Goal: Task Accomplishment & Management: Use online tool/utility

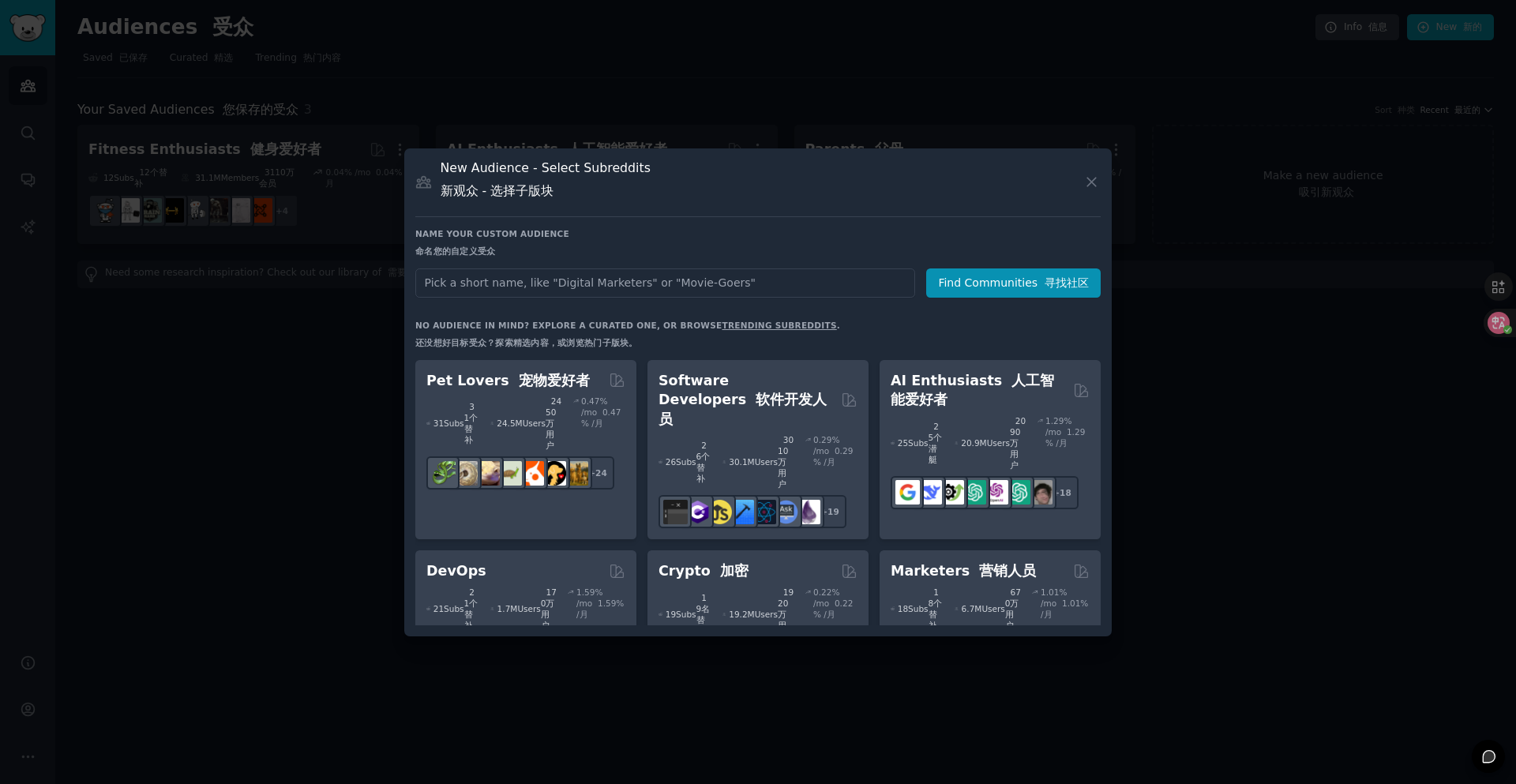
click at [707, 290] on input "text" at bounding box center [664, 283] width 499 height 29
type input "game"
click at [951, 290] on button "Find Communities 寻找社区" at bounding box center [1012, 283] width 174 height 29
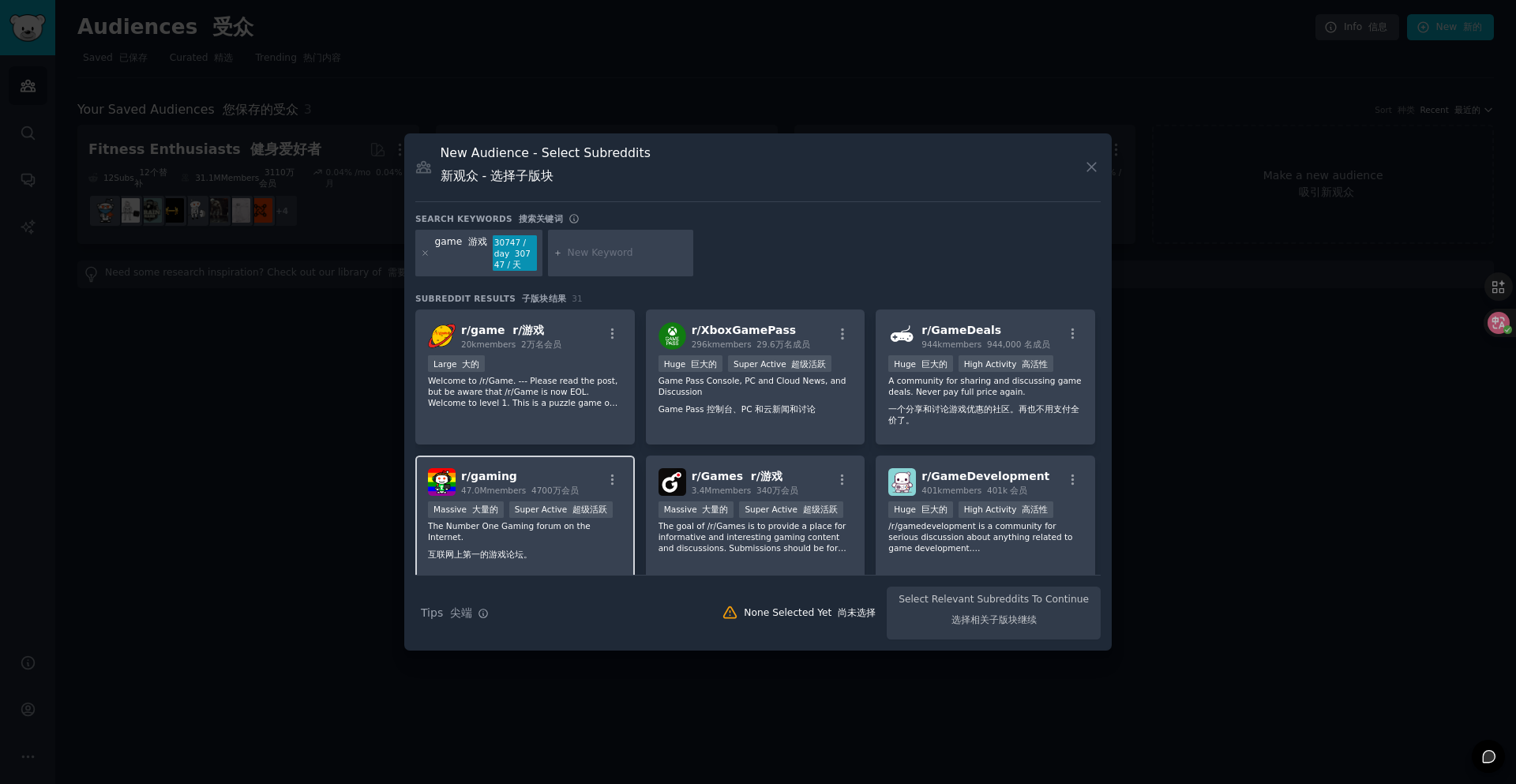
click at [544, 482] on h2 "r/ gaming 47.0M members 4700万会员" at bounding box center [519, 482] width 118 height 27
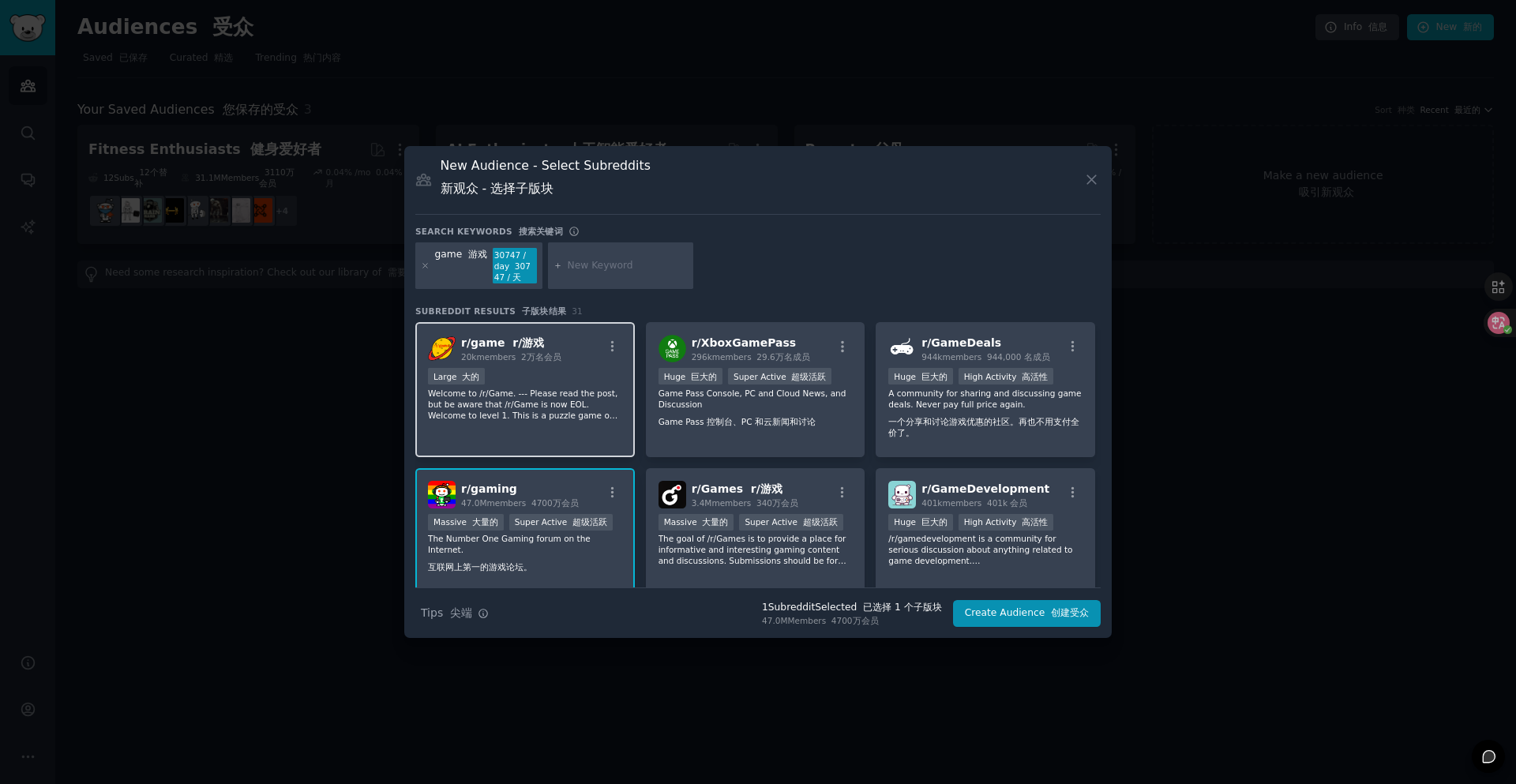
click at [609, 372] on div "Large 大的" at bounding box center [525, 378] width 194 height 20
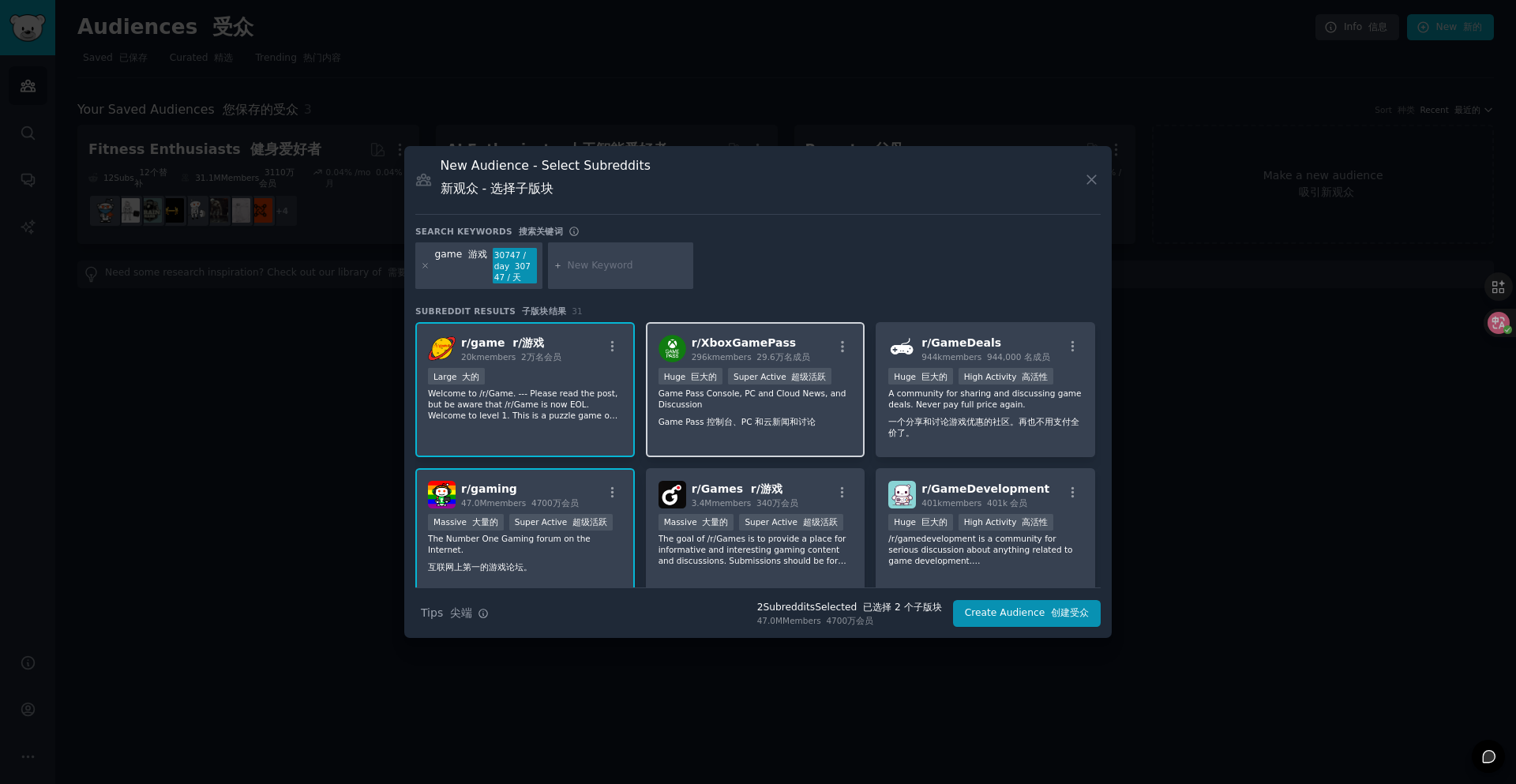
click at [784, 394] on p "Game Pass Console, PC and Cloud News, and Discussion Game Pass 控制台、PC 和云新闻和讨论" at bounding box center [755, 411] width 194 height 46
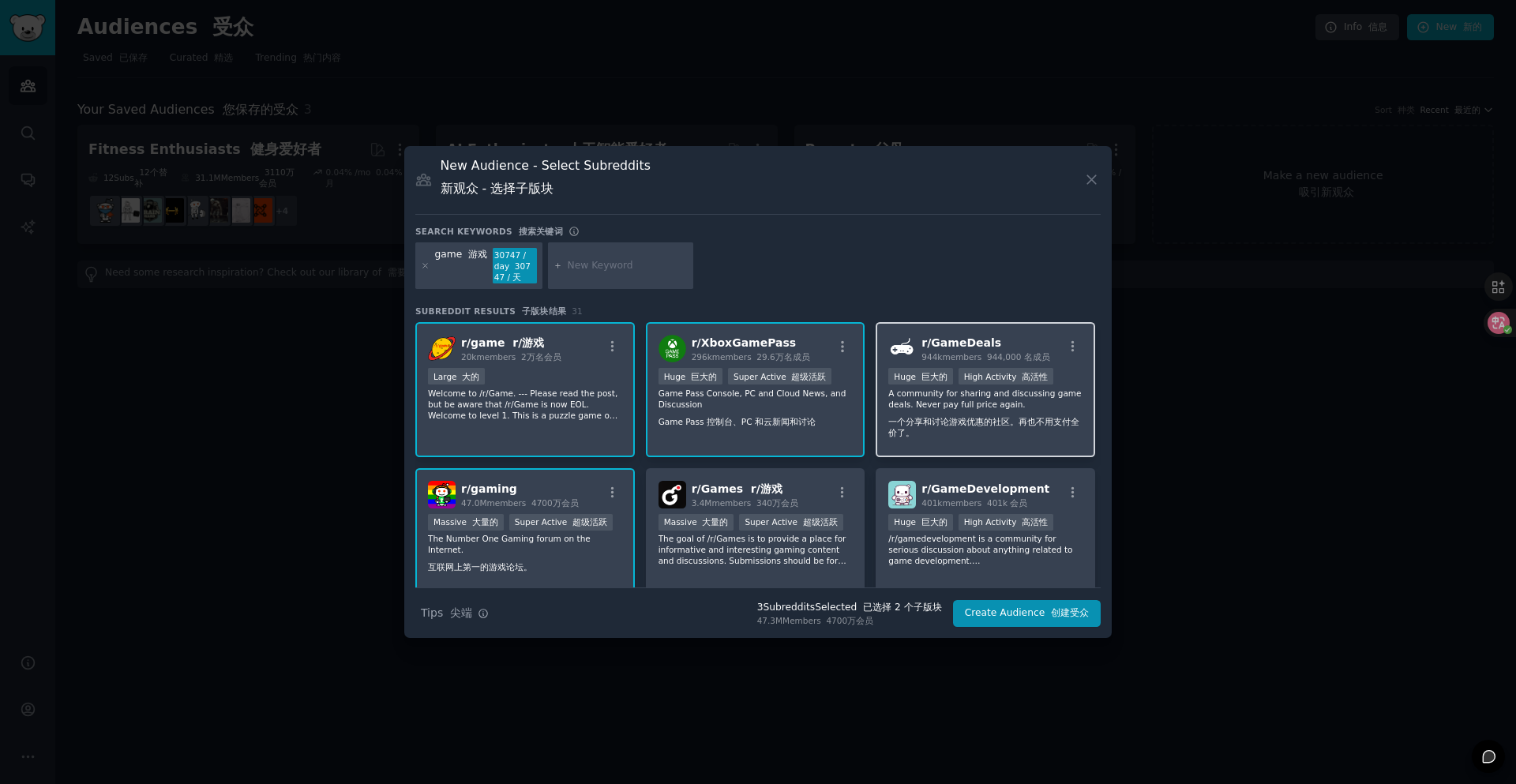
click at [927, 401] on p "A community for sharing and discussing game deals. Never pay full price again. …" at bounding box center [985, 416] width 194 height 57
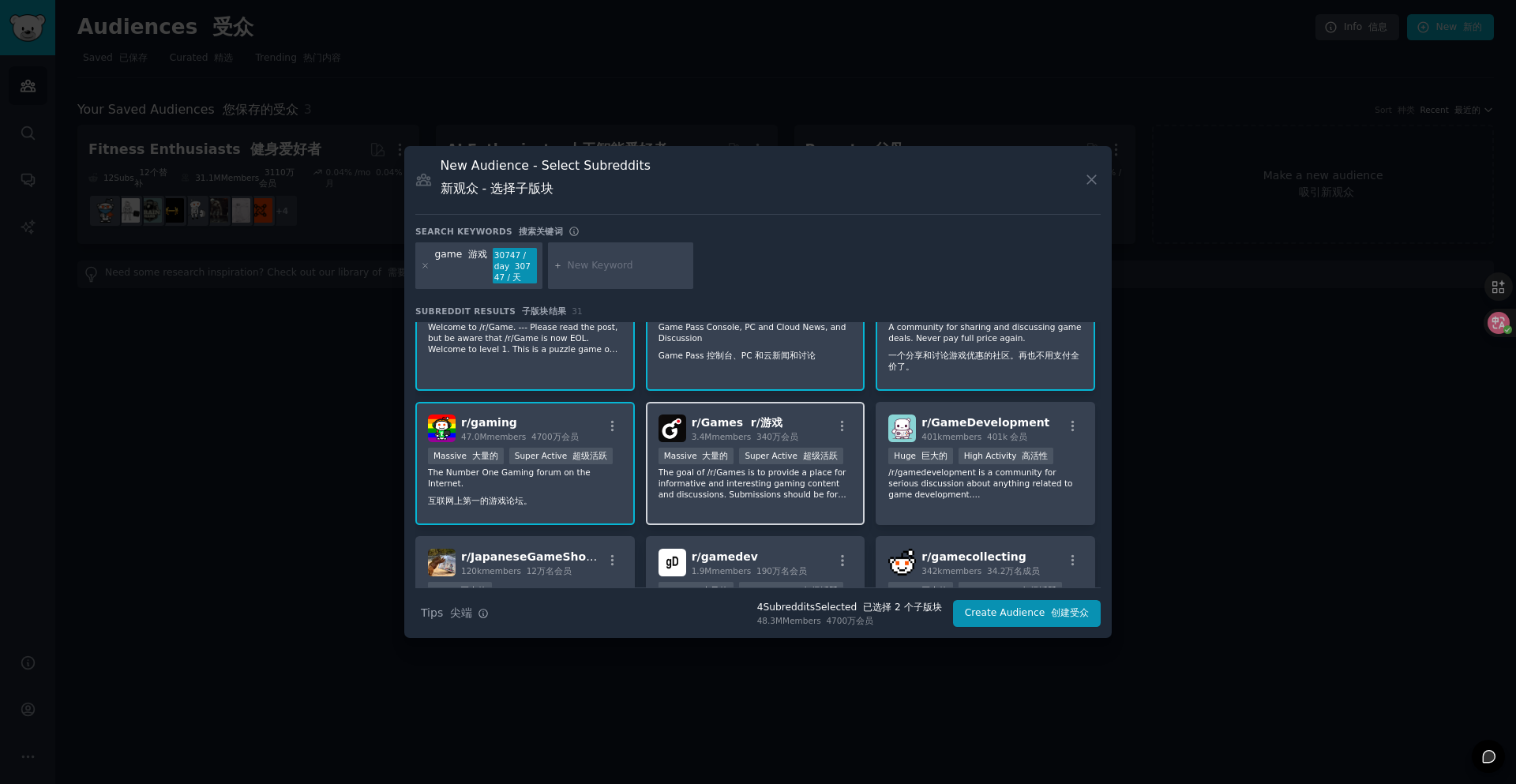
scroll to position [158, 0]
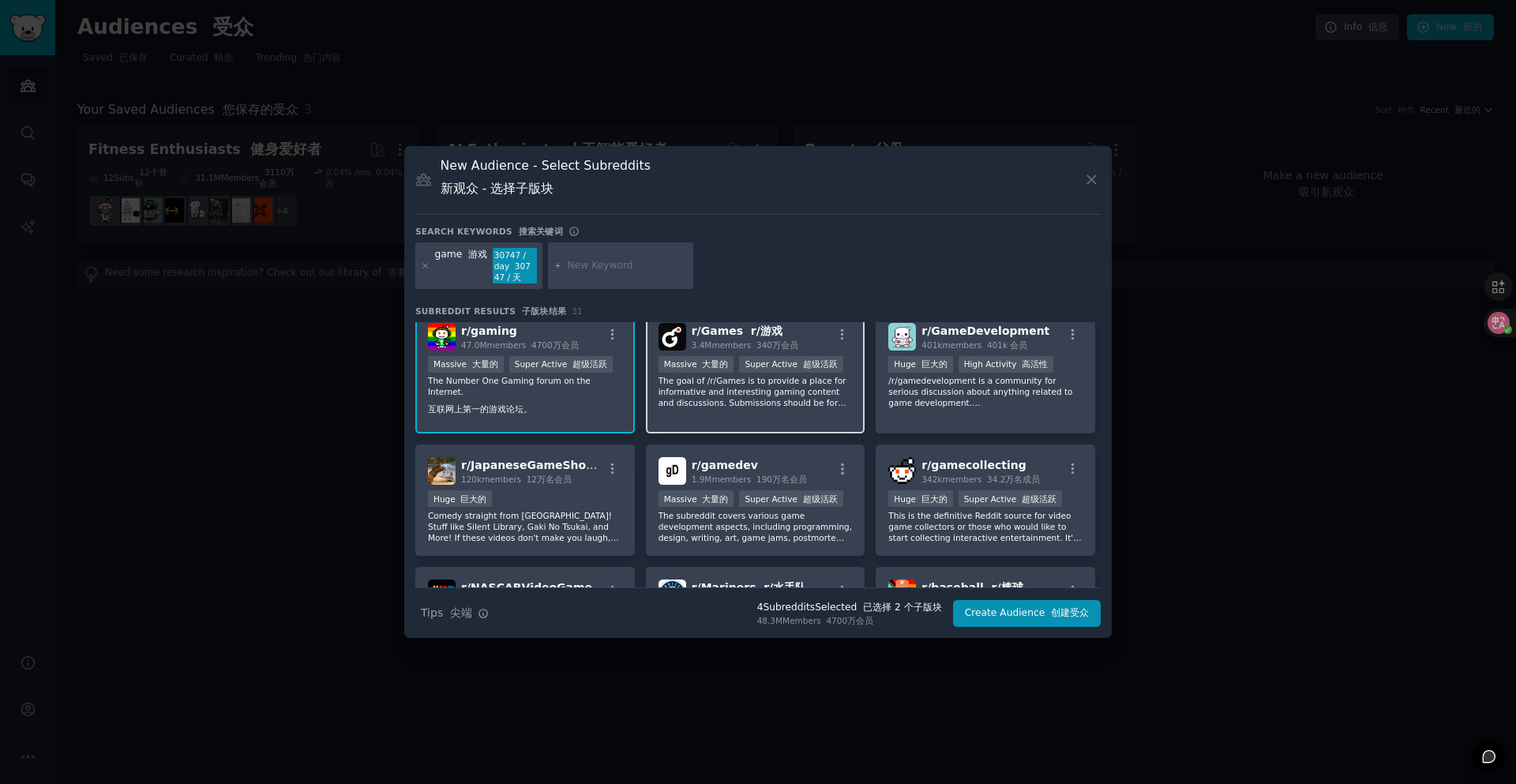
click at [832, 400] on p "The goal of /r/Games is to provide a place for informative and interesting gami…" at bounding box center [755, 392] width 194 height 33
drag, startPoint x: 926, startPoint y: 414, endPoint x: 909, endPoint y: 418, distance: 17.5
click at [927, 414] on div "r/ GameDevelopment 401k members 401k 会员 100,000 - 1,000,000 members 10万至100万名会员…" at bounding box center [985, 372] width 219 height 124
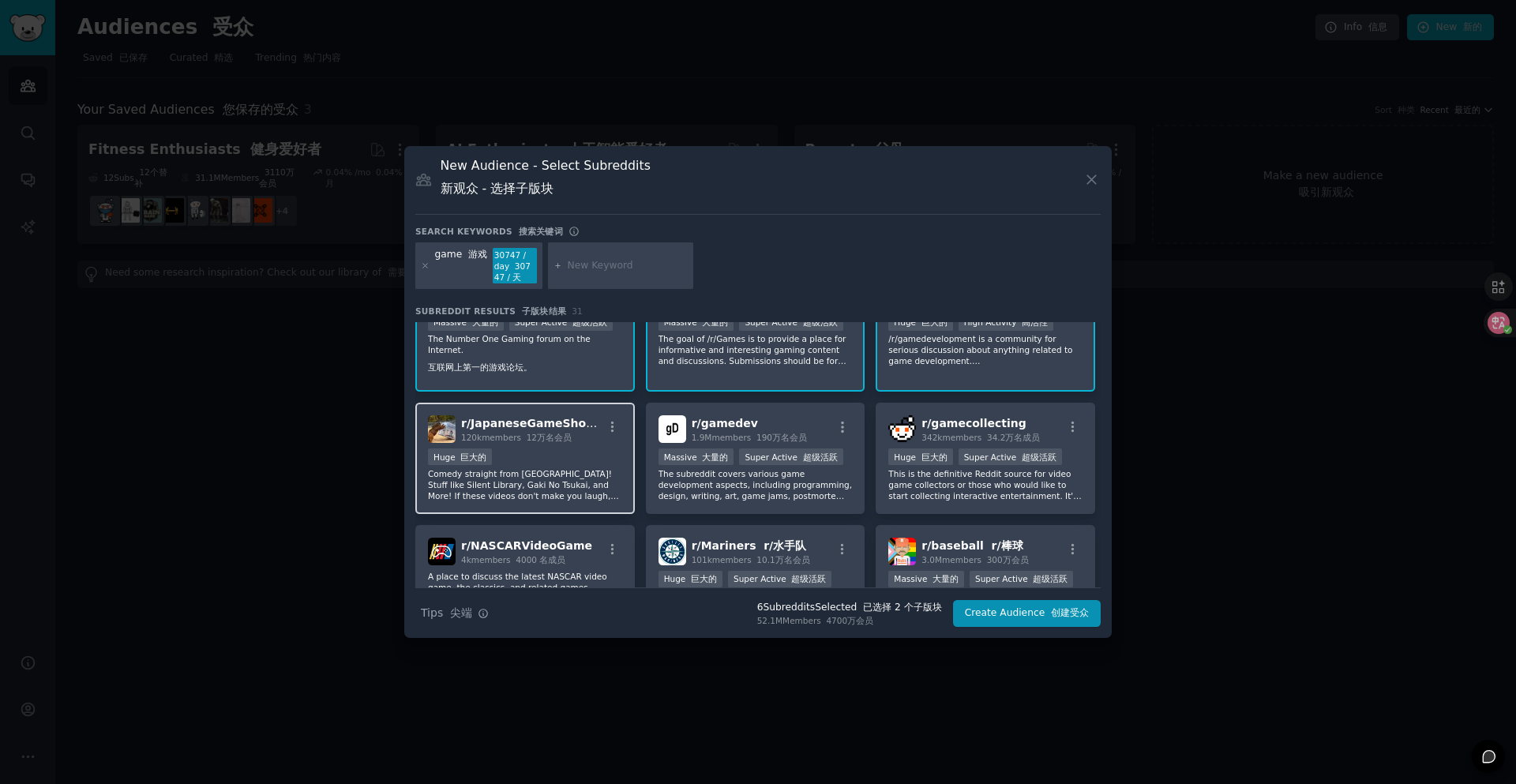
scroll to position [236, 0]
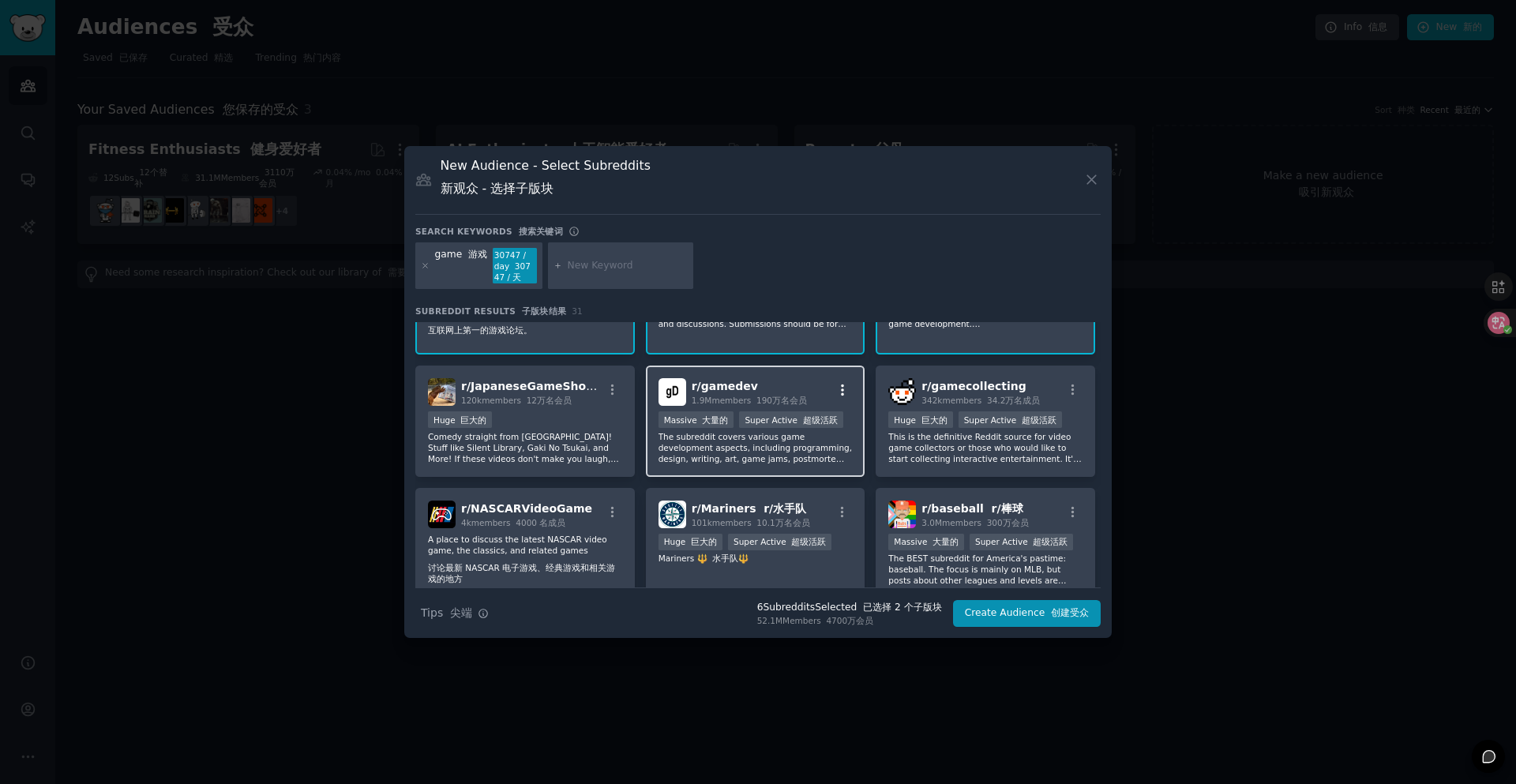
click at [843, 386] on icon "button" at bounding box center [842, 390] width 15 height 15
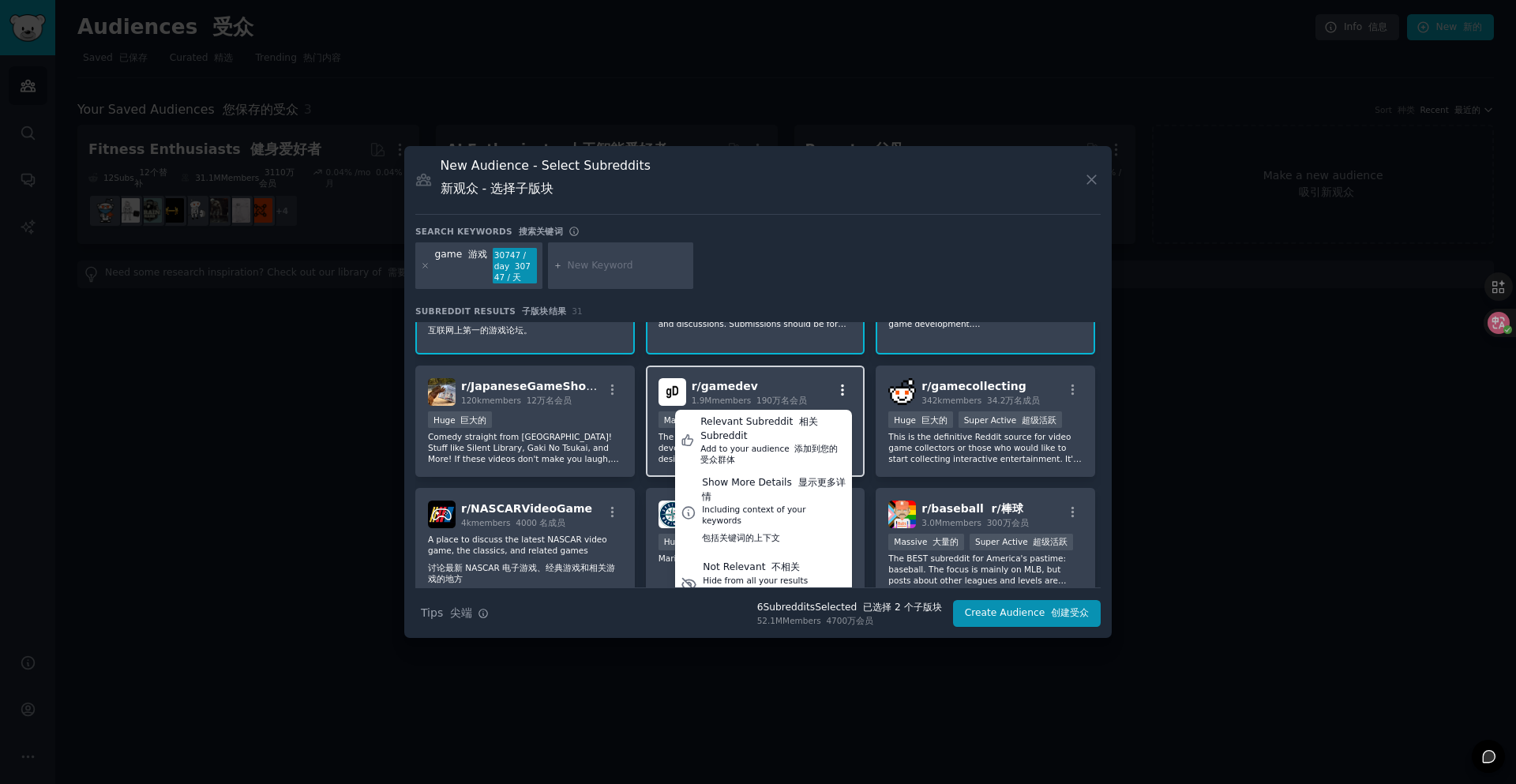
click at [843, 386] on icon "button" at bounding box center [842, 390] width 15 height 15
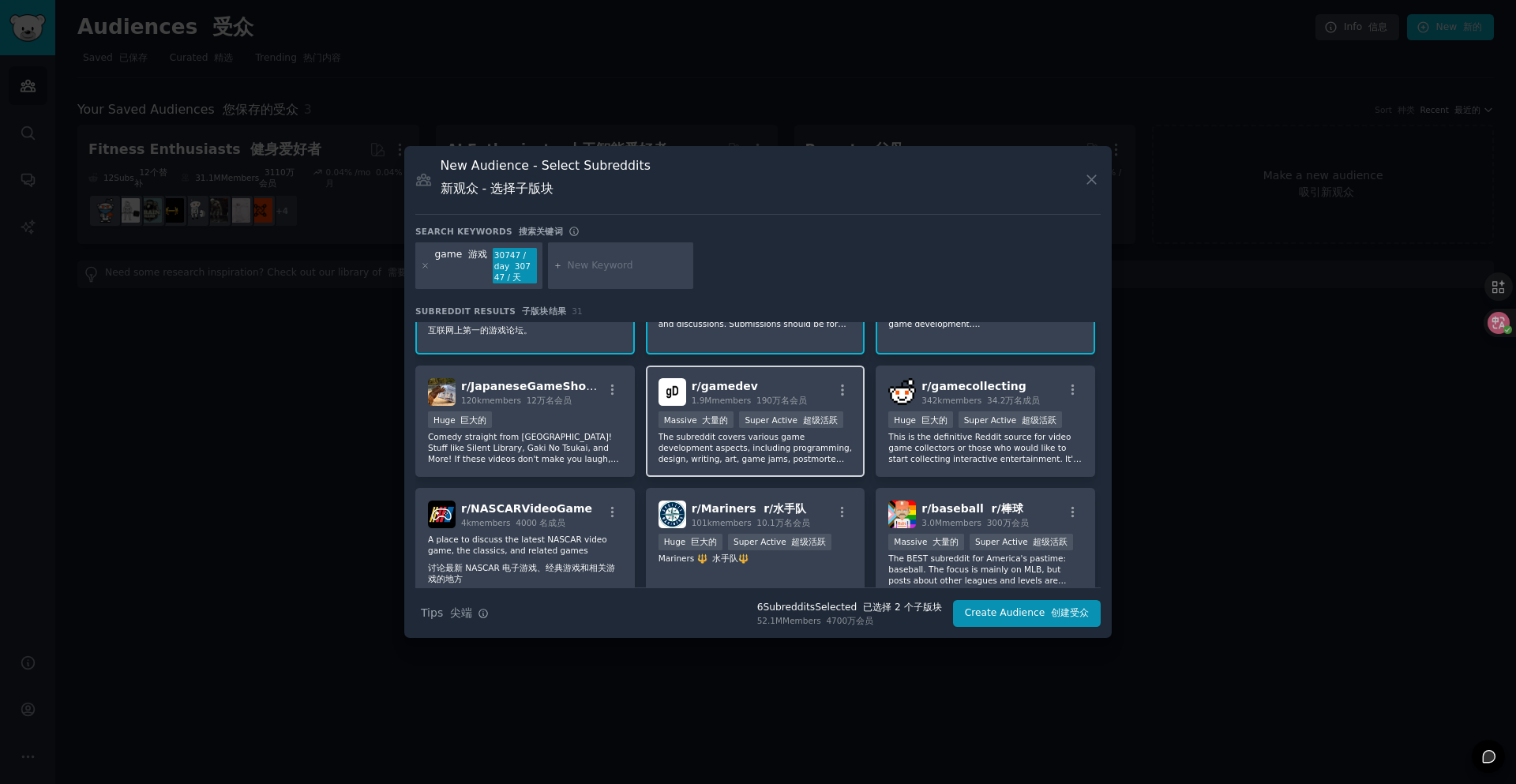
click at [678, 398] on img at bounding box center [672, 392] width 27 height 27
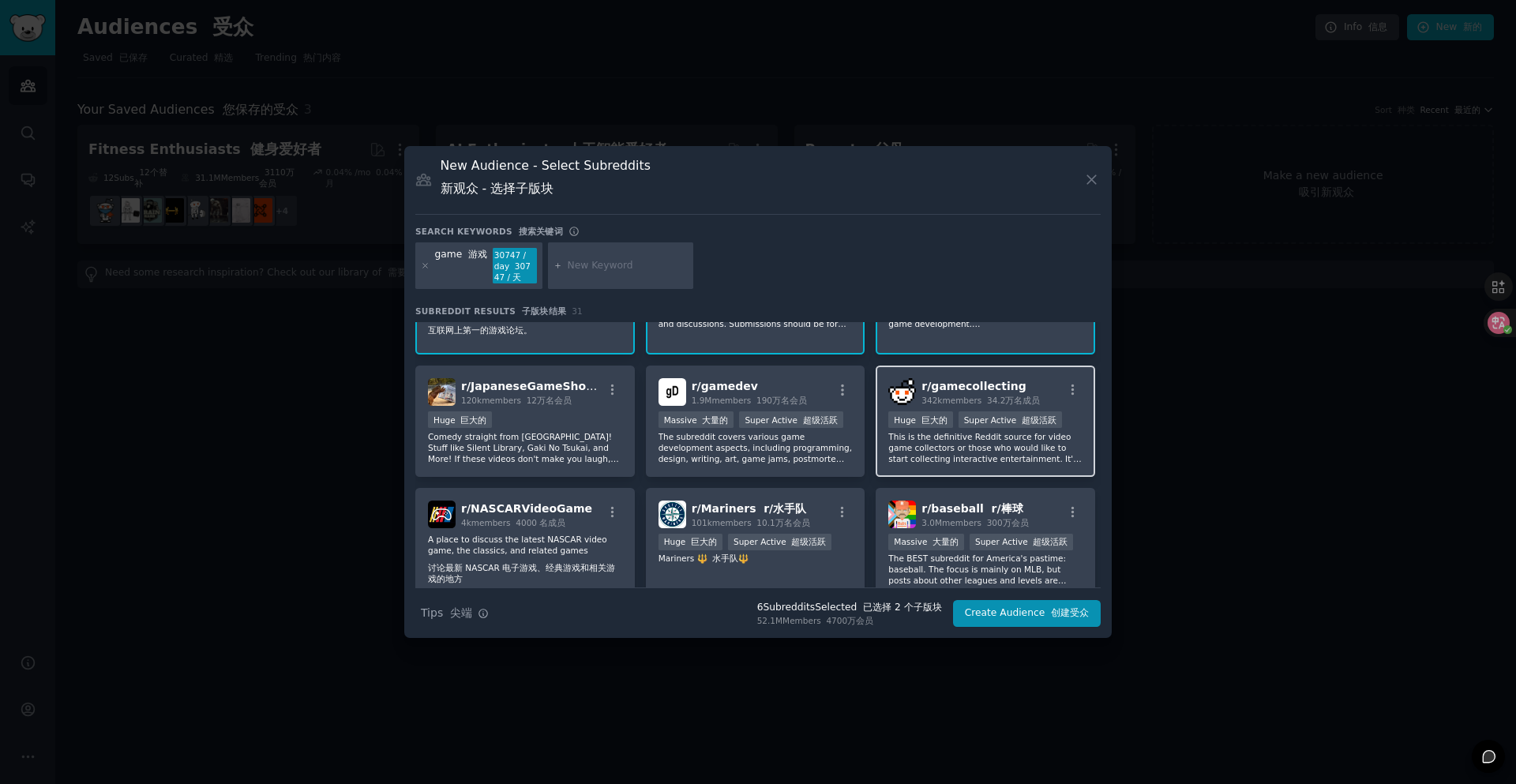
click at [999, 389] on span "r/ gamecollecting" at bounding box center [973, 386] width 104 height 13
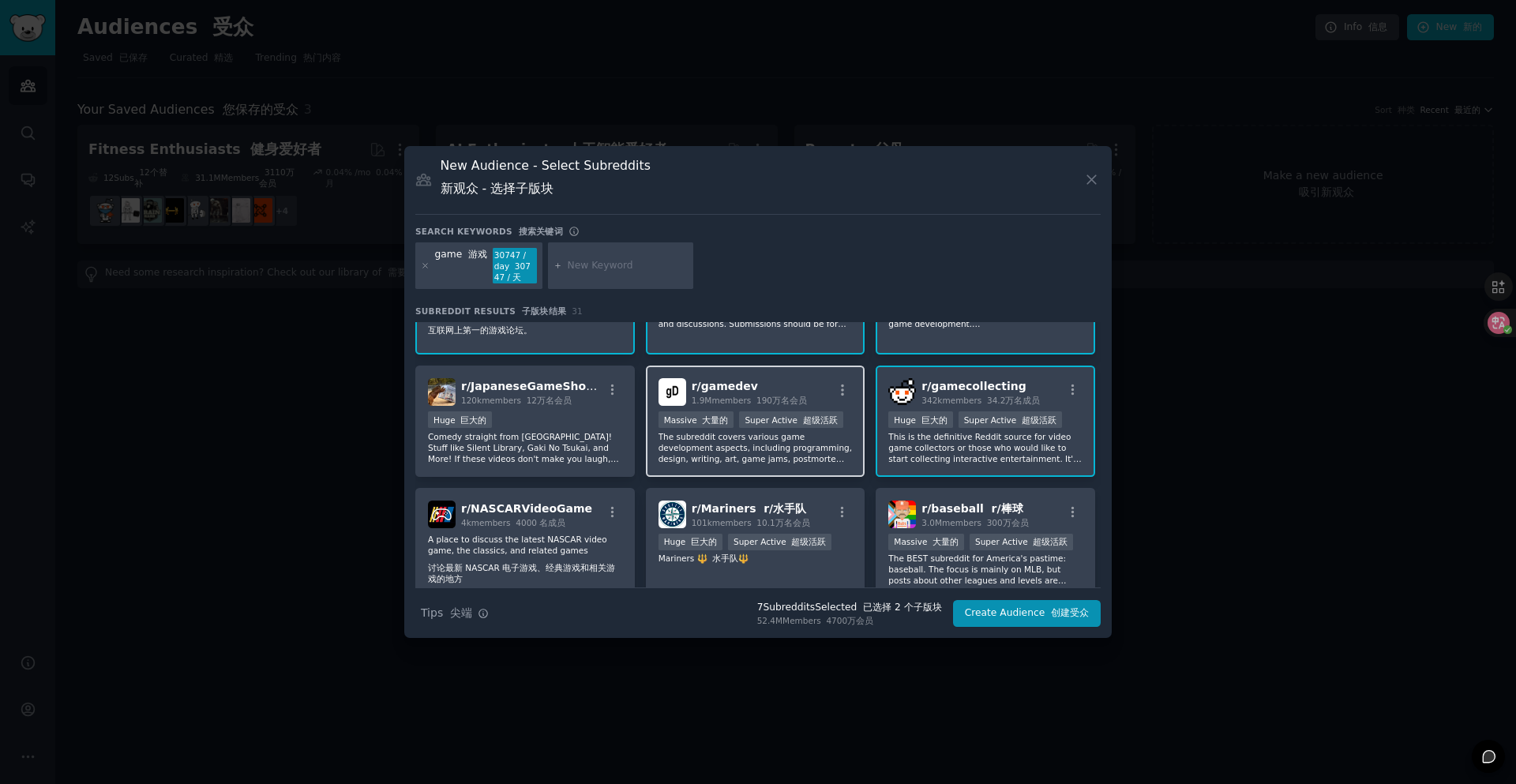
click at [814, 389] on div "r/ gamedev 1.9M members 190万名会员" at bounding box center [755, 392] width 194 height 27
click at [1065, 617] on font "创建受众" at bounding box center [1070, 612] width 38 height 11
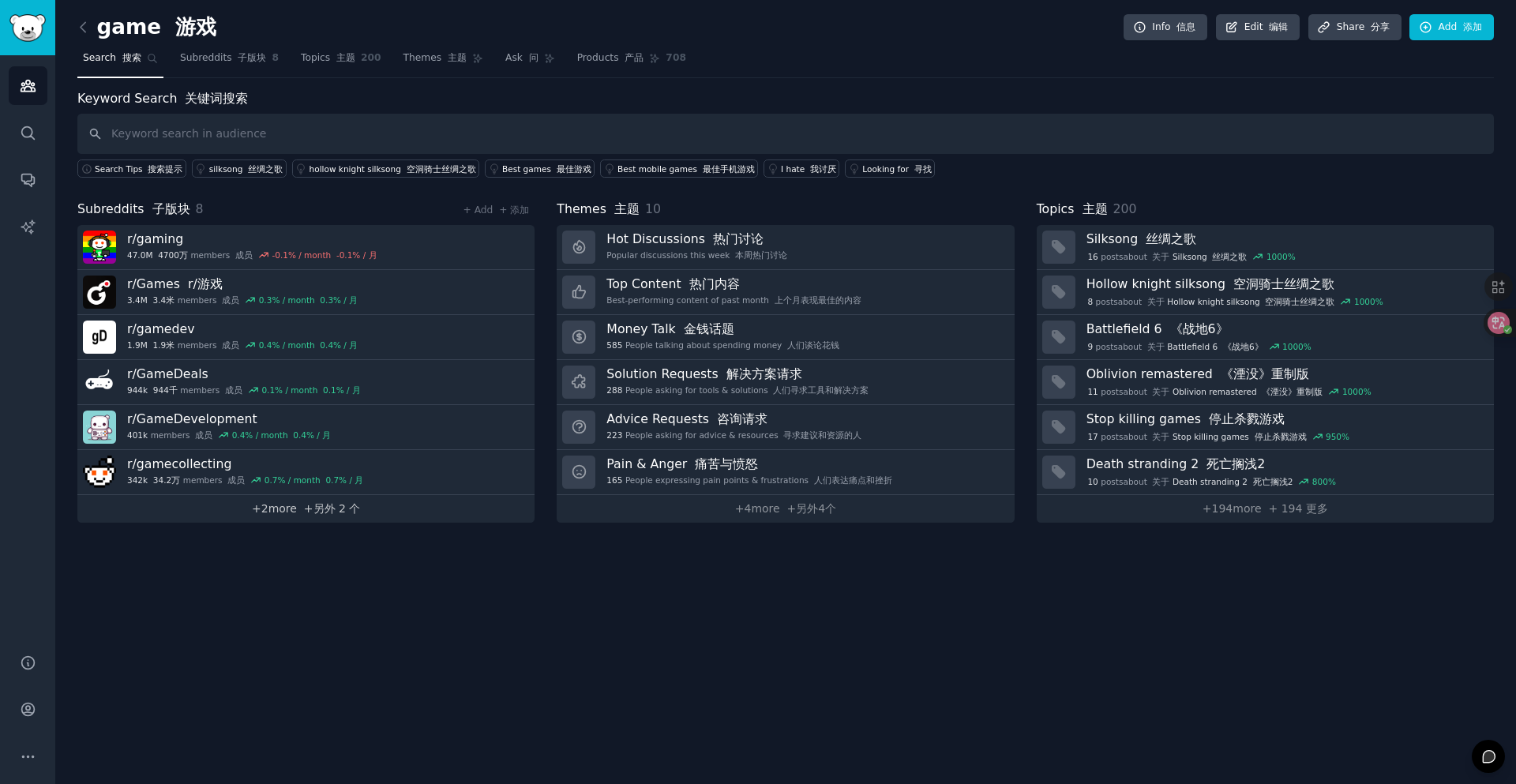
click at [294, 512] on link "+ 2 more +另外 2 个" at bounding box center [306, 508] width 457 height 27
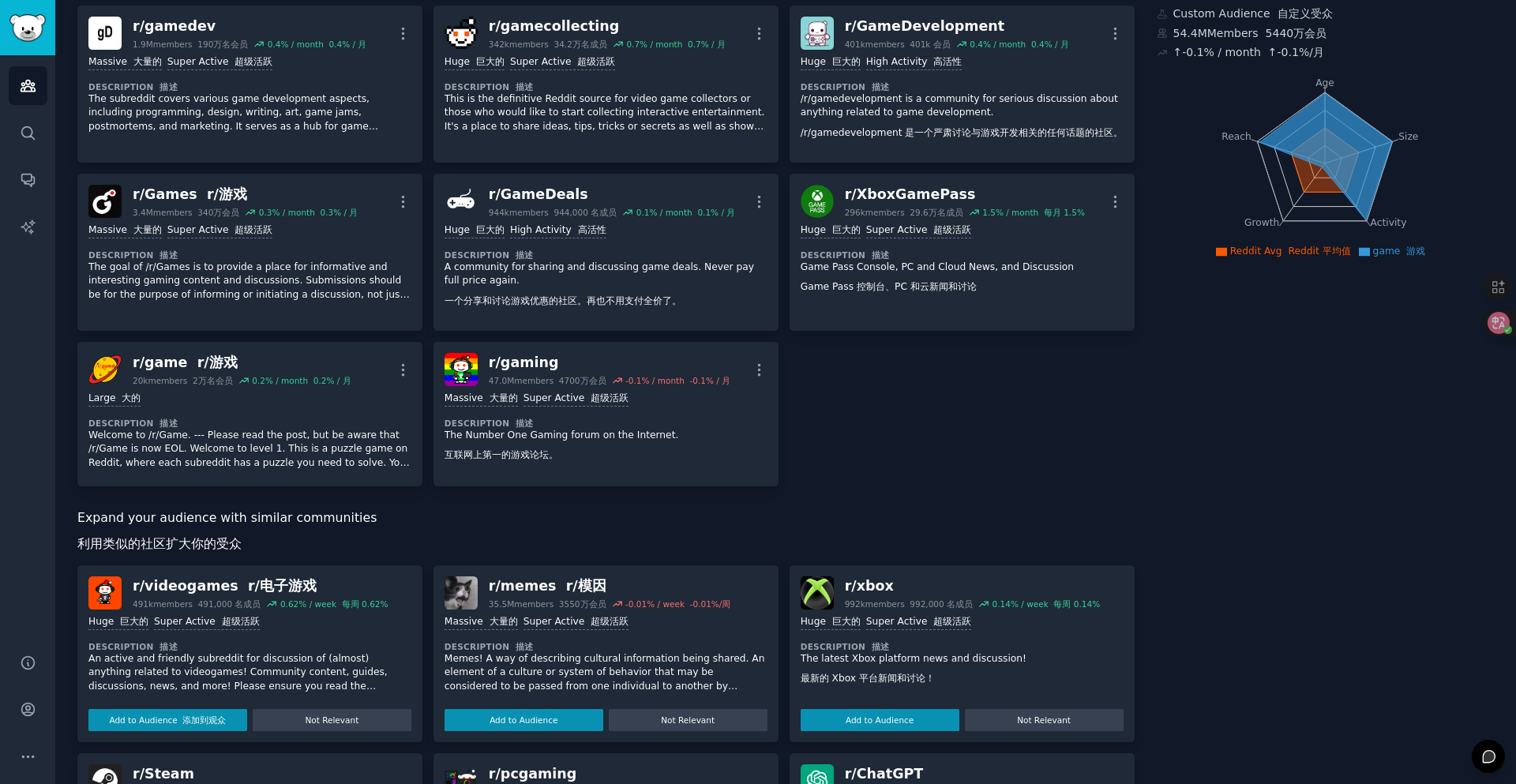
scroll to position [236, 0]
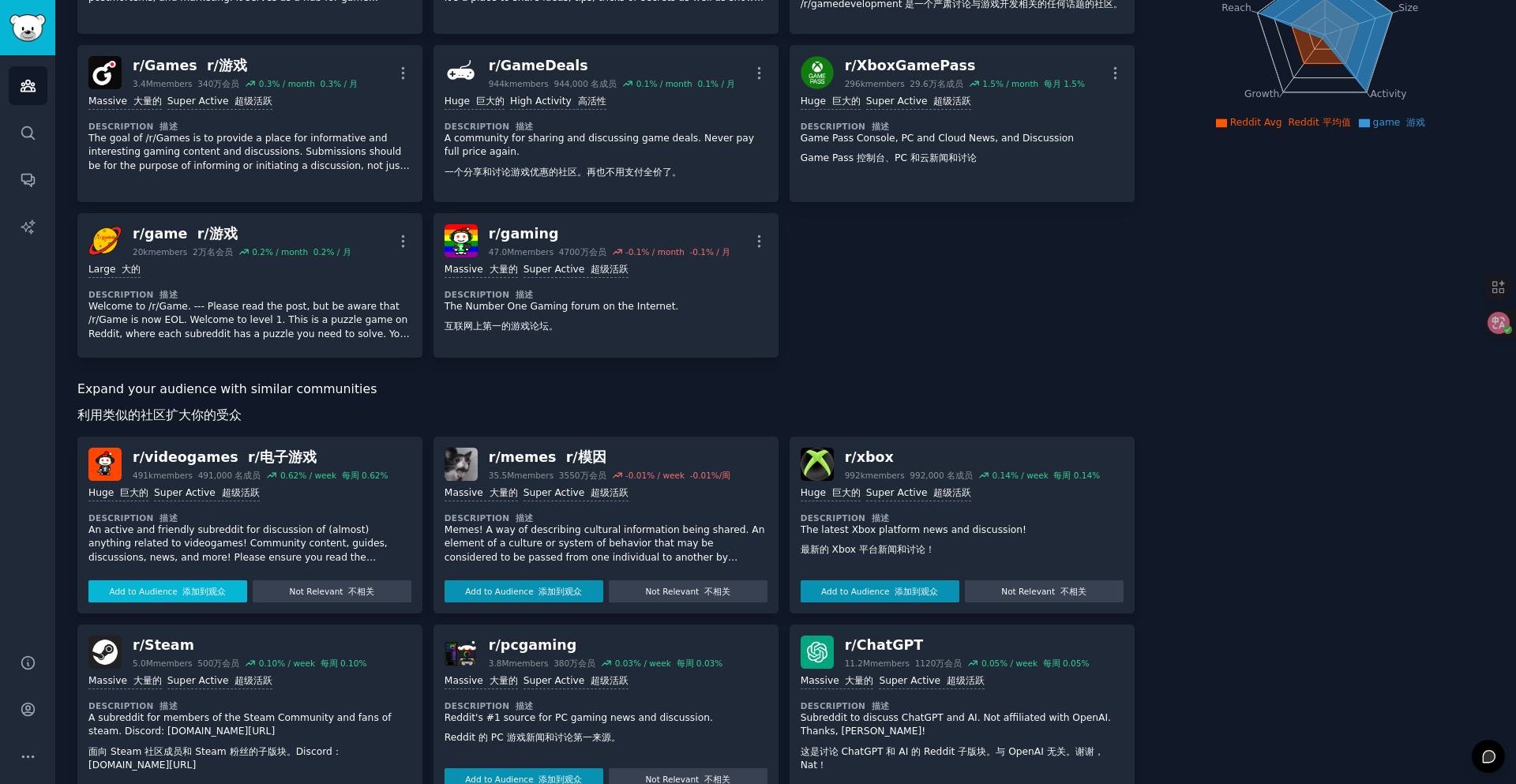
click at [188, 596] on font "添加到观众" at bounding box center [204, 591] width 44 height 9
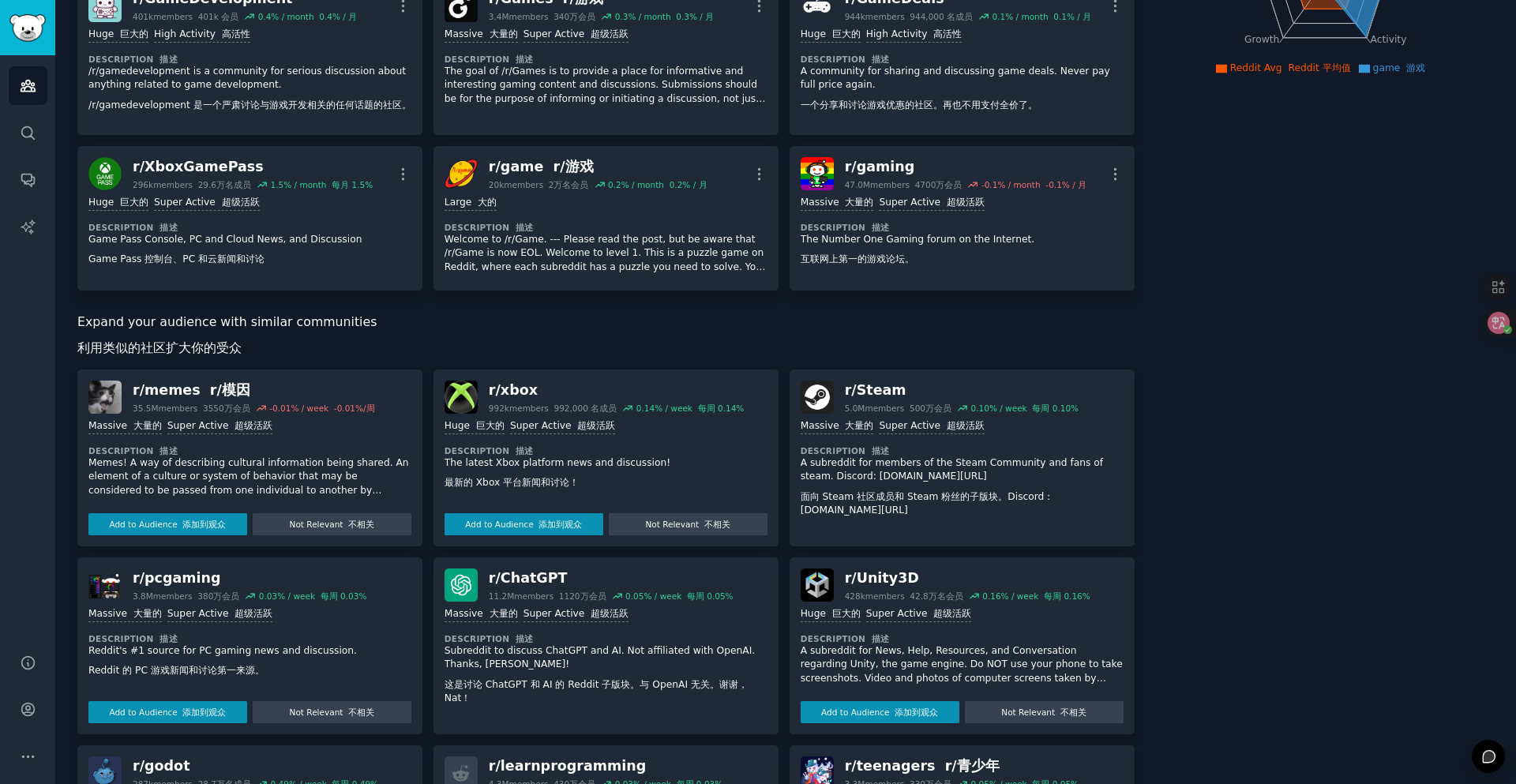
scroll to position [316, 0]
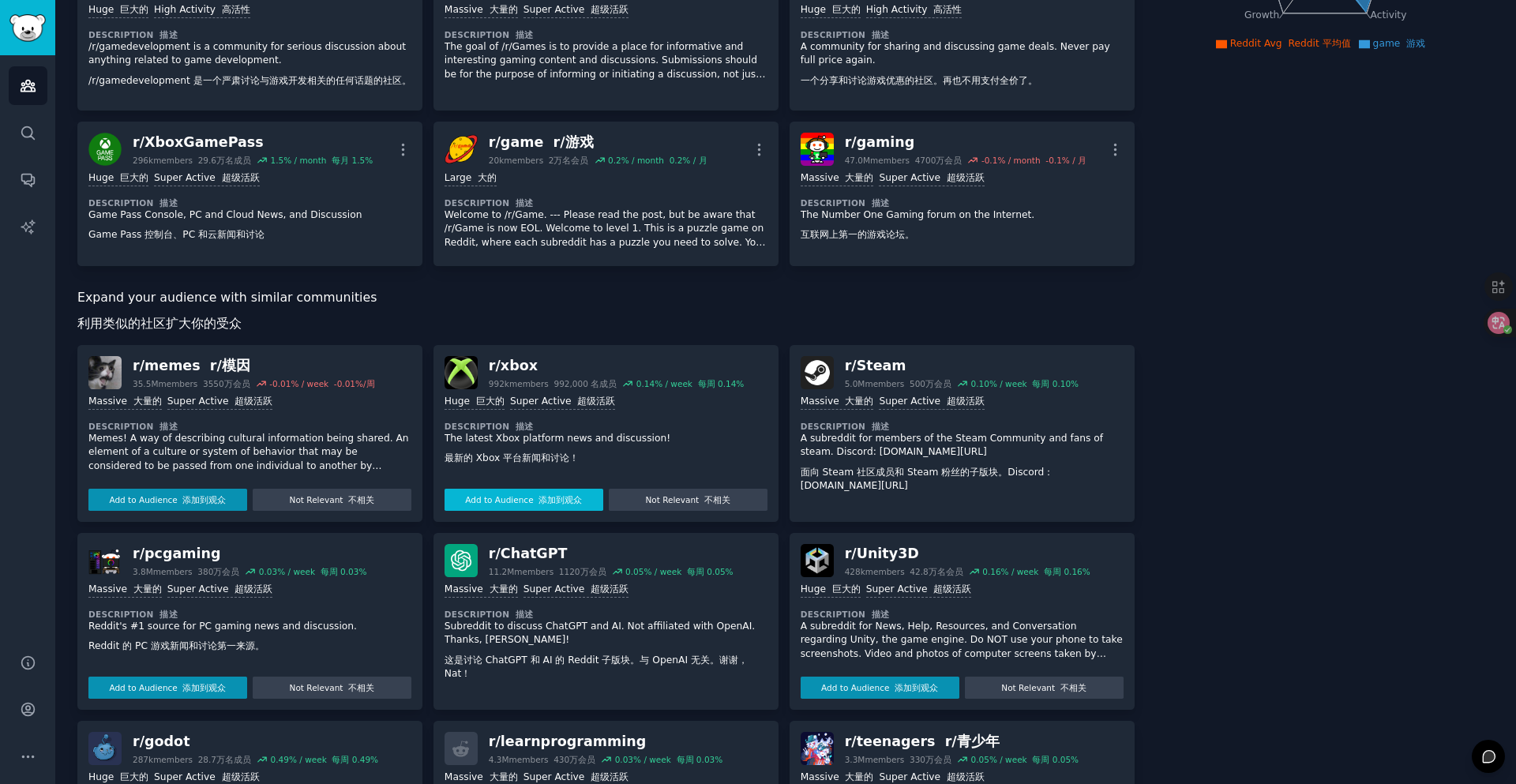
click at [557, 505] on font "添加到观众" at bounding box center [560, 499] width 44 height 9
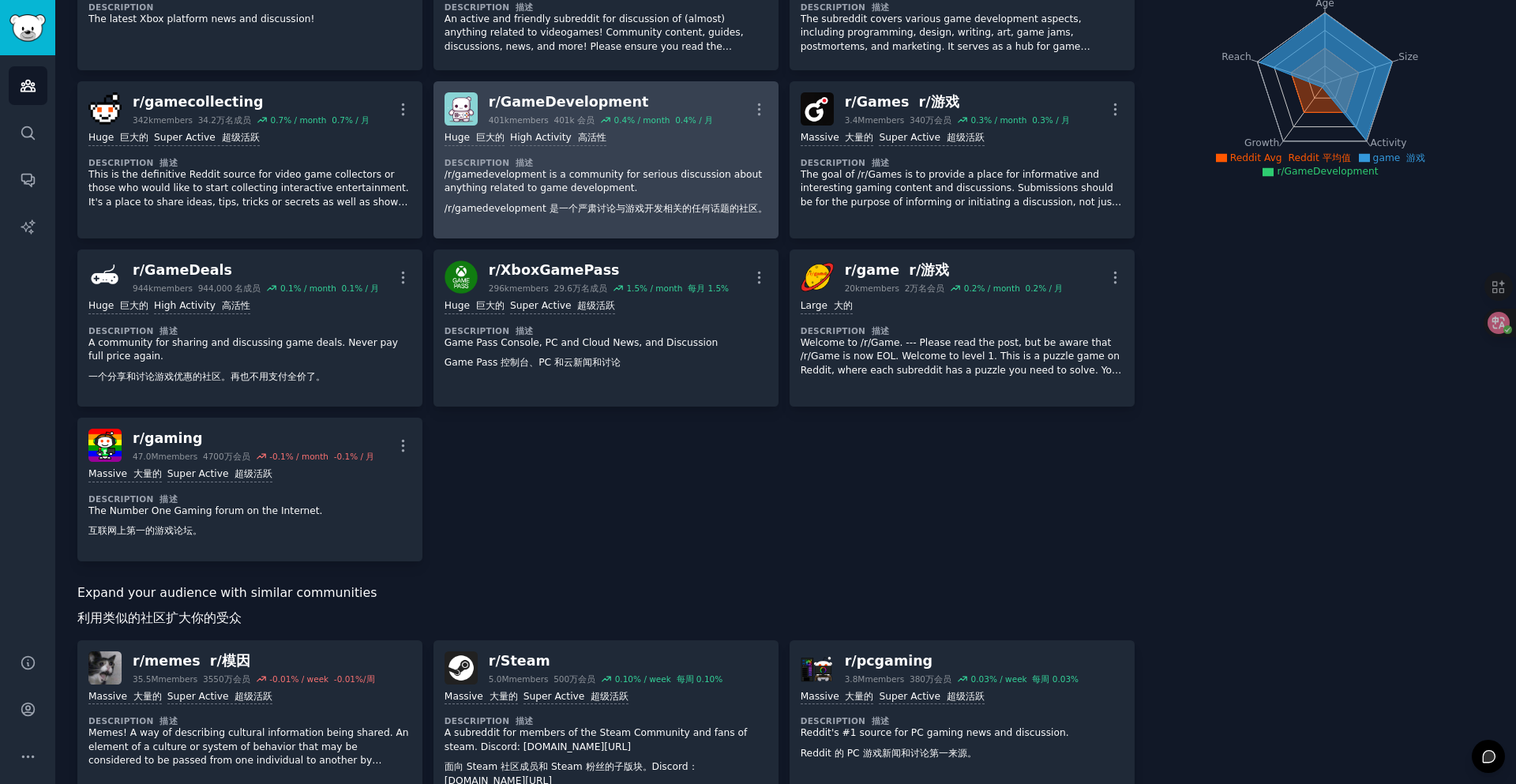
scroll to position [0, 0]
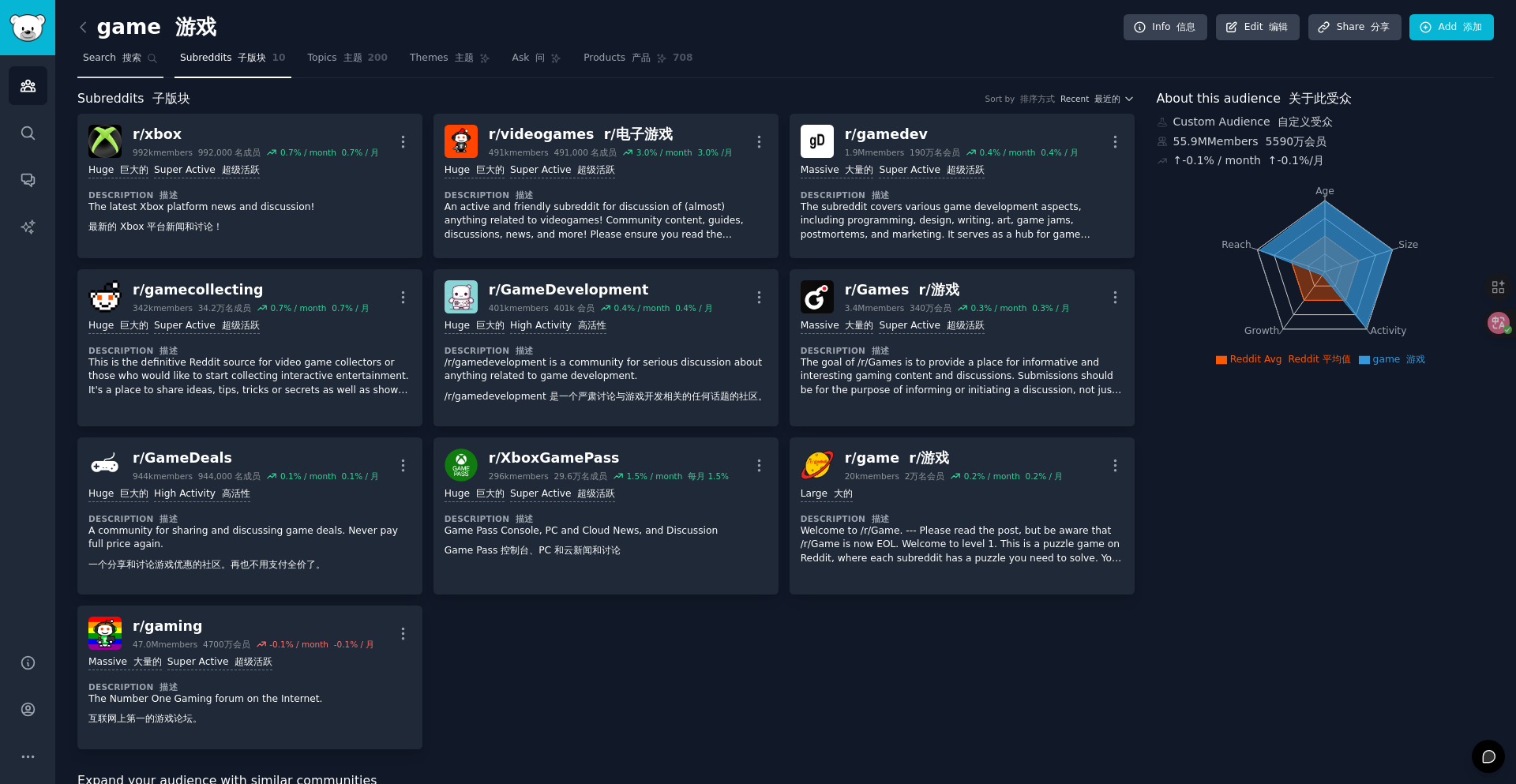
click at [94, 47] on link "Search 搜索" at bounding box center [120, 61] width 86 height 32
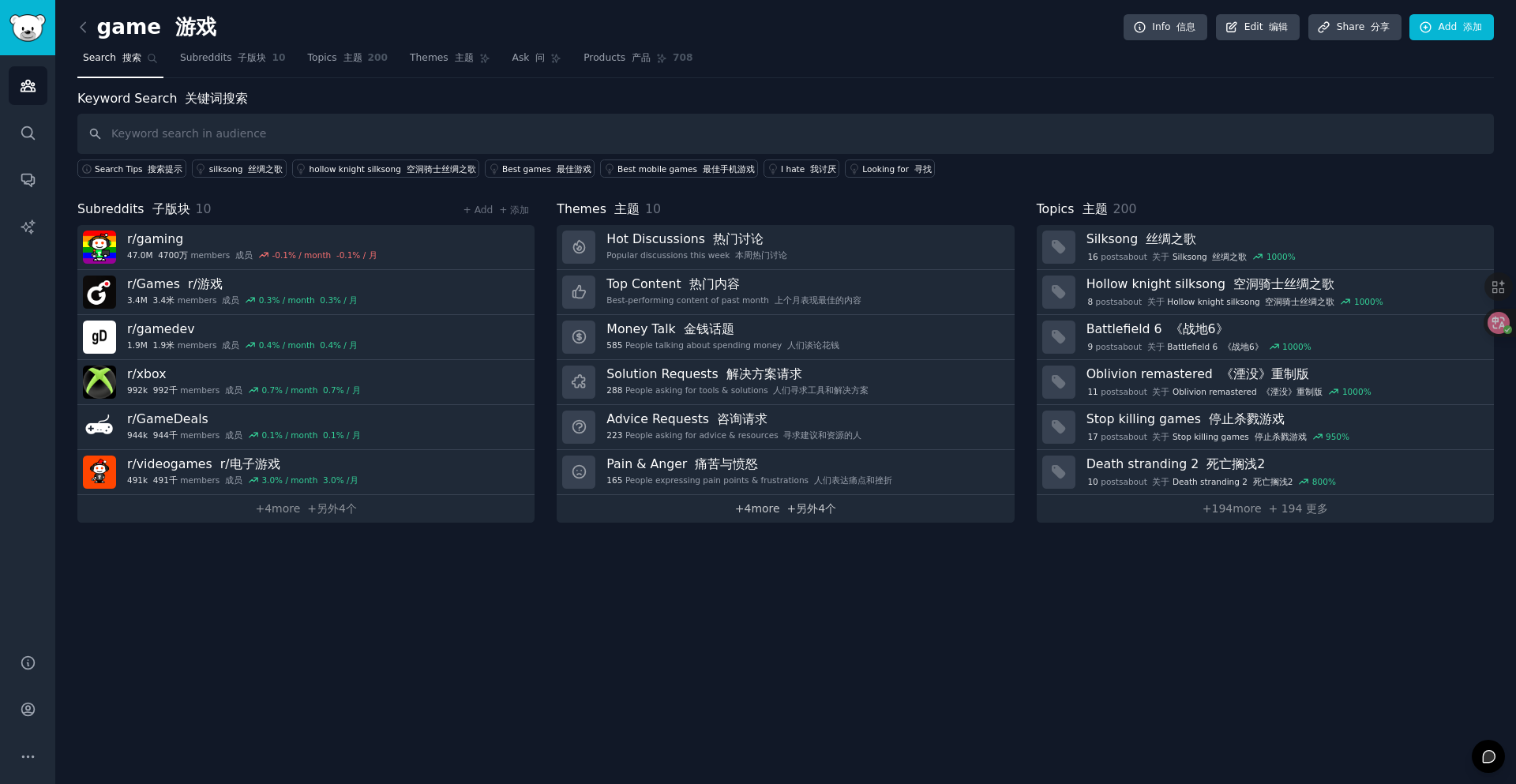
click at [791, 508] on font "+另外4个" at bounding box center [811, 508] width 49 height 13
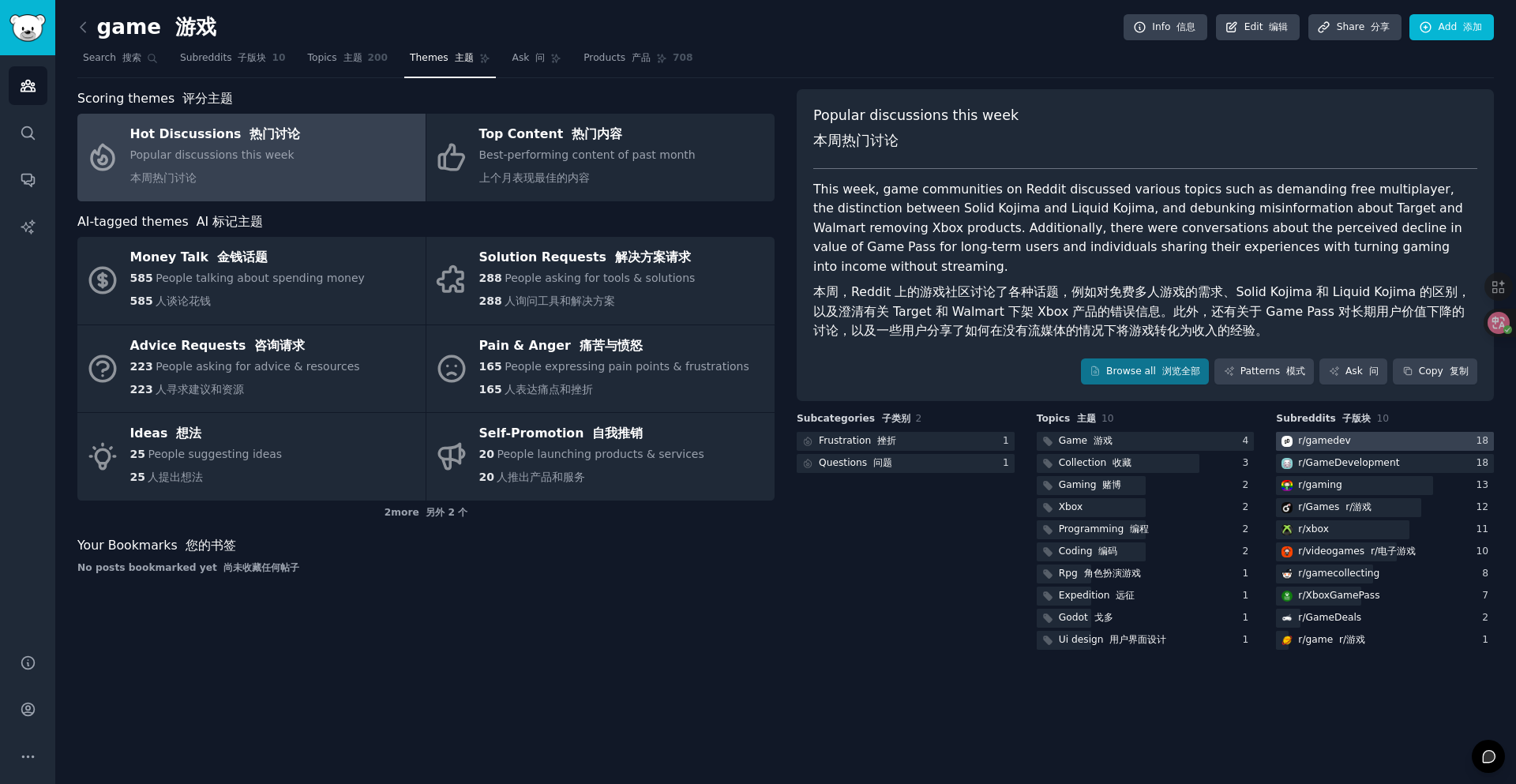
click at [1320, 441] on div "r/ gamedev" at bounding box center [1324, 442] width 53 height 15
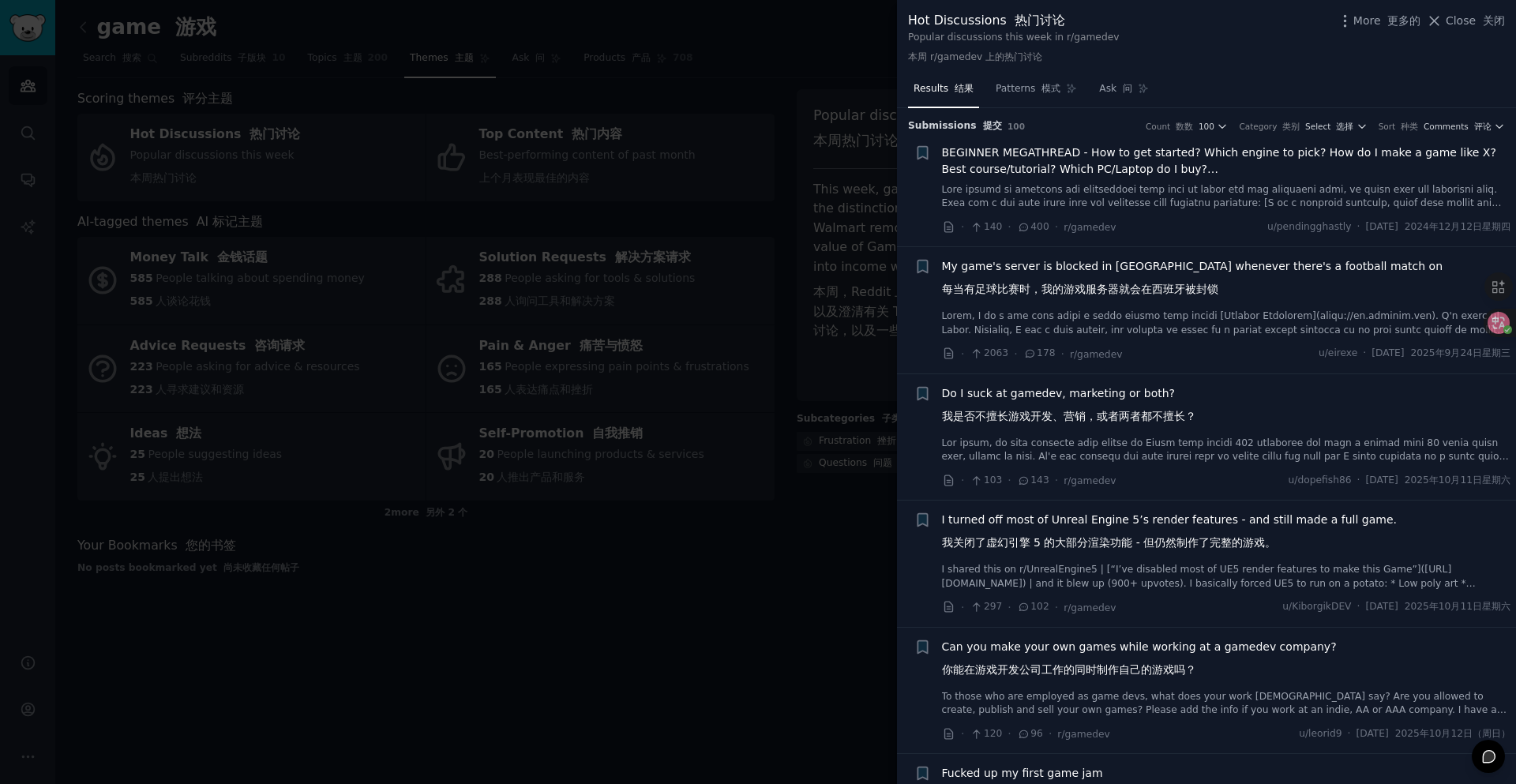
click at [1140, 398] on span "Do I suck at gamedev, marketing or both? 我是否不擅长游戏开发、营销，或者两者都不擅长？" at bounding box center [1069, 408] width 254 height 46
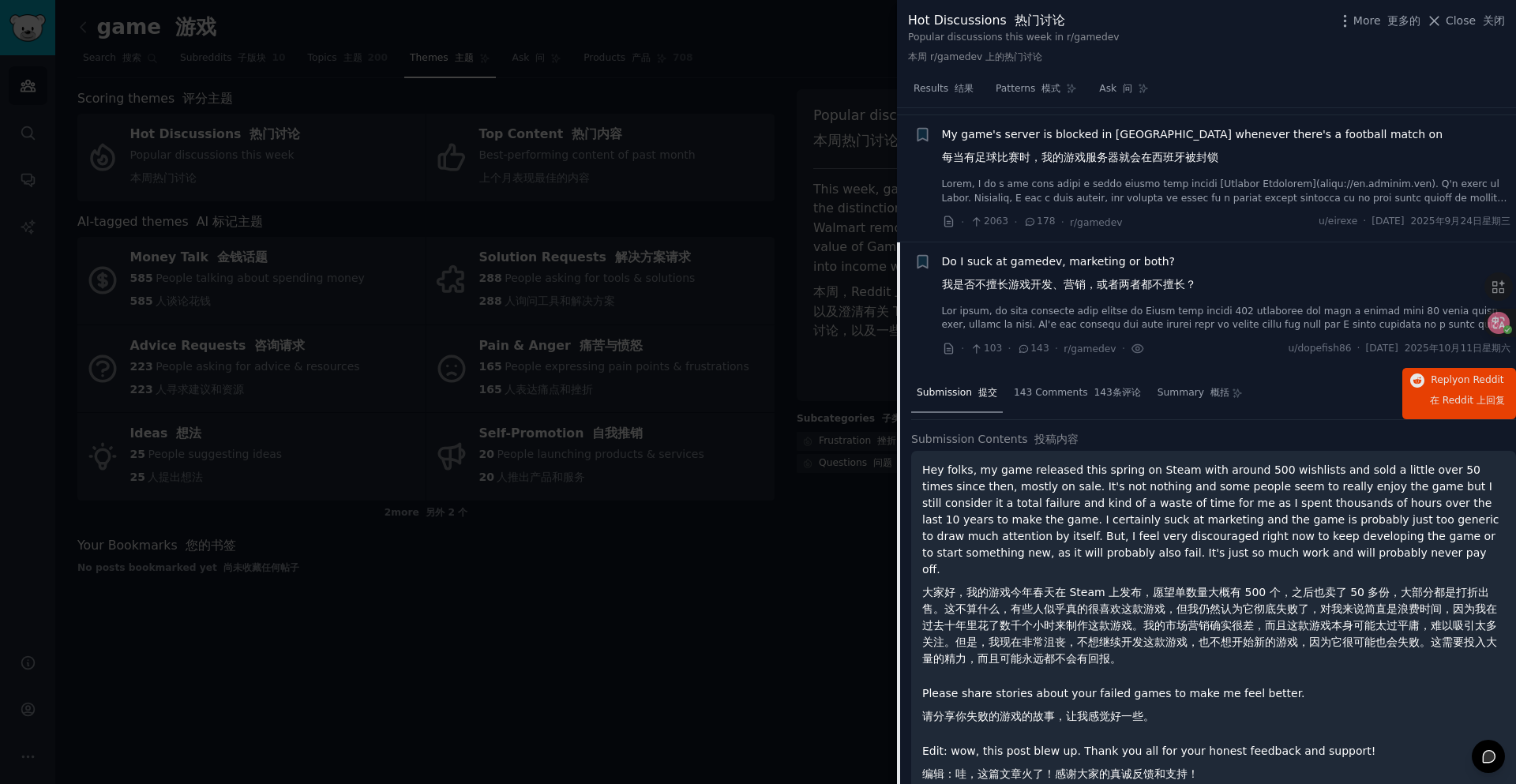
scroll to position [108, 0]
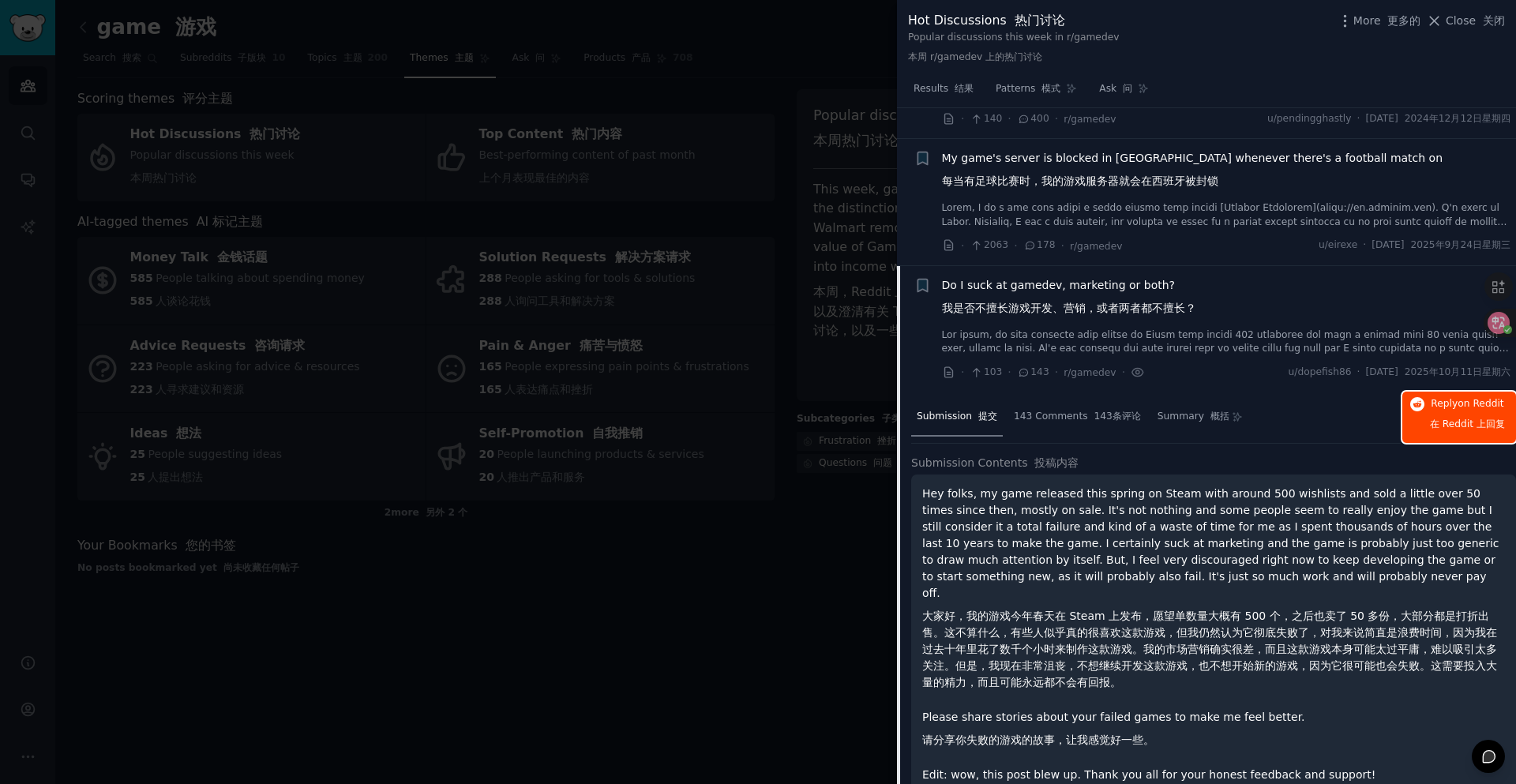
click at [1419, 418] on button "Reply on Reddit 在 Reddit 上 回复" at bounding box center [1458, 417] width 114 height 51
click at [1473, 18] on span "Close 关闭" at bounding box center [1475, 21] width 59 height 16
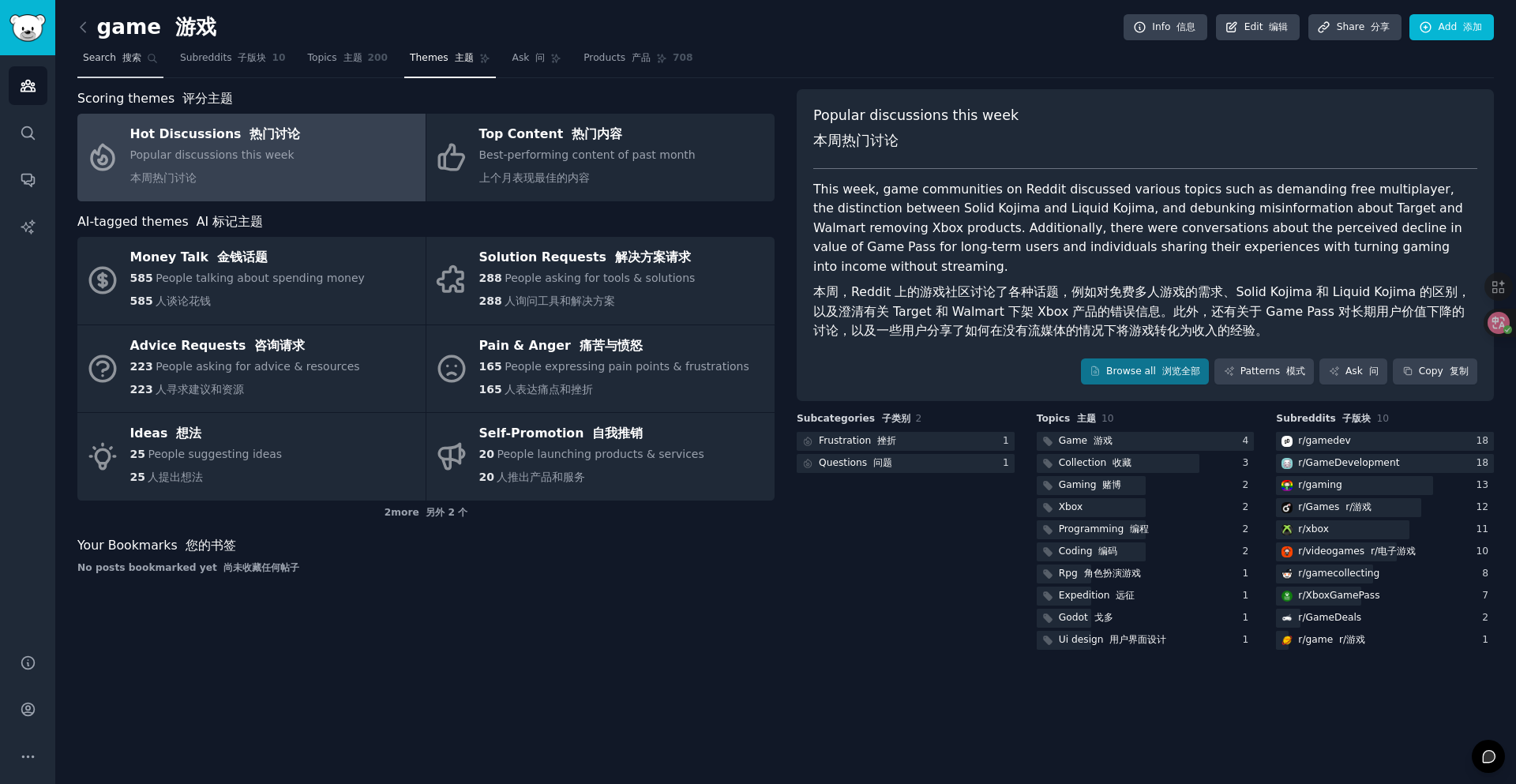
click at [111, 68] on link "Search 搜索" at bounding box center [120, 61] width 86 height 32
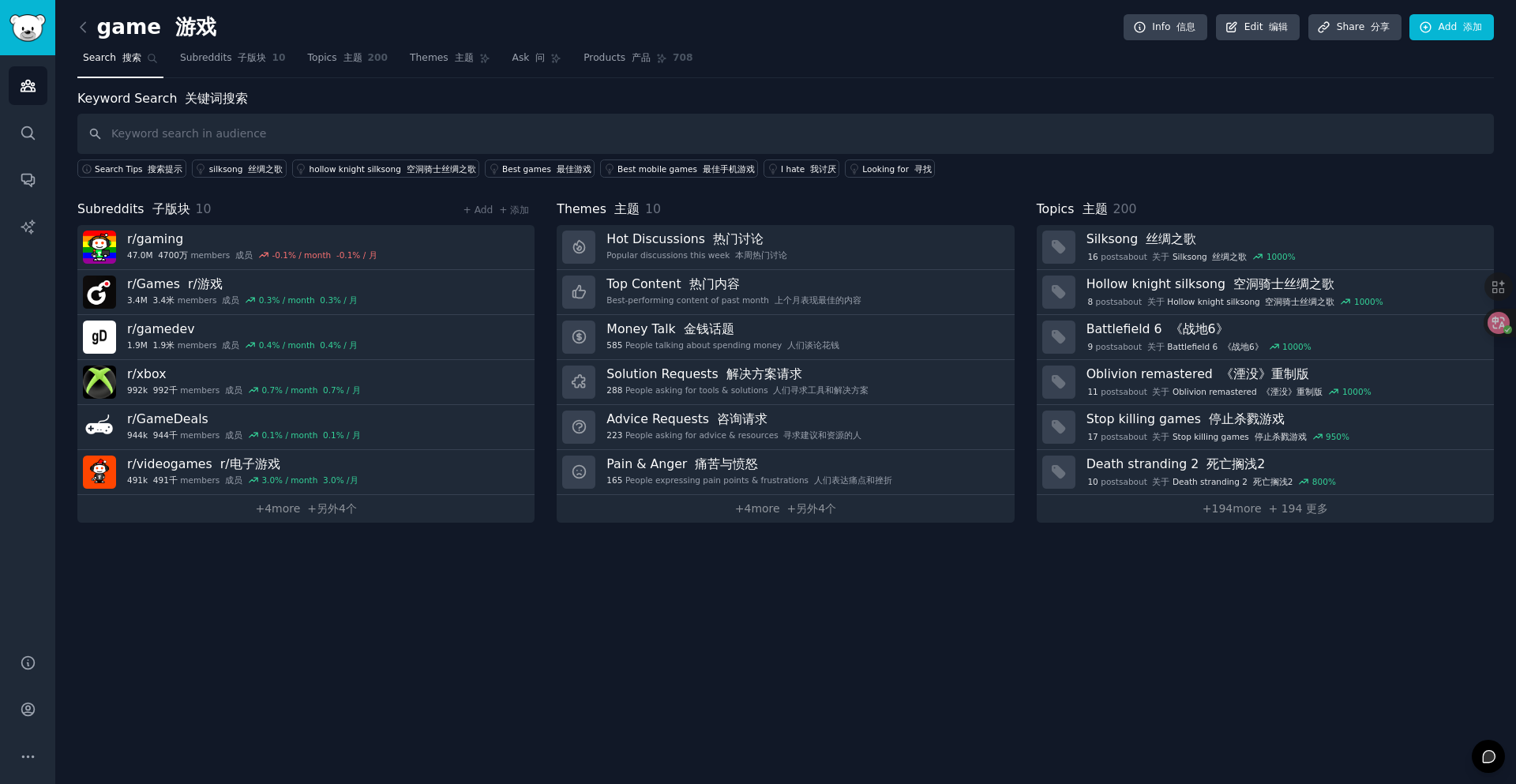
click at [87, 16] on link at bounding box center [88, 27] width 20 height 26
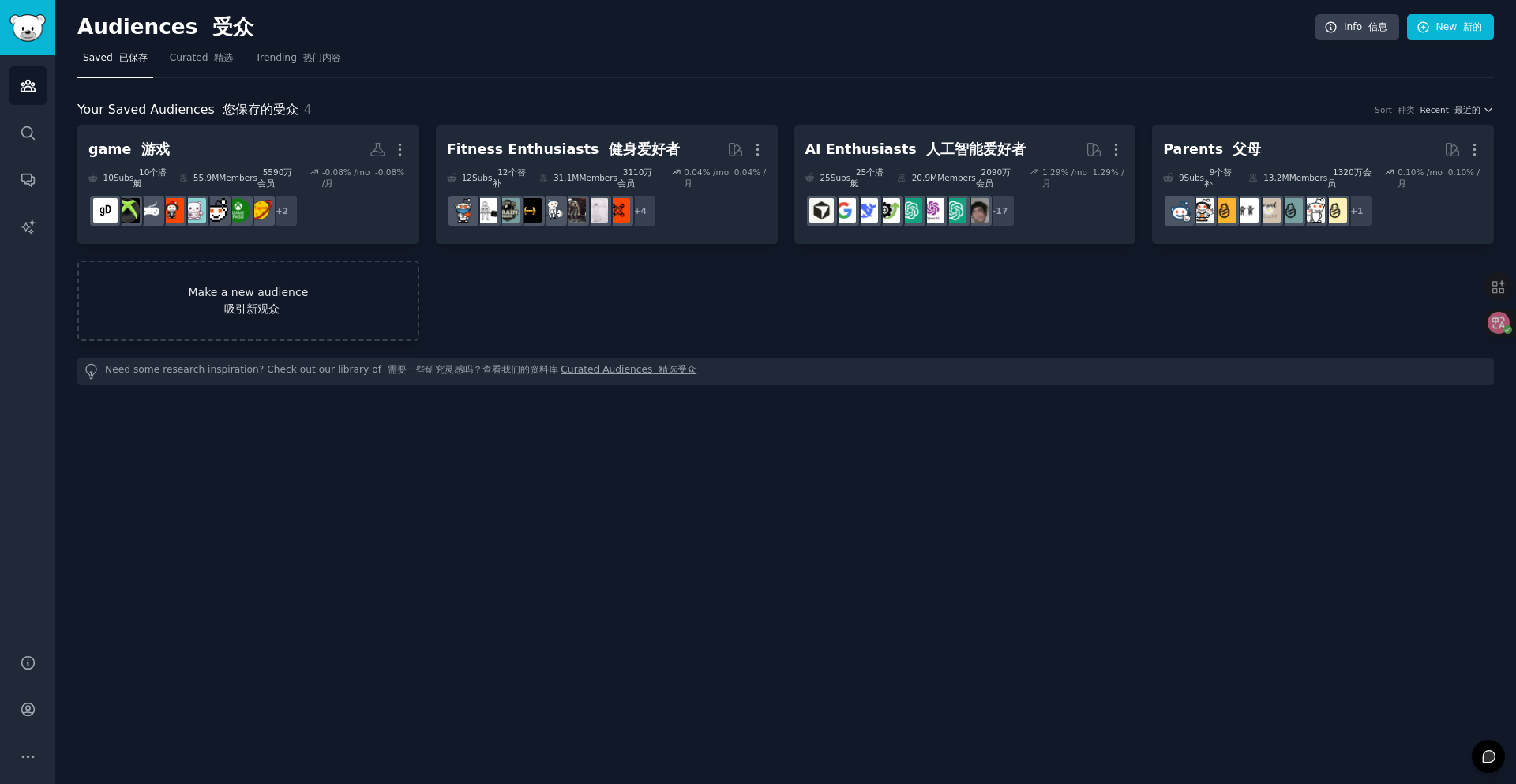
click at [230, 293] on link "Make a new audience 吸引新观众" at bounding box center [248, 300] width 341 height 80
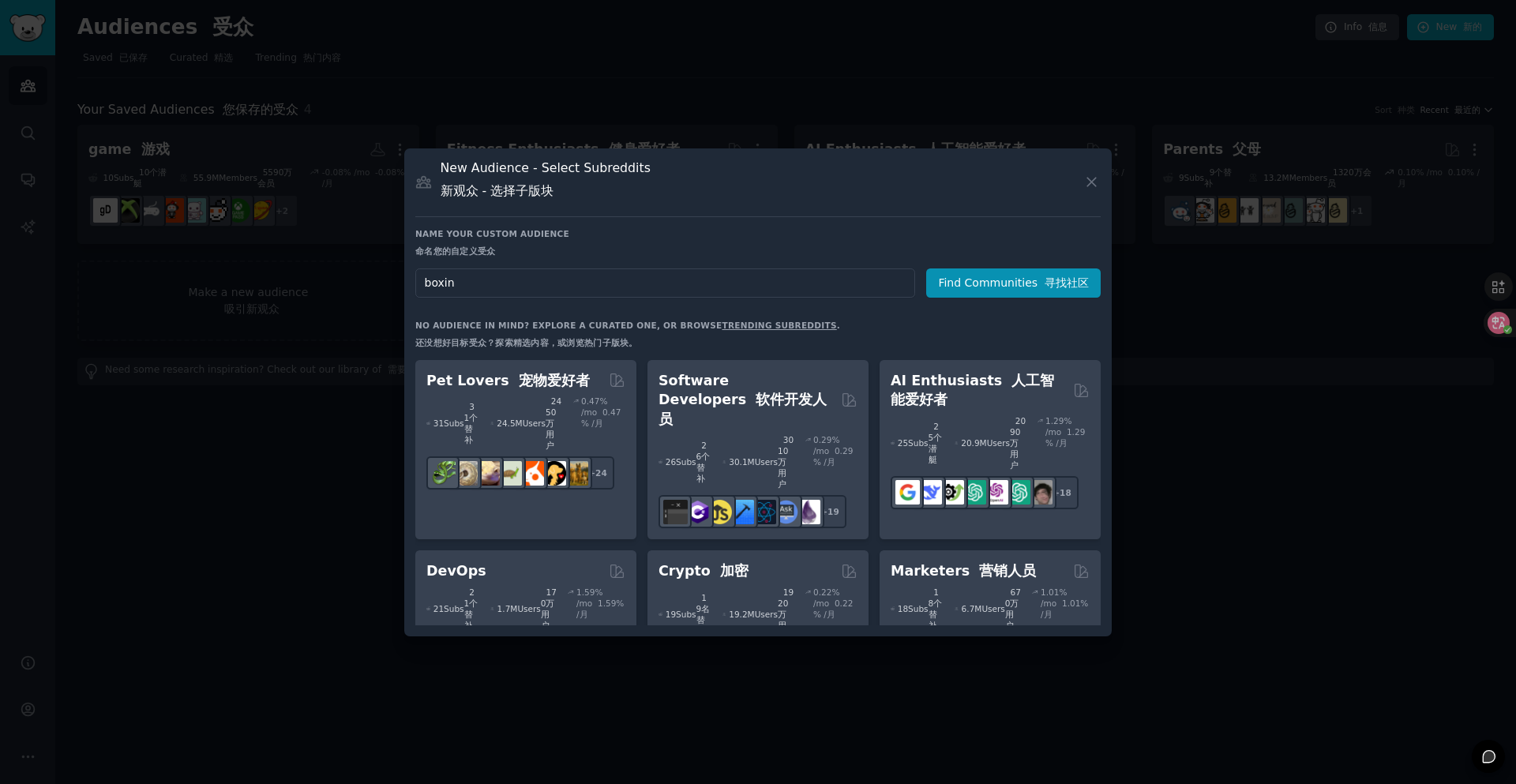
type input "boxing"
click button "Find Communities 寻找社区" at bounding box center [1012, 283] width 174 height 29
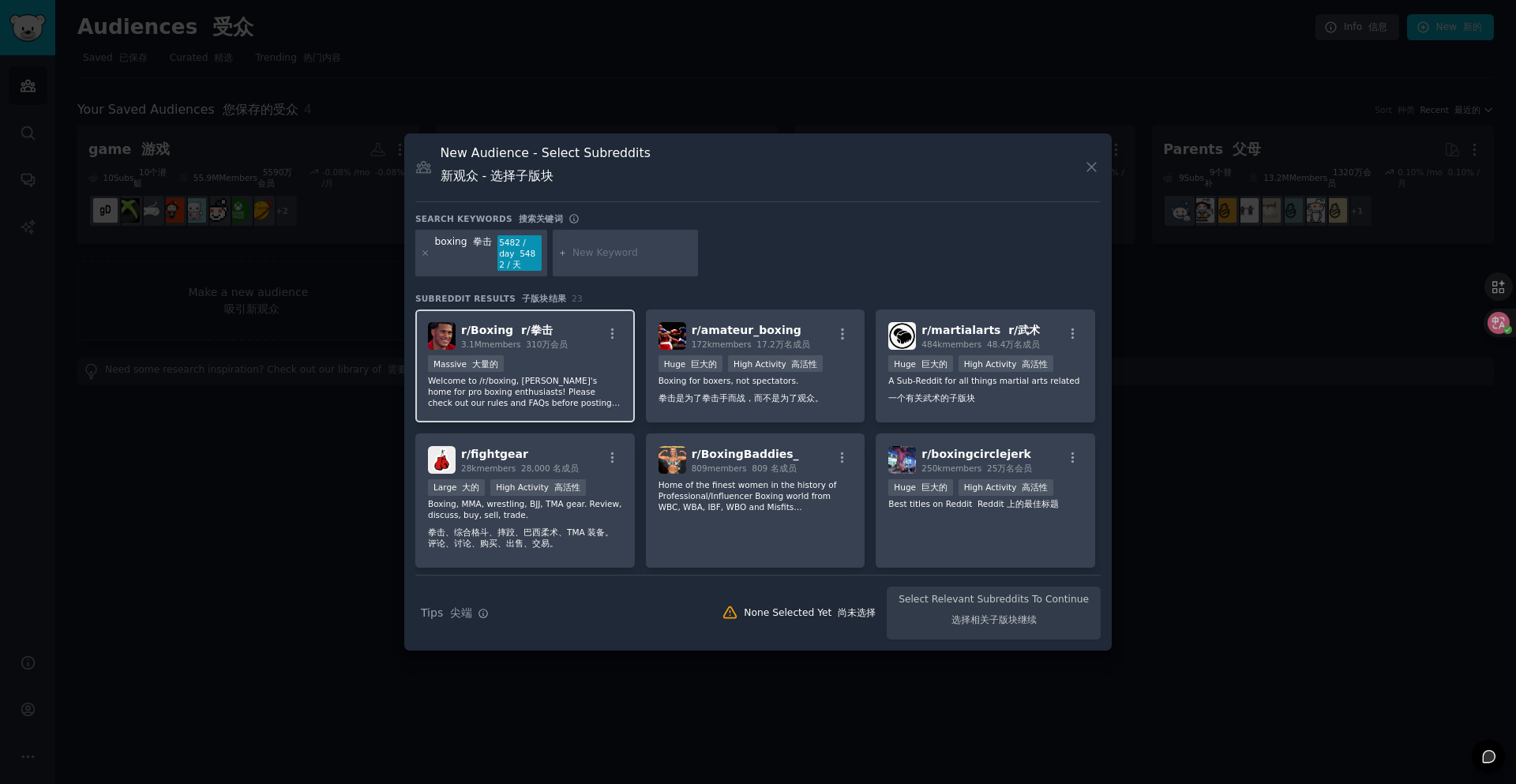
click at [529, 385] on p "Welcome to /r/boxing, reddit's home for pro boxing enthusiasts! Please check ou…" at bounding box center [525, 392] width 194 height 33
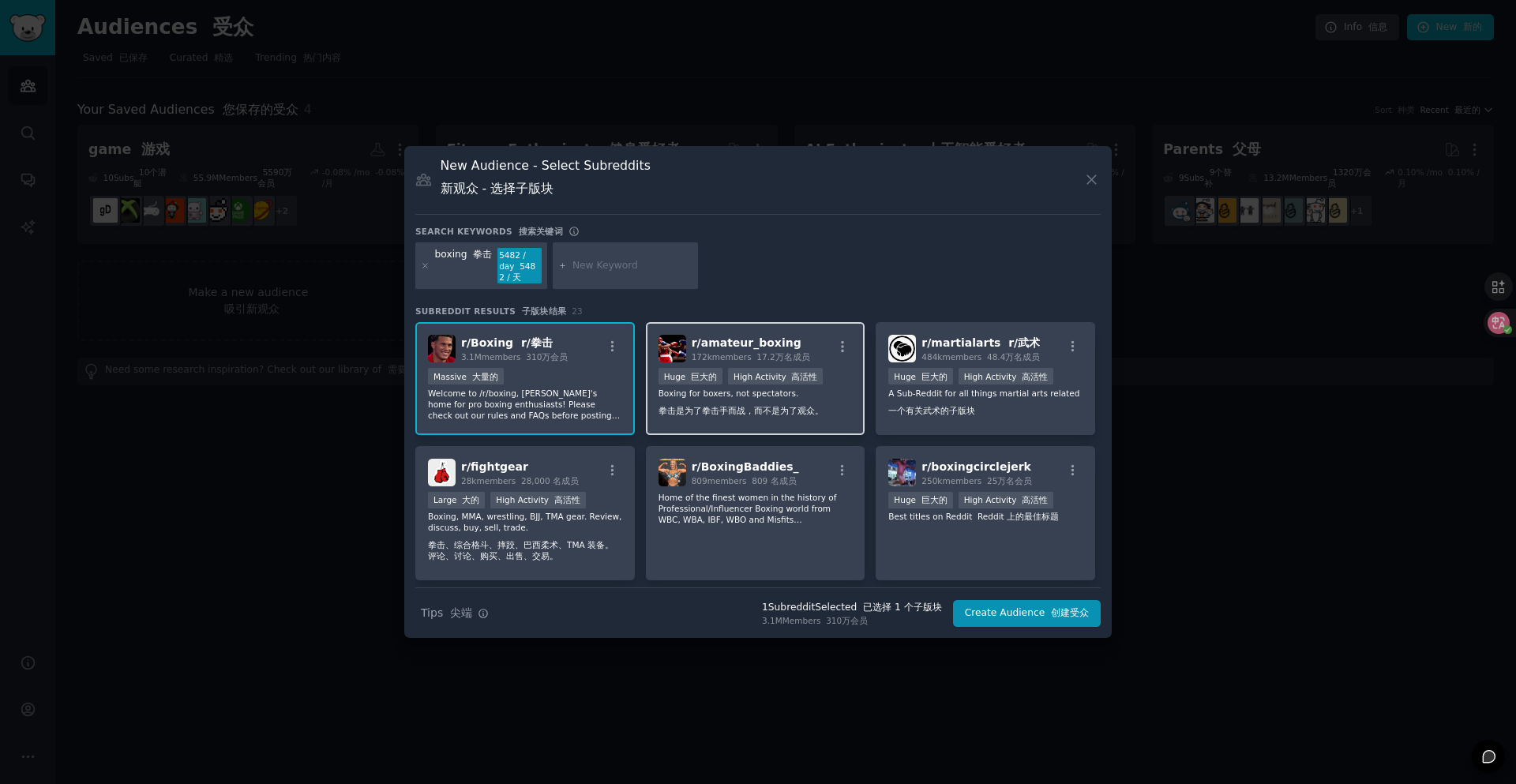
click at [720, 382] on div "100,000 - 1,000,000 members Huge 巨大的 High Activity 高活性" at bounding box center [755, 378] width 194 height 20
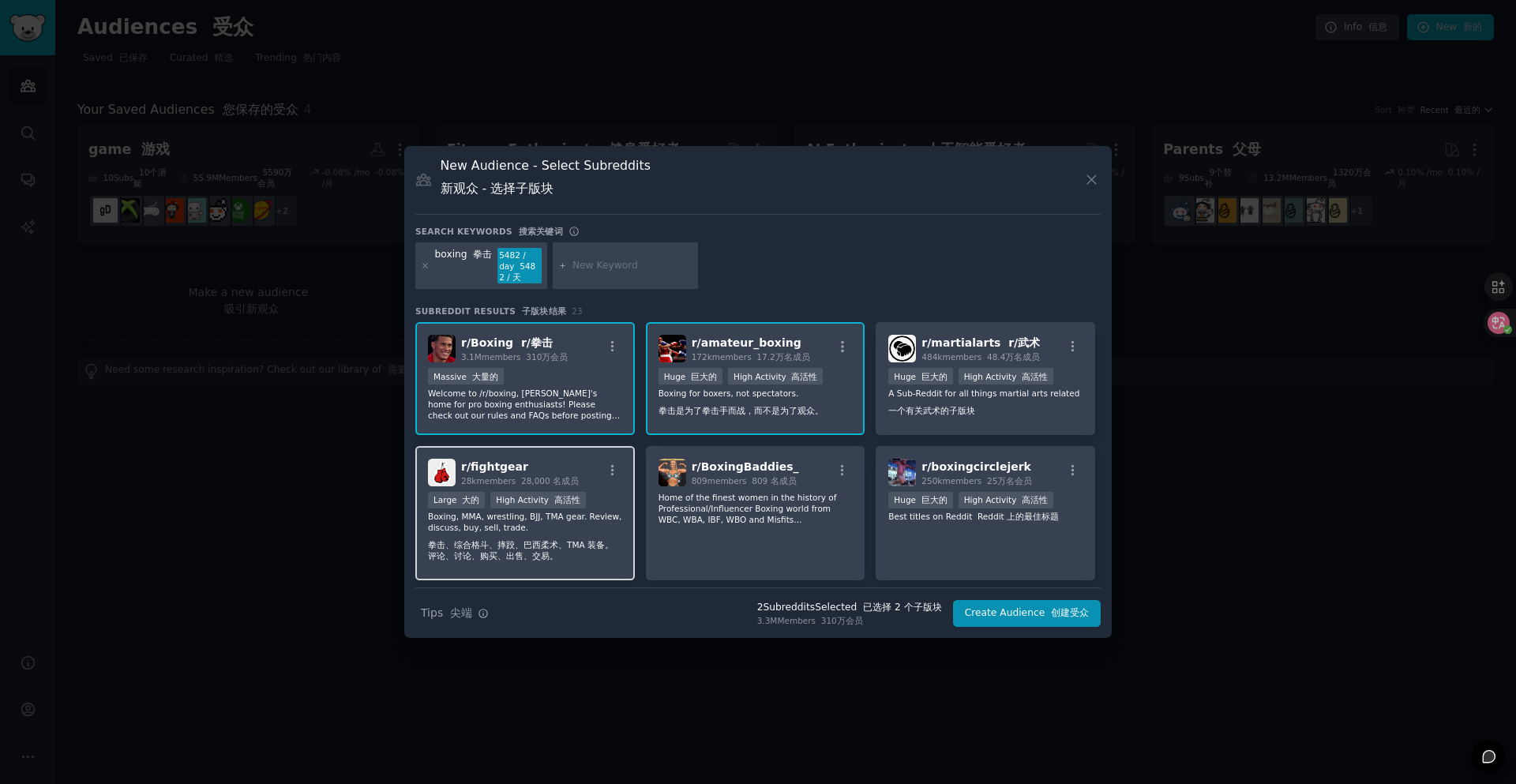
click at [588, 507] on div "Large 大的 High Activity 高活性" at bounding box center [525, 502] width 194 height 20
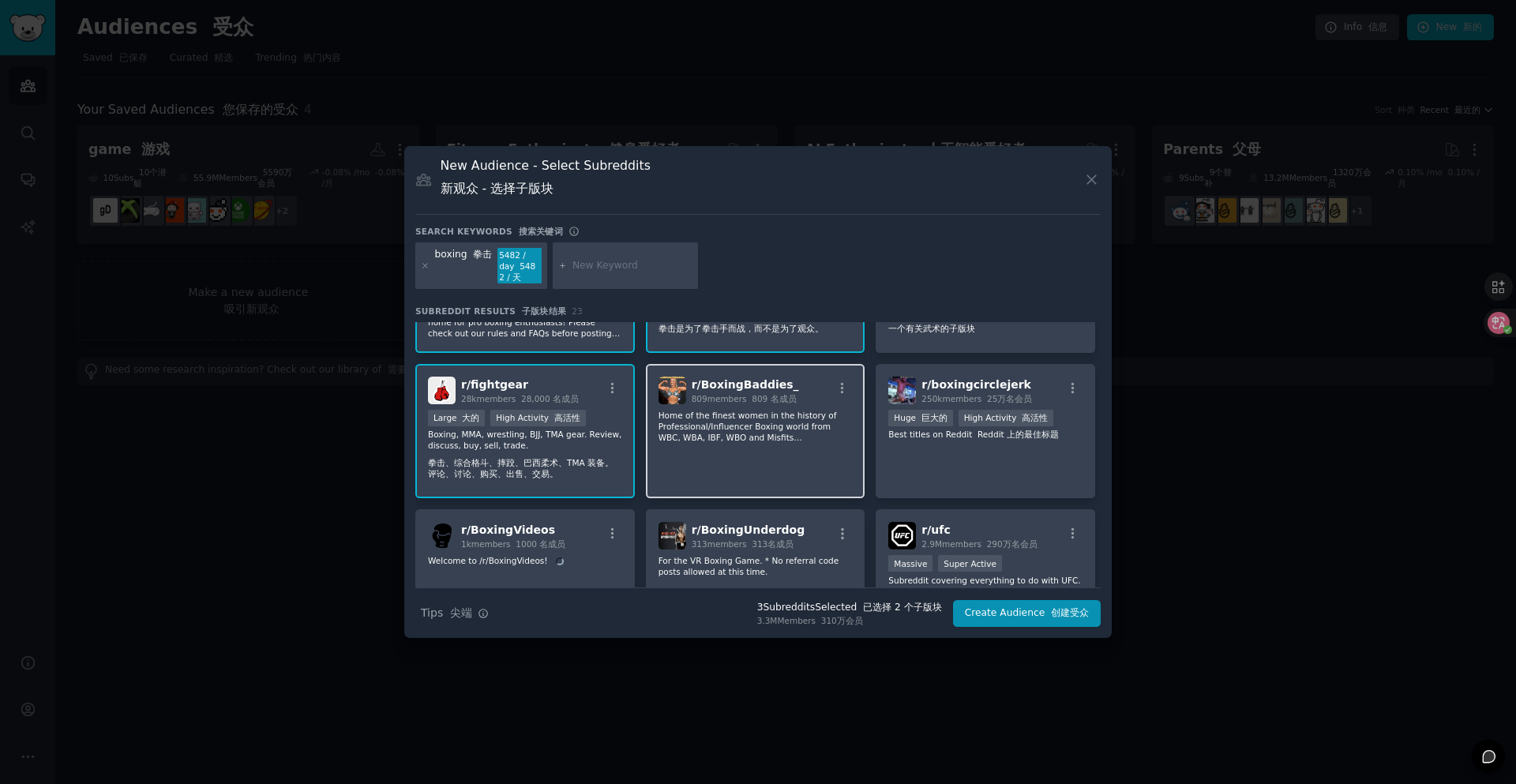
scroll to position [236, 0]
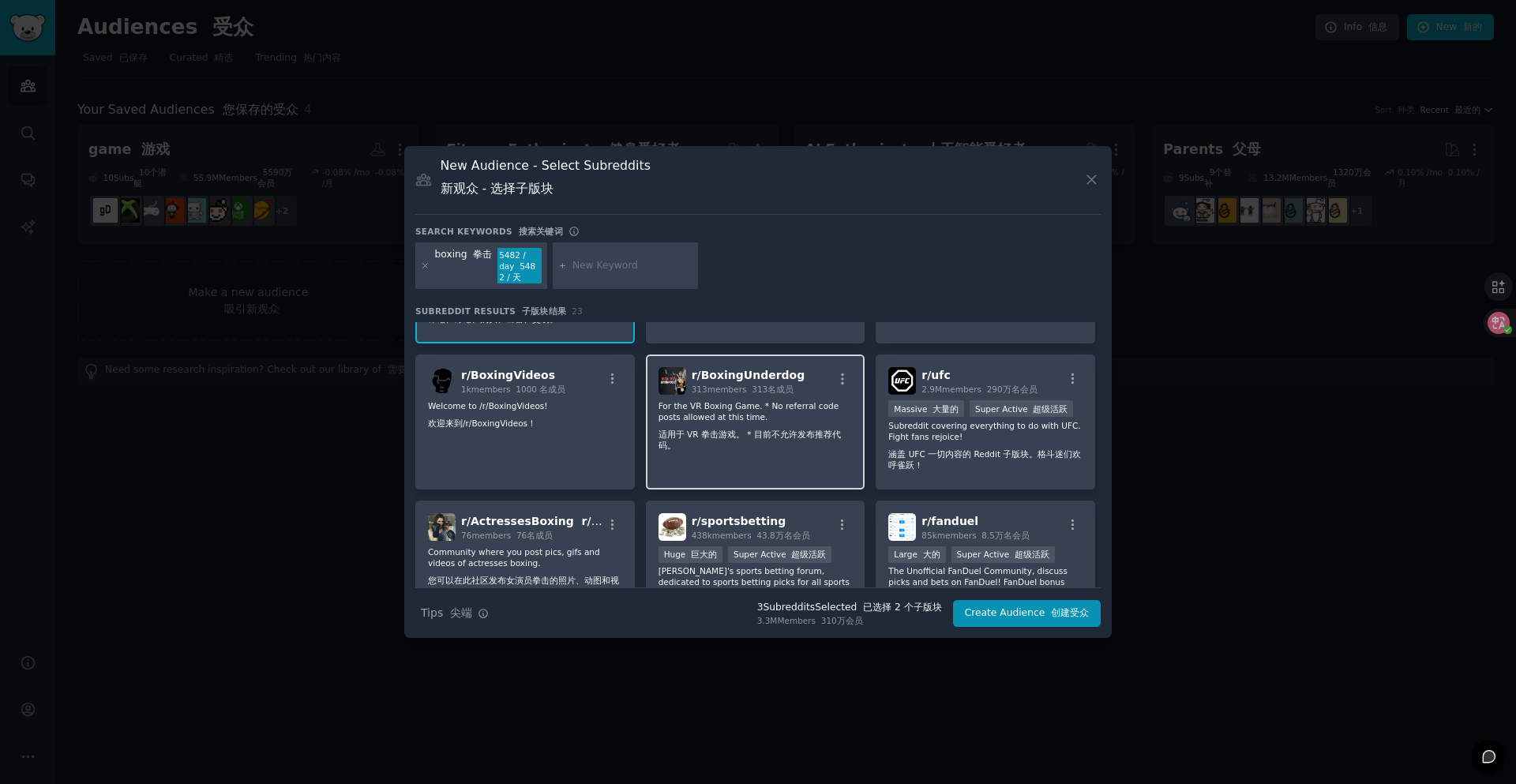
click at [663, 472] on div "r/ BoxingUnderdog 313 members 313名成员 For the VR Boxing Game. * No referral code…" at bounding box center [755, 422] width 219 height 135
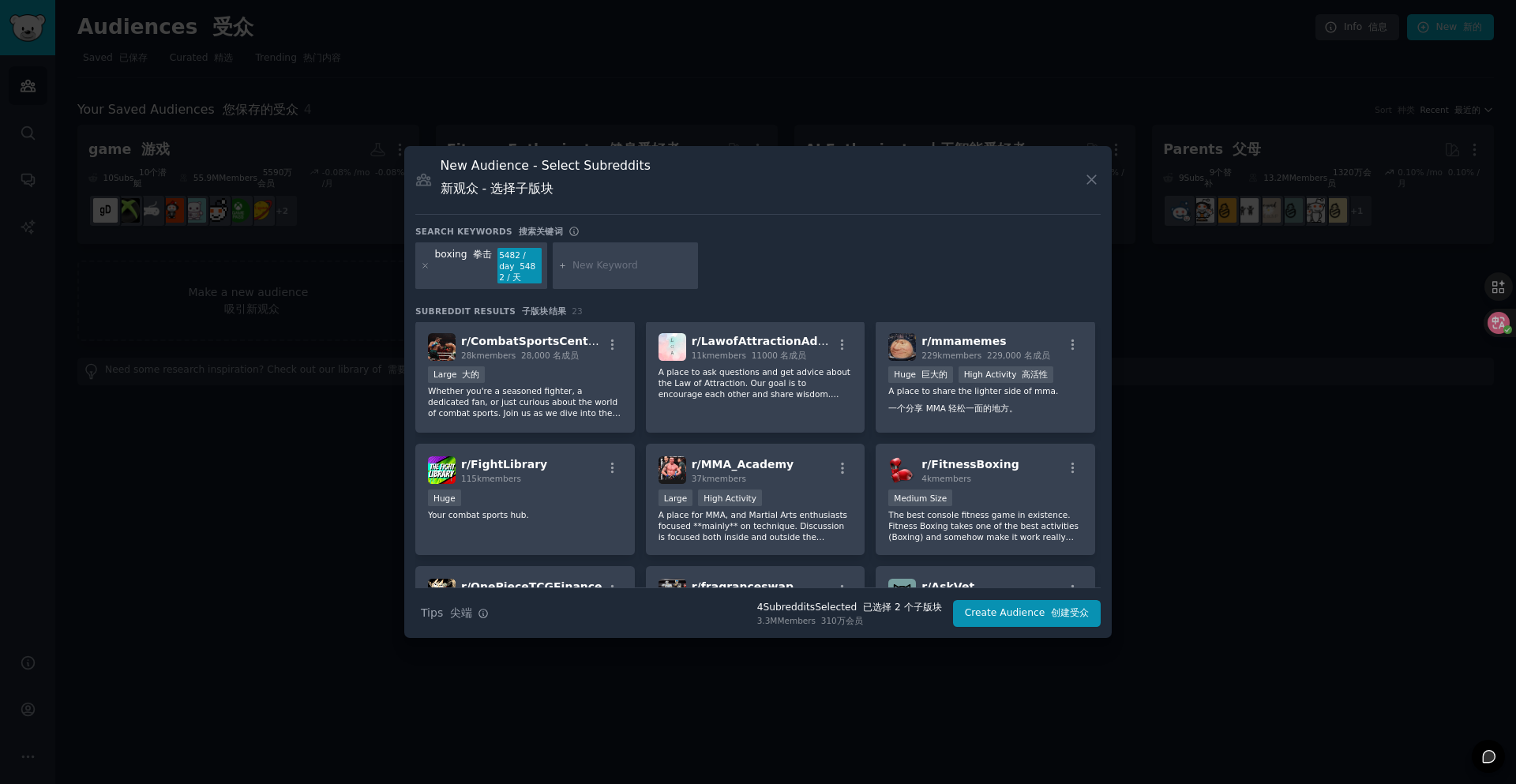
scroll to position [552, 0]
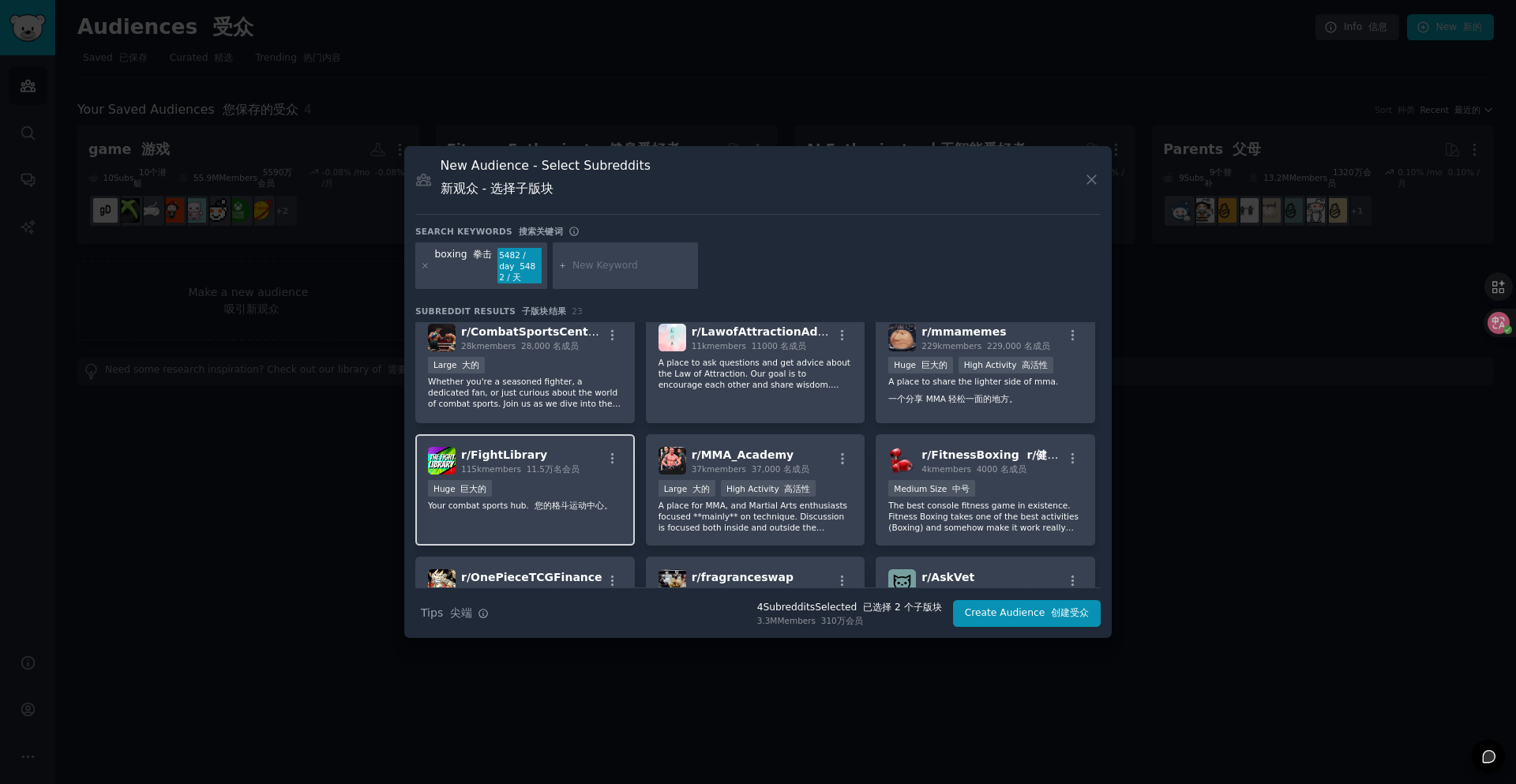
click at [591, 496] on div "Huge 巨大的" at bounding box center [525, 490] width 194 height 20
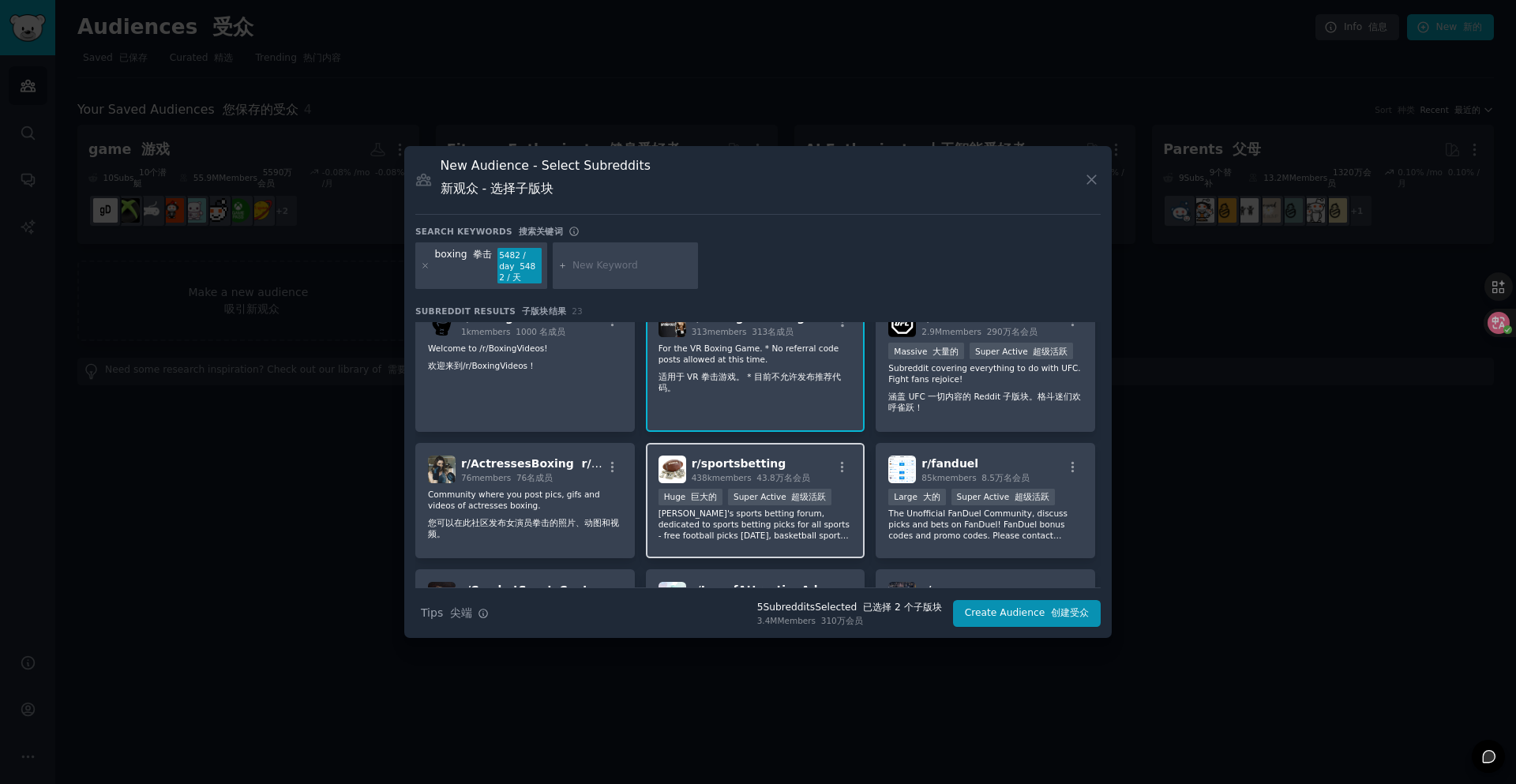
scroll to position [389, 0]
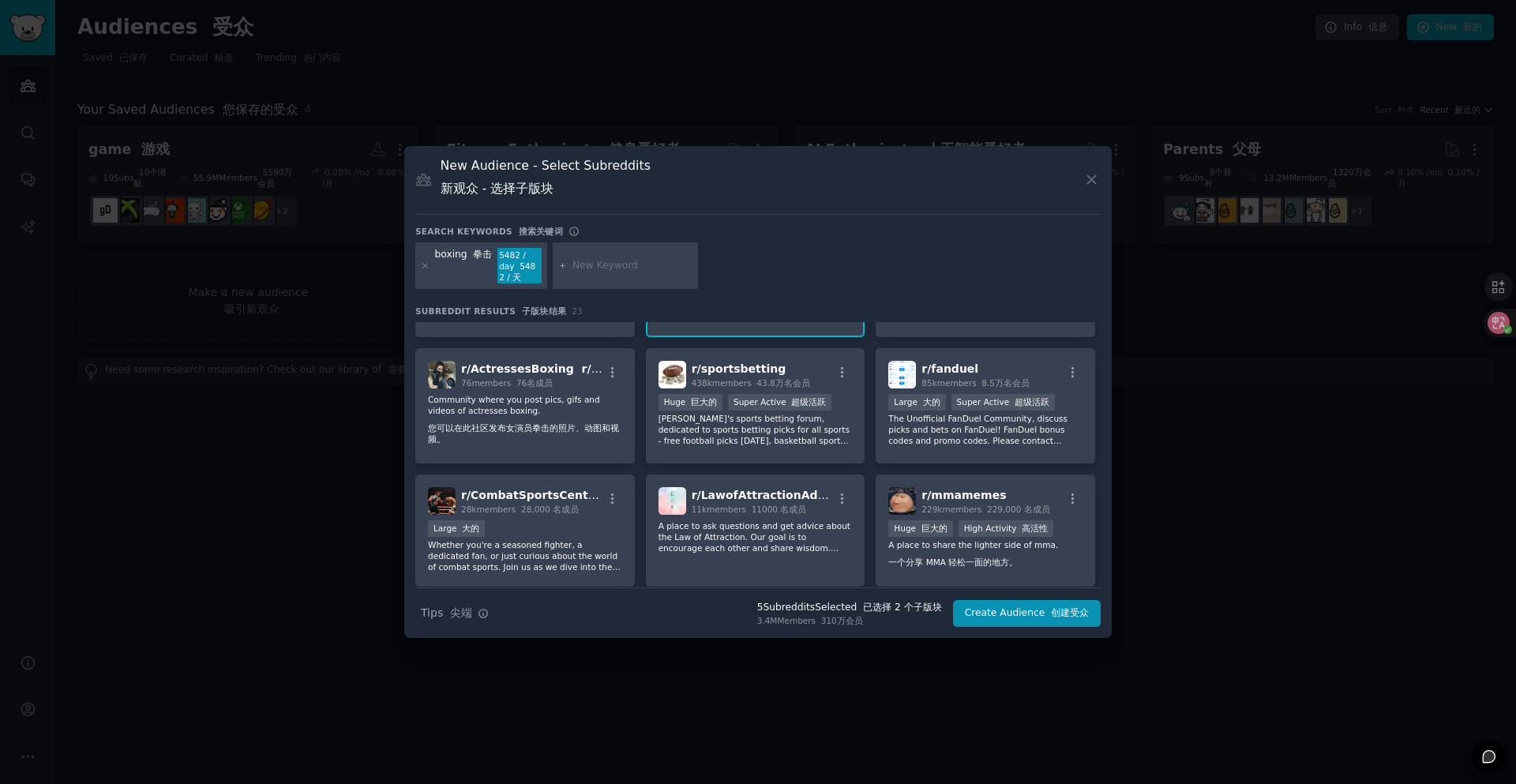
click at [829, 340] on div "r/ Boxing r/拳击 3.1M members 310万会员 Massive 大量的 Welcome to /r/boxing, reddit's h…" at bounding box center [758, 442] width 685 height 1019
click at [835, 365] on icon "button" at bounding box center [842, 372] width 15 height 15
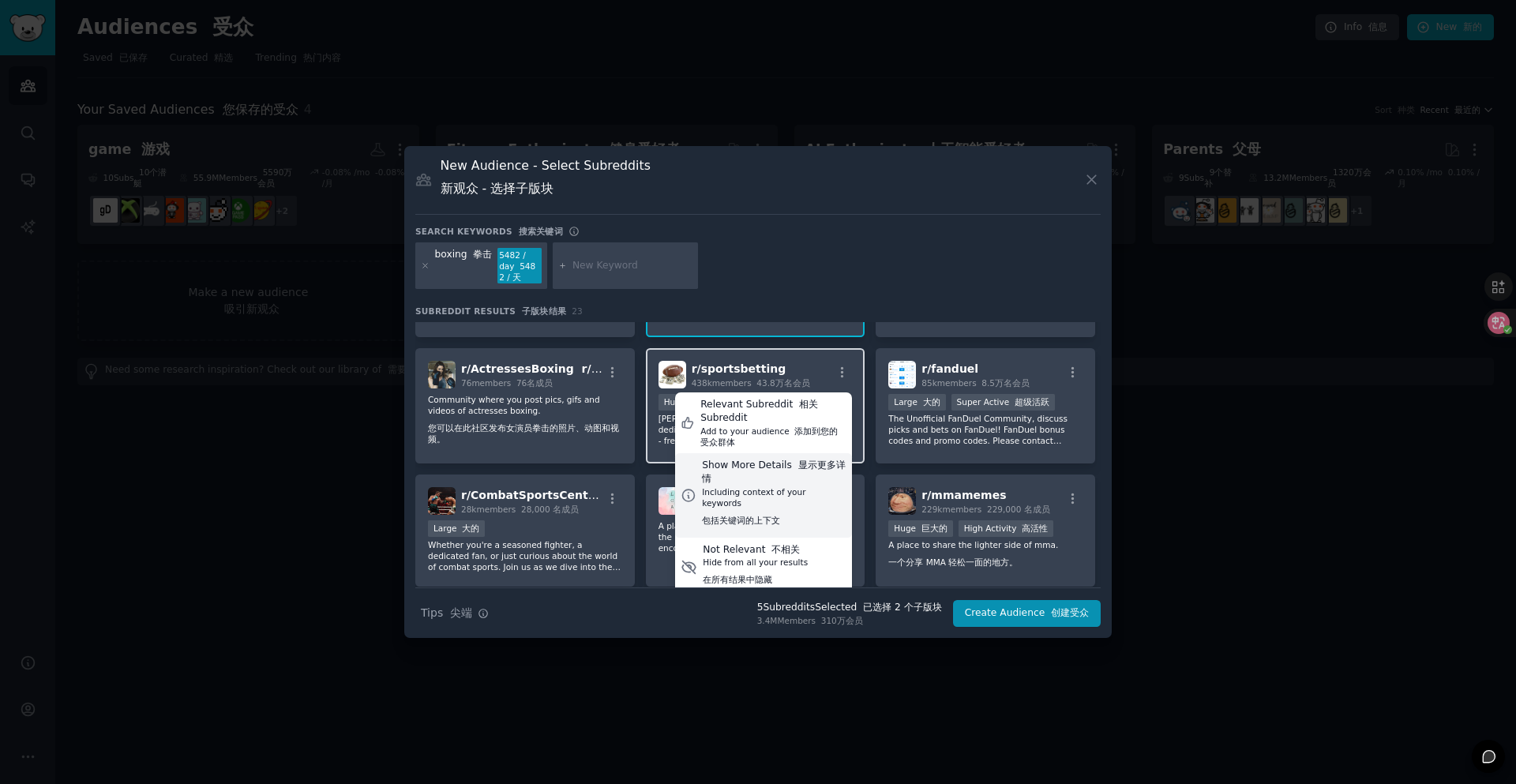
click at [805, 470] on font "显示更多详情" at bounding box center [773, 472] width 143 height 26
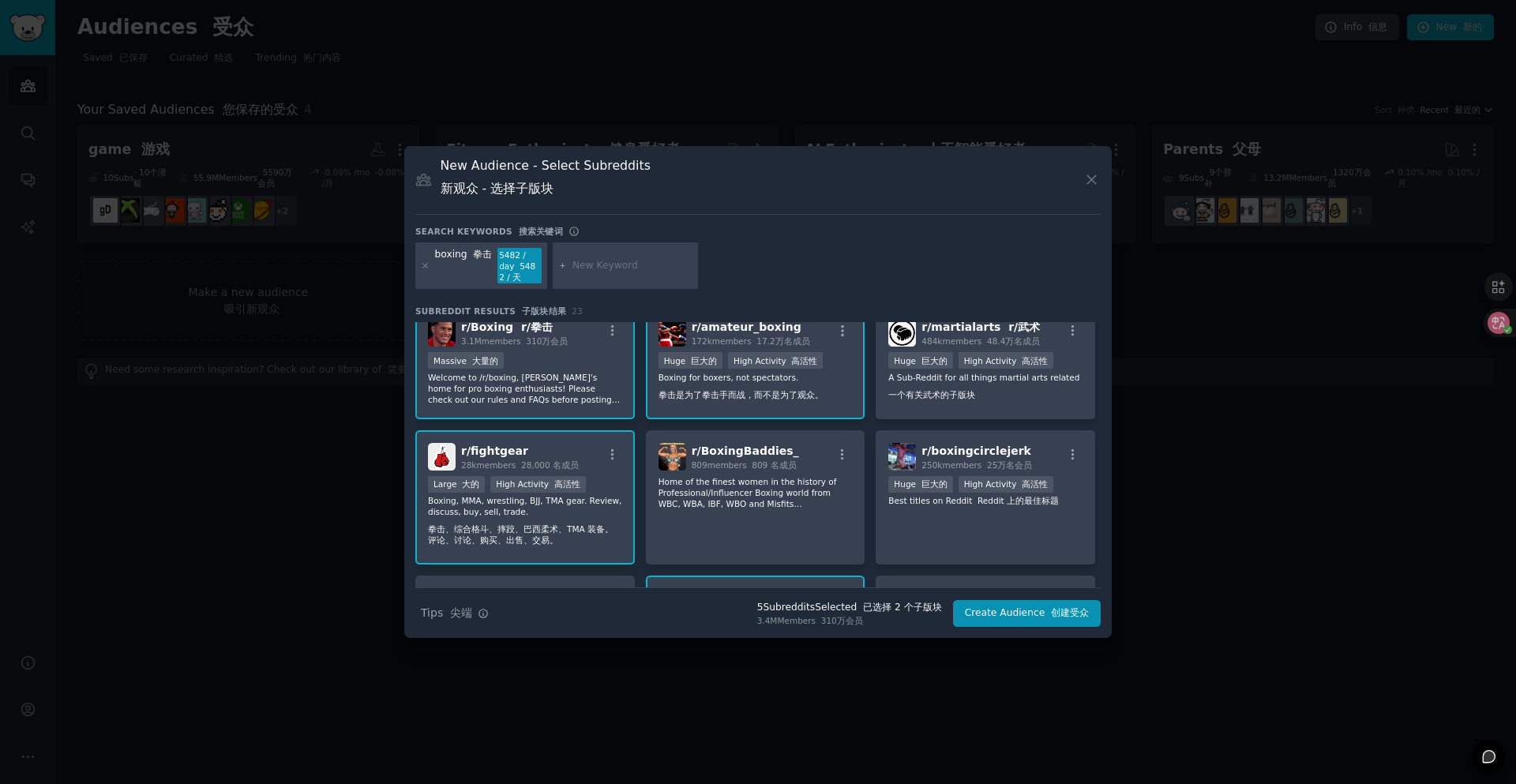
scroll to position [0, 0]
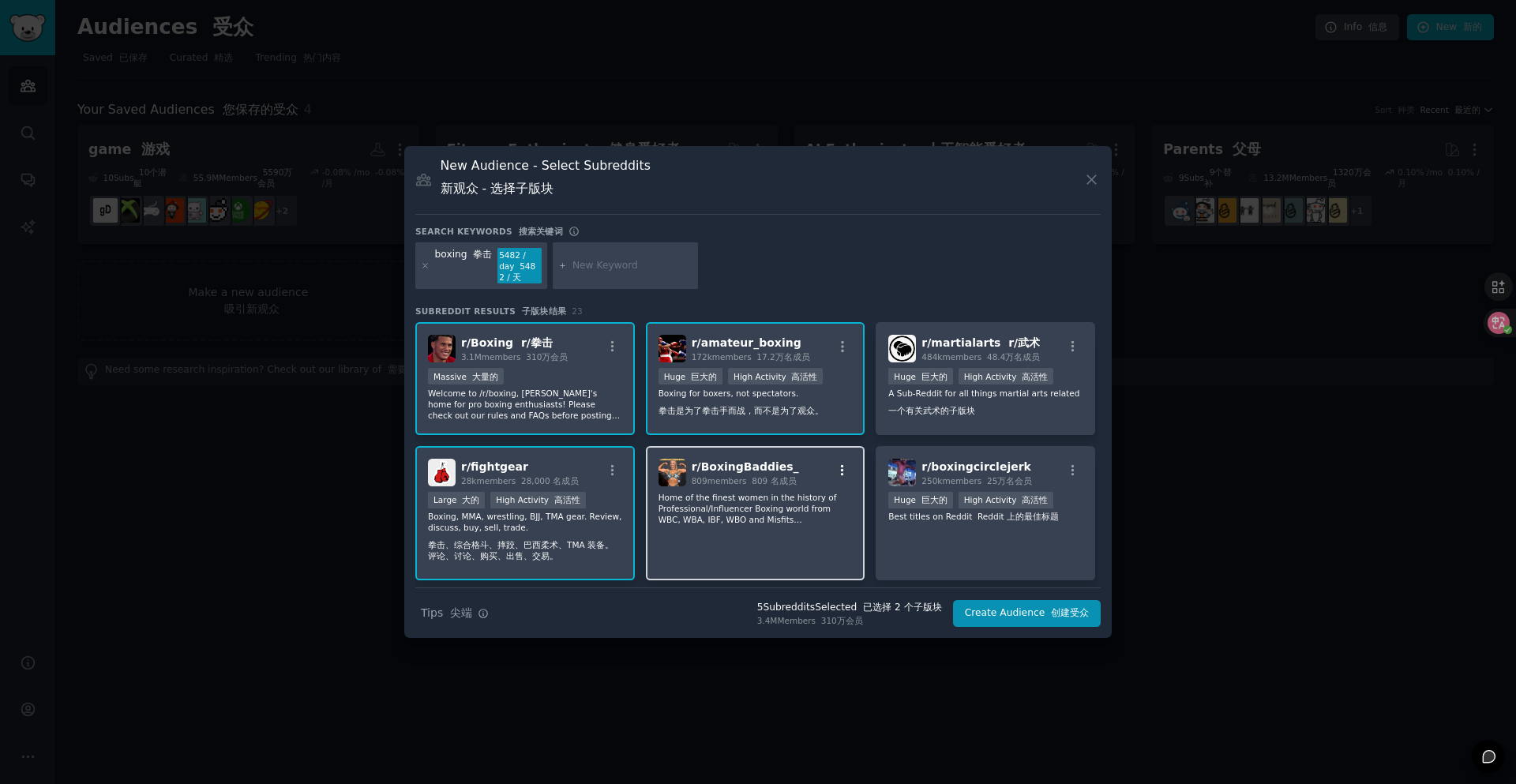
click at [840, 465] on icon "button" at bounding box center [842, 471] width 15 height 15
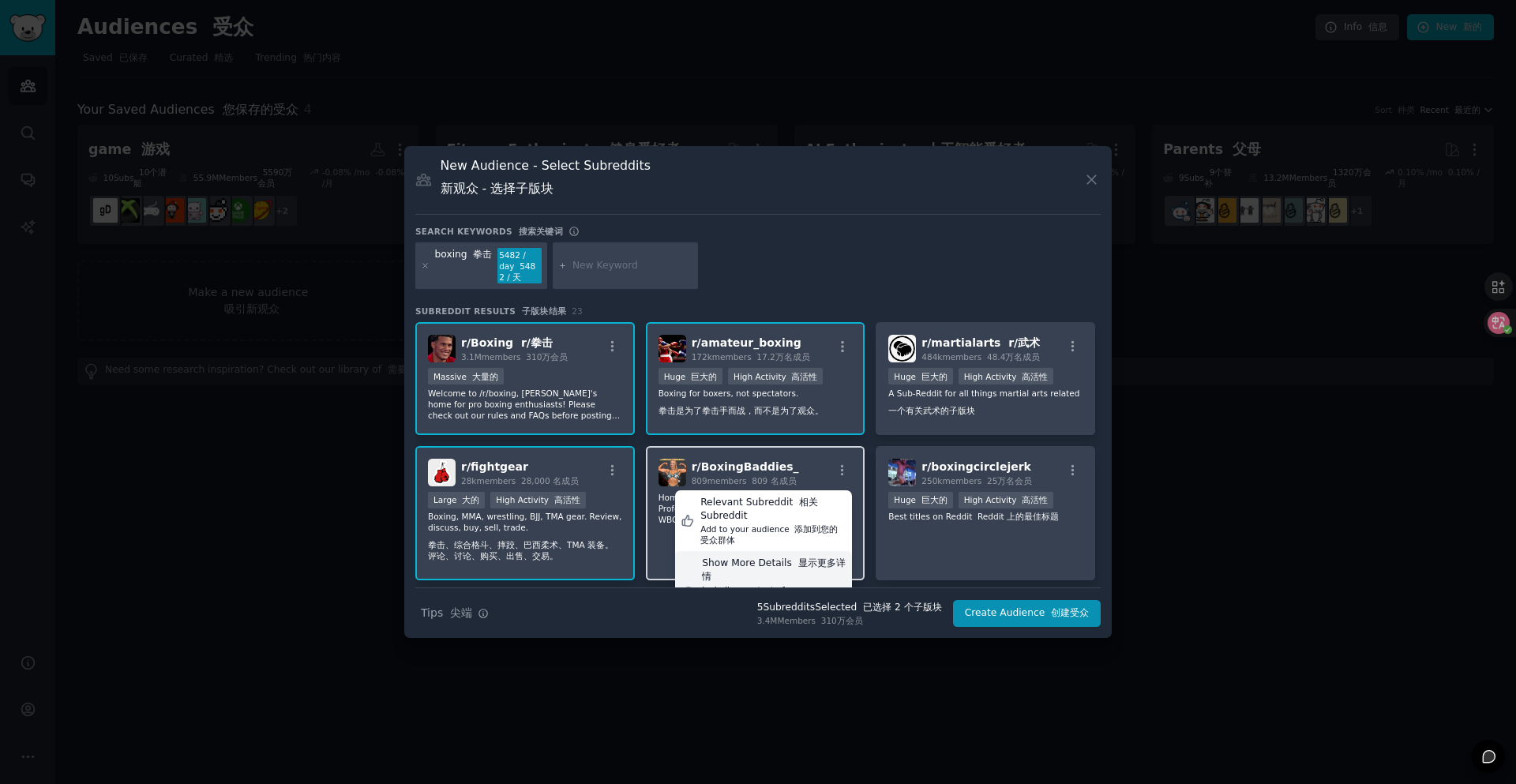
scroll to position [78, 0]
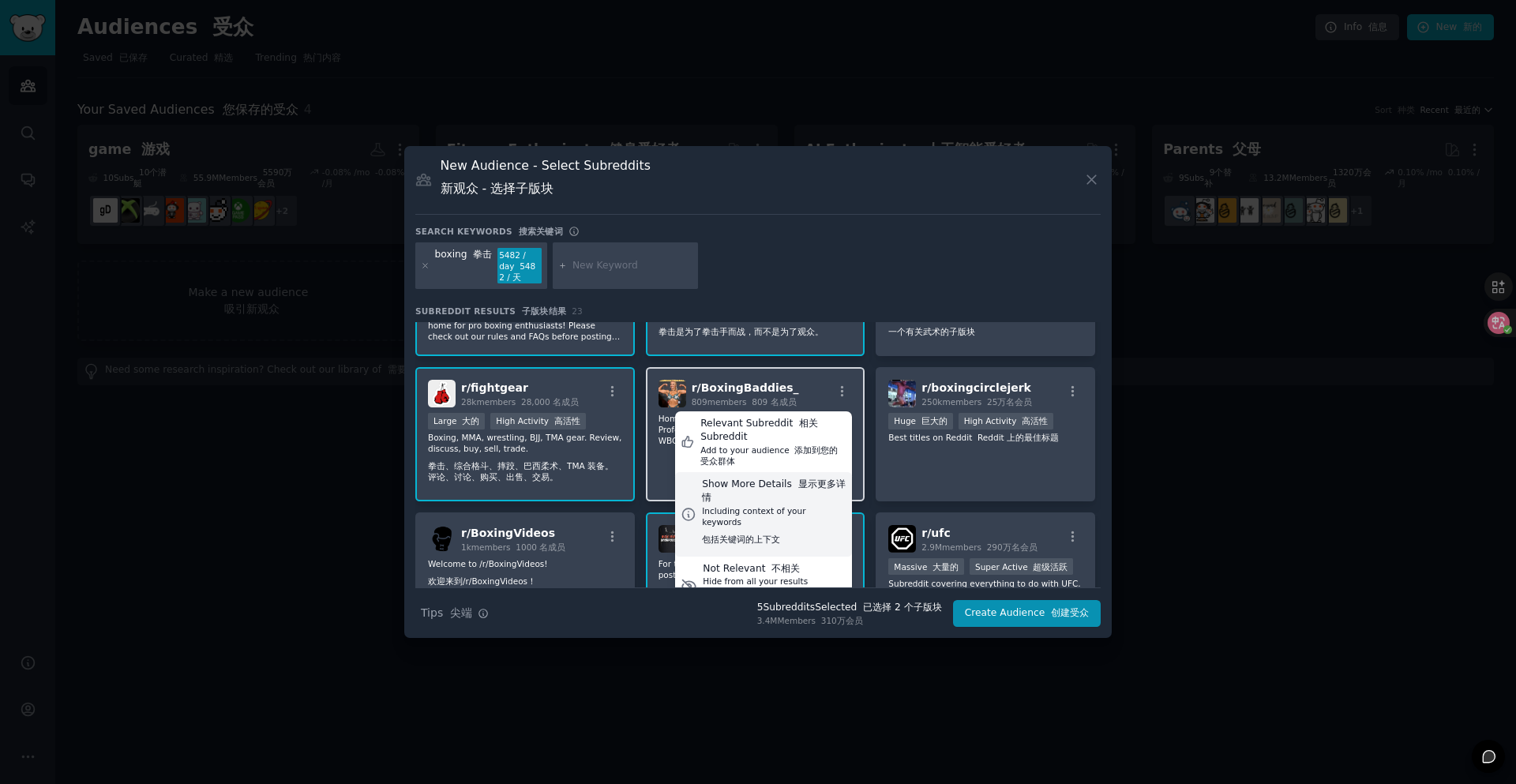
click at [813, 481] on font "显示更多详情" at bounding box center [773, 491] width 143 height 26
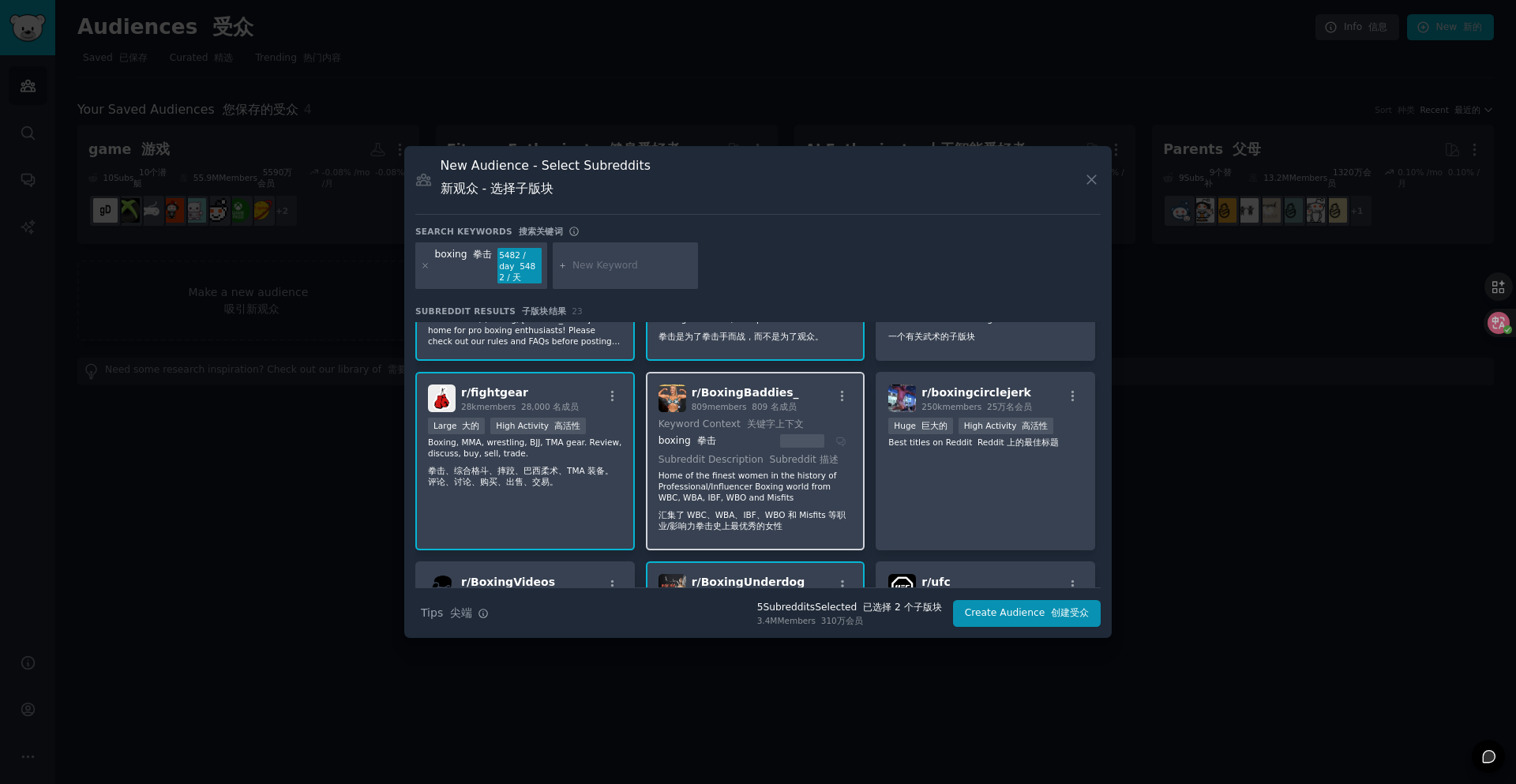
scroll to position [158, 0]
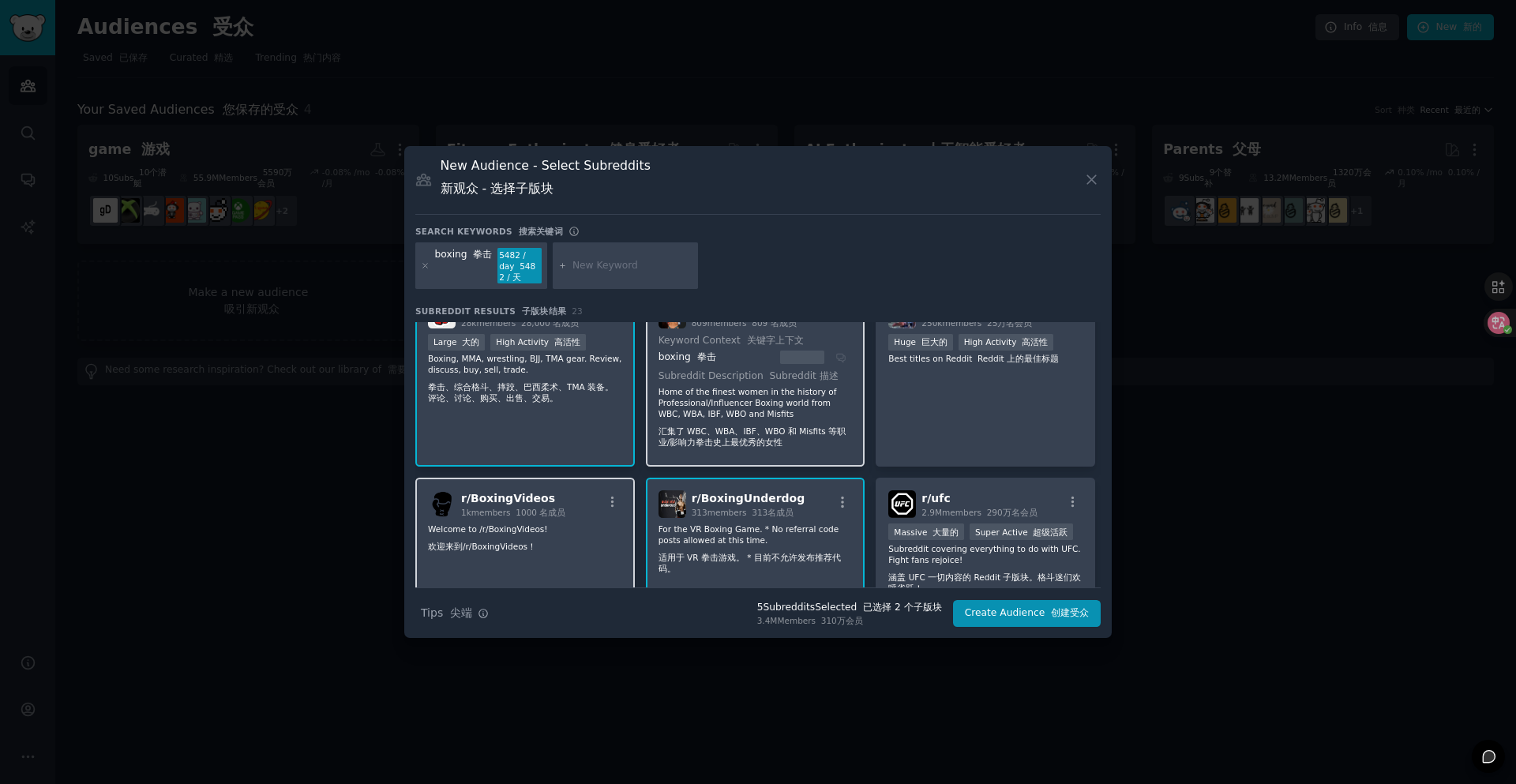
click at [578, 524] on p "Welcome to /r/BoxingVideos! 欢迎来到/r/BoxingVideos！" at bounding box center [525, 540] width 194 height 35
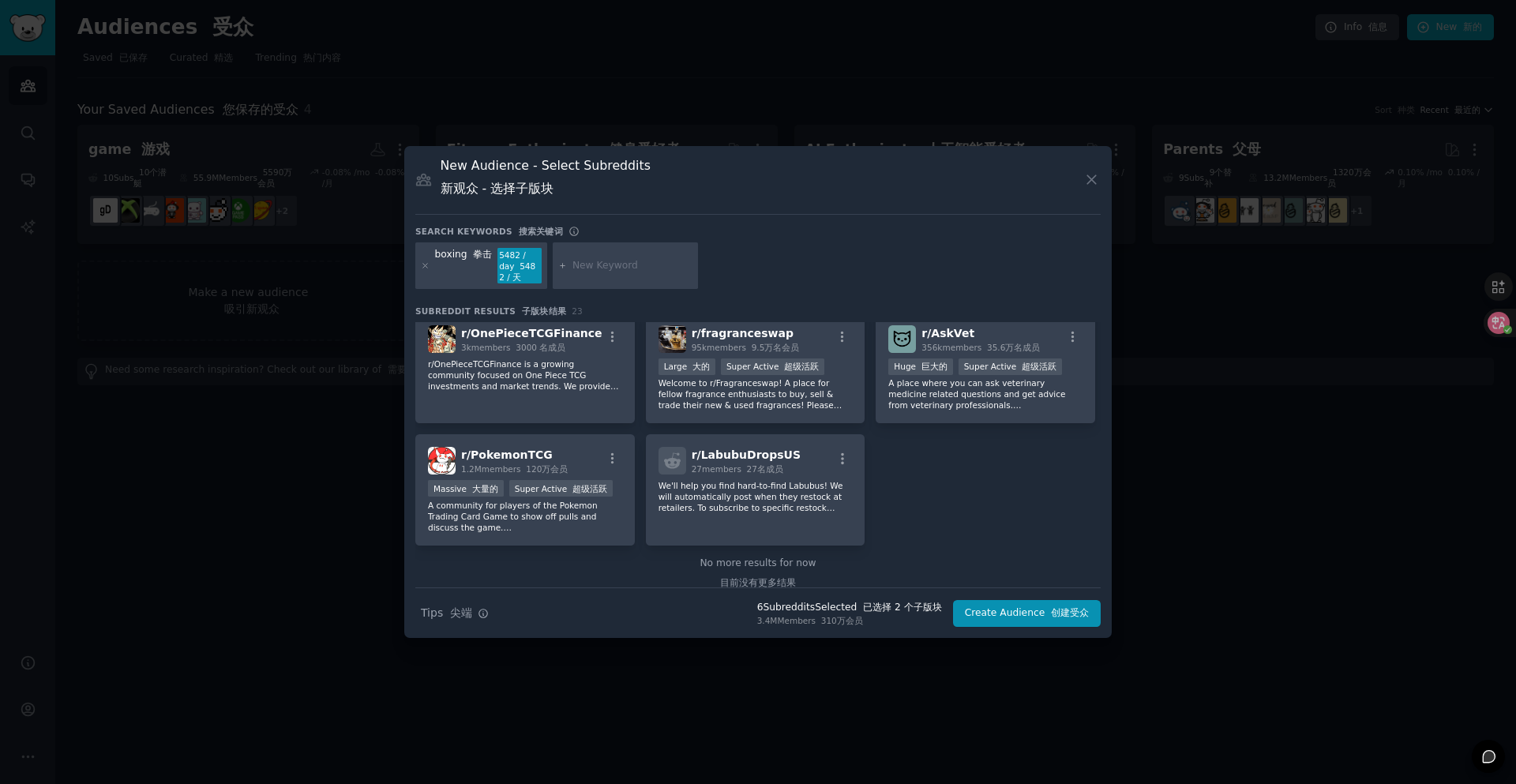
scroll to position [1032, 0]
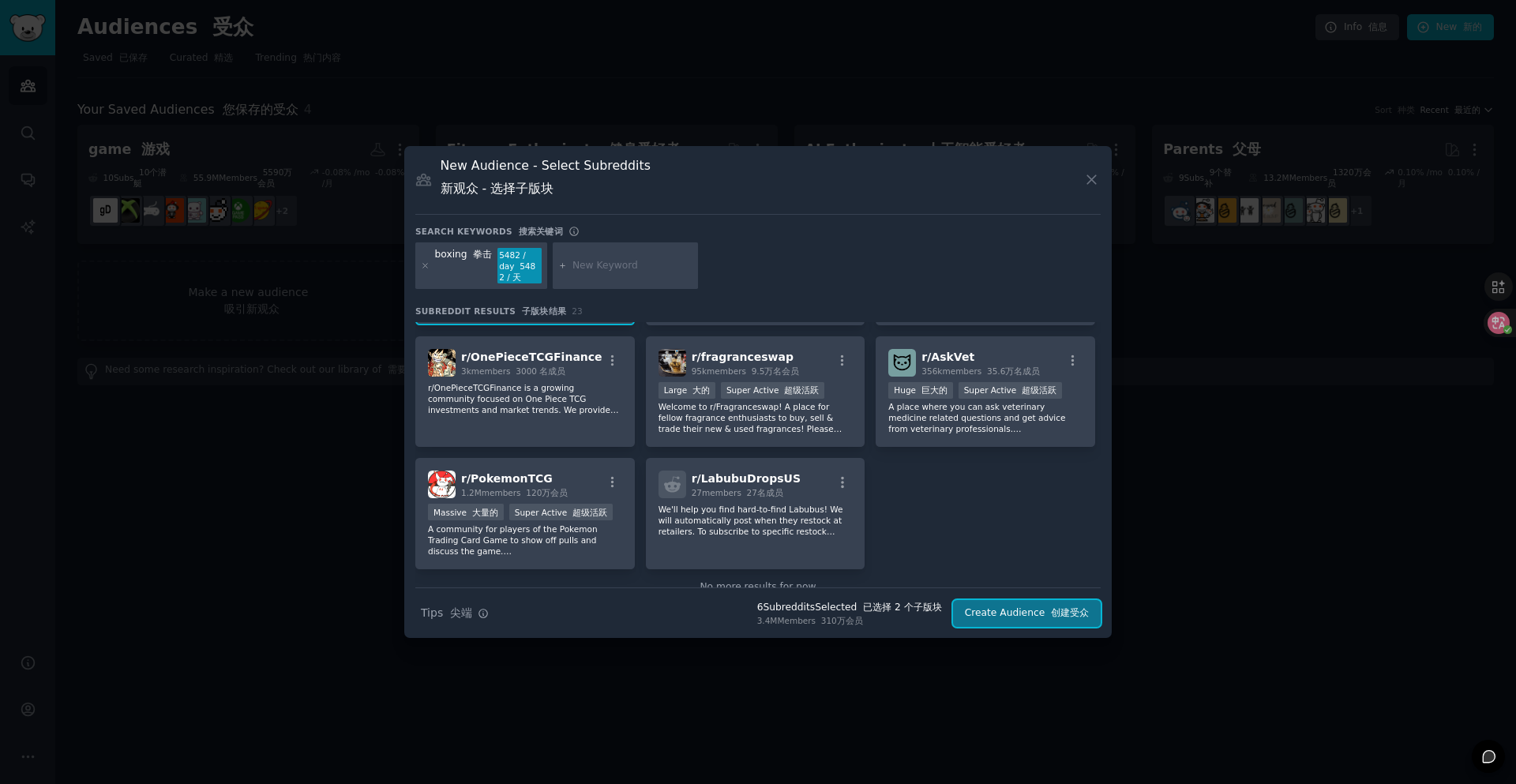
click at [1004, 616] on button "Create Audience 创建受众" at bounding box center [1027, 612] width 148 height 26
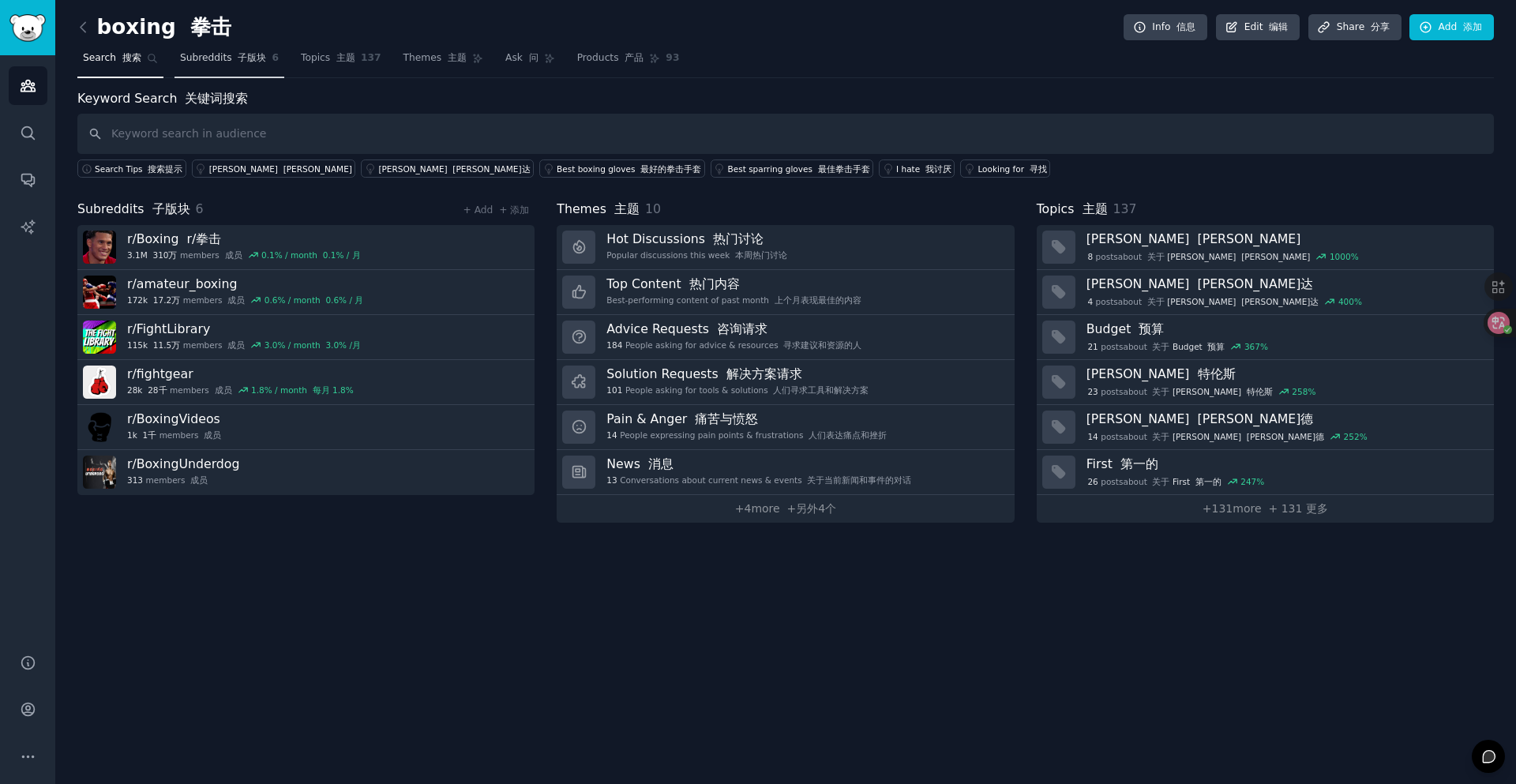
click at [237, 62] on font "子版块" at bounding box center [251, 57] width 28 height 11
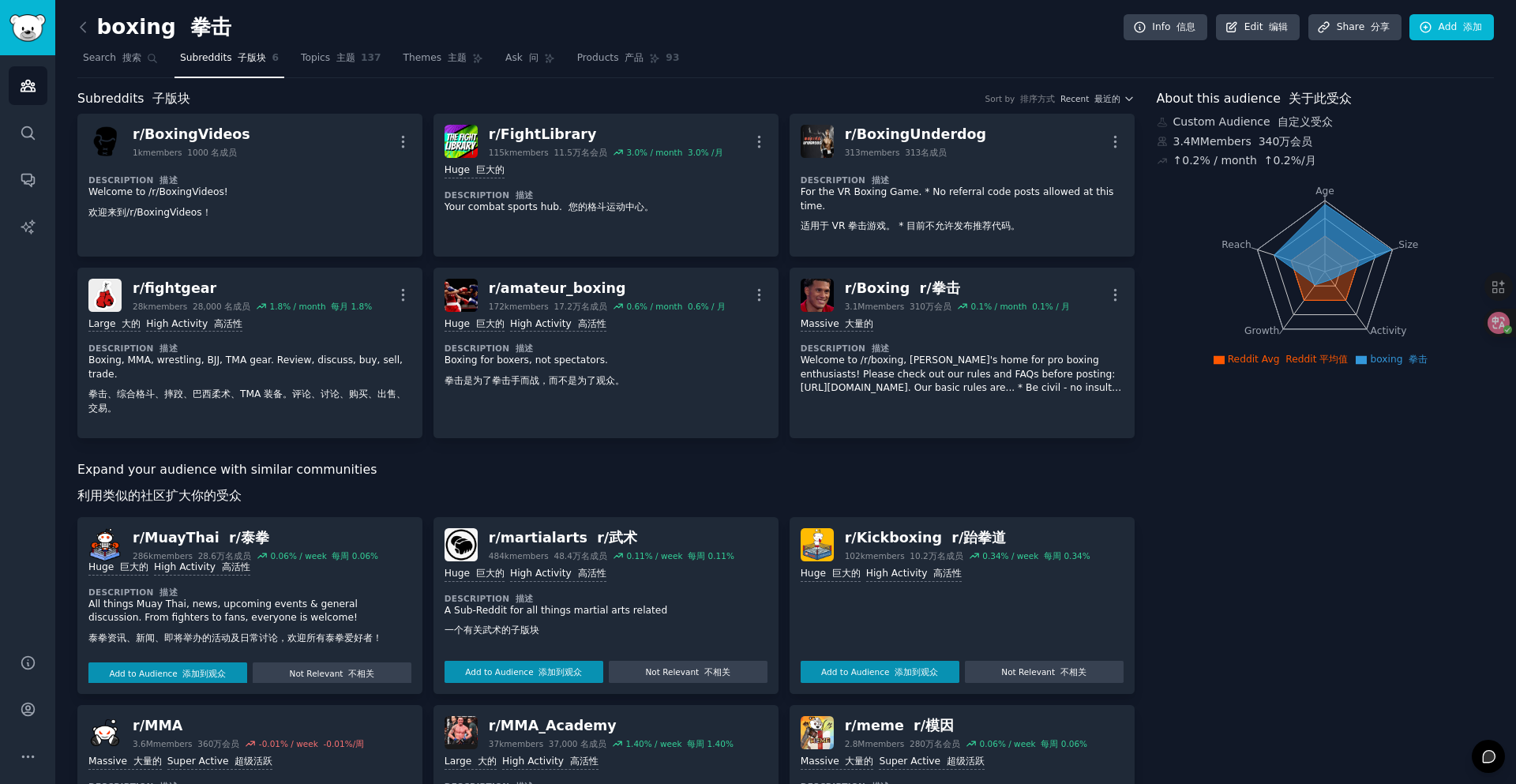
scroll to position [8, 0]
click at [195, 669] on font "添加到观众" at bounding box center [204, 672] width 44 height 9
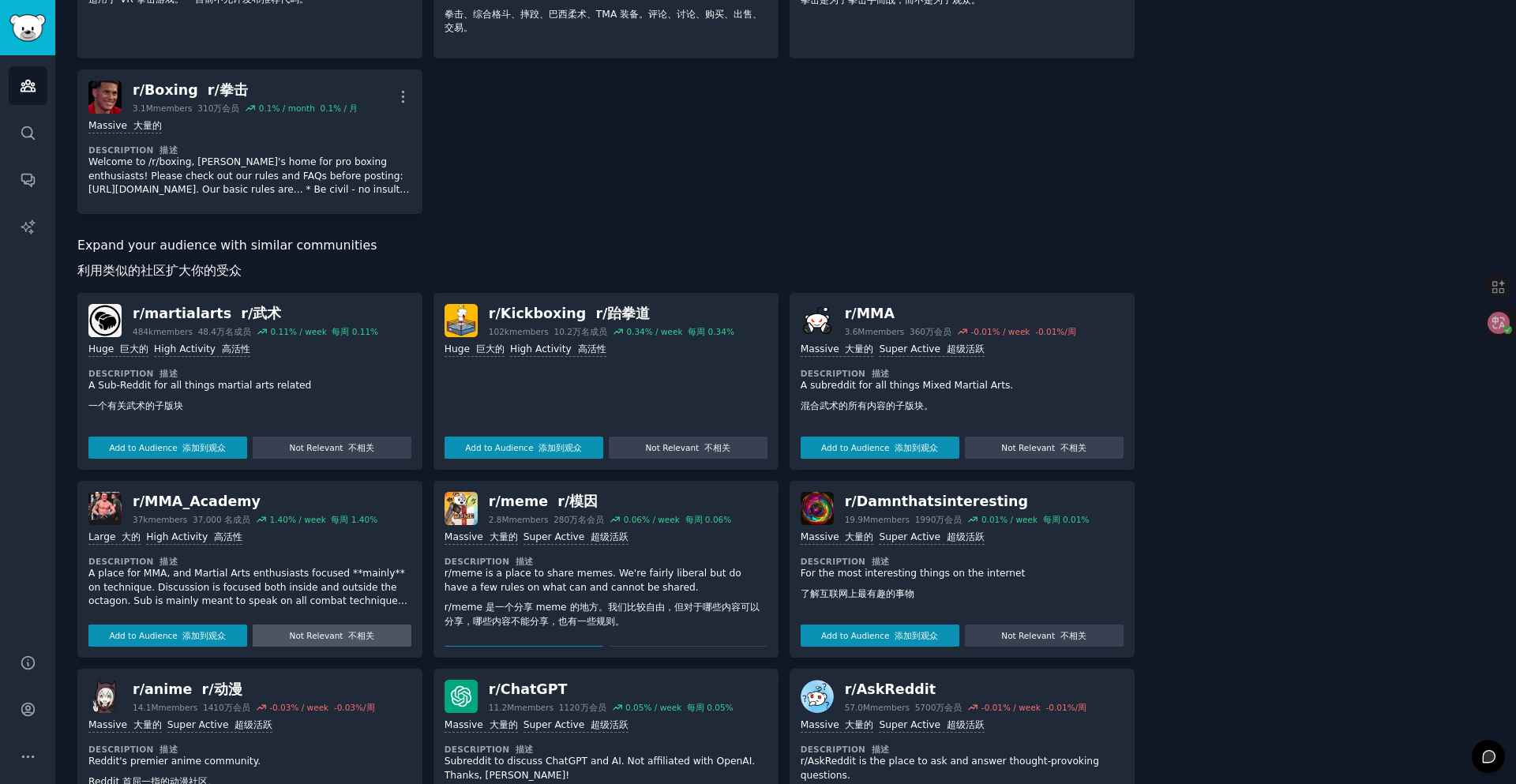
scroll to position [474, 0]
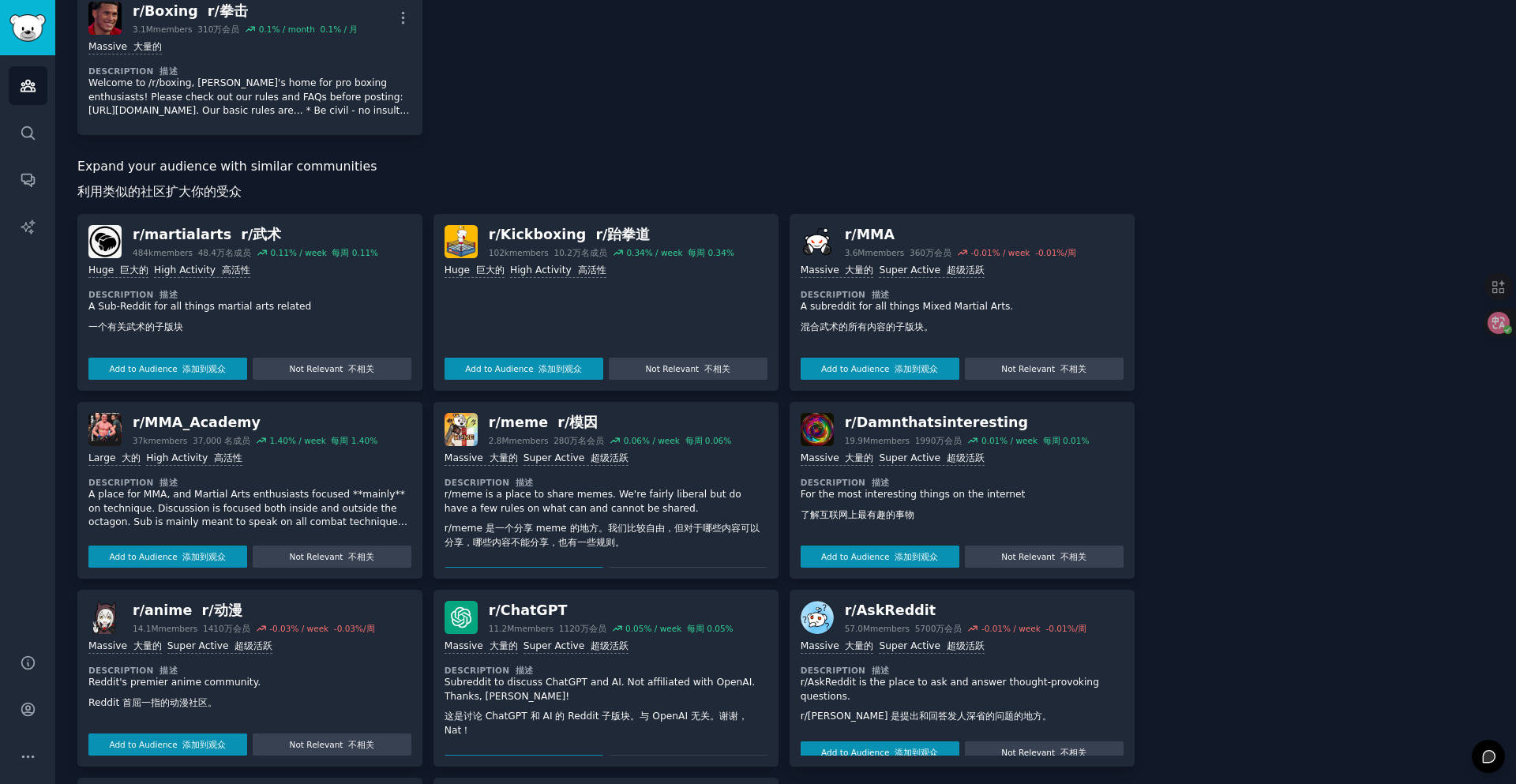
click at [133, 494] on p "A place for MMA, and Martial Arts enthusiasts focused **mainly** on technique. …" at bounding box center [250, 508] width 323 height 42
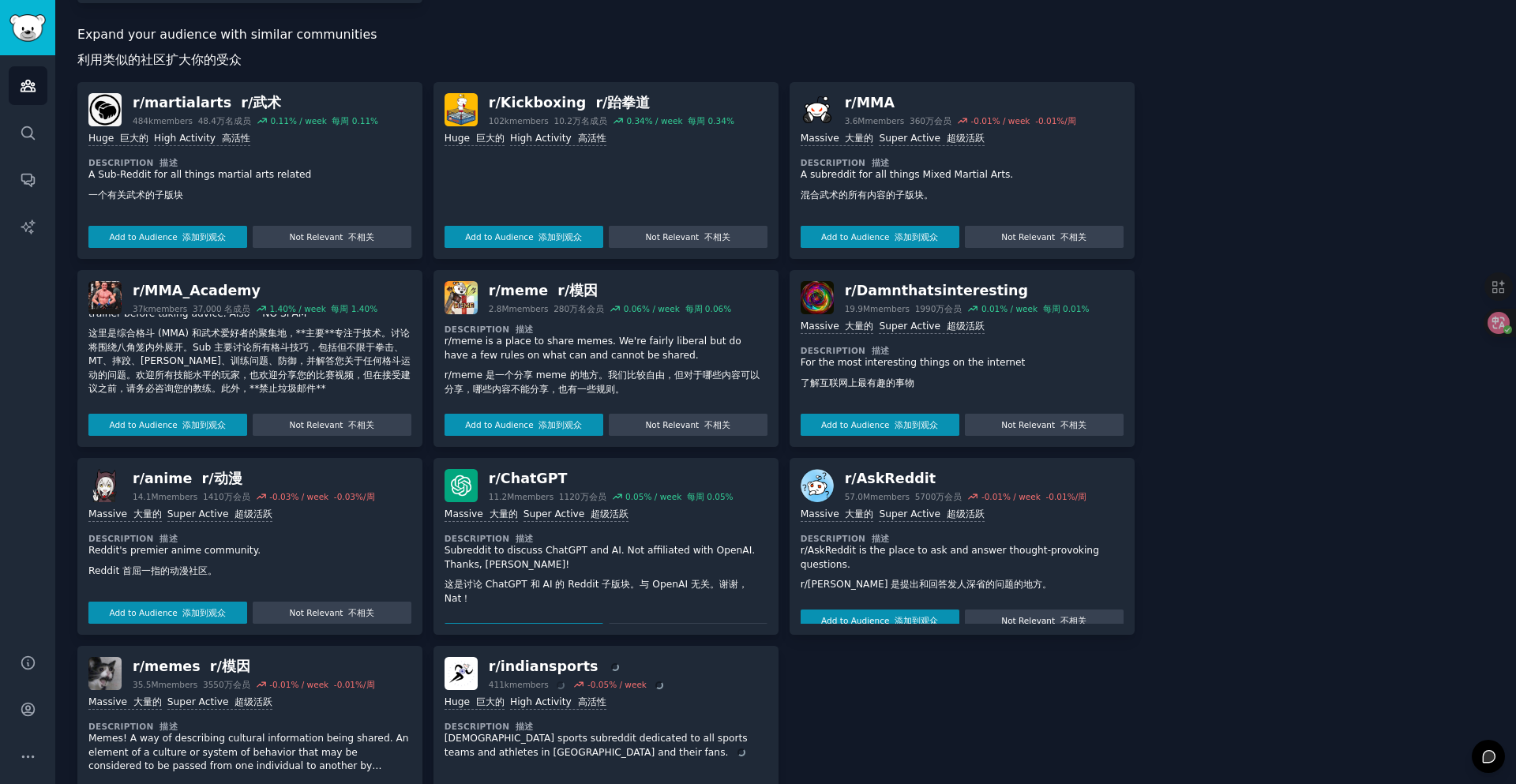
scroll to position [632, 0]
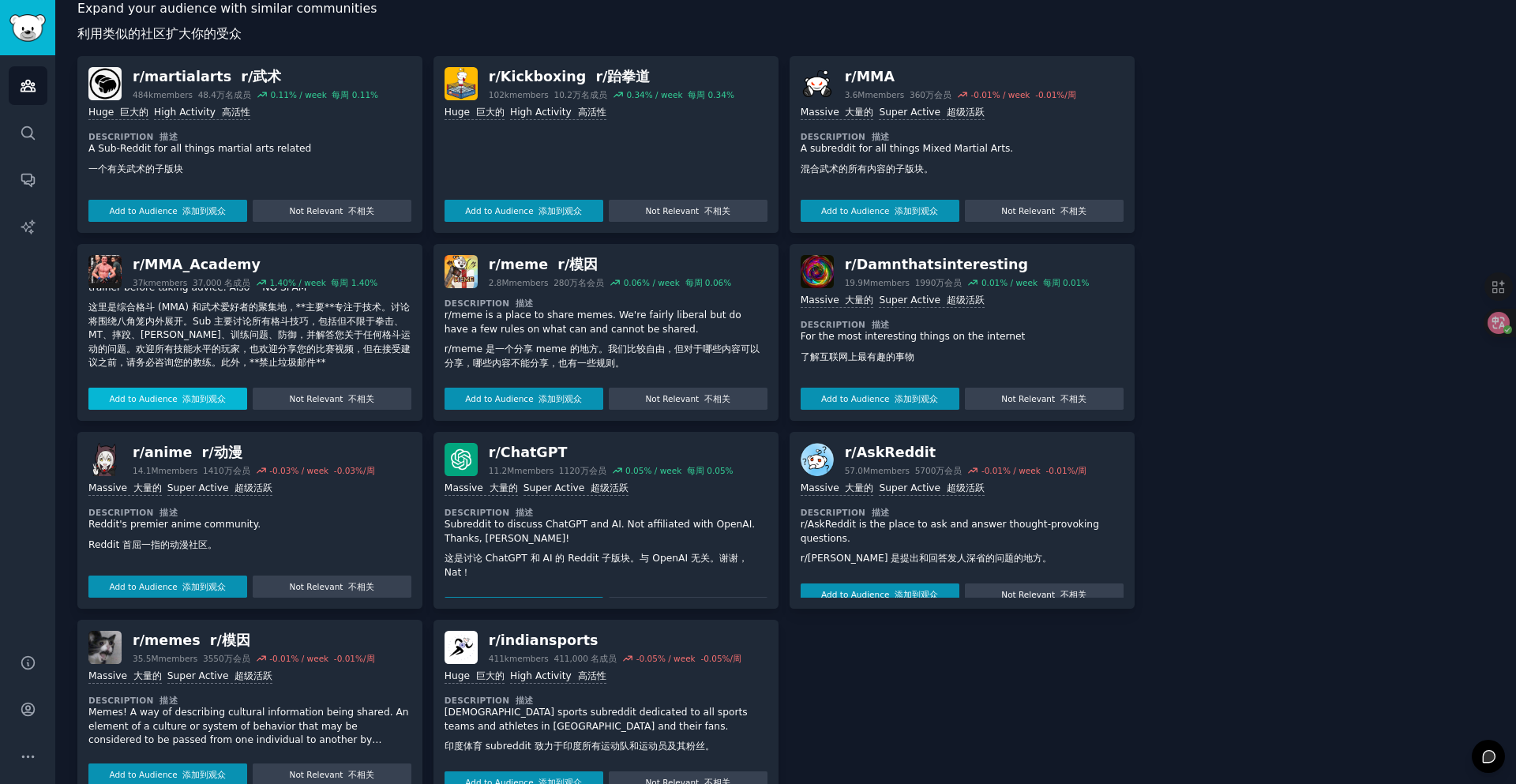
click at [192, 400] on font "添加到观众" at bounding box center [204, 399] width 44 height 9
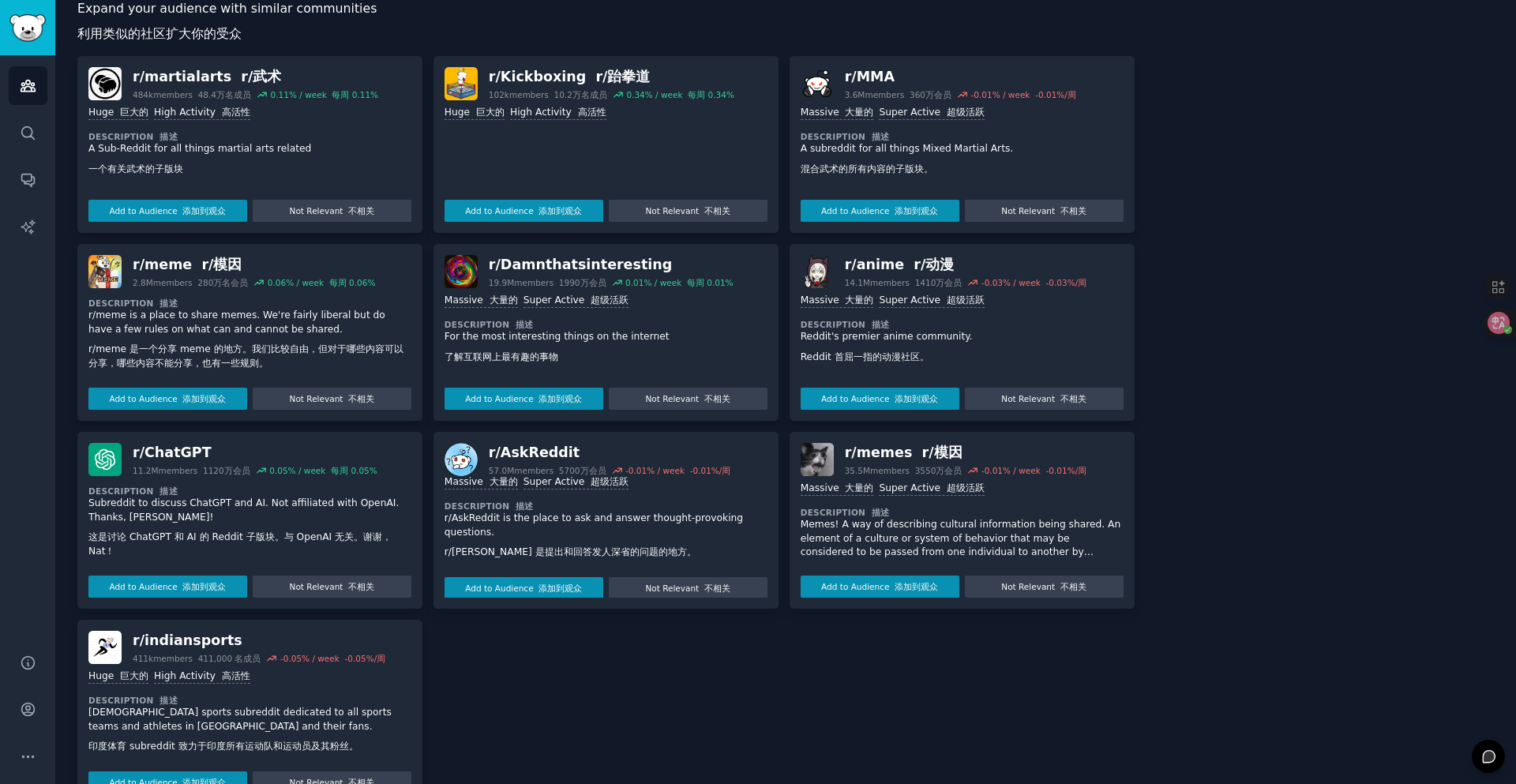
scroll to position [8, 0]
click at [937, 517] on p "Memes! A way of describing cultural information being shared. An element of a c…" at bounding box center [962, 538] width 323 height 42
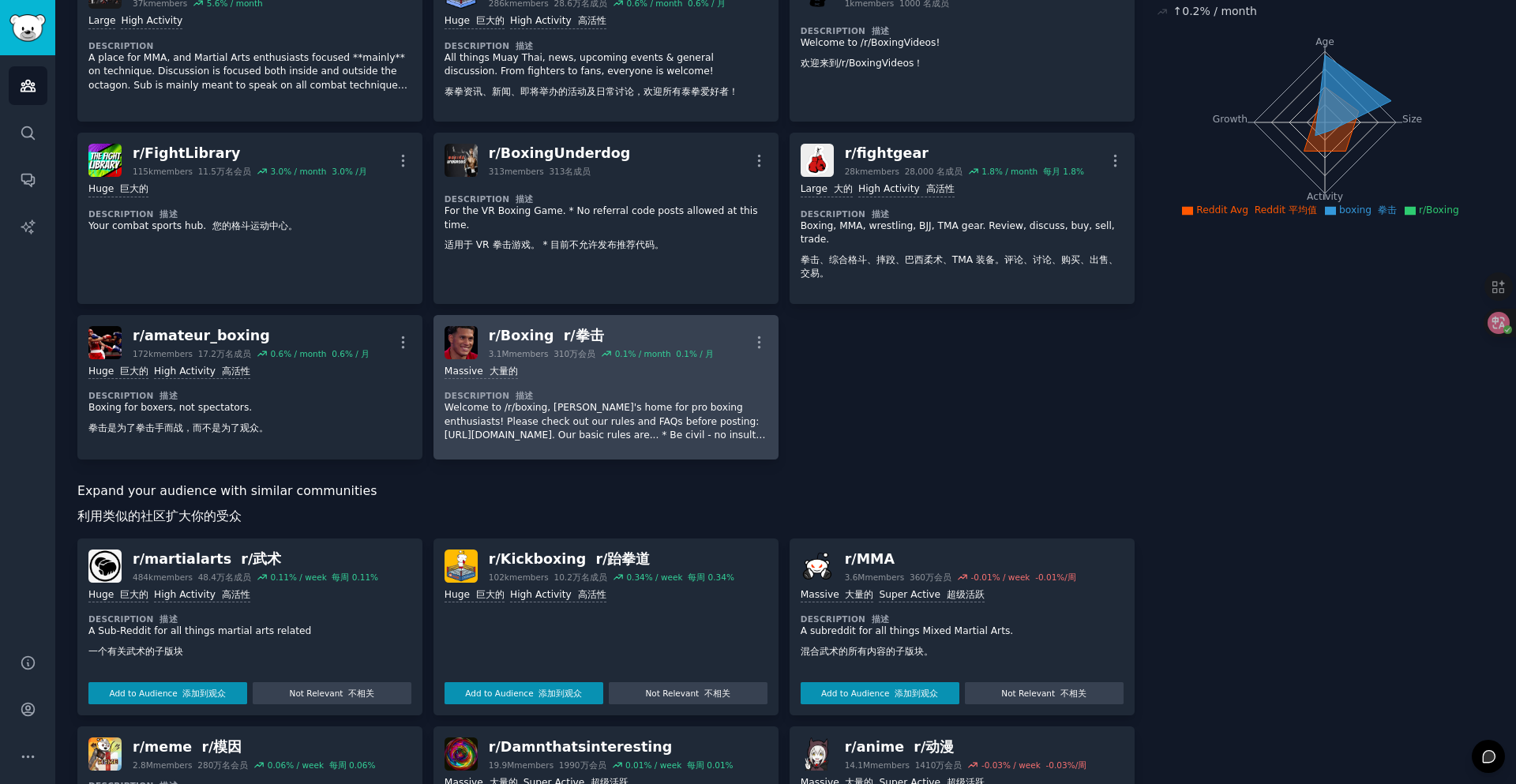
scroll to position [0, 0]
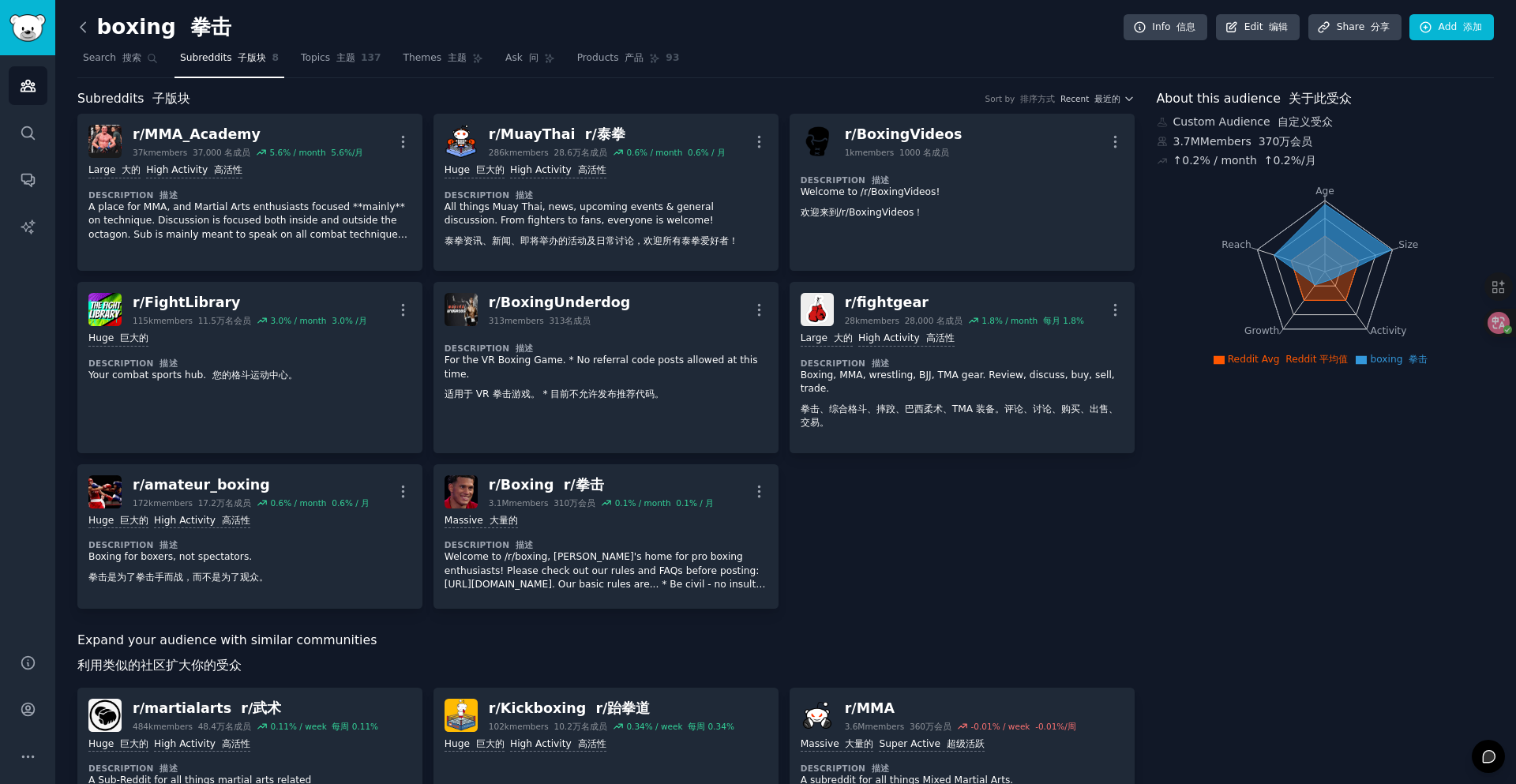
click at [79, 25] on icon at bounding box center [83, 27] width 16 height 16
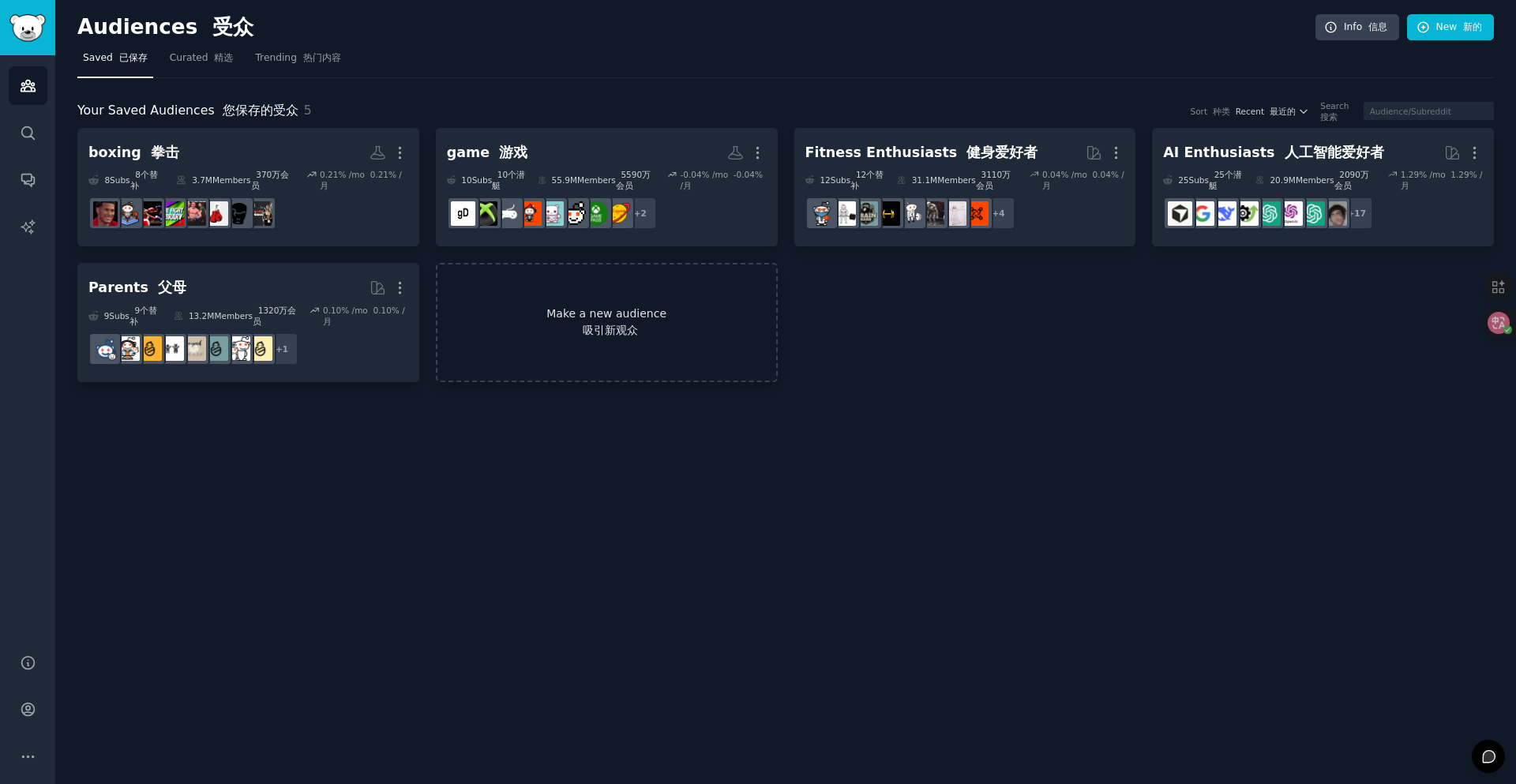
click at [648, 351] on link "Make a new audience 吸引新观众" at bounding box center [606, 322] width 341 height 120
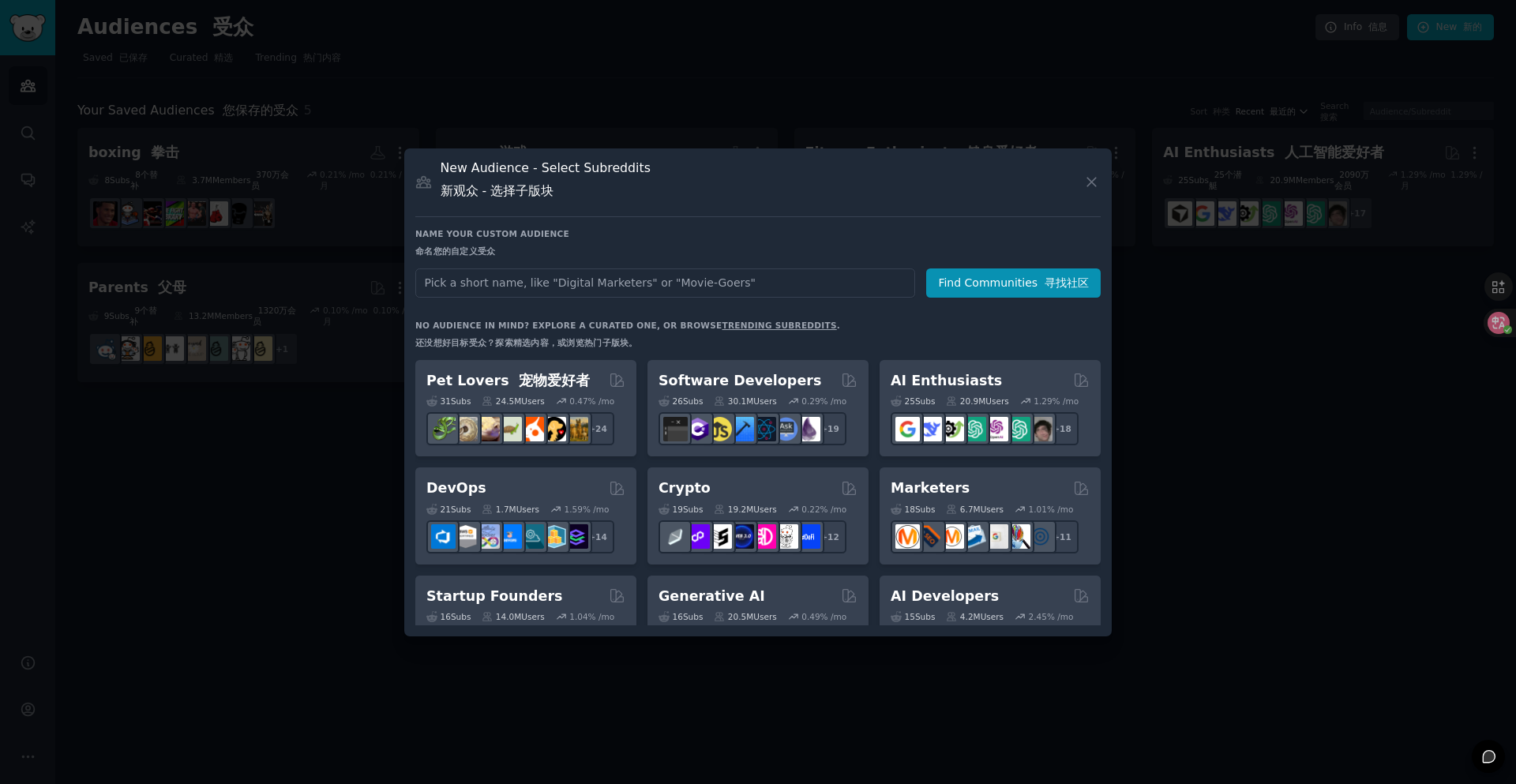
click at [566, 287] on input "text" at bounding box center [664, 283] width 499 height 29
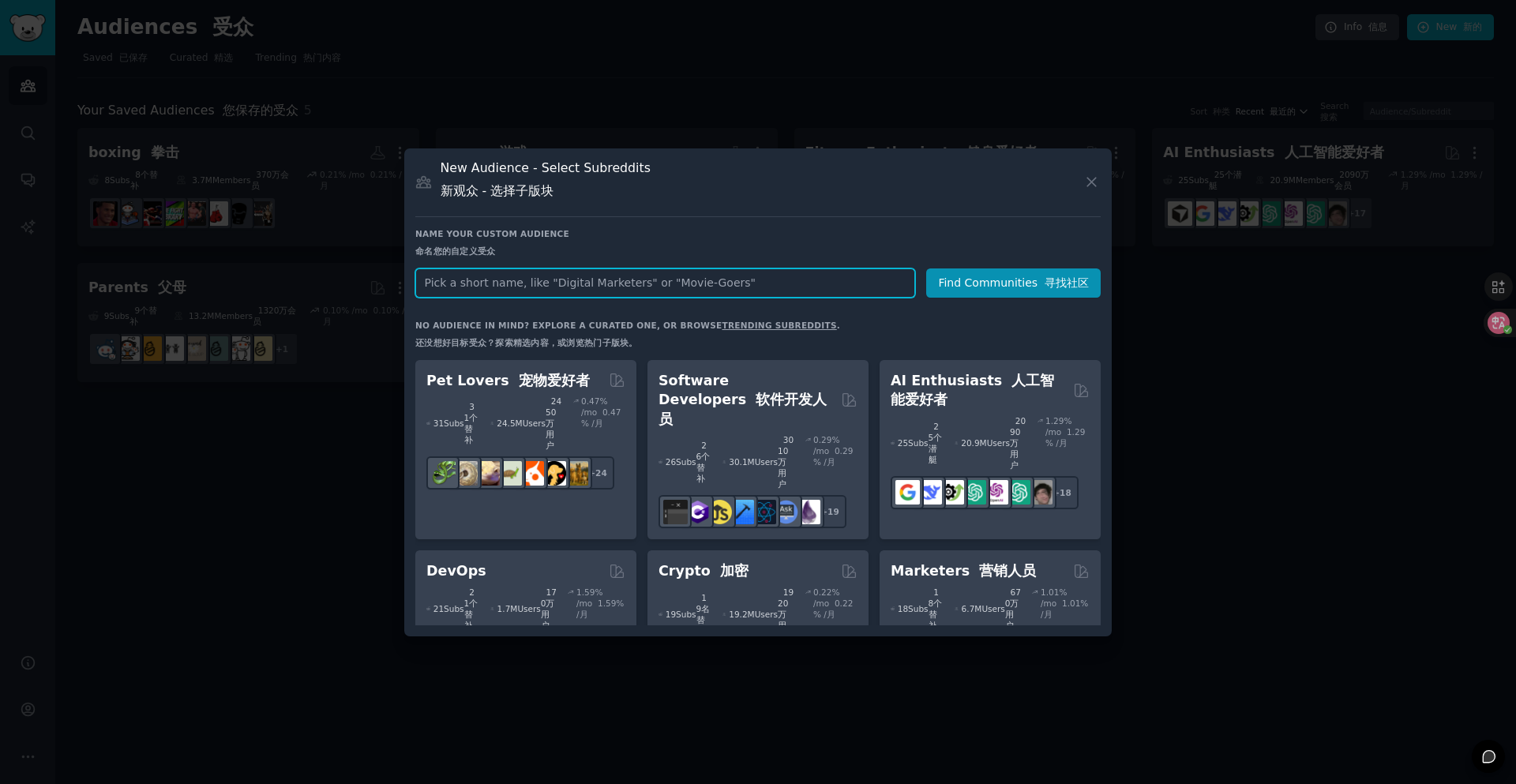
click at [681, 290] on input "text" at bounding box center [664, 283] width 499 height 29
type input "console game"
click at [1020, 295] on button "Find Communities 寻找社区" at bounding box center [1012, 283] width 174 height 29
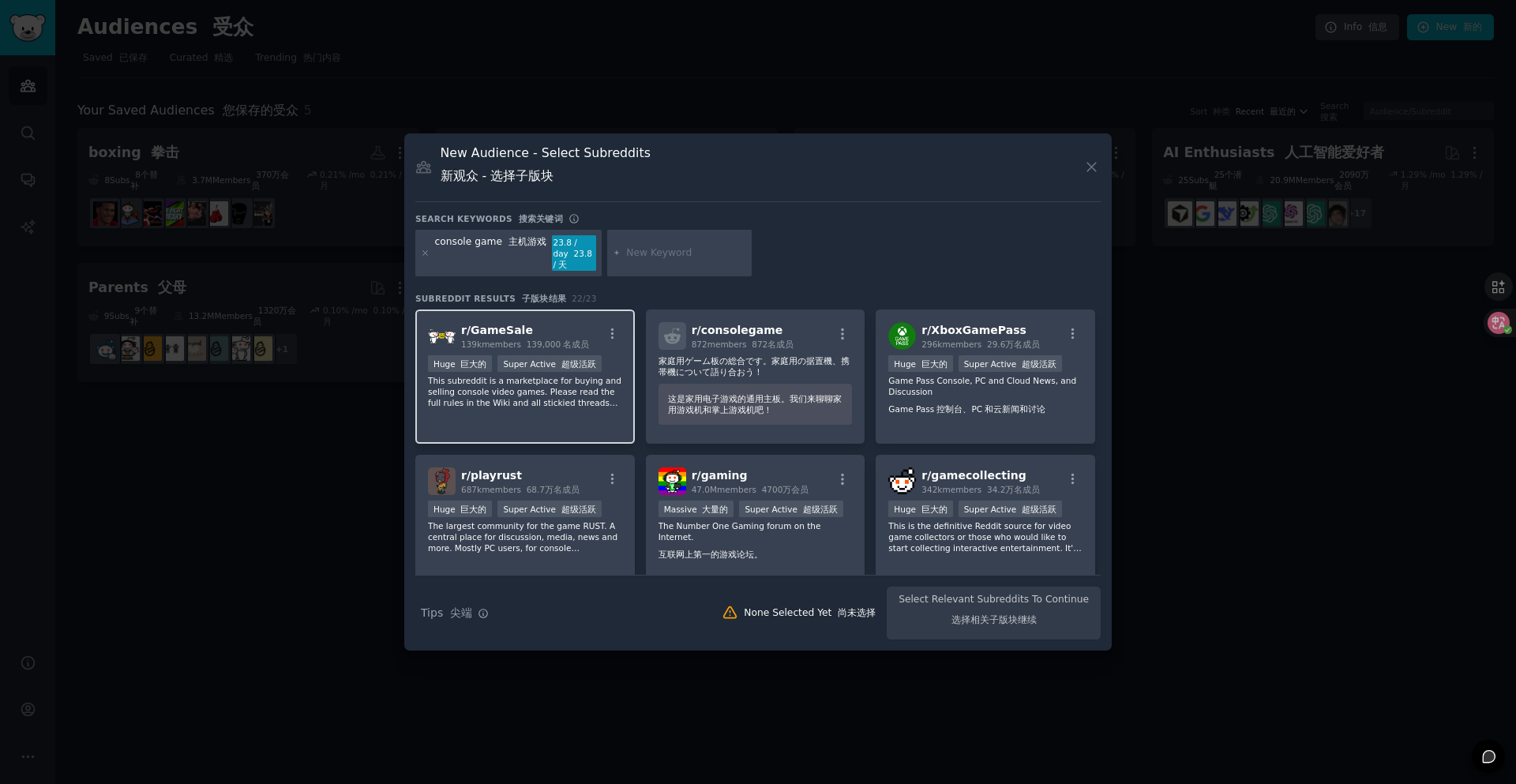
click at [607, 324] on div "r/ GameSale 139k members 139,000 名成员" at bounding box center [525, 336] width 194 height 27
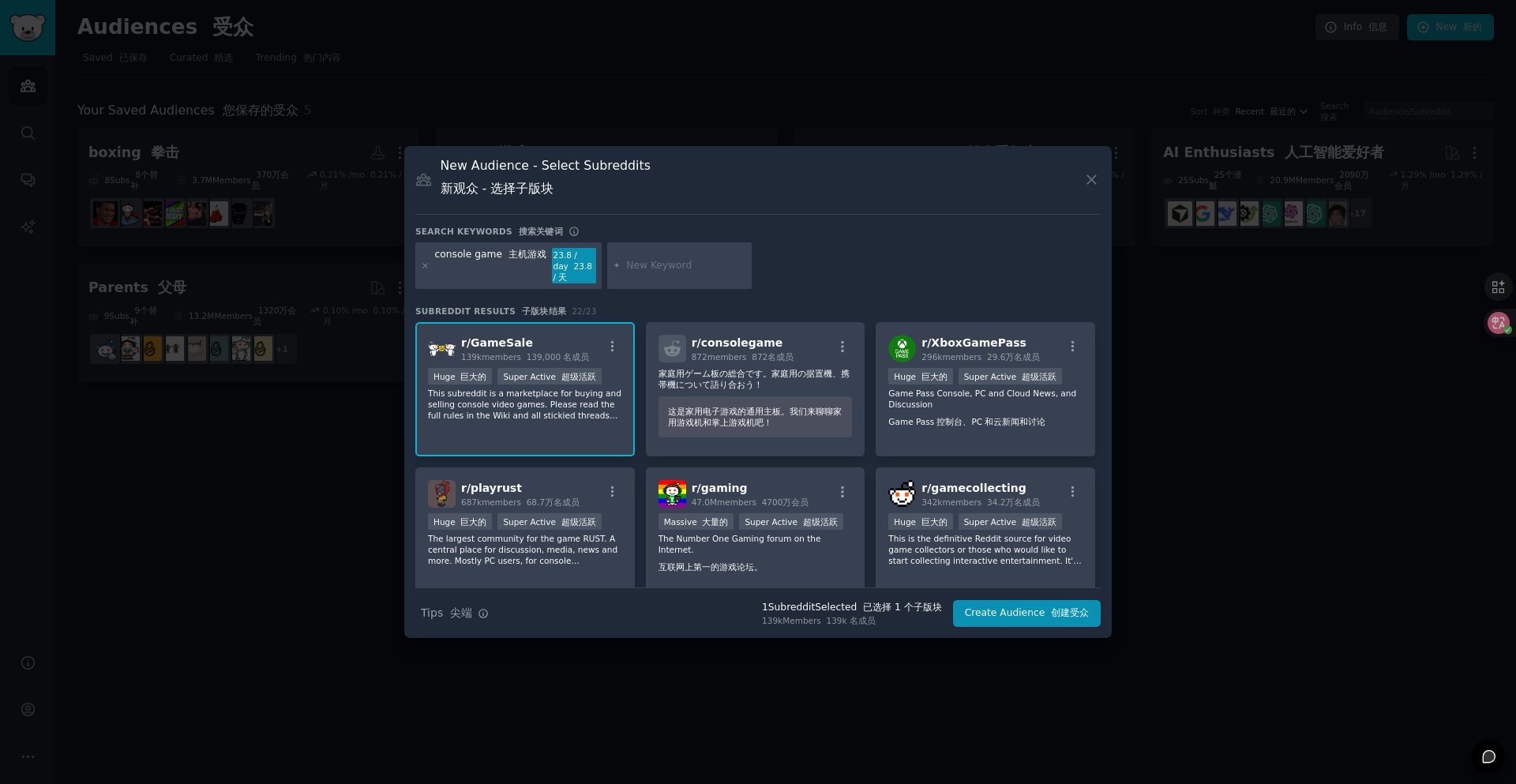
click at [802, 254] on div "console game 主机游戏 23.8 / day 23.8 / 天" at bounding box center [758, 269] width 685 height 53
click at [616, 347] on icon "button" at bounding box center [612, 347] width 15 height 15
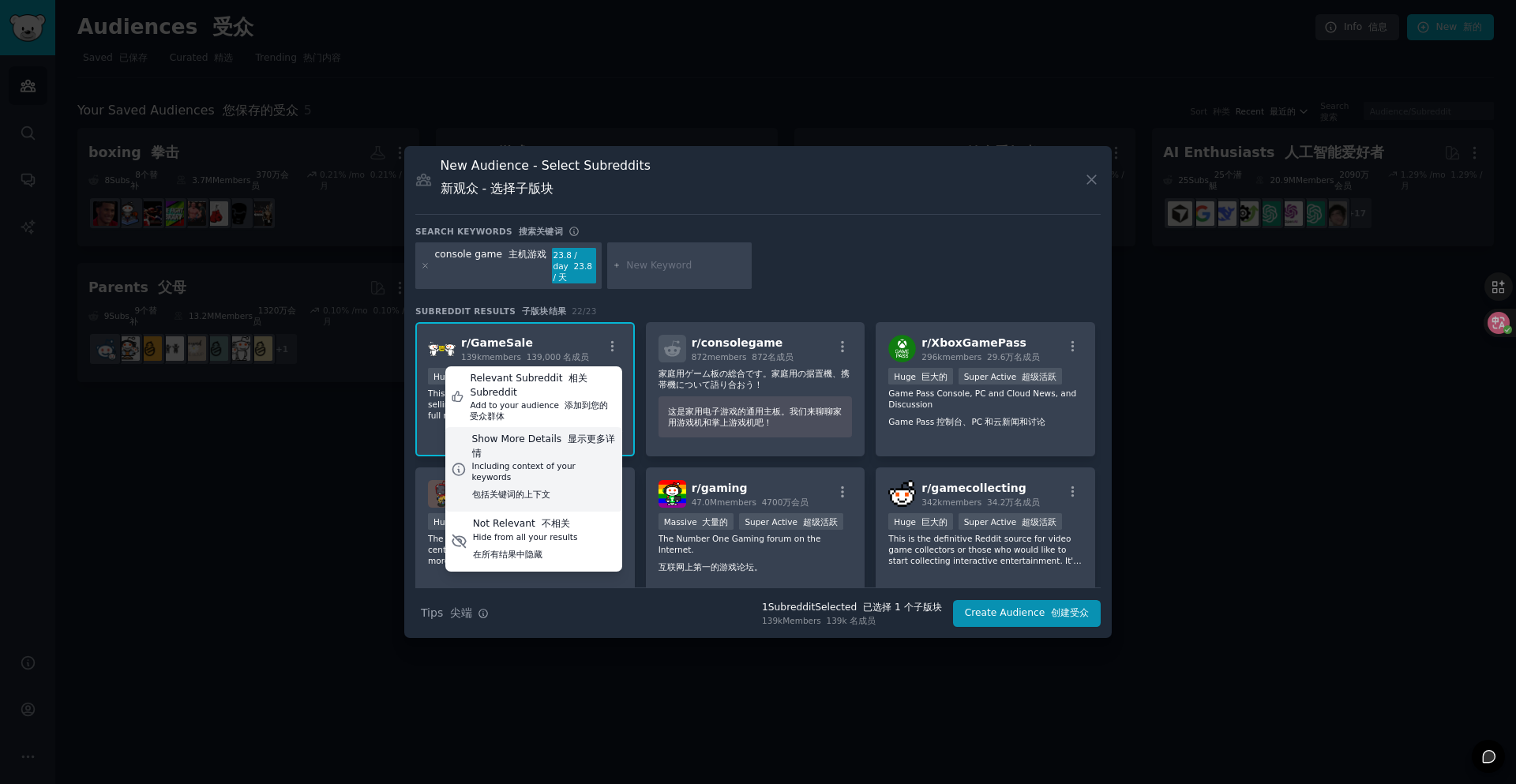
click at [575, 438] on font "显示更多详情" at bounding box center [543, 446] width 143 height 26
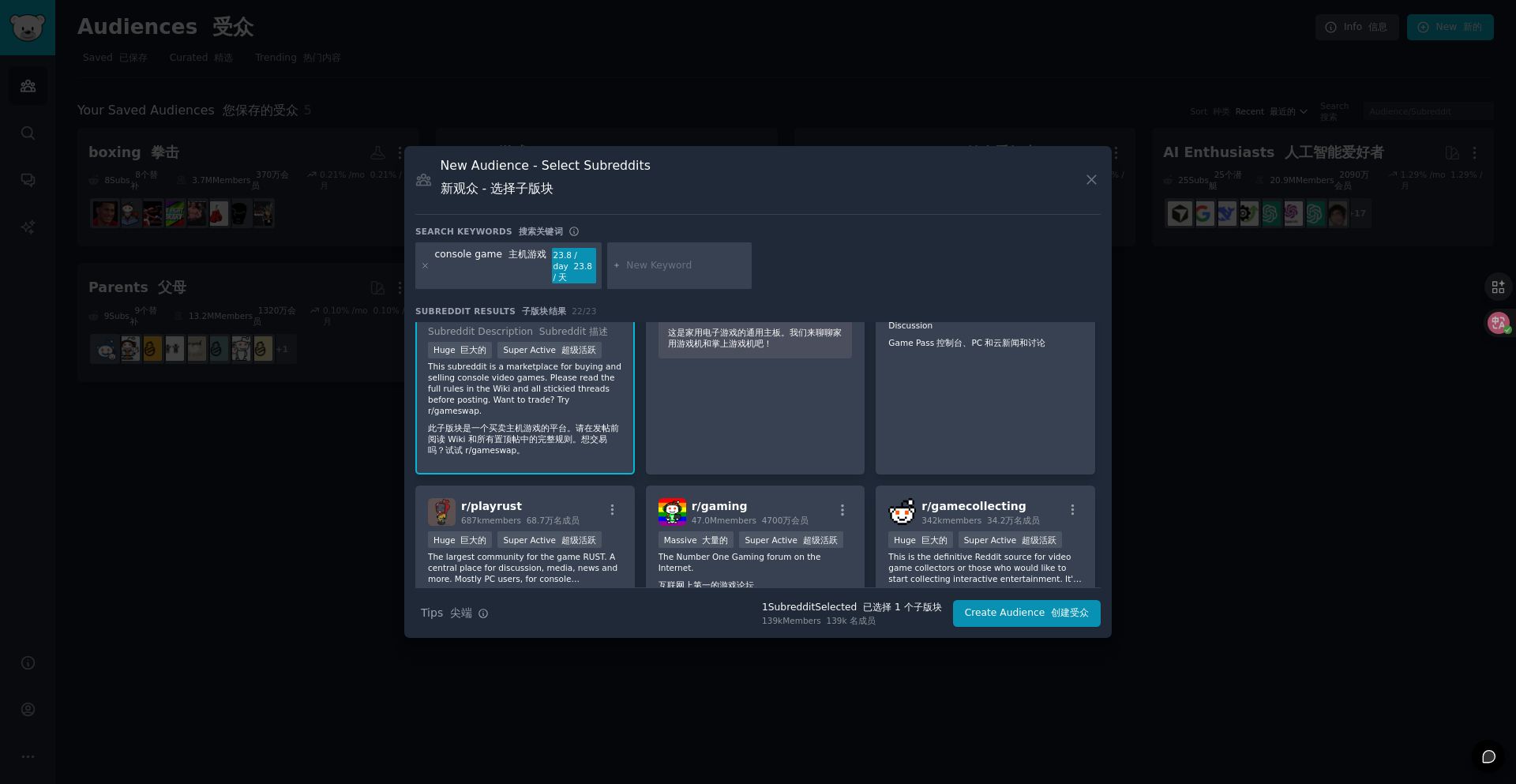
scroll to position [158, 0]
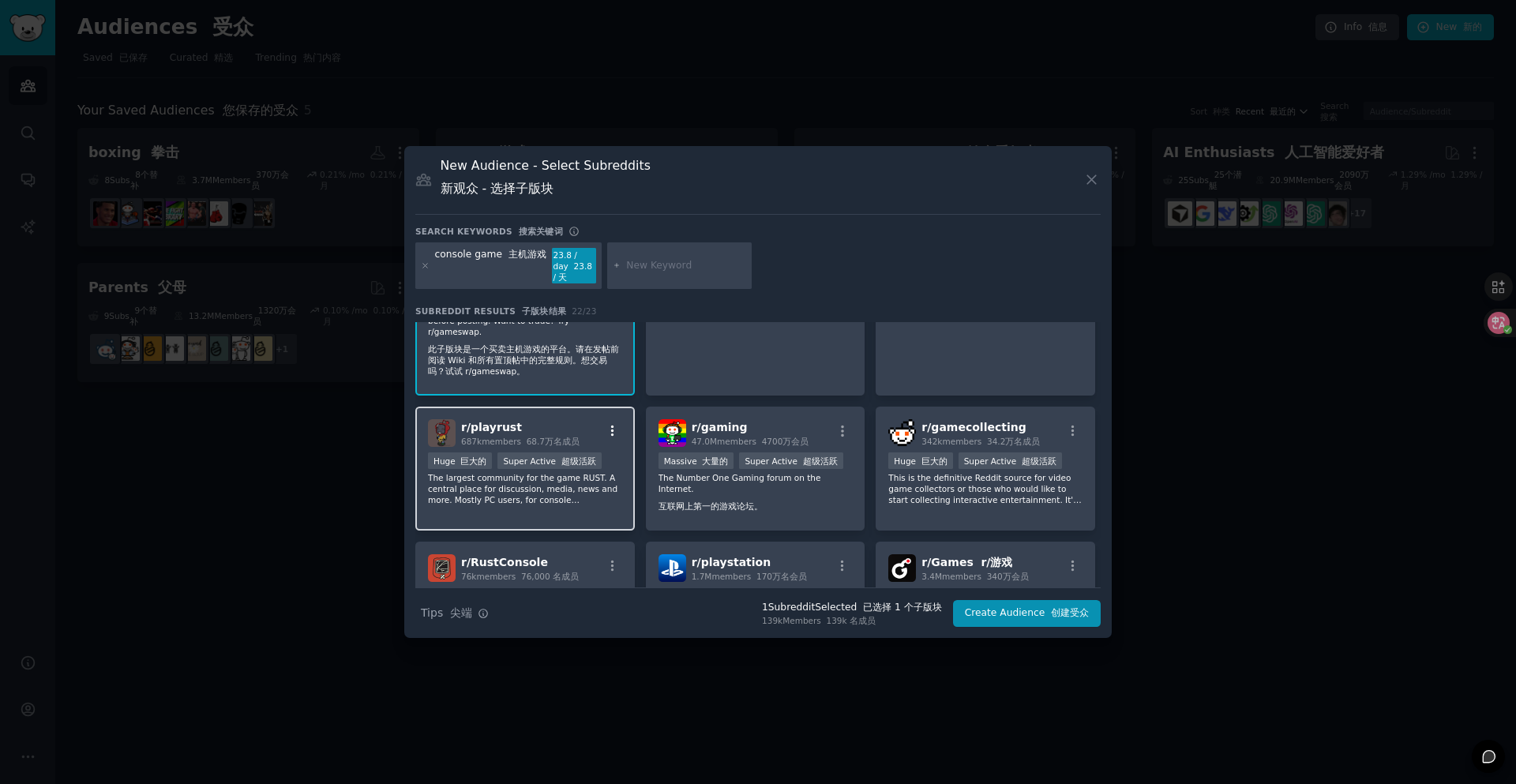
click at [607, 423] on icon "button" at bounding box center [612, 431] width 15 height 15
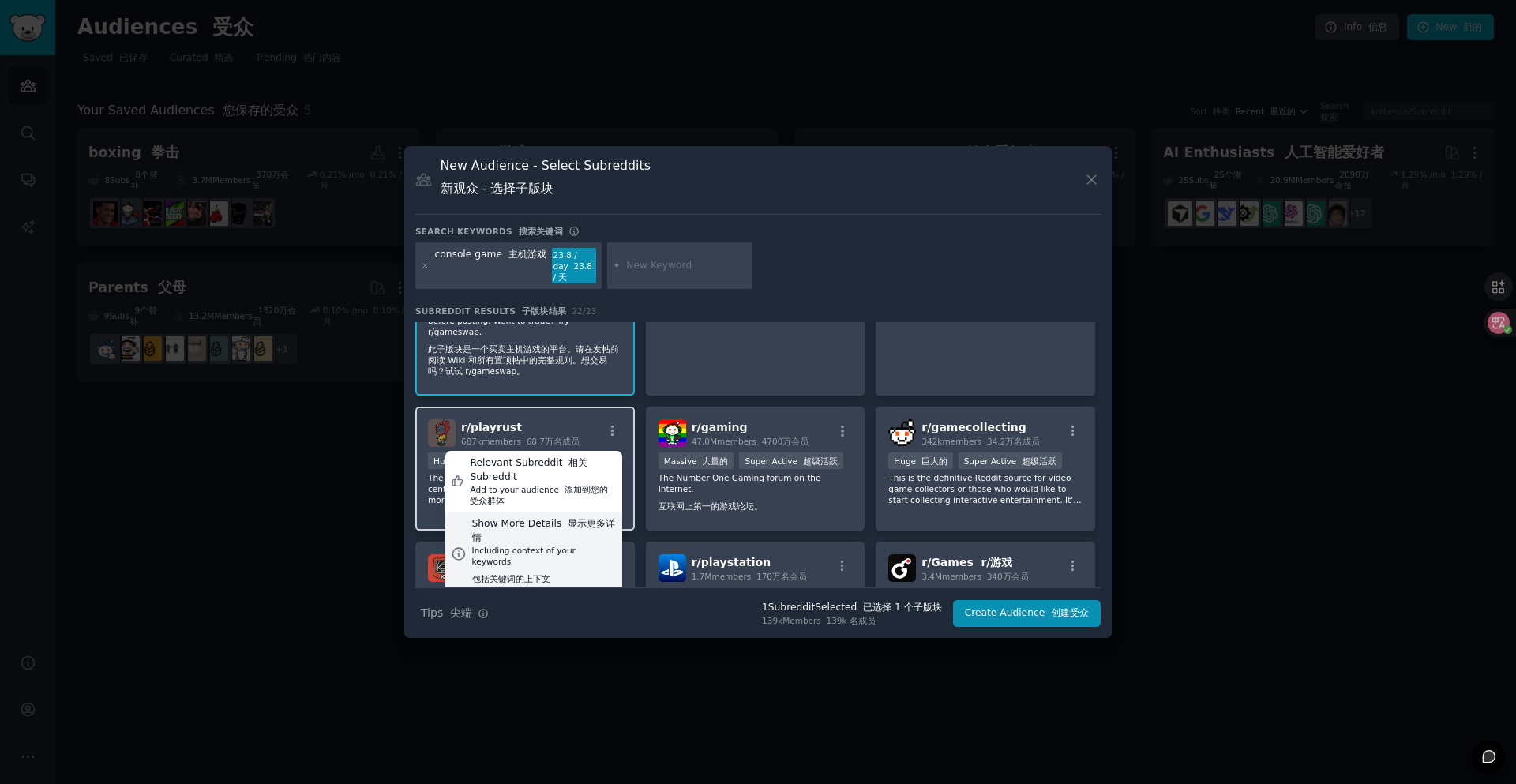
click at [570, 519] on div "Show More Details 显示更多详情" at bounding box center [544, 530] width 144 height 27
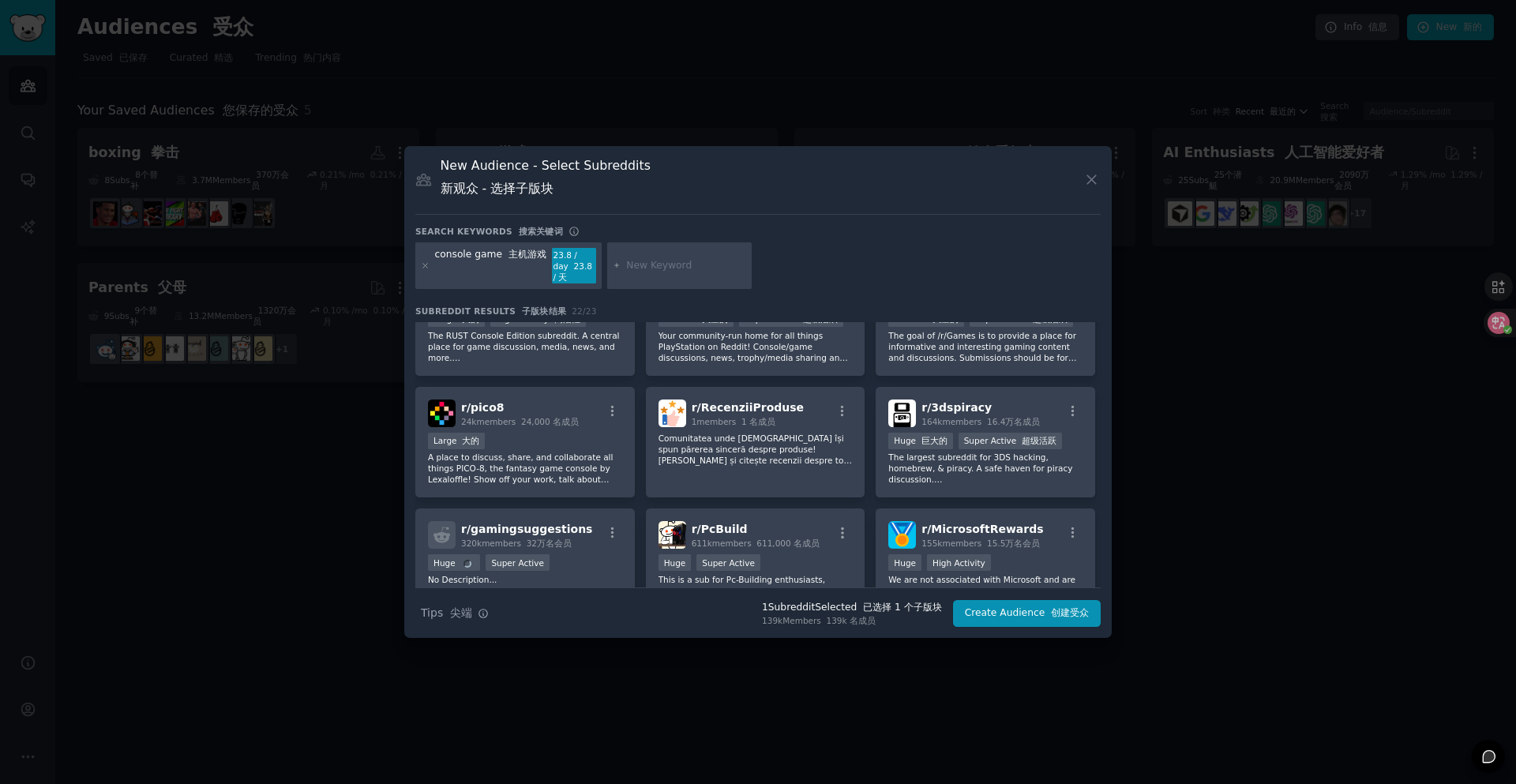
scroll to position [740, 0]
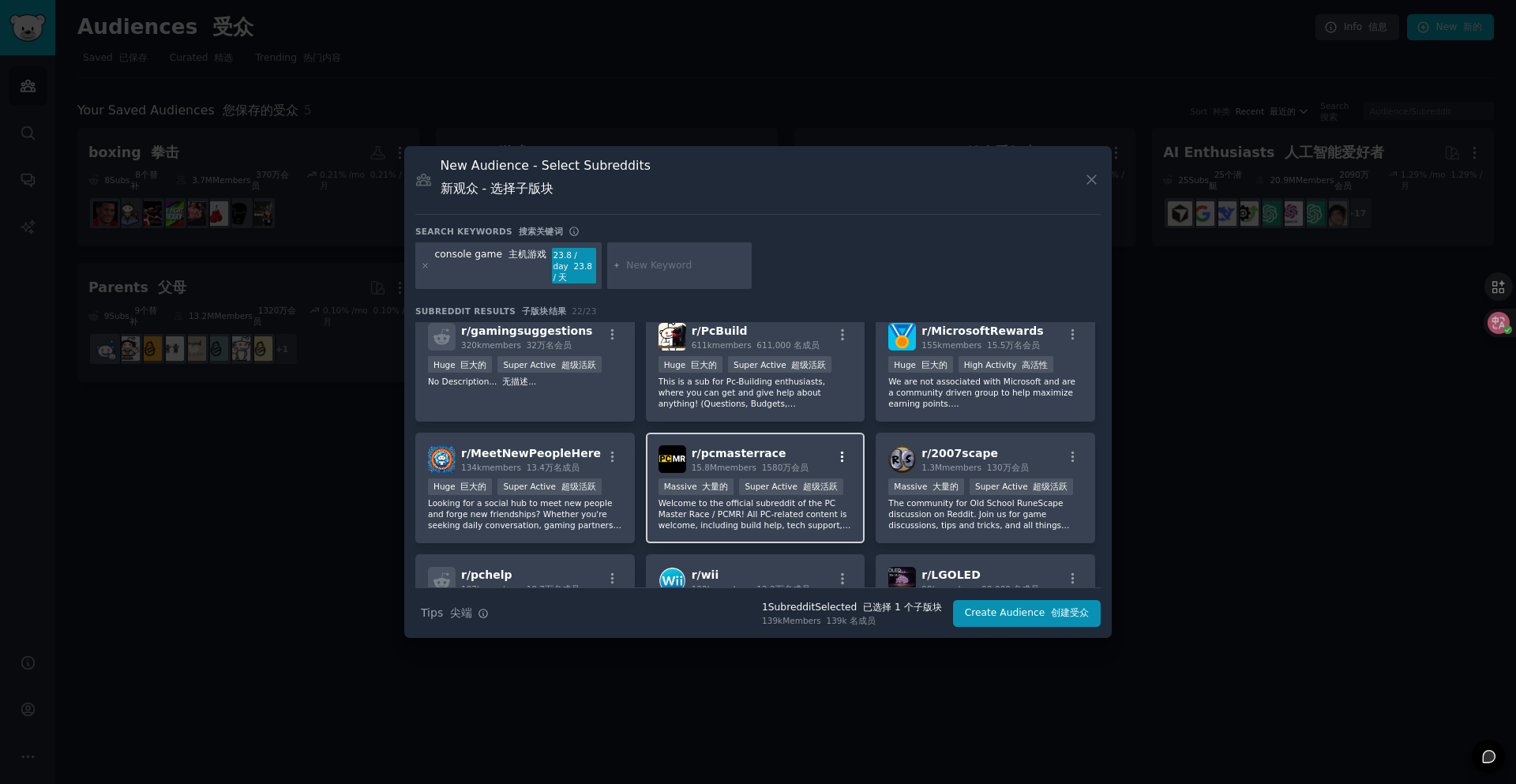
click at [838, 450] on icon "button" at bounding box center [842, 457] width 15 height 15
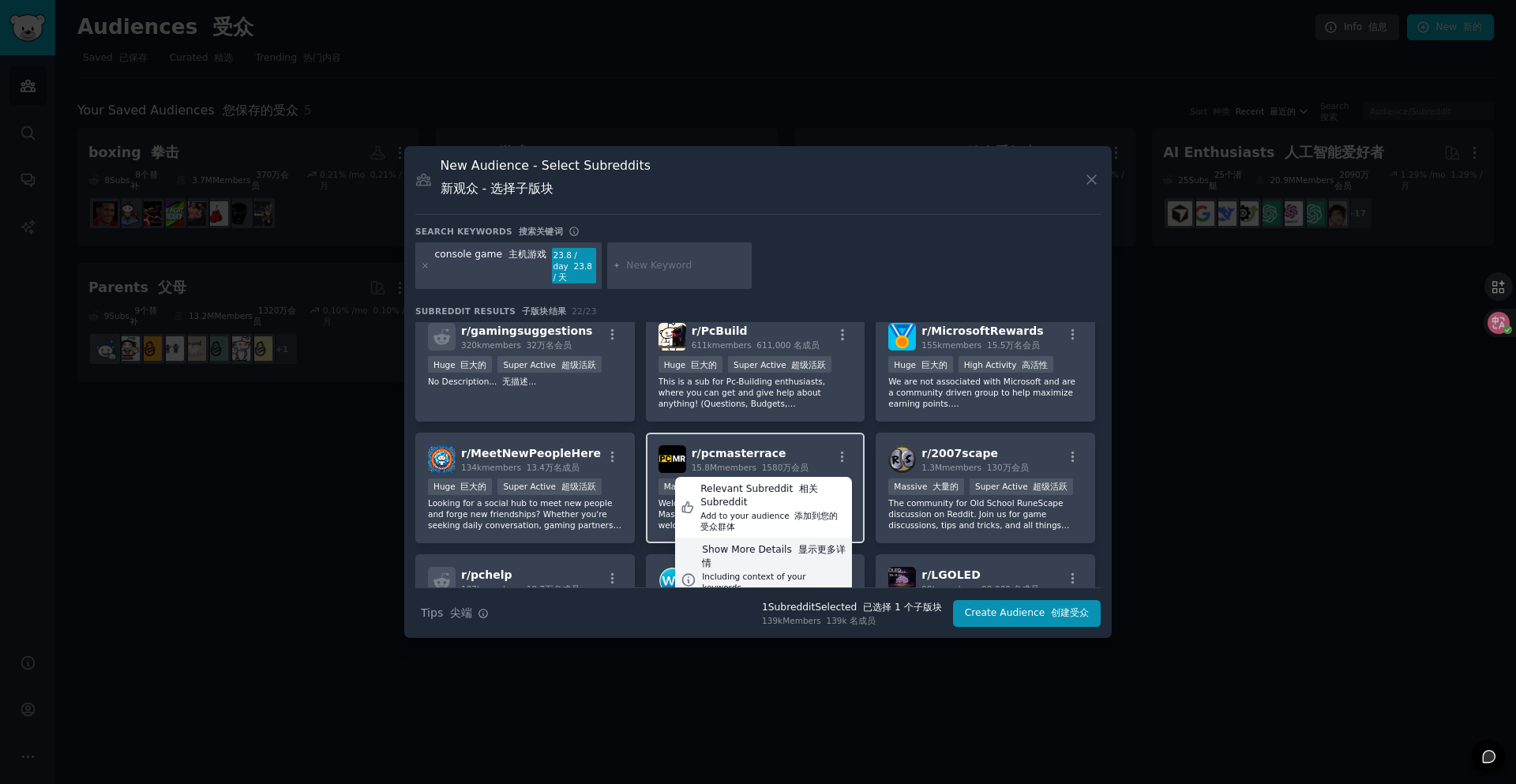
click at [783, 543] on div "Show More Details 显示更多详情" at bounding box center [774, 557] width 144 height 27
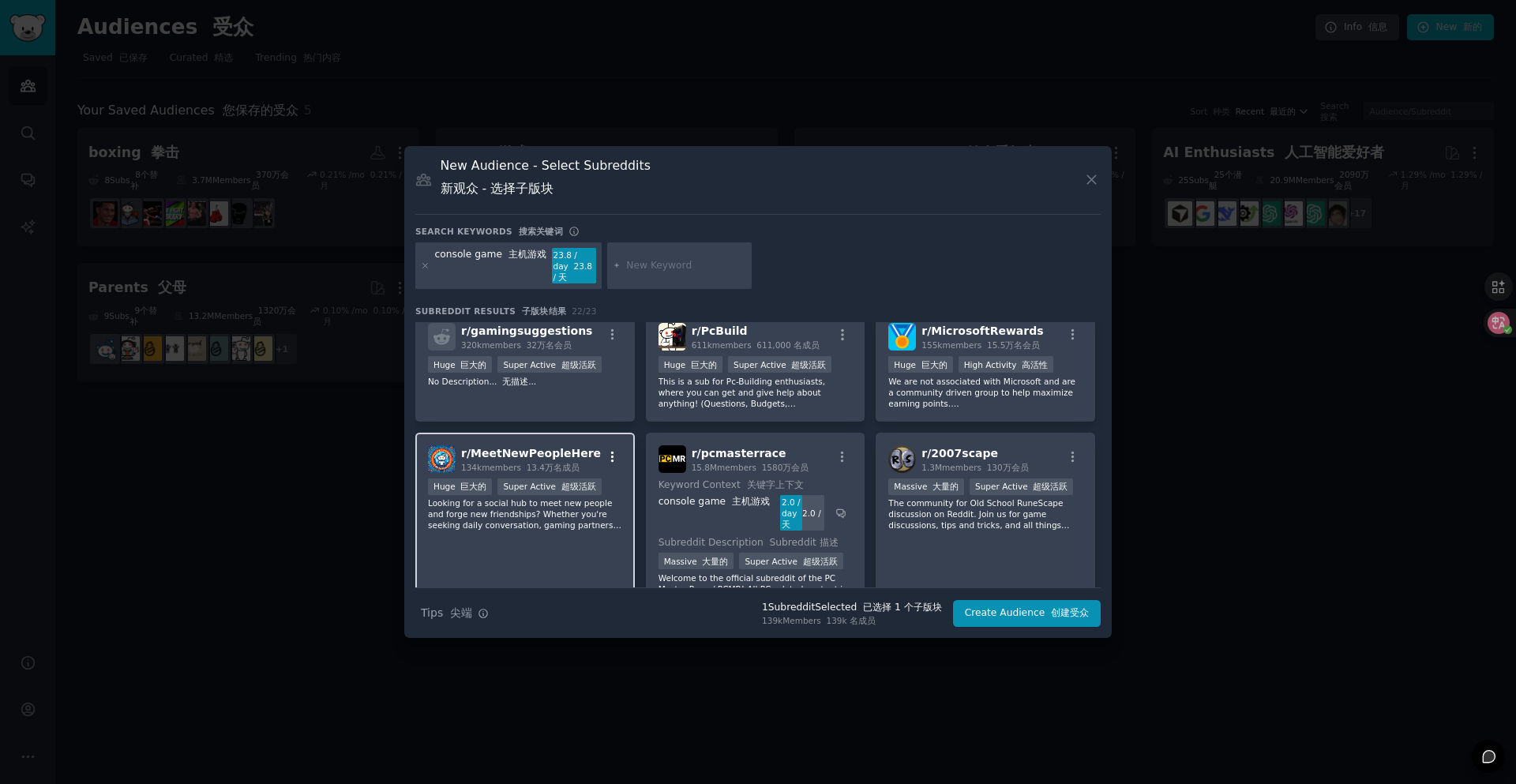
click at [612, 450] on icon "button" at bounding box center [612, 457] width 15 height 15
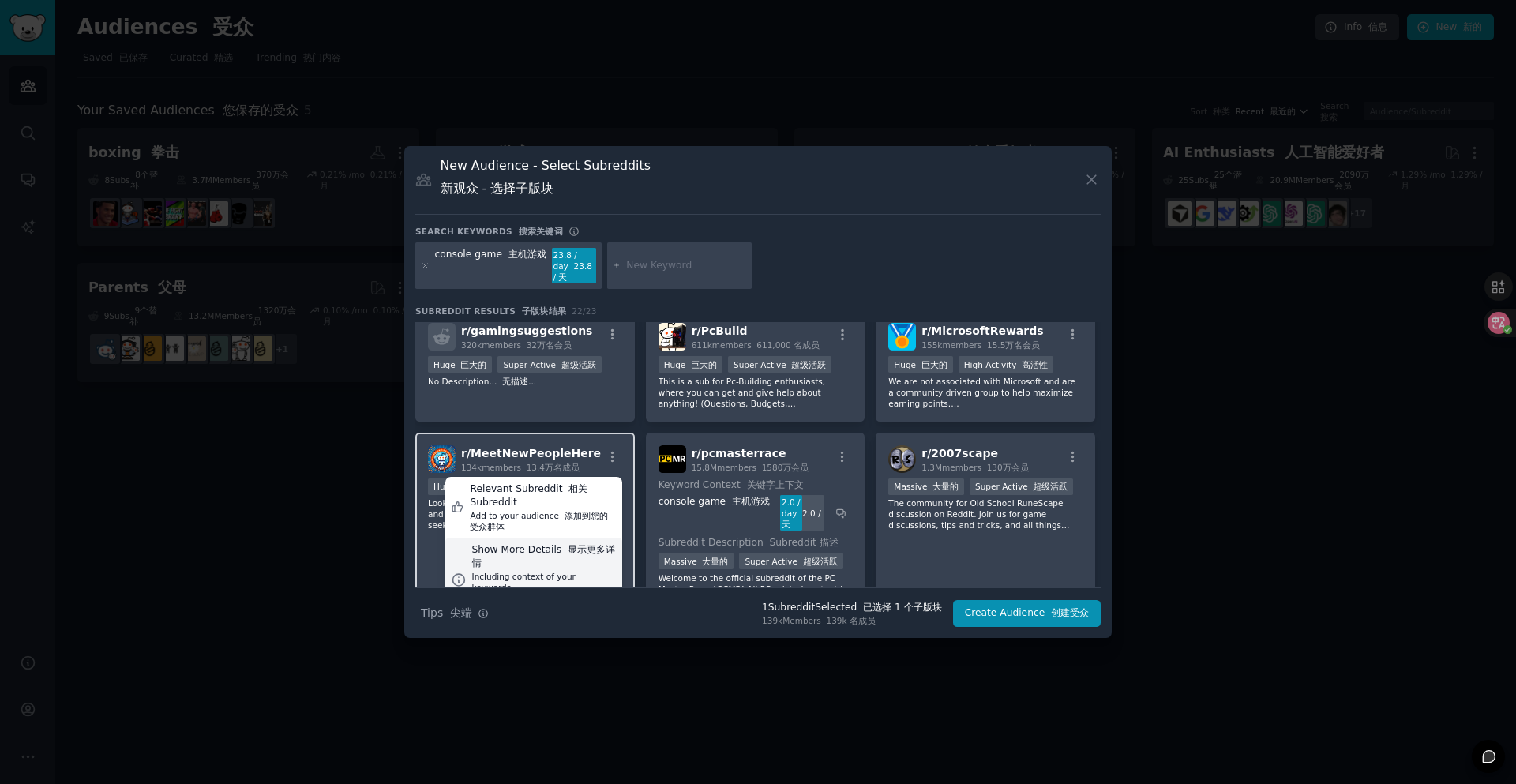
click at [552, 546] on div "Show More Details 显示更多详情" at bounding box center [544, 557] width 144 height 27
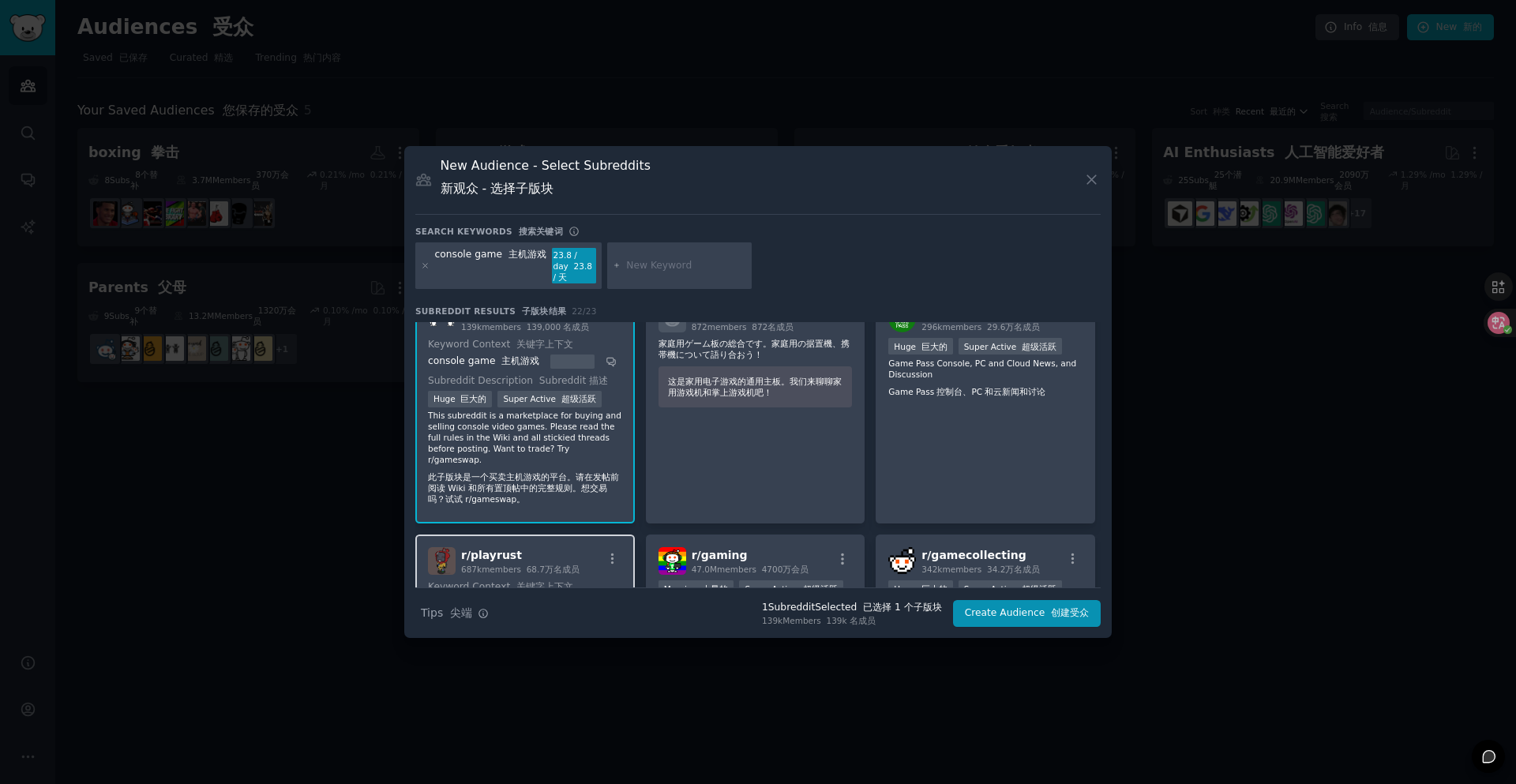
scroll to position [0, 0]
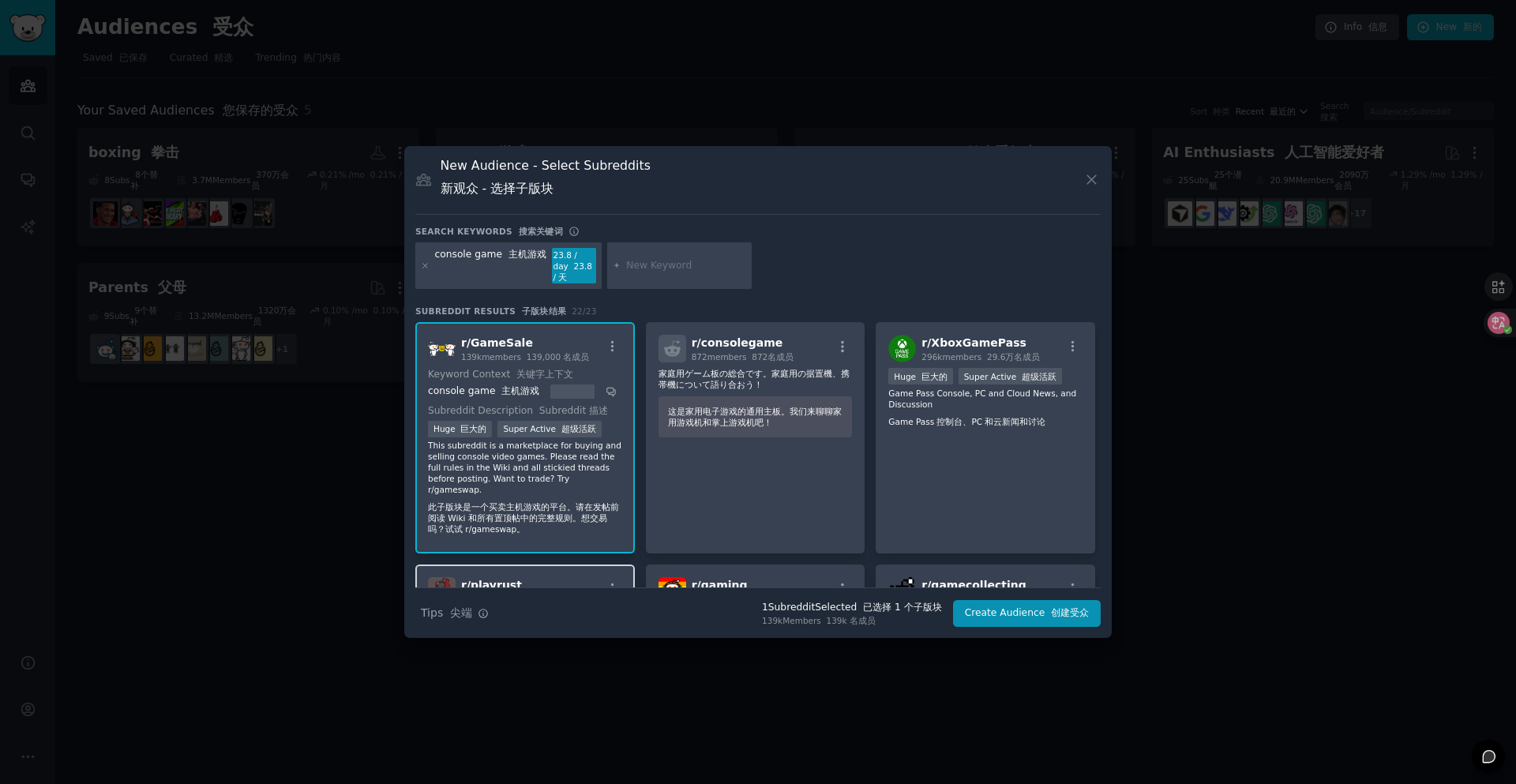
click at [792, 236] on div "Search keywords 搜索关键词" at bounding box center [758, 234] width 685 height 16
click at [977, 467] on div "r/ XboxGamePass 296k members 29.6万名成员 >= 95th percentile for submissions / day …" at bounding box center [985, 437] width 219 height 231
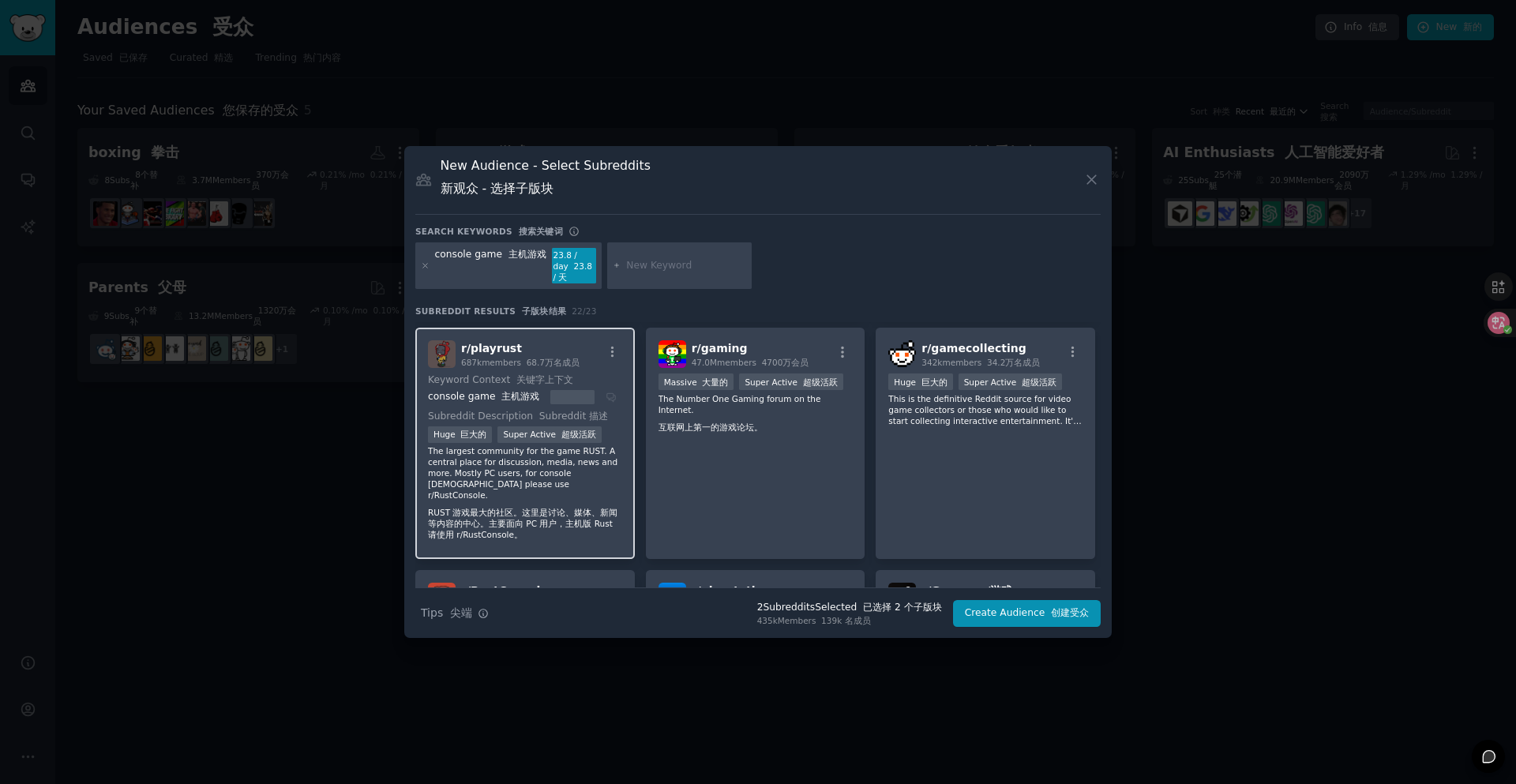
scroll to position [158, 0]
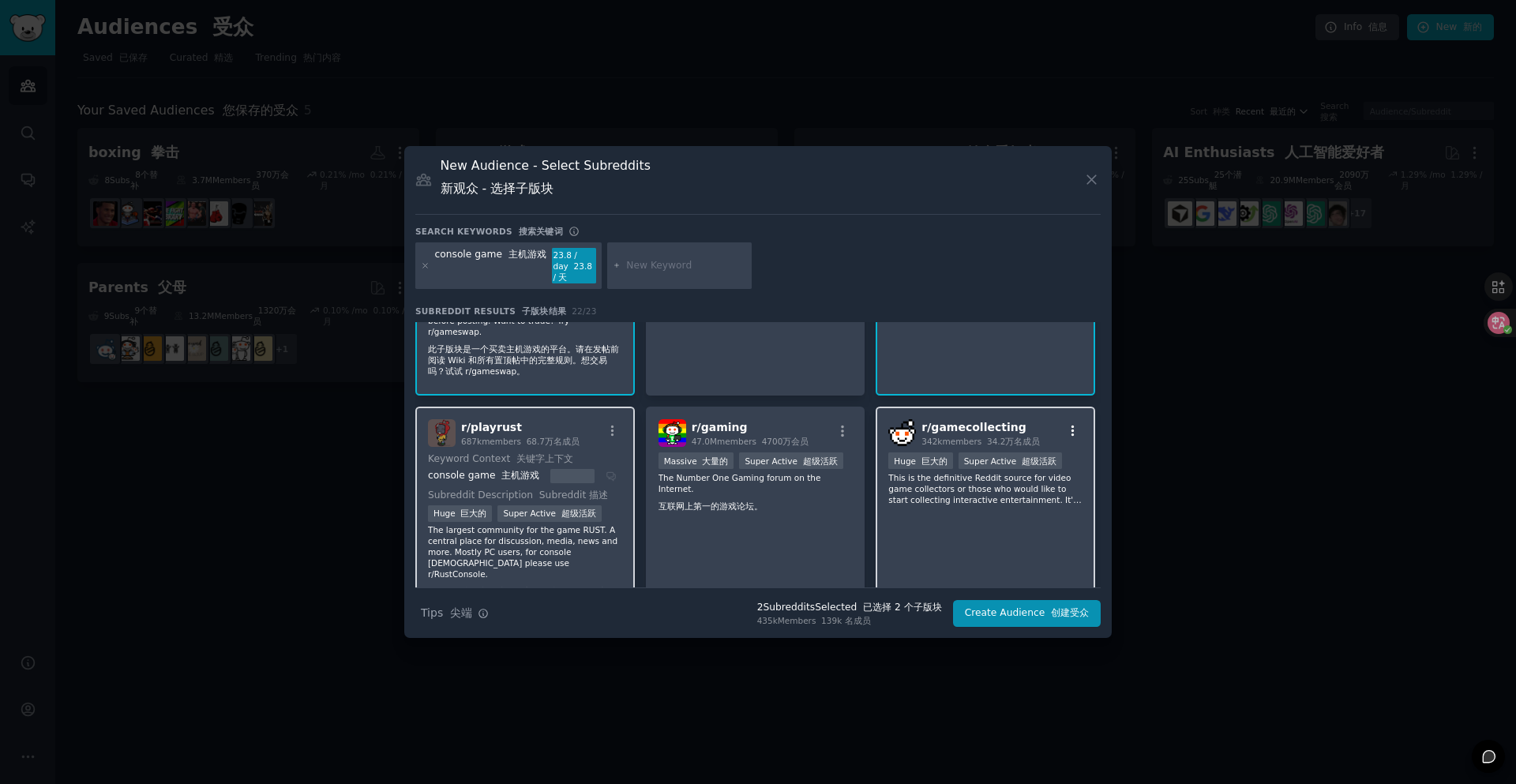
click at [1067, 423] on icon "button" at bounding box center [1073, 431] width 15 height 15
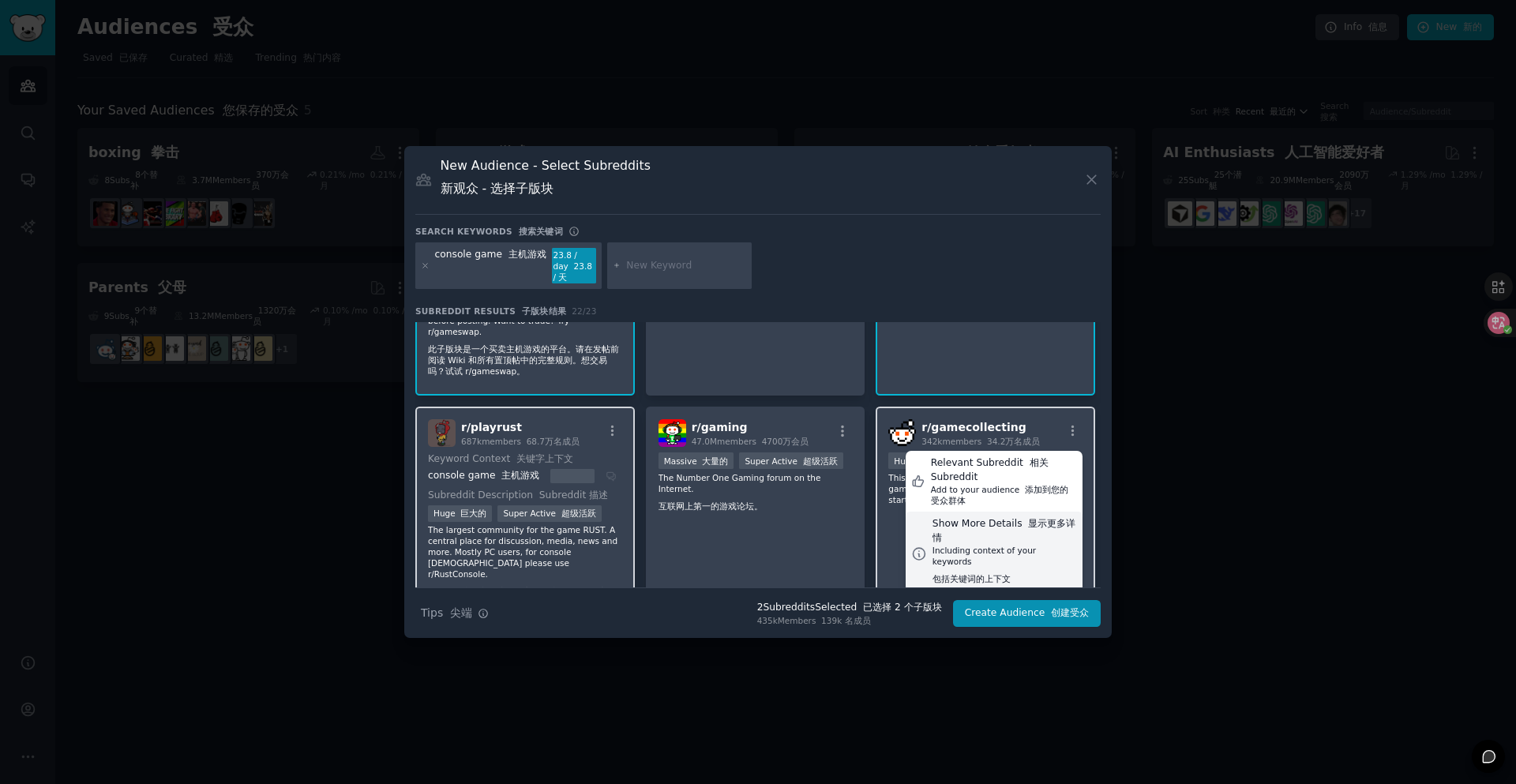
click at [997, 531] on div "Show More Details 显示更多详情" at bounding box center [1004, 530] width 144 height 27
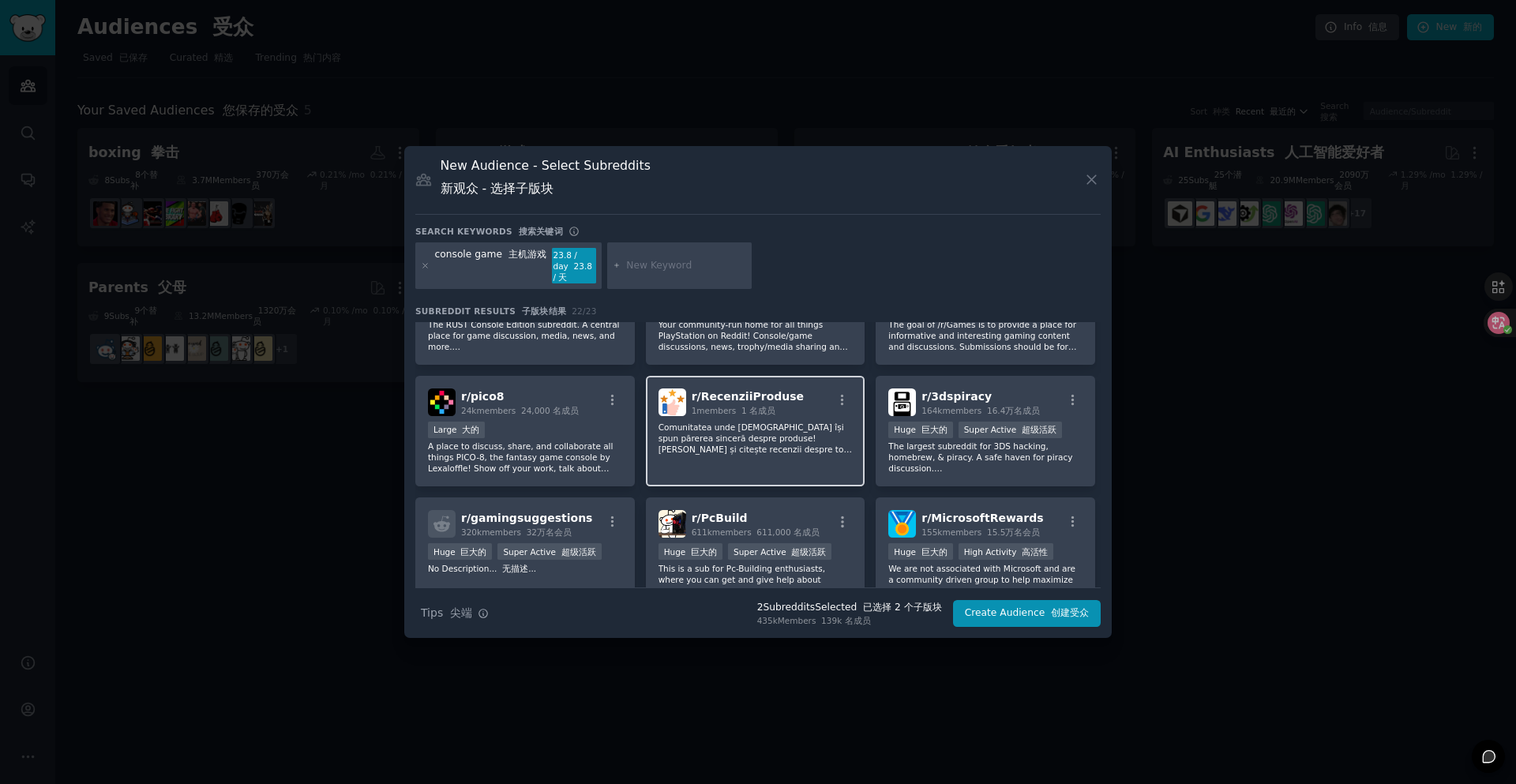
scroll to position [632, 0]
click at [837, 392] on icon "button" at bounding box center [842, 400] width 15 height 15
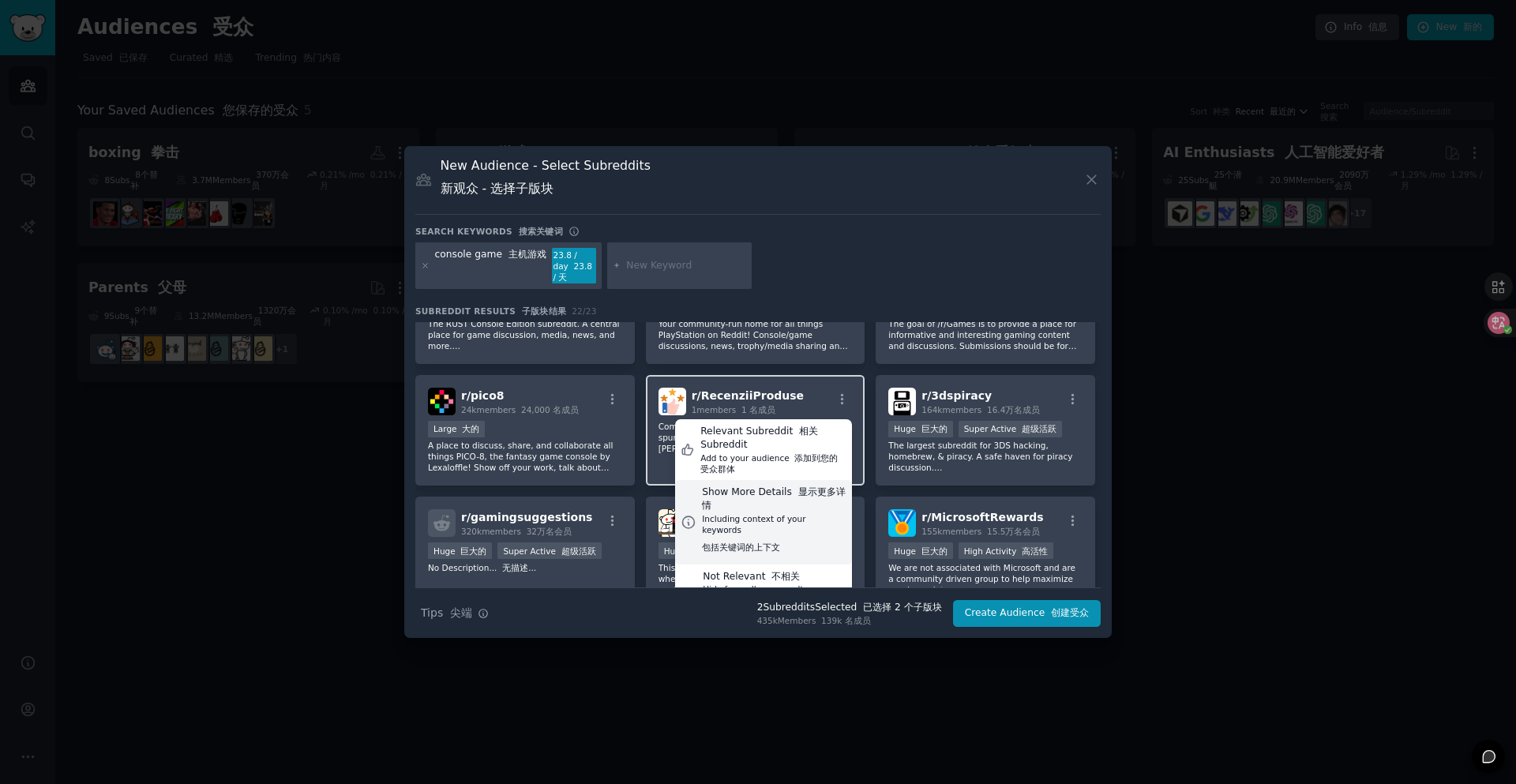
click at [781, 517] on div "Including context of your keywords 包括关键词的上下文" at bounding box center [774, 536] width 144 height 46
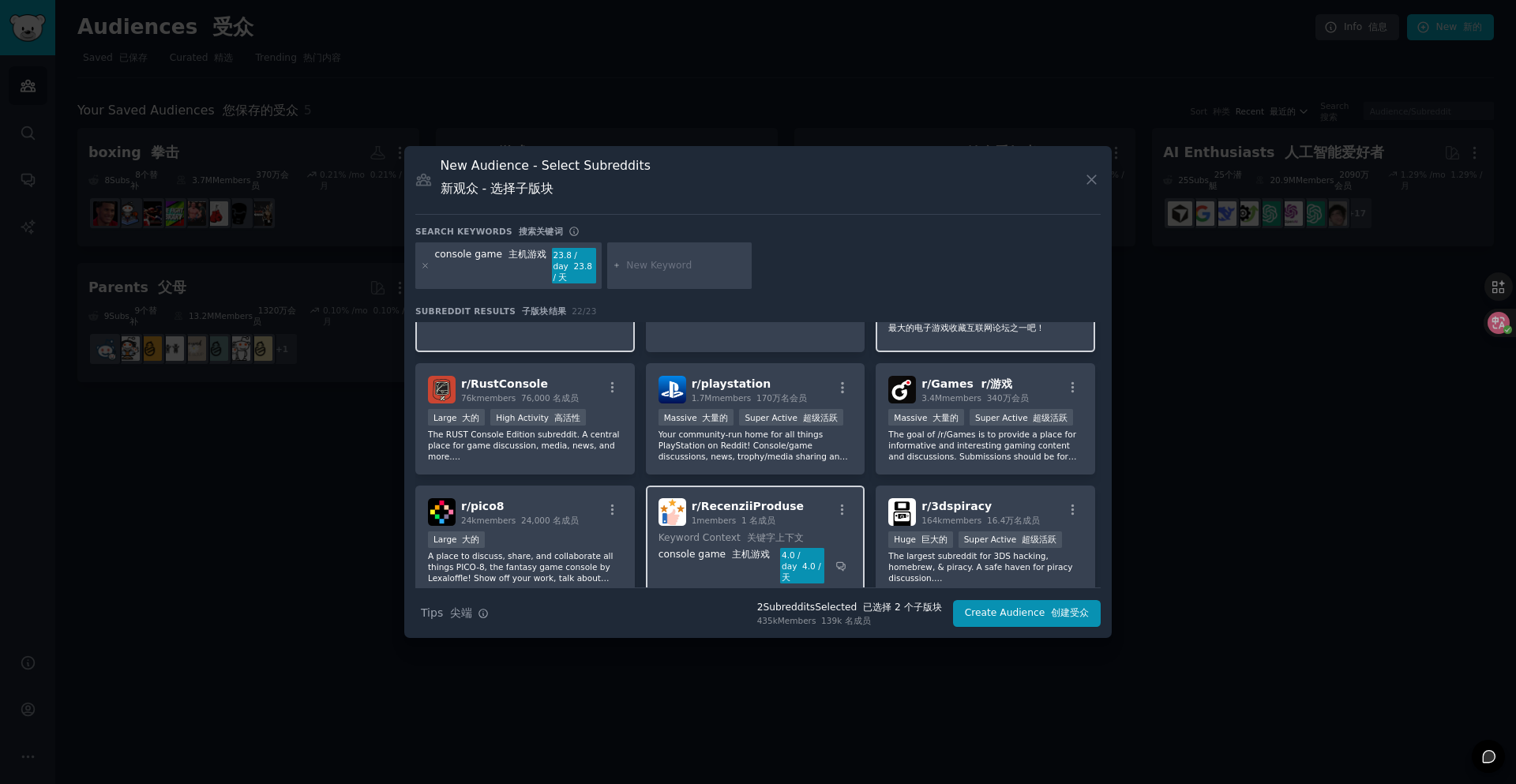
scroll to position [552, 0]
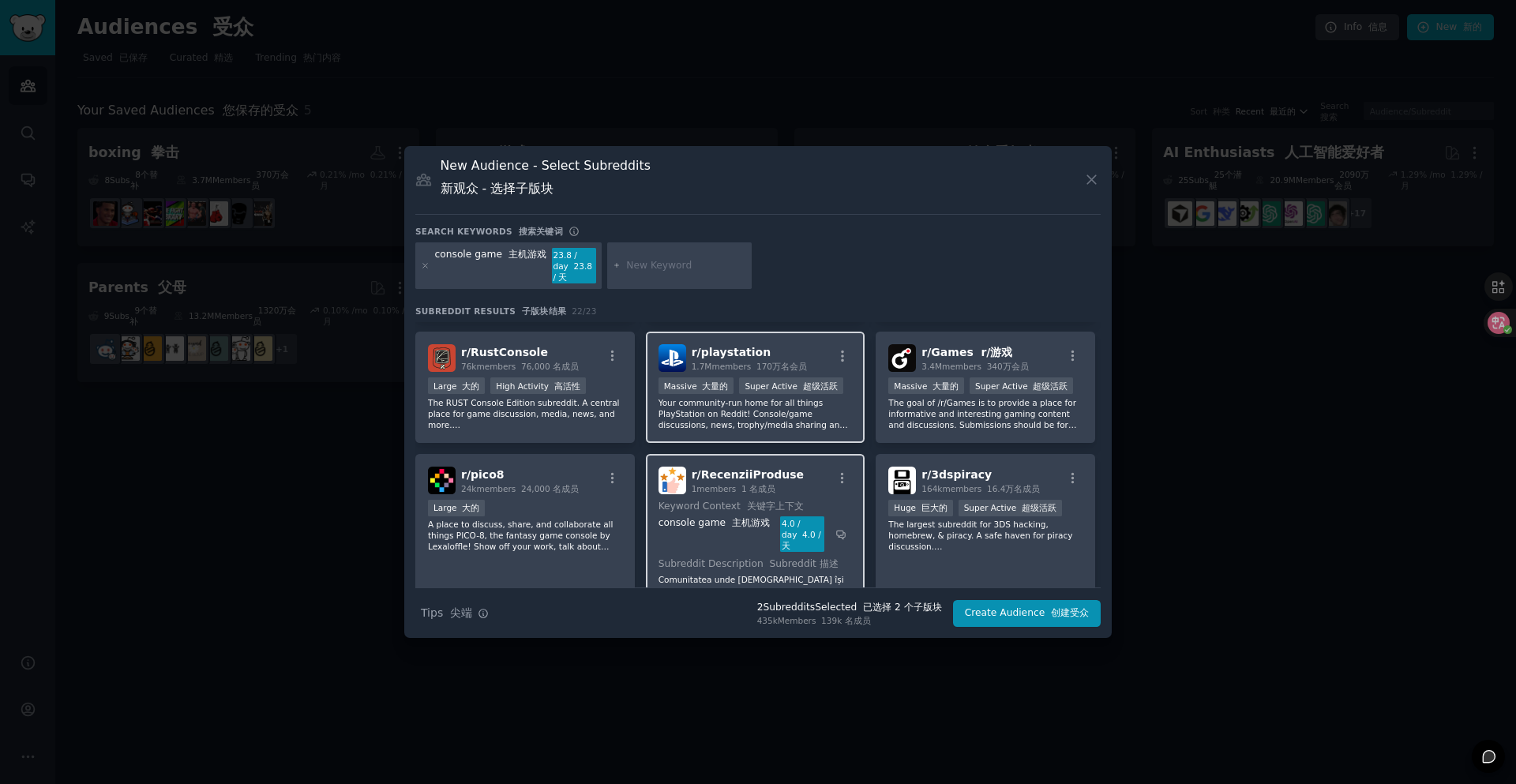
click at [848, 344] on div "r/ playstation 1.7M members 170万名会员" at bounding box center [755, 358] width 194 height 27
click at [841, 349] on icon "button" at bounding box center [842, 356] width 15 height 15
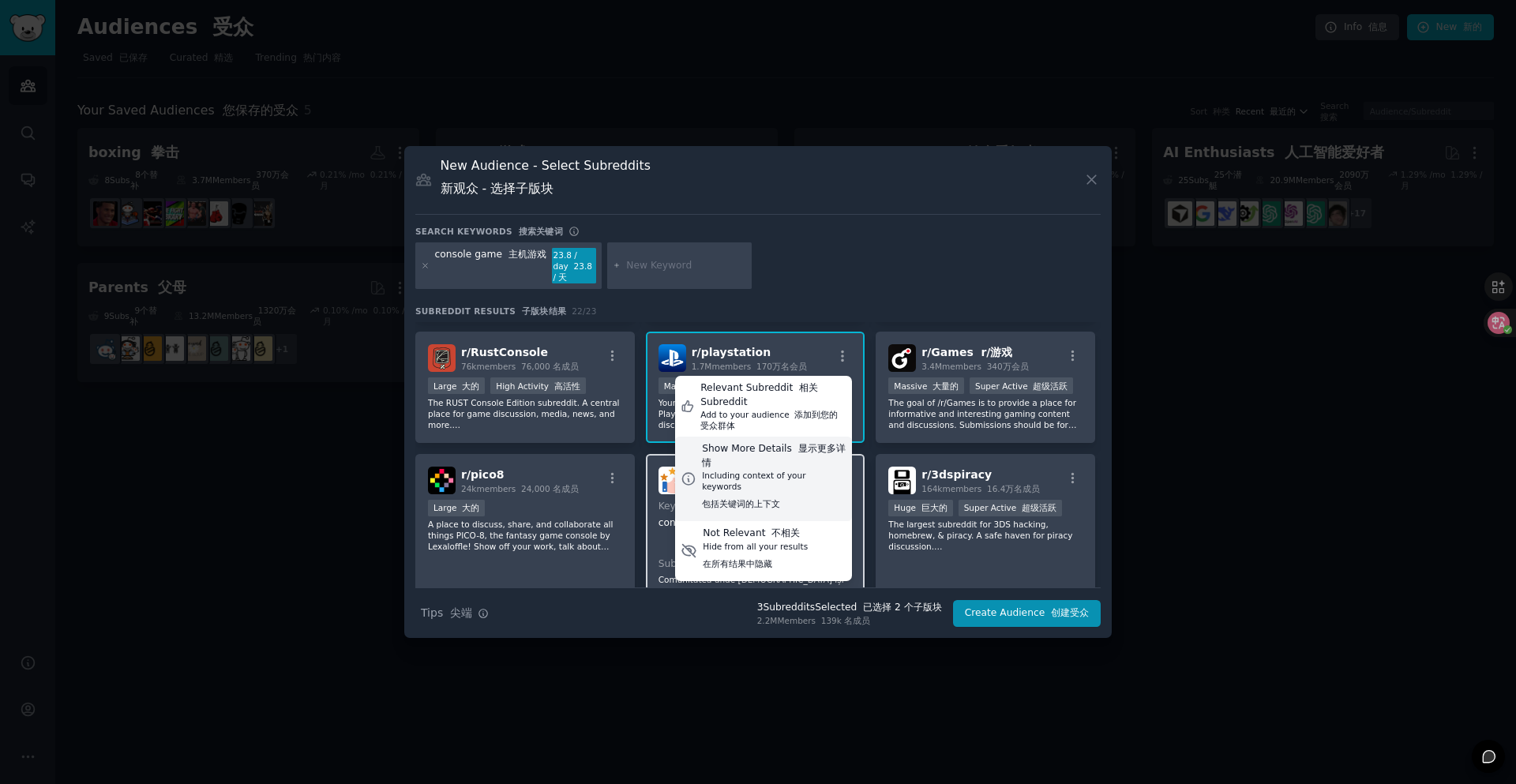
click at [793, 442] on div "Show More Details 显示更多详情" at bounding box center [774, 455] width 144 height 27
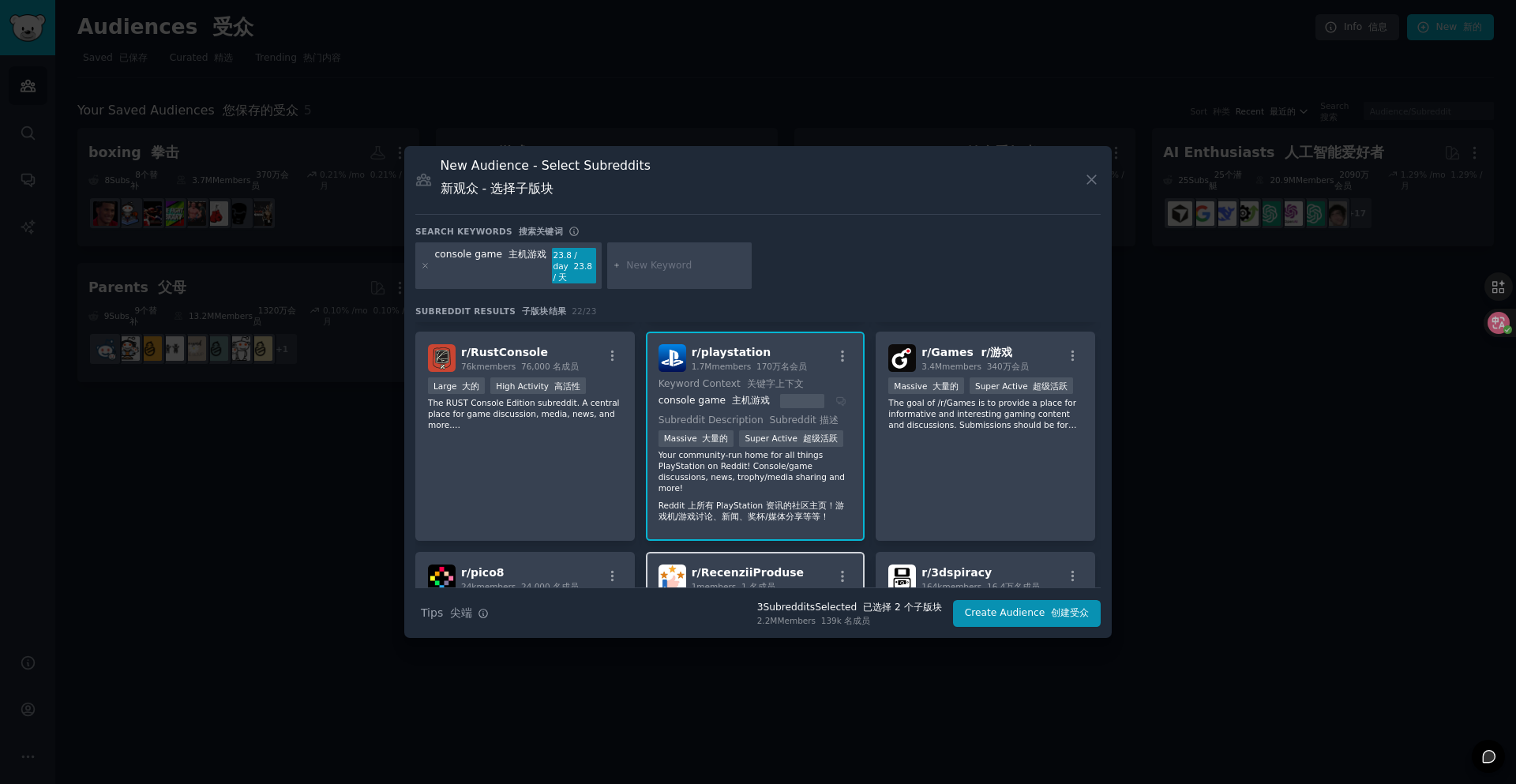
click at [708, 458] on p "Your community-run home for all things PlayStation on Reddit! Console/game disc…" at bounding box center [755, 488] width 194 height 78
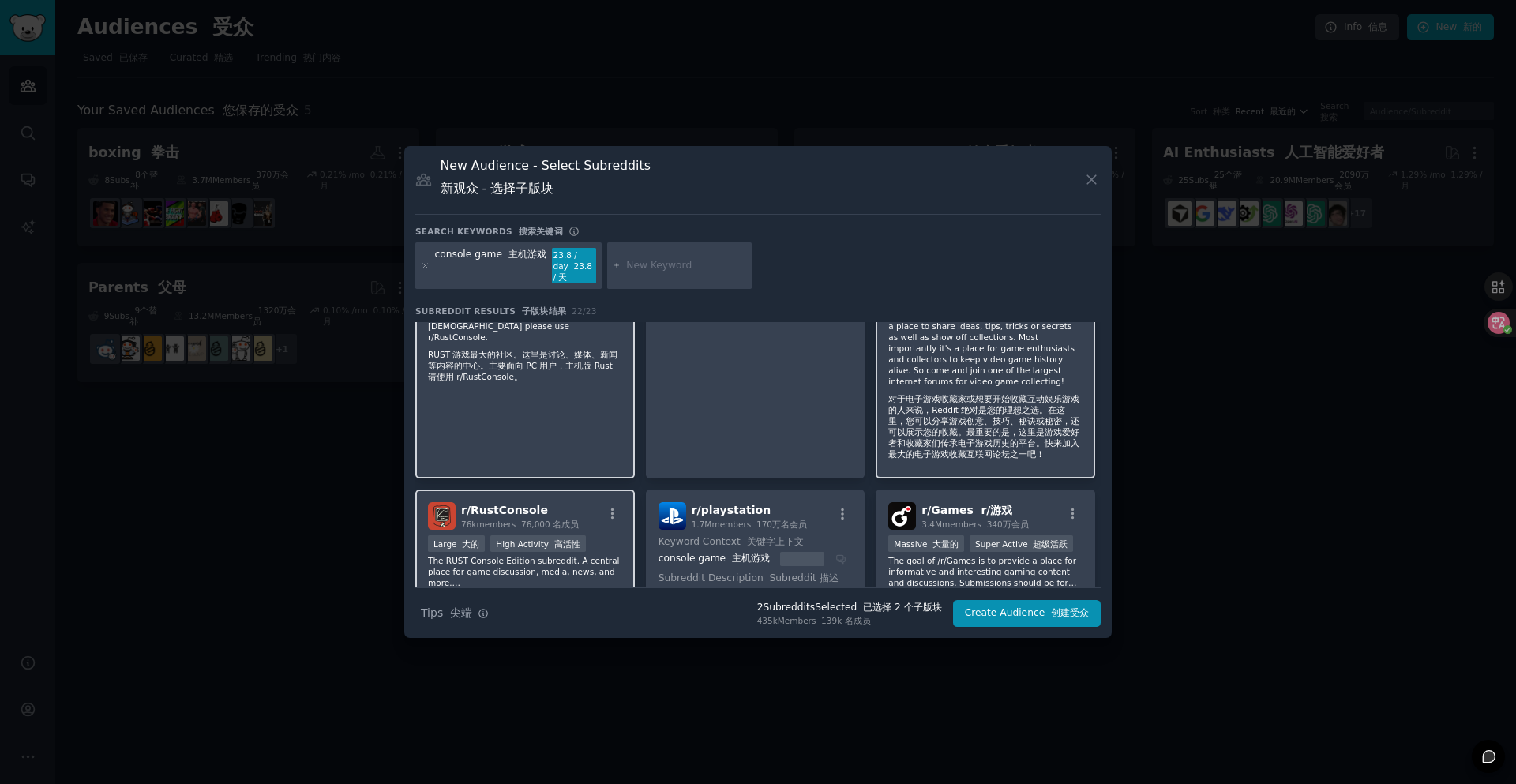
scroll to position [474, 0]
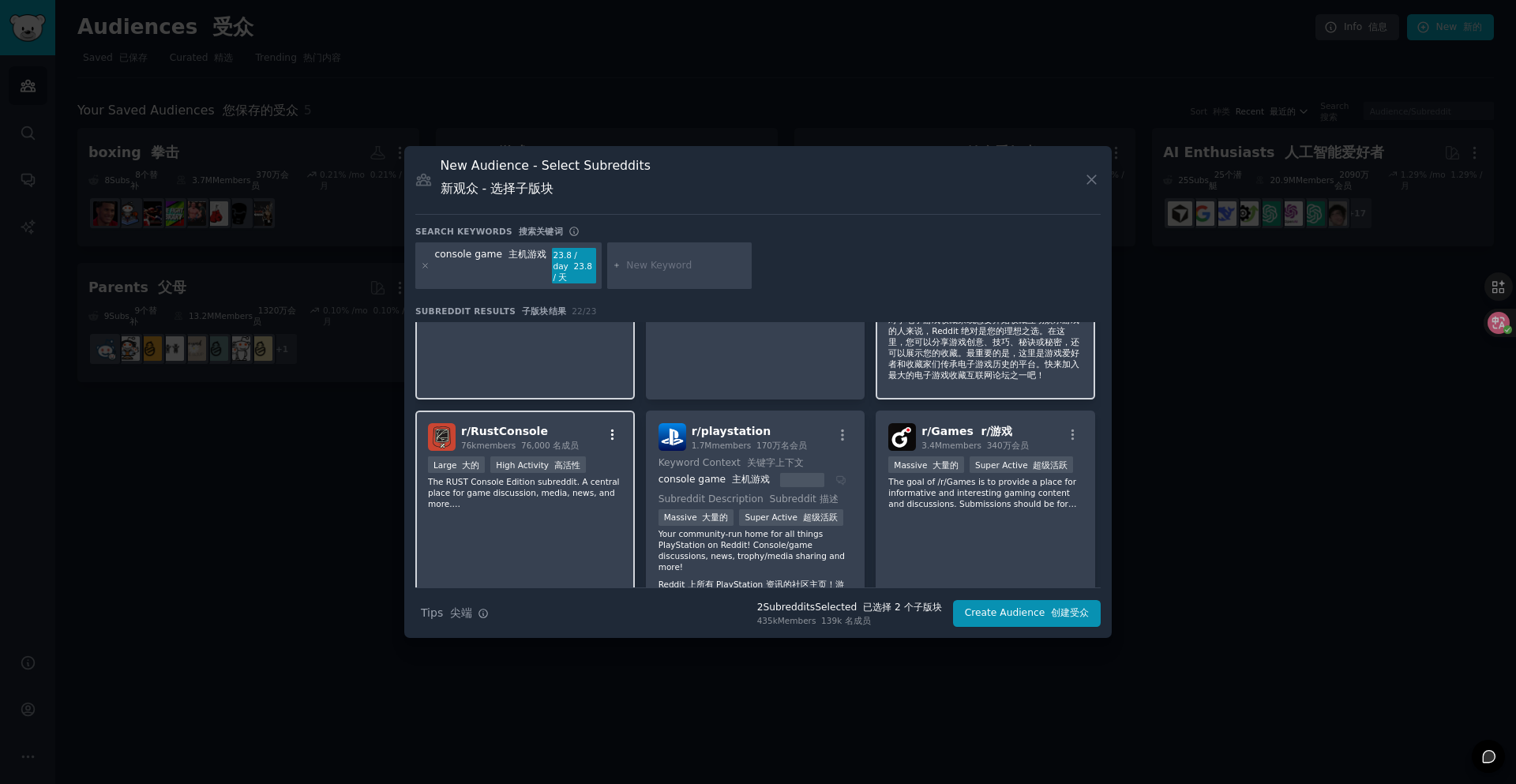
click at [602, 428] on button "button" at bounding box center [612, 435] width 20 height 15
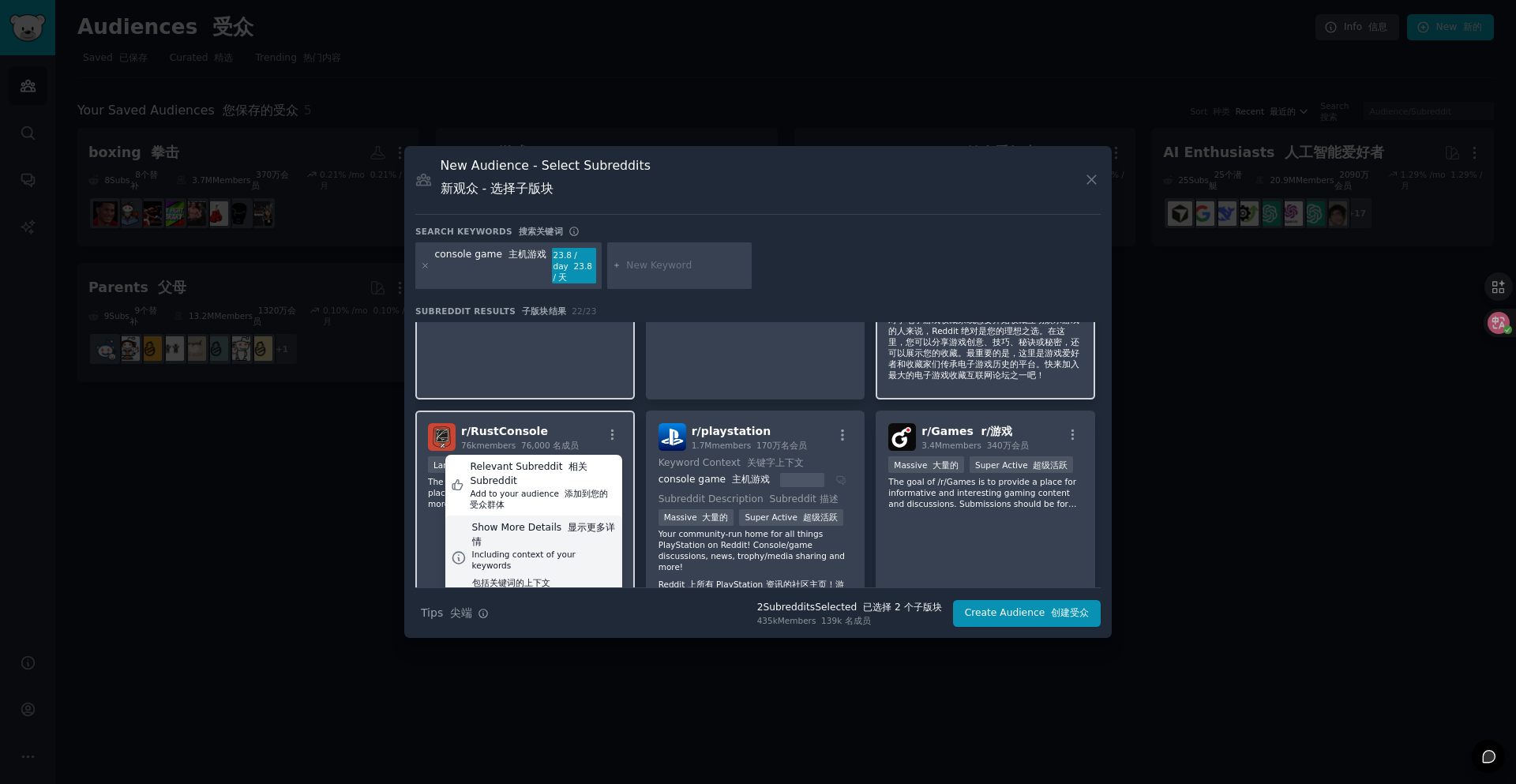
click at [553, 534] on div "Show More Details 显示更多详情" at bounding box center [544, 535] width 144 height 27
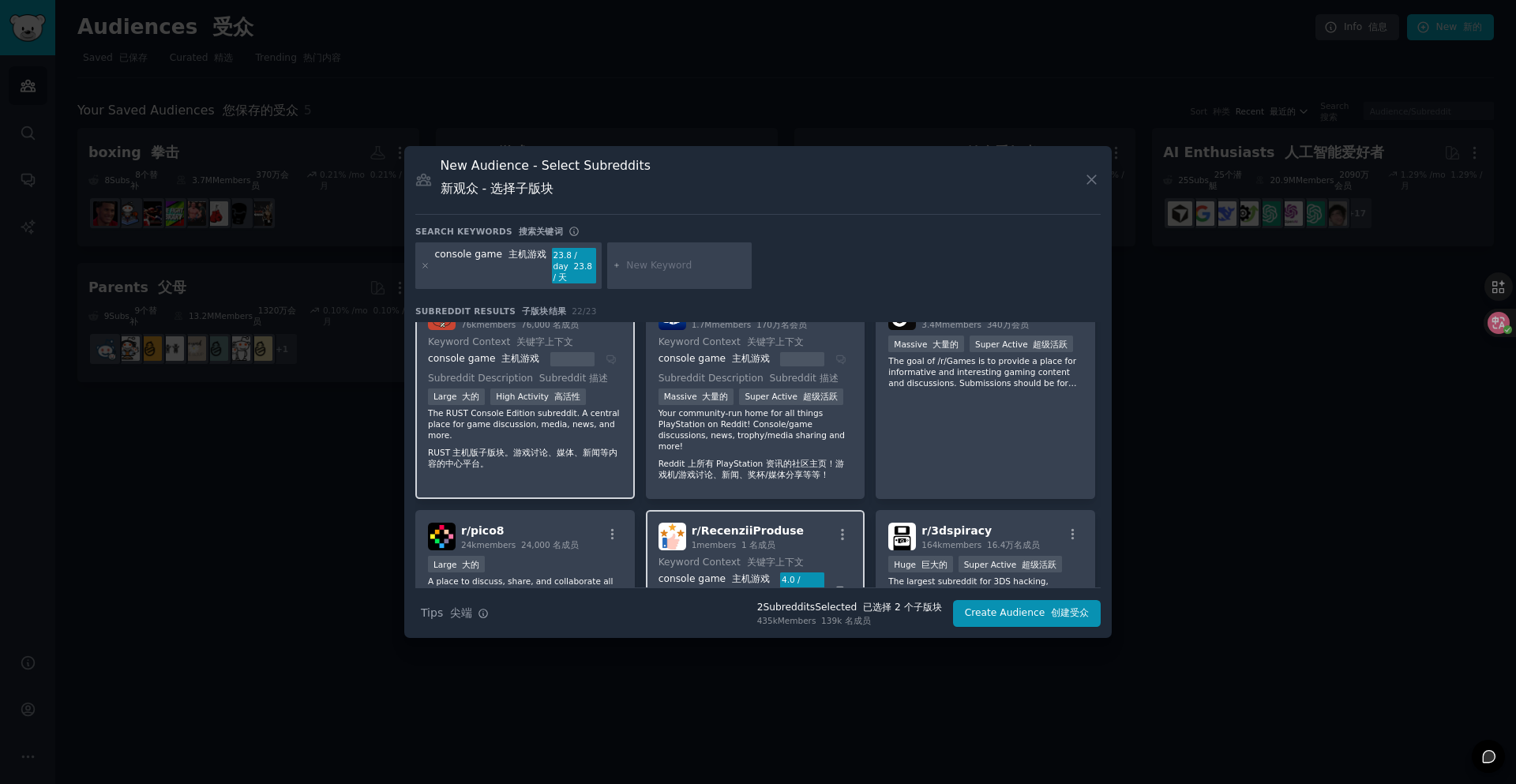
scroll to position [552, 0]
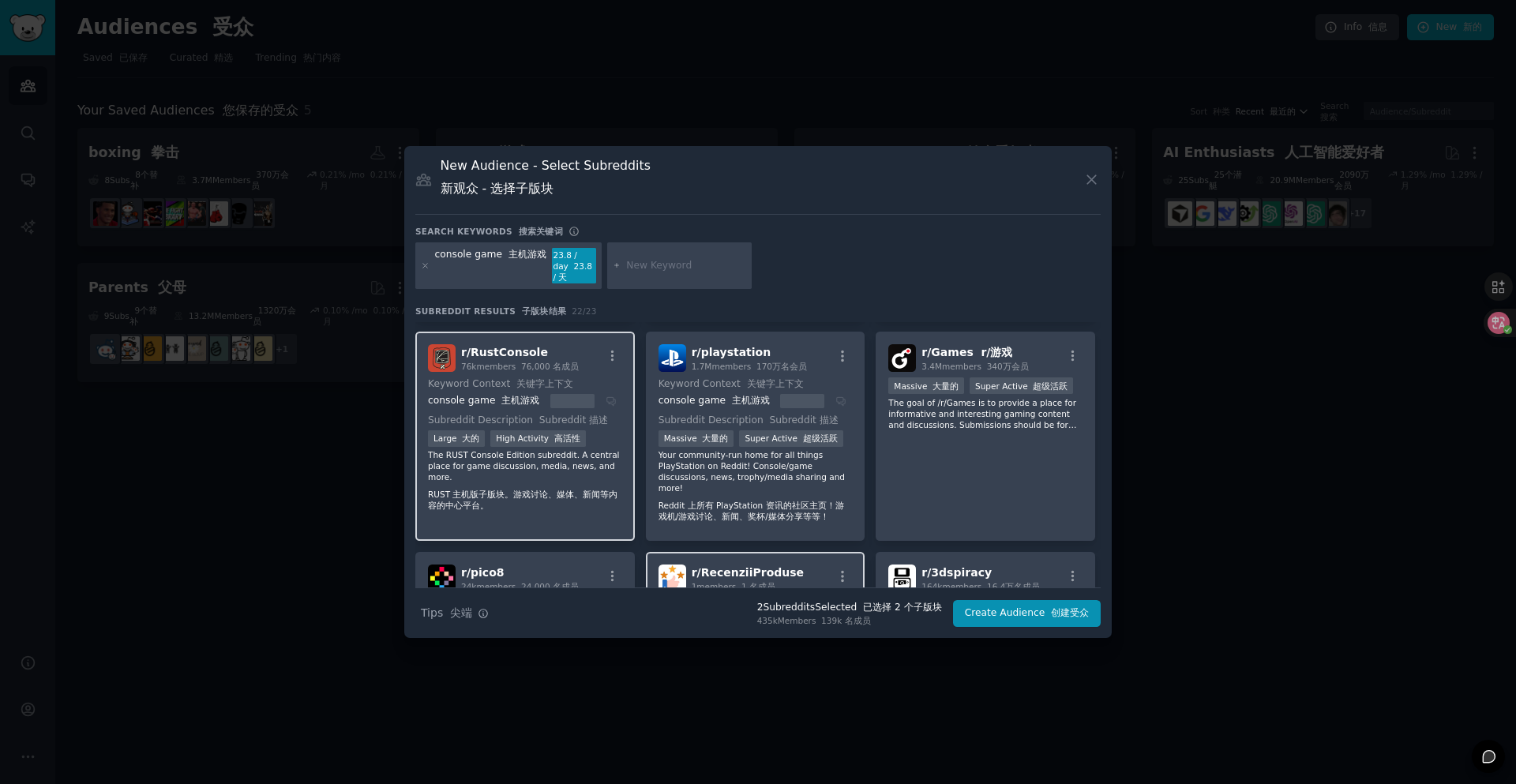
click at [559, 489] on font "RUST 主机版子版块。游戏讨论、媒体、新闻等内容的中心平台。" at bounding box center [523, 499] width 190 height 20
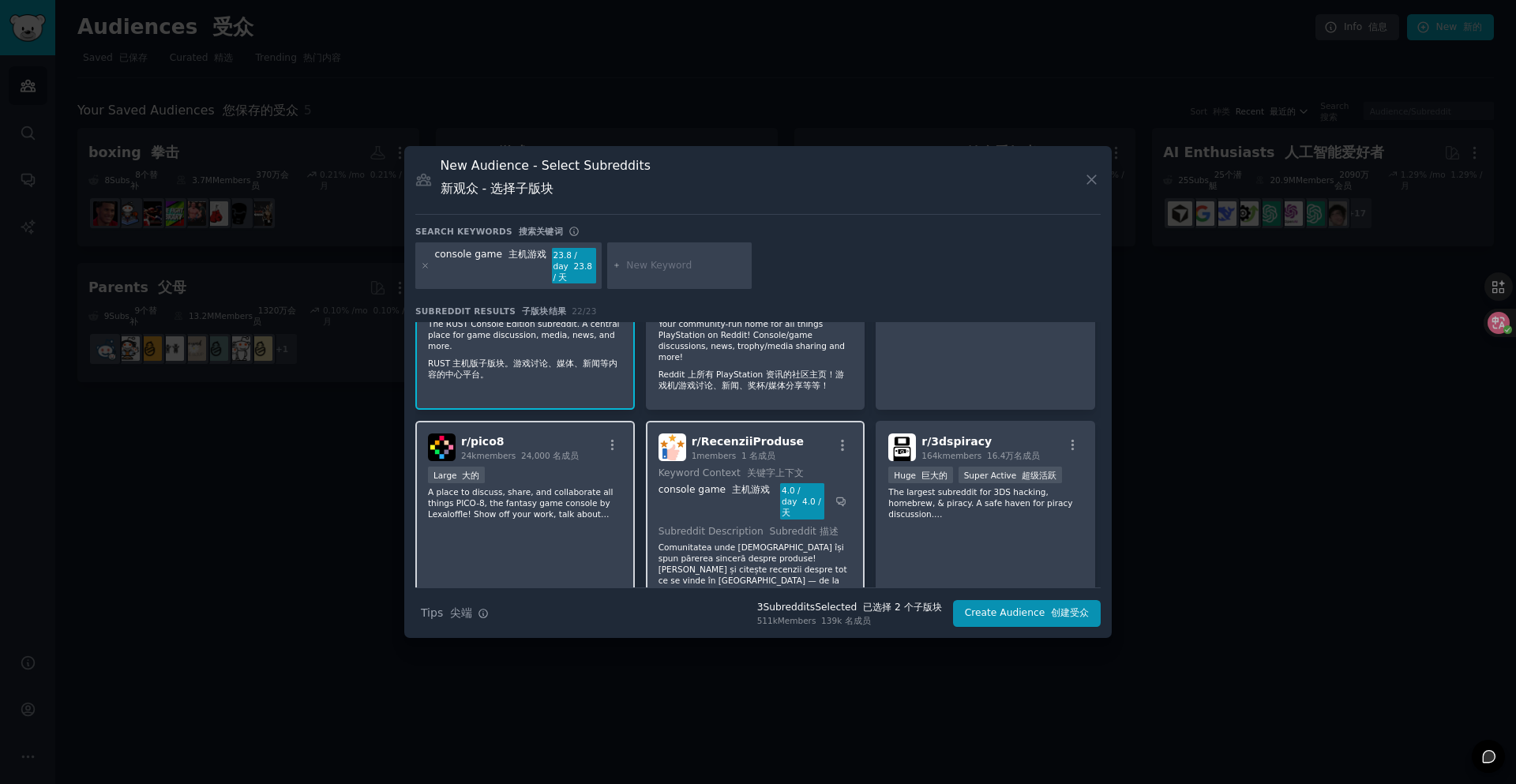
scroll to position [710, 0]
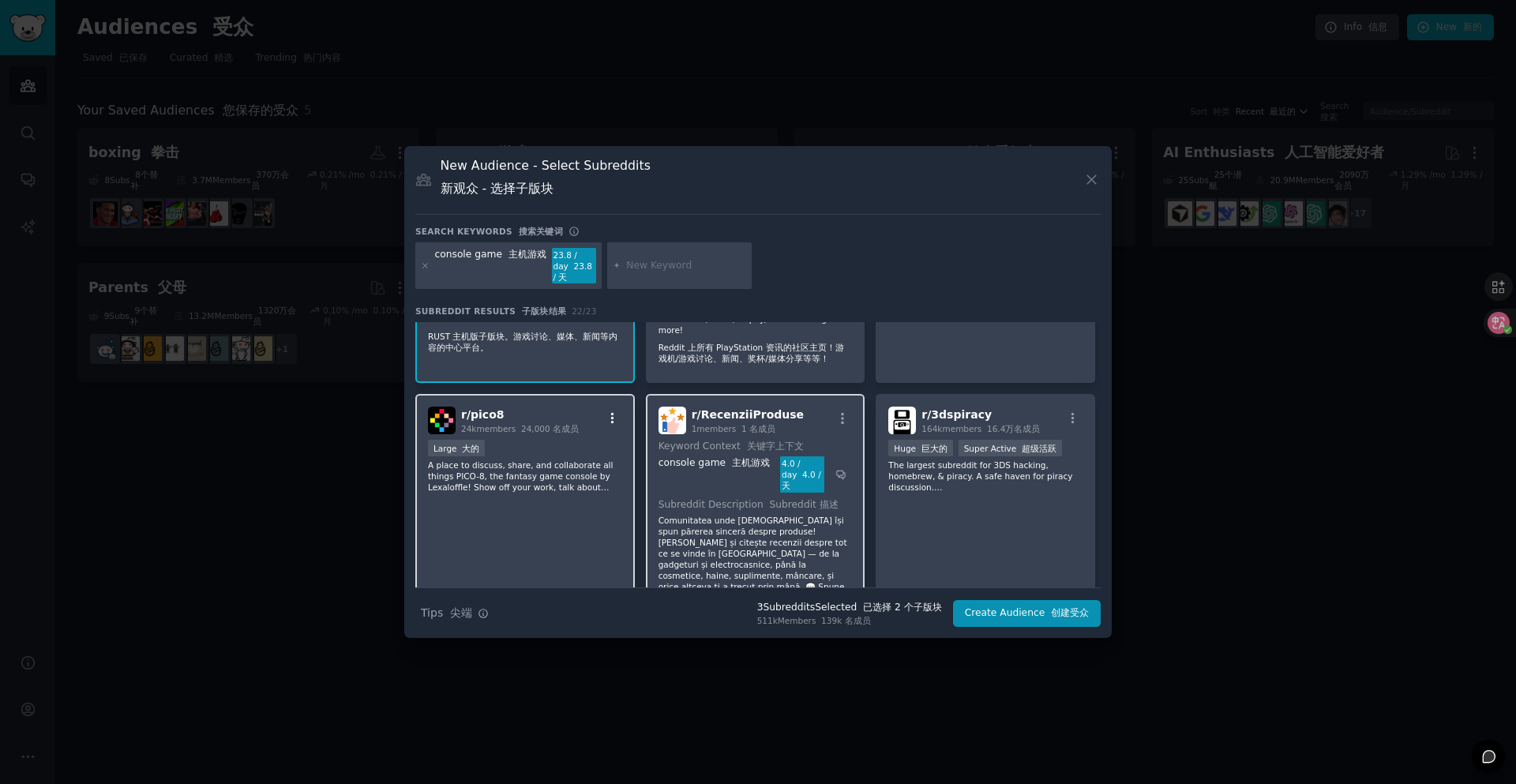
click at [607, 412] on icon "button" at bounding box center [612, 419] width 15 height 15
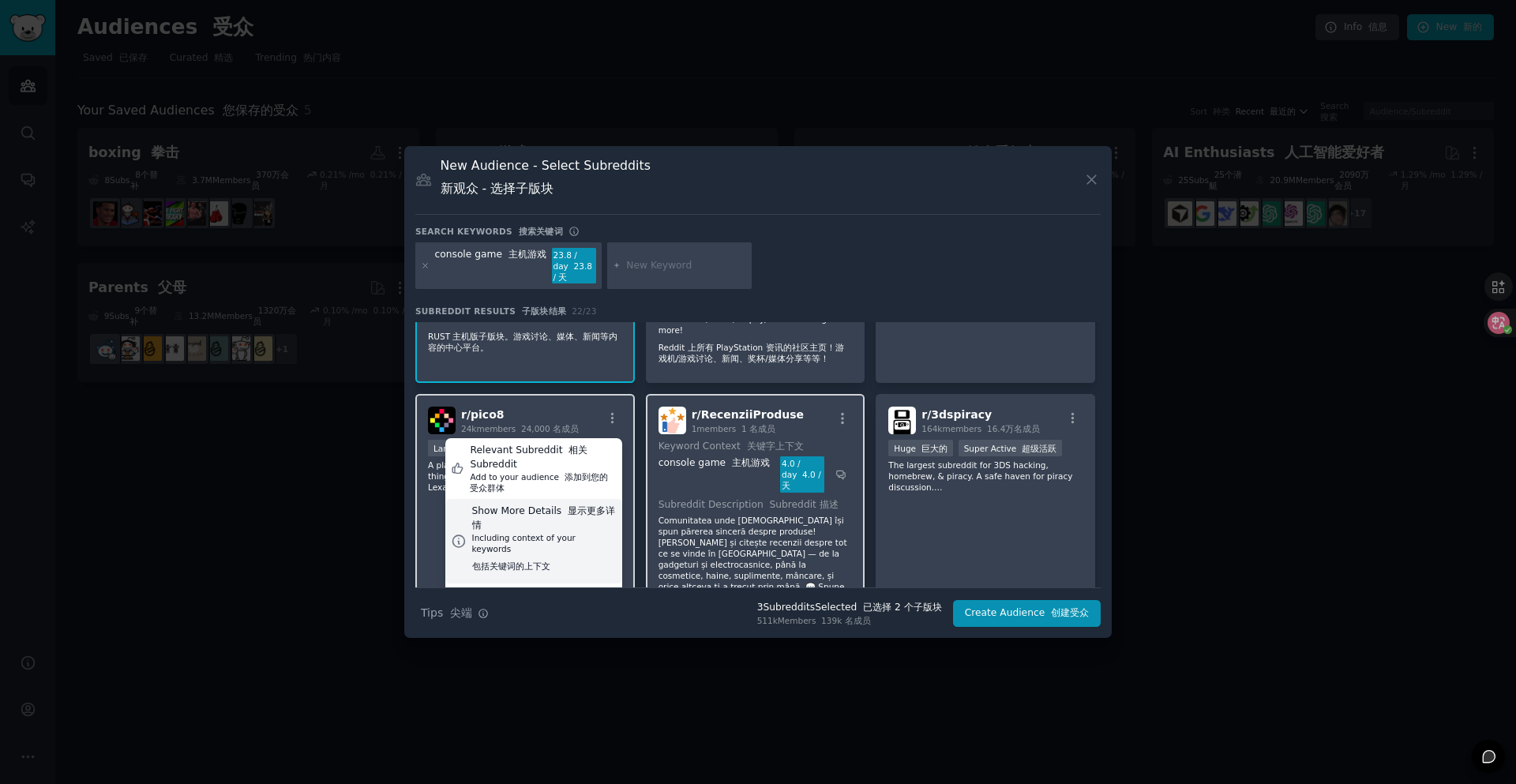
click at [560, 517] on div "Show More Details 显示更多详情" at bounding box center [544, 518] width 144 height 27
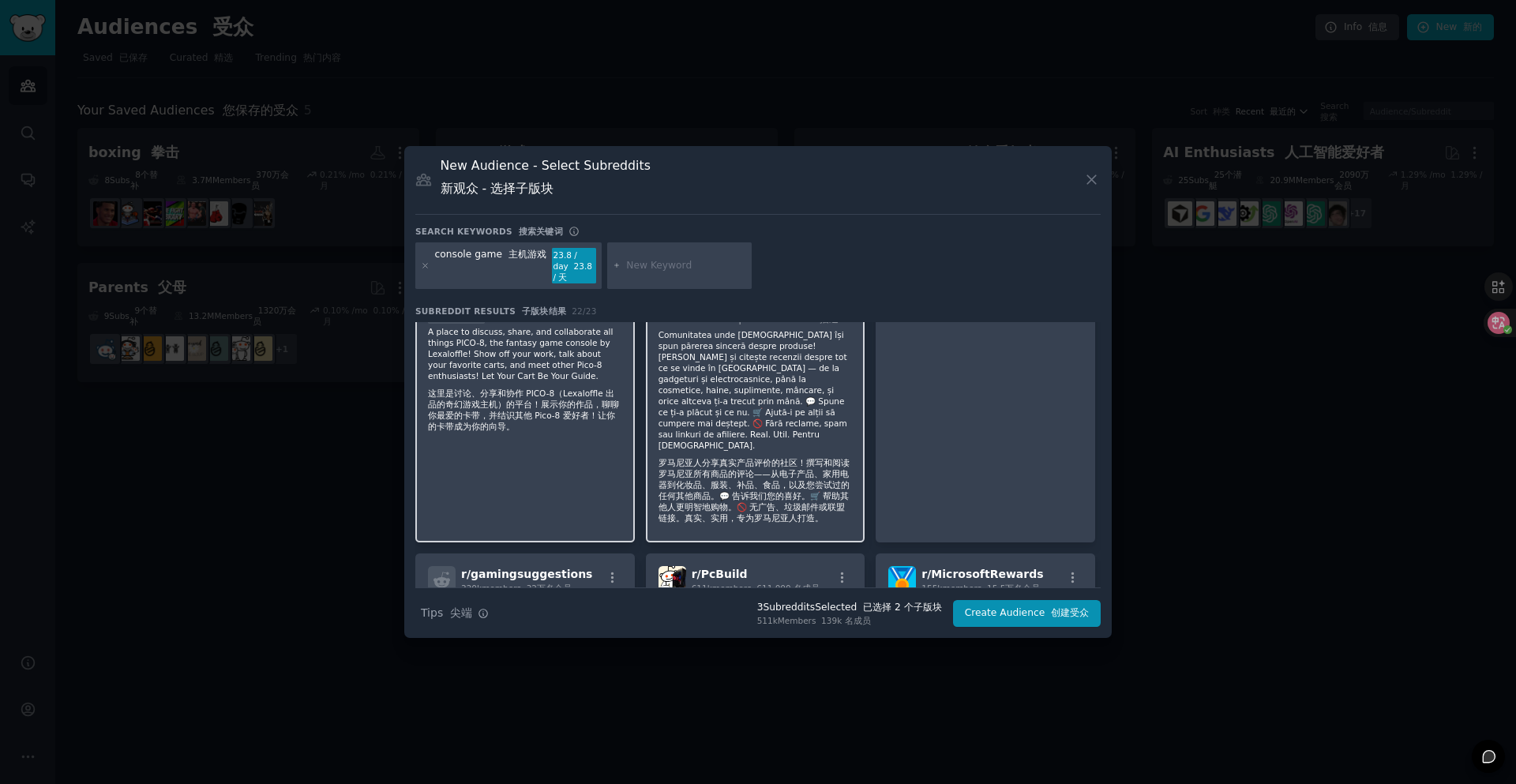
scroll to position [868, 0]
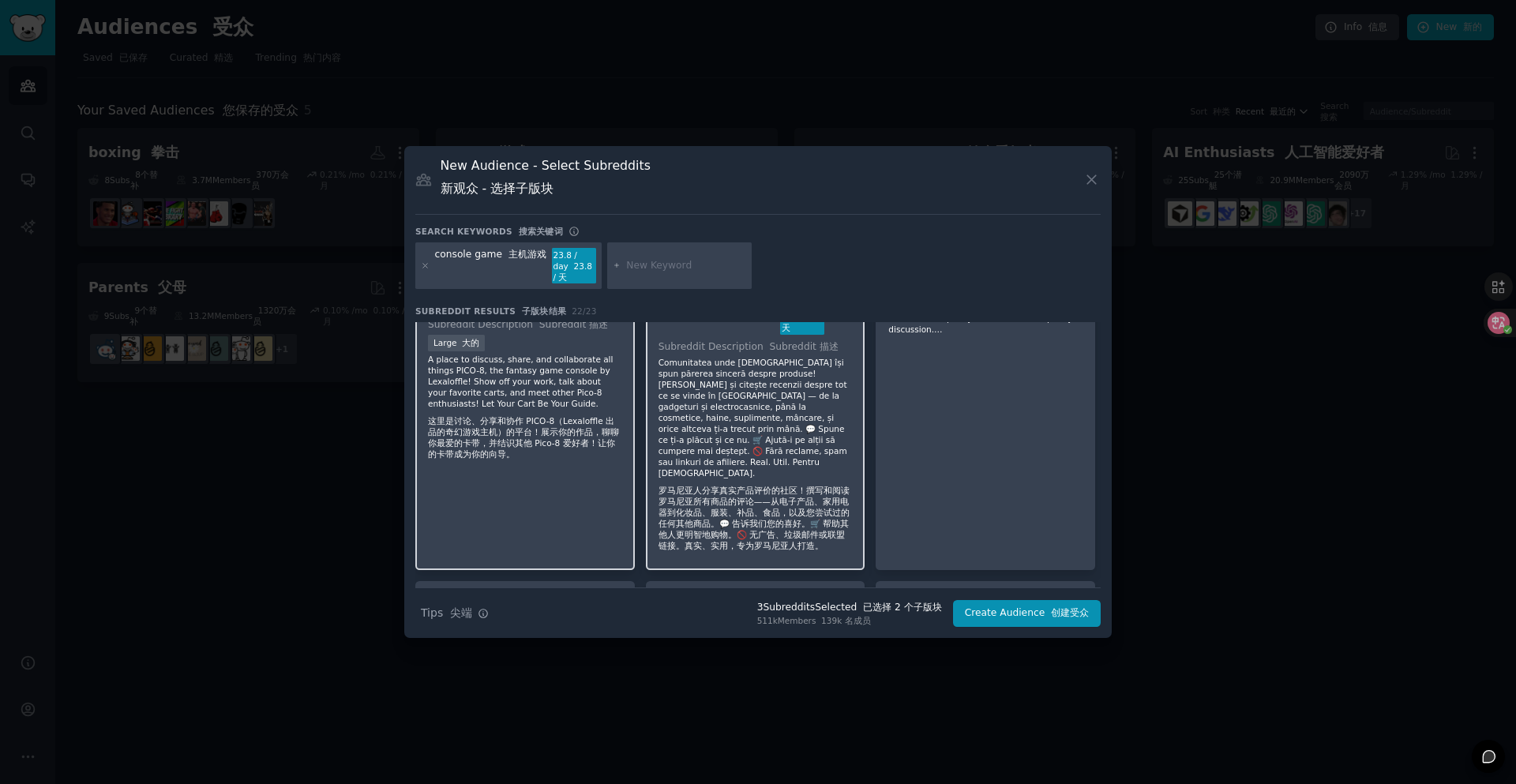
click at [576, 441] on font "这里是讨论、分享和协作 PICO-8（Lexaloffle 出品的奇幻游戏主机）的平台！展示你的作品，聊聊你最爱的卡带，并结识其他 Pico-8 爱好者！让你…" at bounding box center [525, 437] width 194 height 44
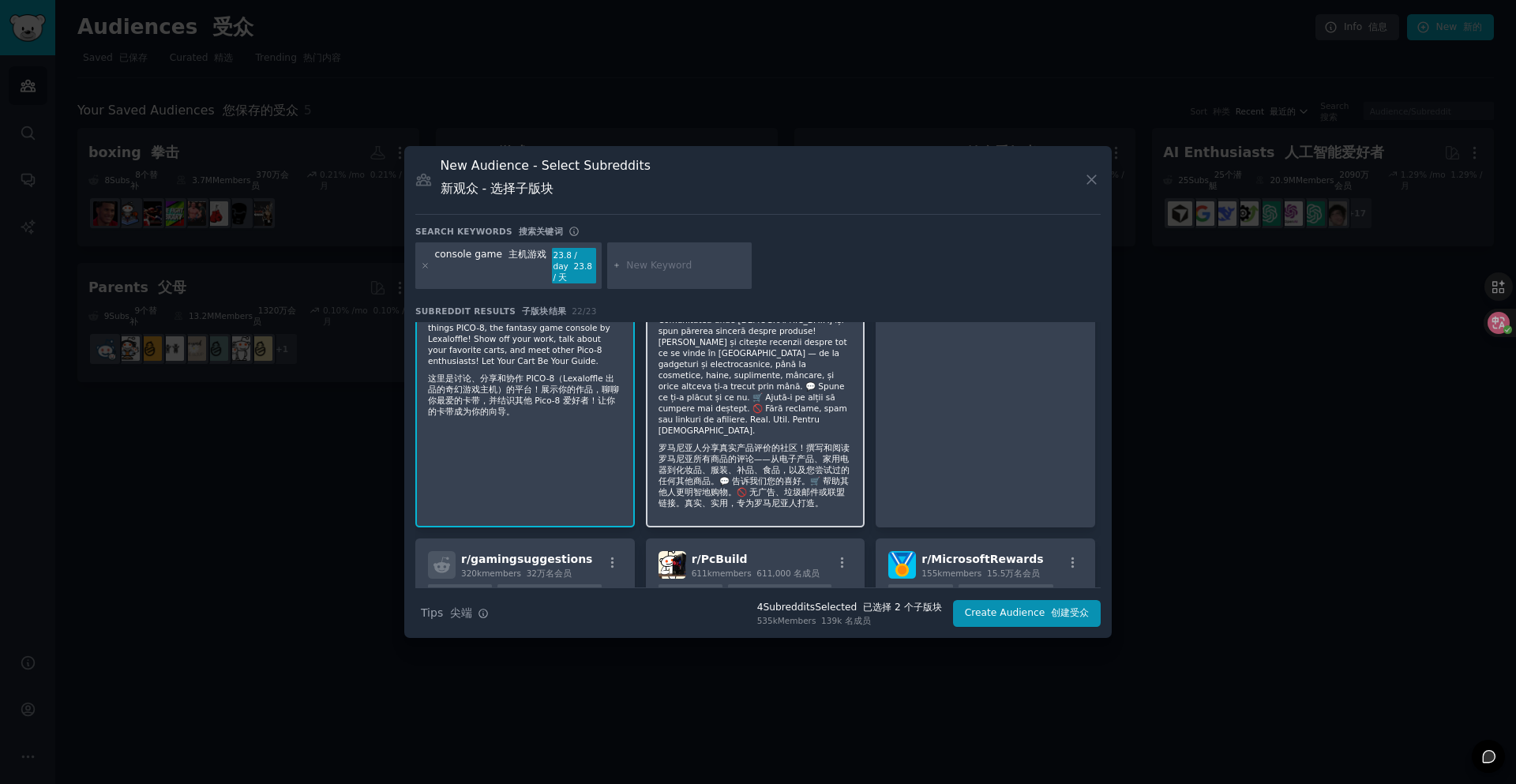
scroll to position [1026, 0]
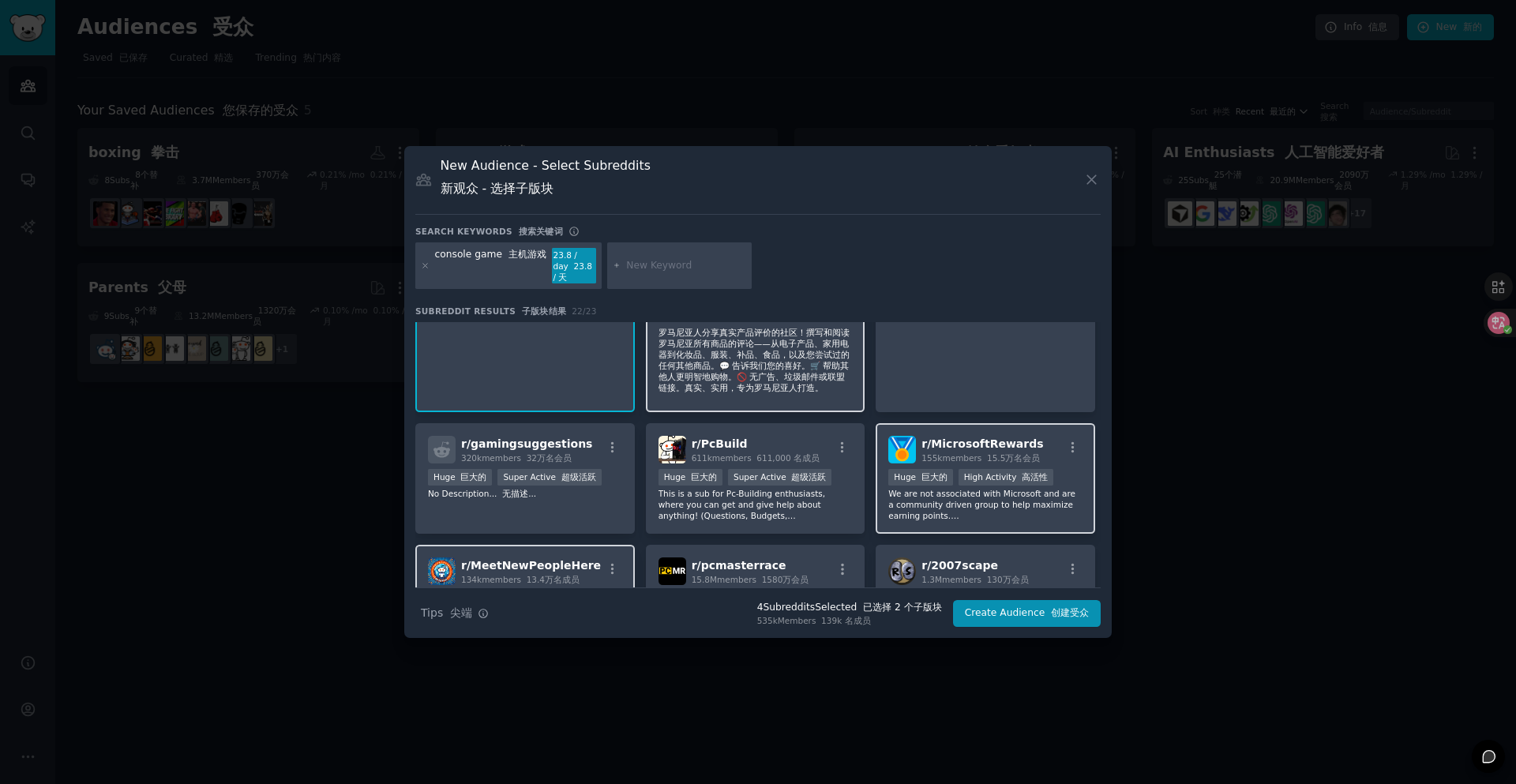
click at [1054, 435] on div "r/ MicrosoftRewards 155k members 15.5万名会员" at bounding box center [985, 449] width 194 height 27
click at [1062, 441] on button "button" at bounding box center [1072, 448] width 20 height 15
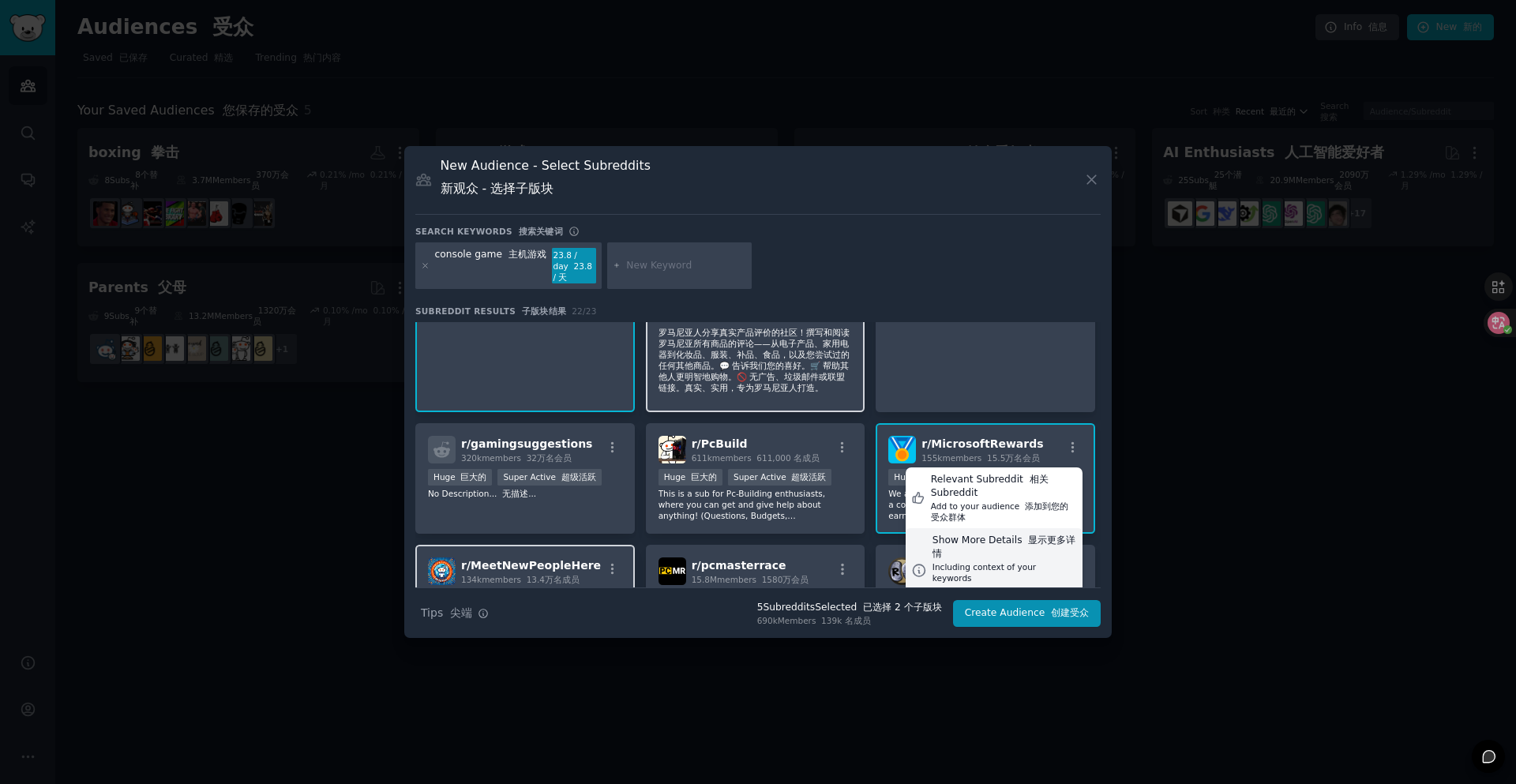
click at [990, 561] on div "Including context of your keywords 包括关键词的上下文" at bounding box center [1004, 584] width 144 height 46
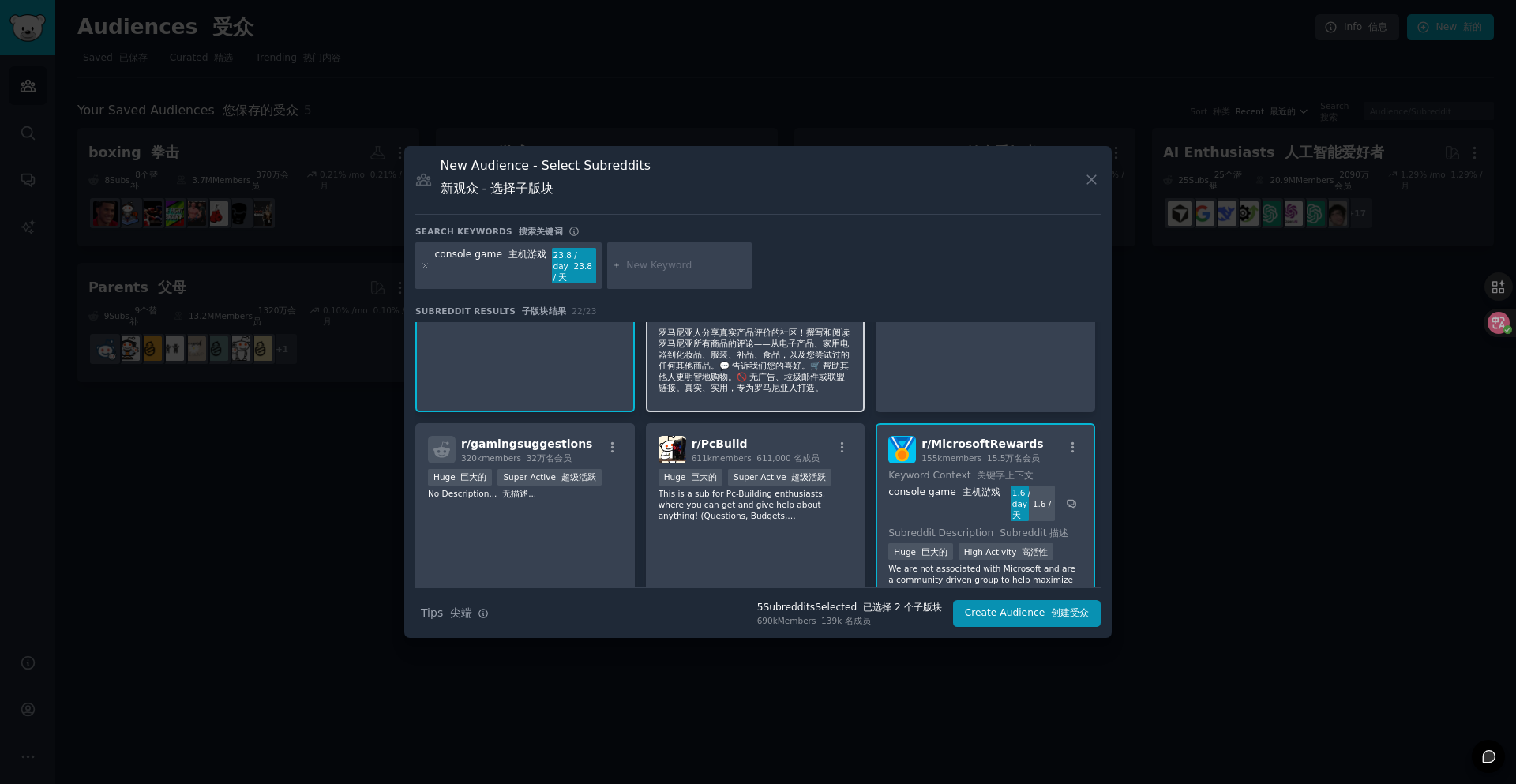
click at [1048, 435] on div "r/ MicrosoftRewards 155k members 15.5万名会员" at bounding box center [985, 449] width 194 height 27
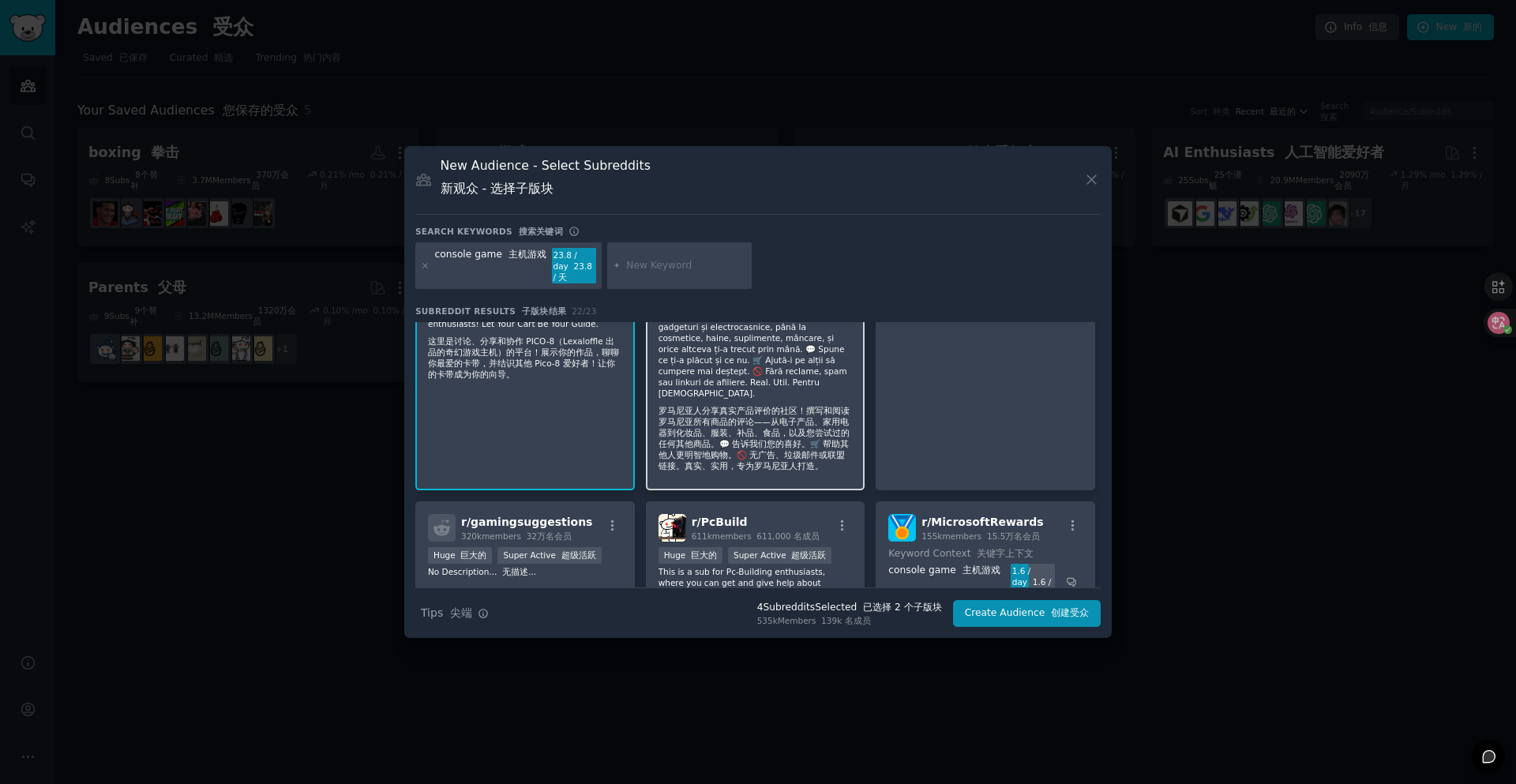
scroll to position [947, 0]
click at [843, 519] on icon "button" at bounding box center [842, 527] width 15 height 15
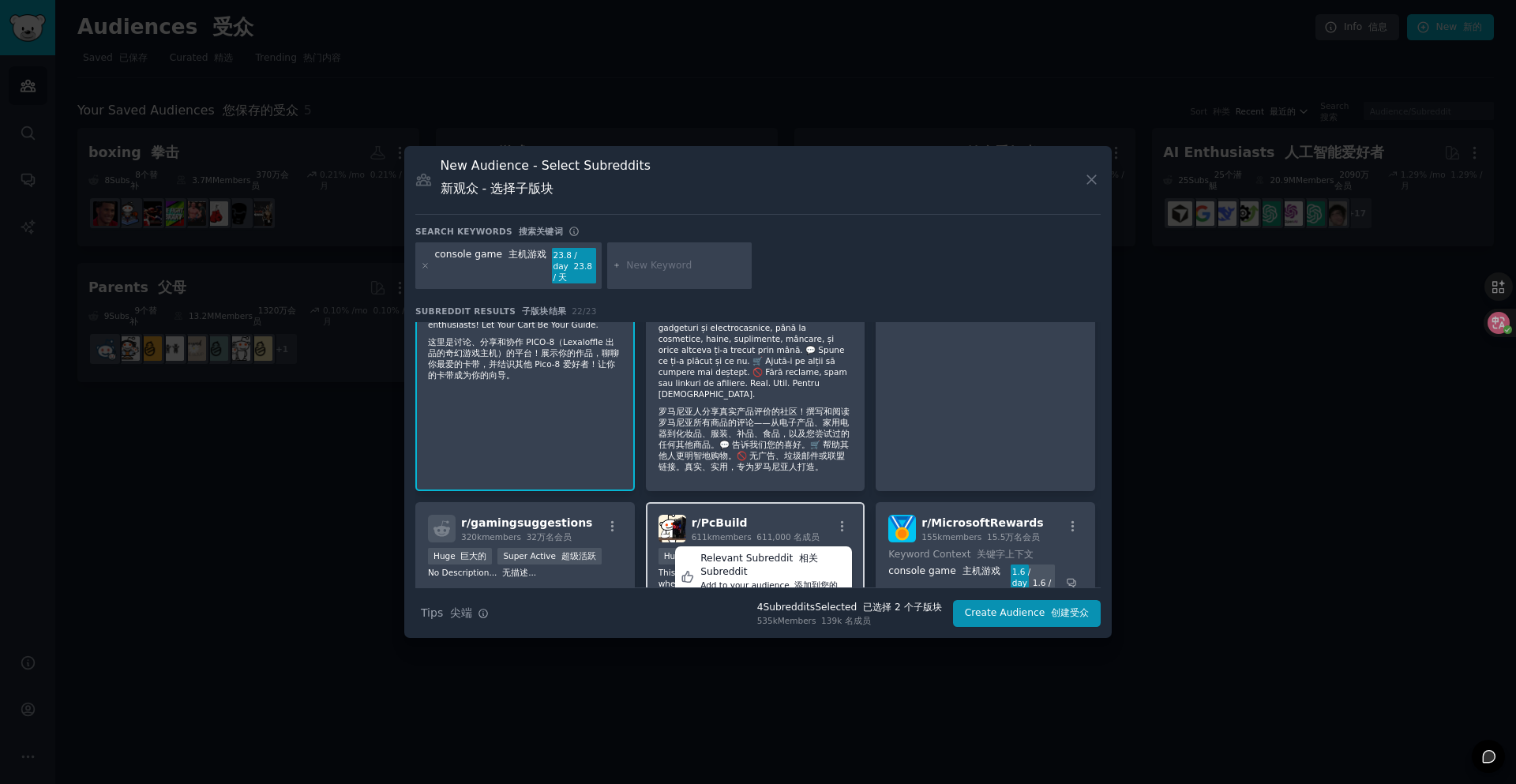
click at [767, 607] on div "Show More Details 显示更多详情 Including context of your keywords 包括关键词的上下文" at bounding box center [763, 649] width 177 height 85
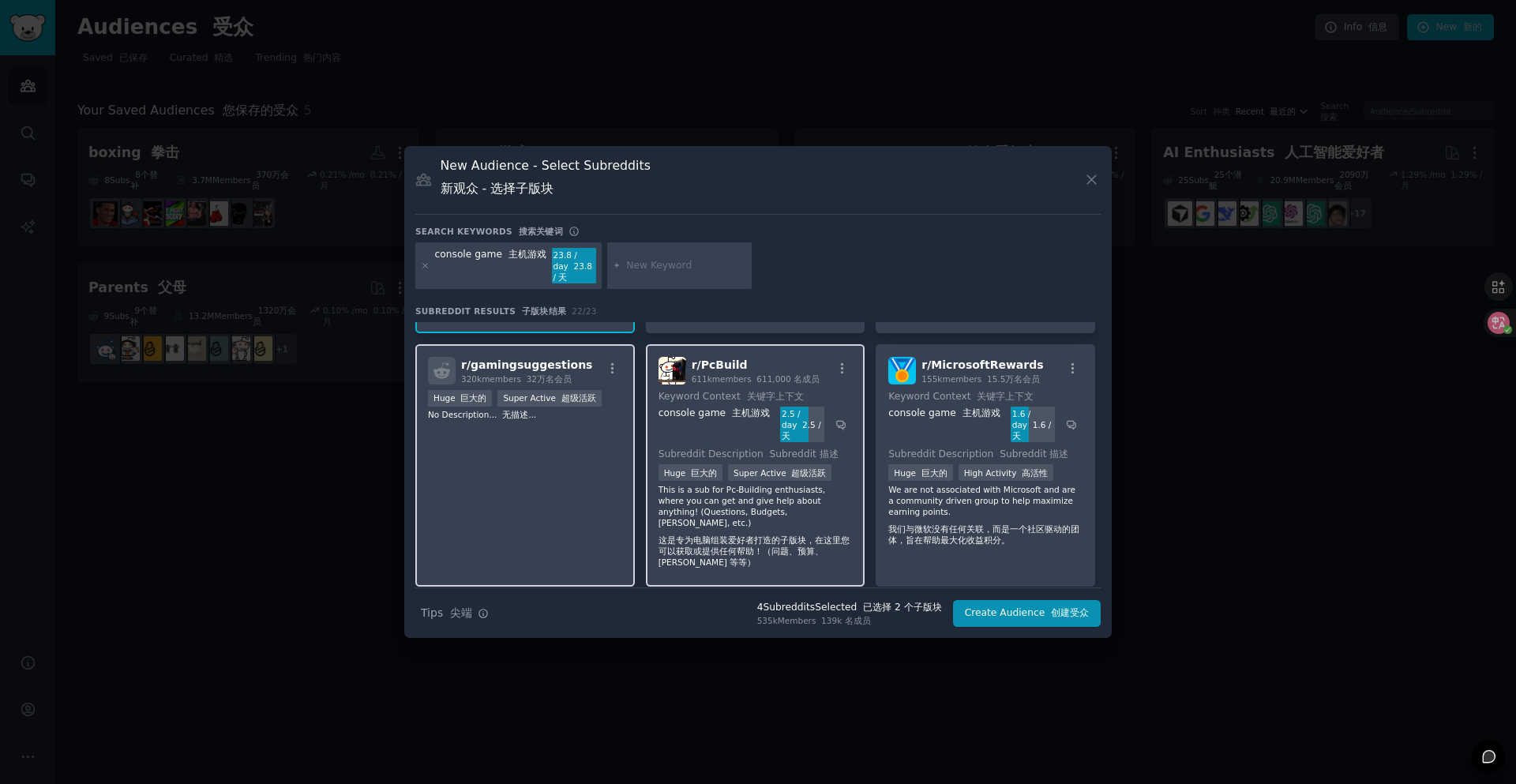
scroll to position [1026, 0]
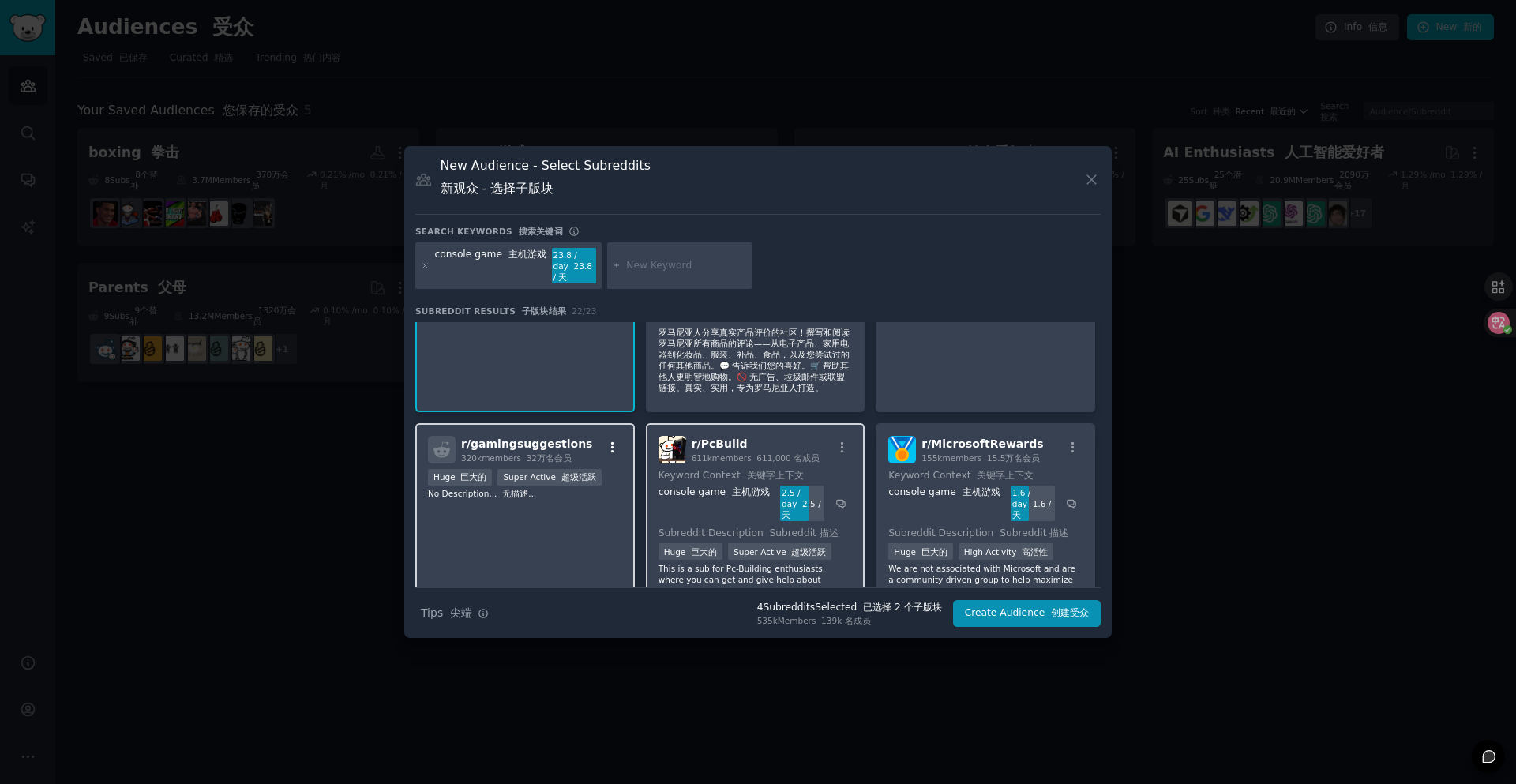
click at [607, 441] on icon "button" at bounding box center [612, 448] width 15 height 15
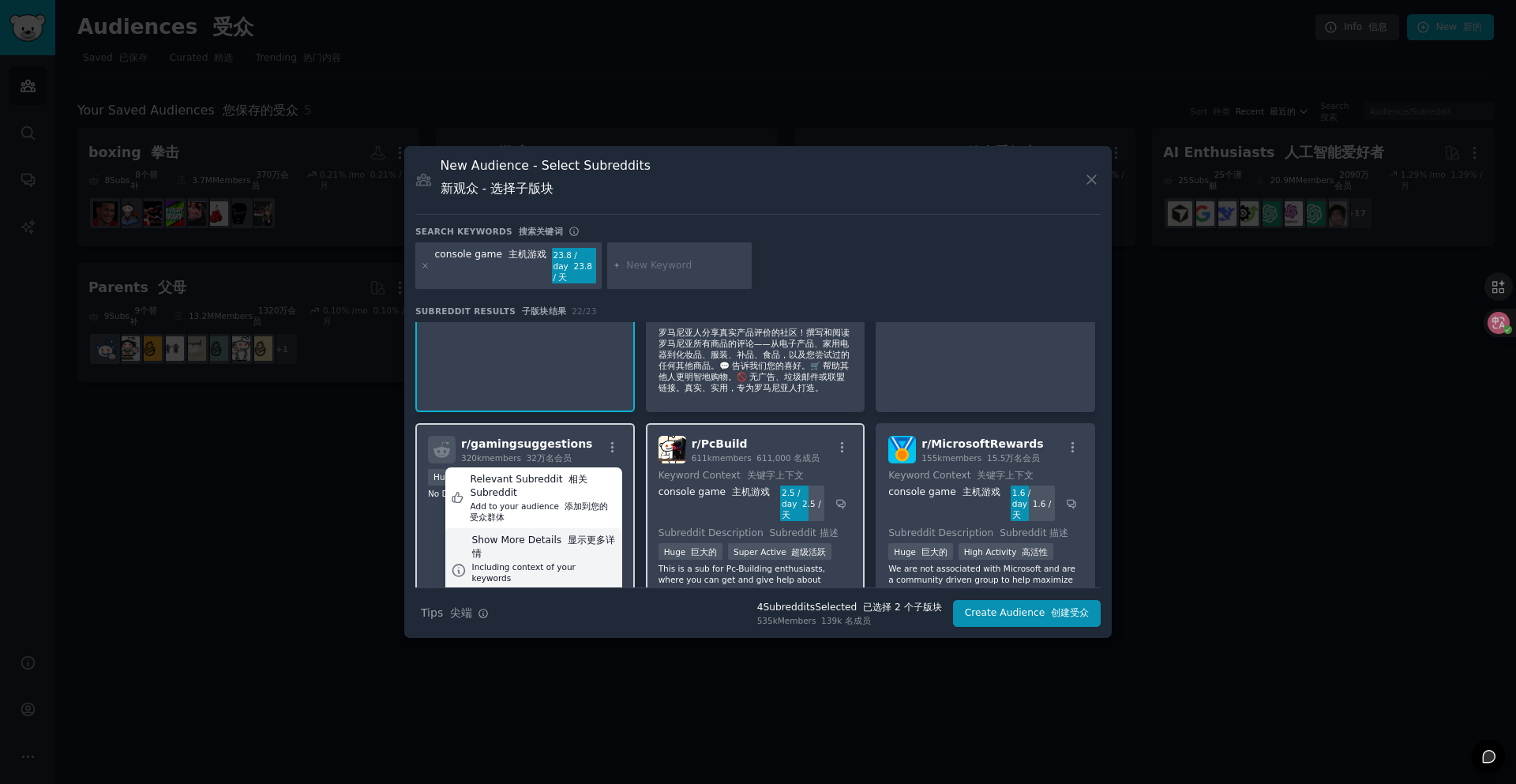
click at [560, 534] on div "Show More Details 显示更多详情" at bounding box center [544, 548] width 144 height 27
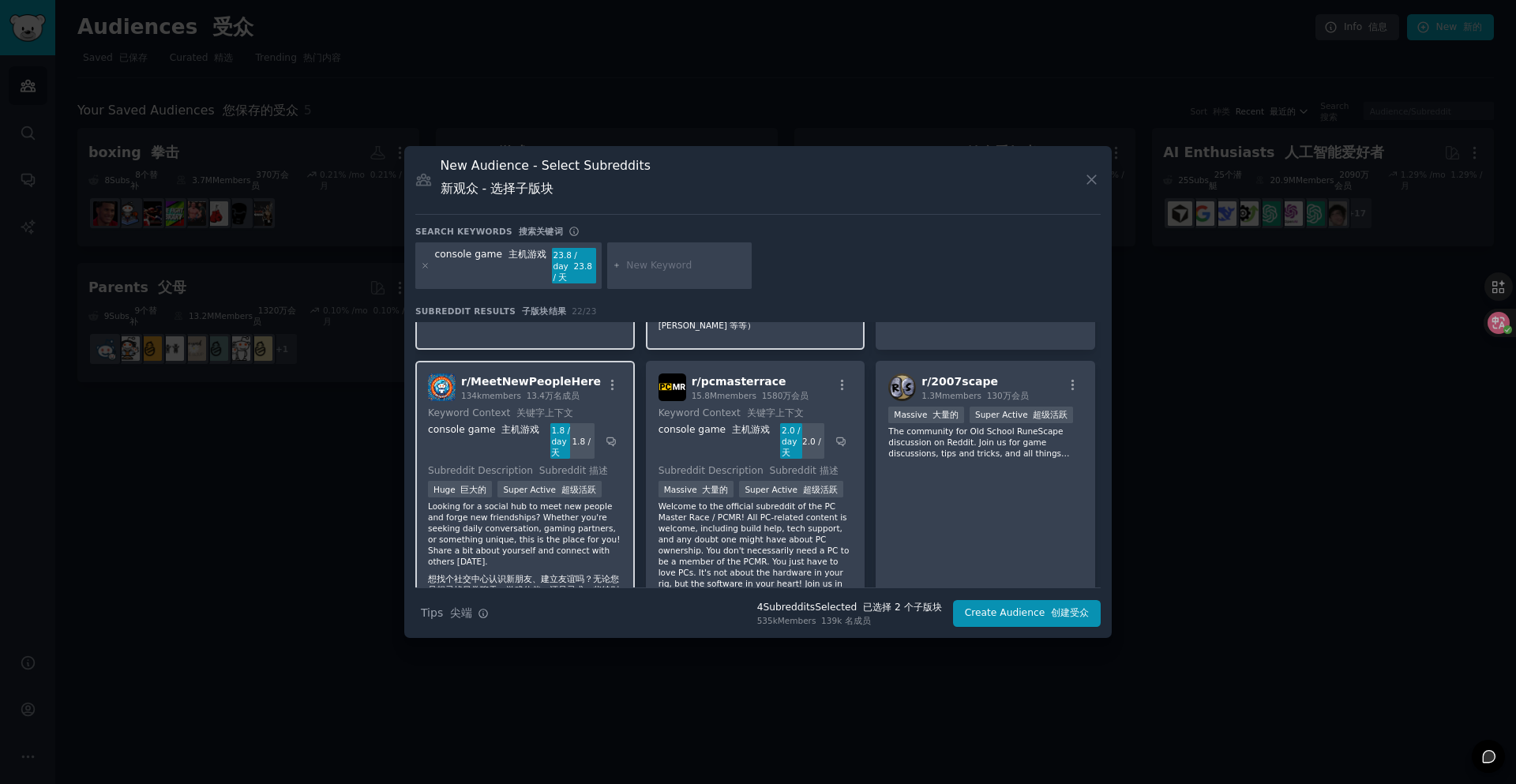
scroll to position [1421, 0]
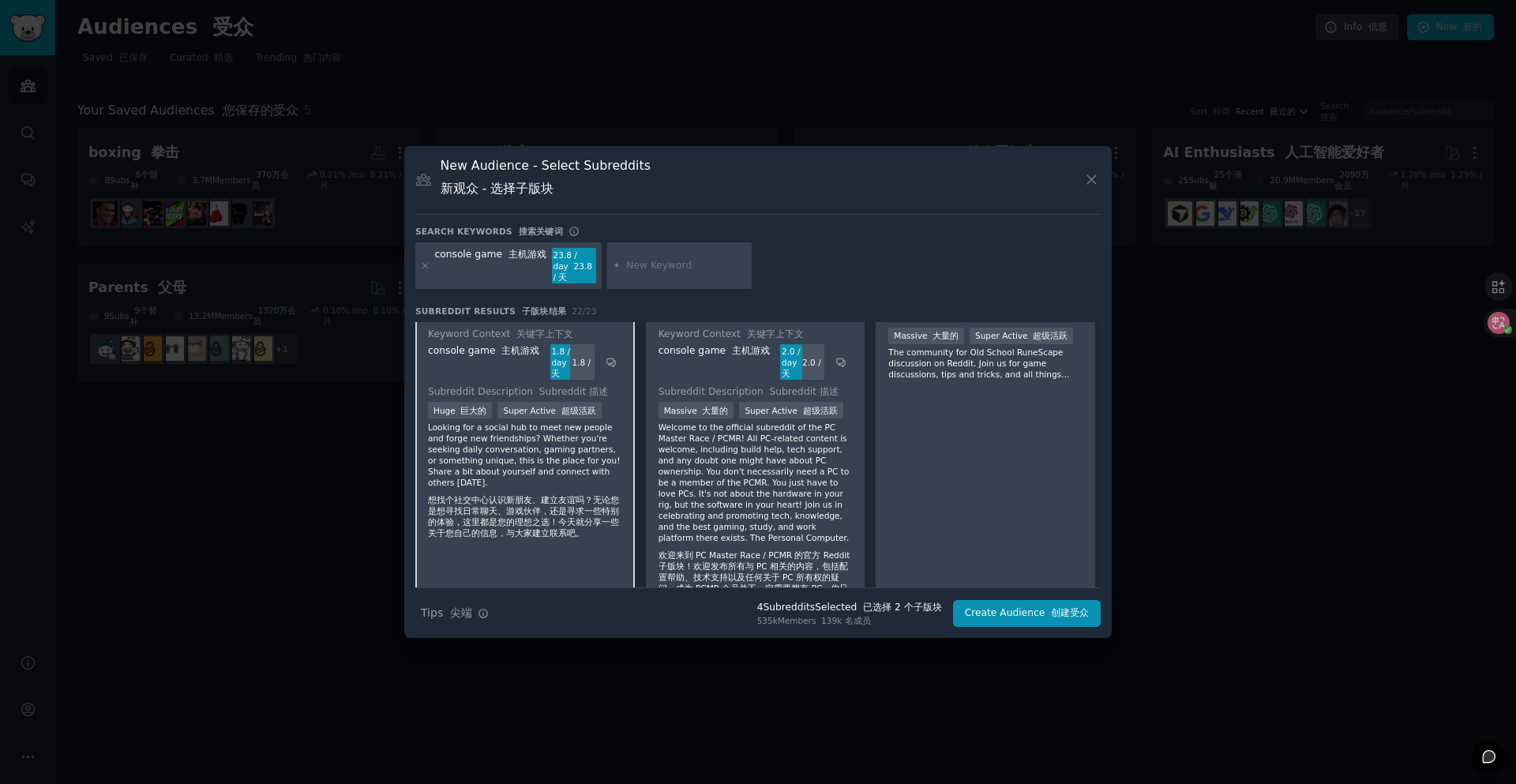
click at [533, 422] on p "Looking for a social hub to meet new people and forge new friendships? Whether …" at bounding box center [525, 483] width 194 height 123
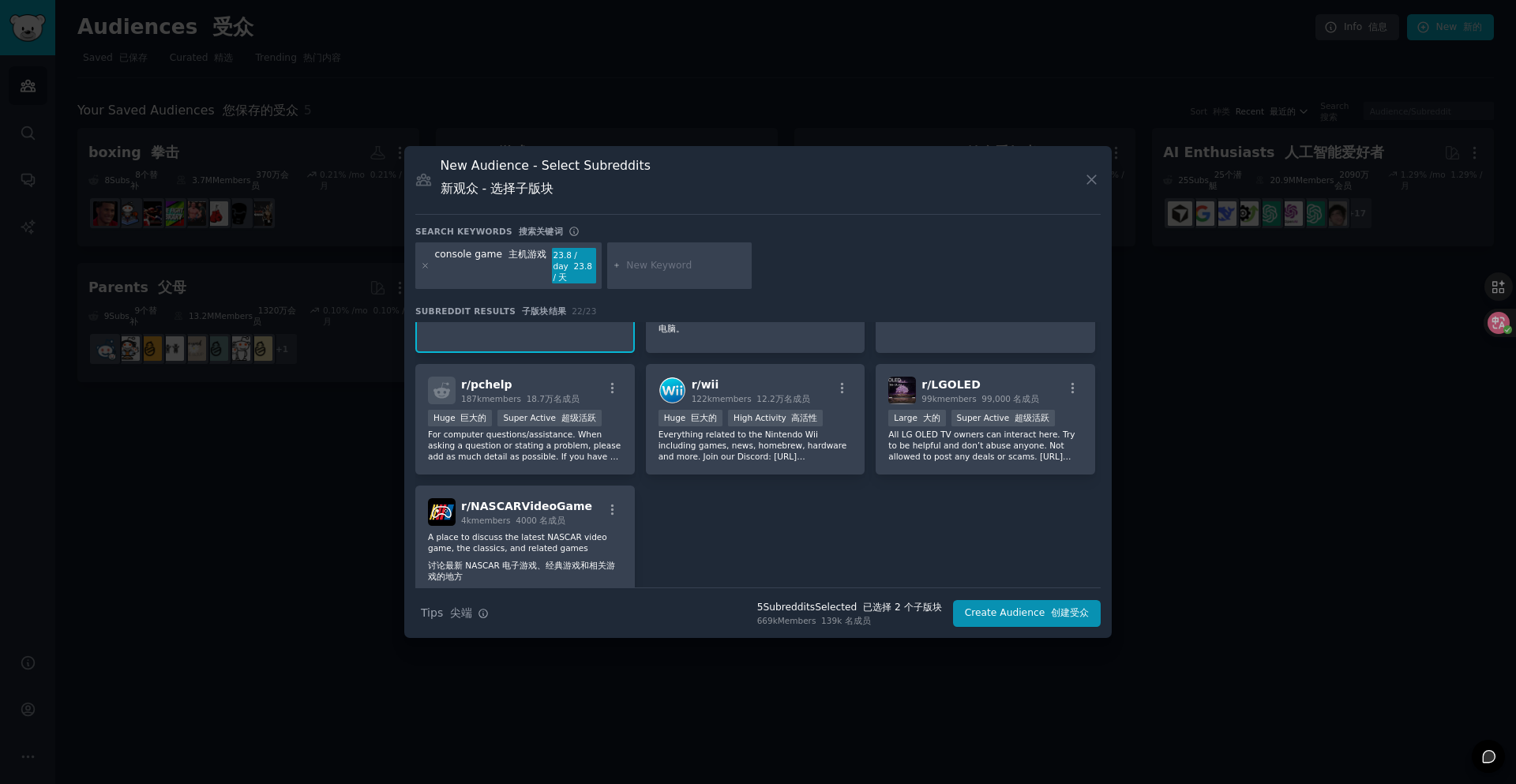
scroll to position [1737, 0]
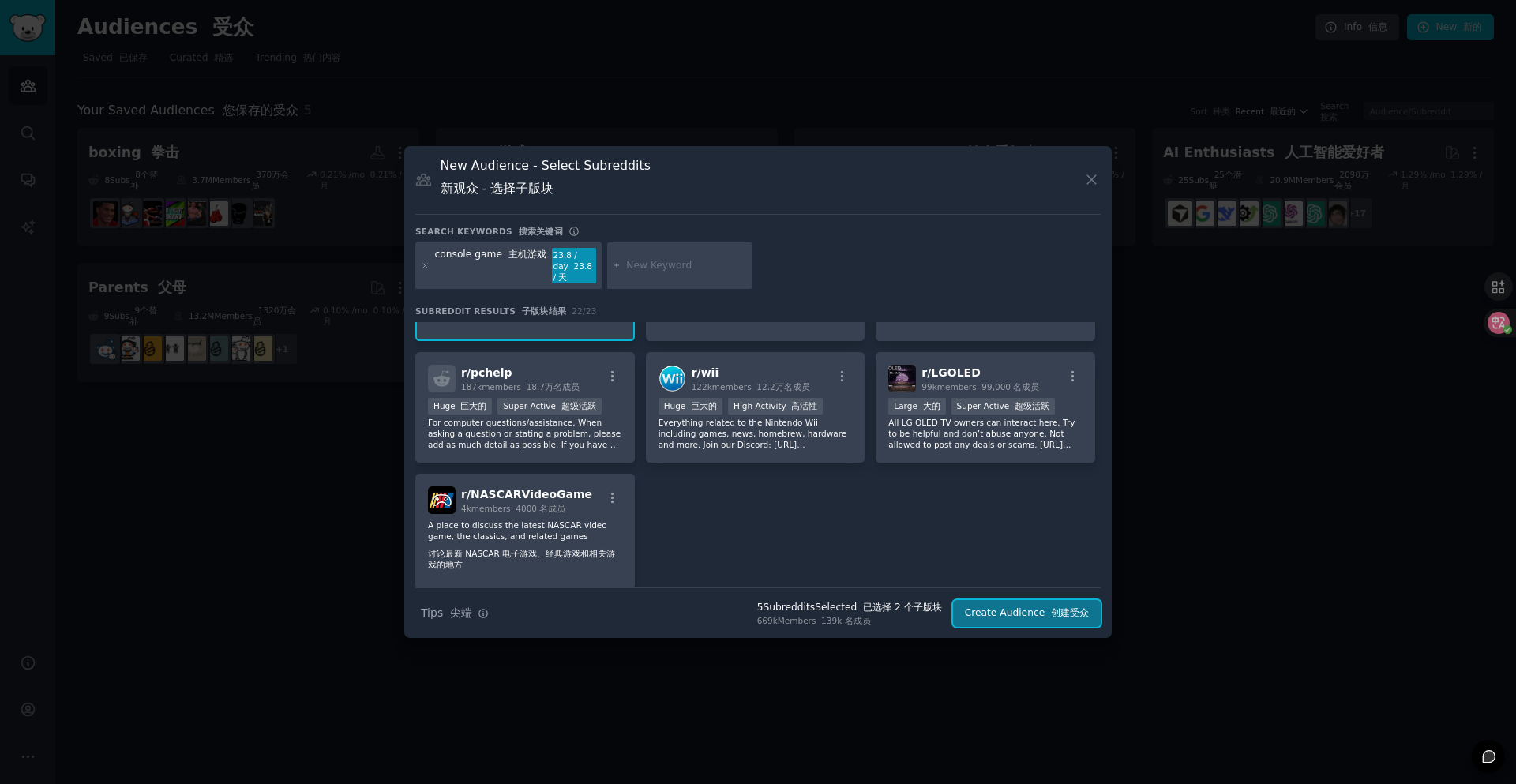
click at [1025, 608] on button "Create Audience 创建受众" at bounding box center [1027, 612] width 148 height 26
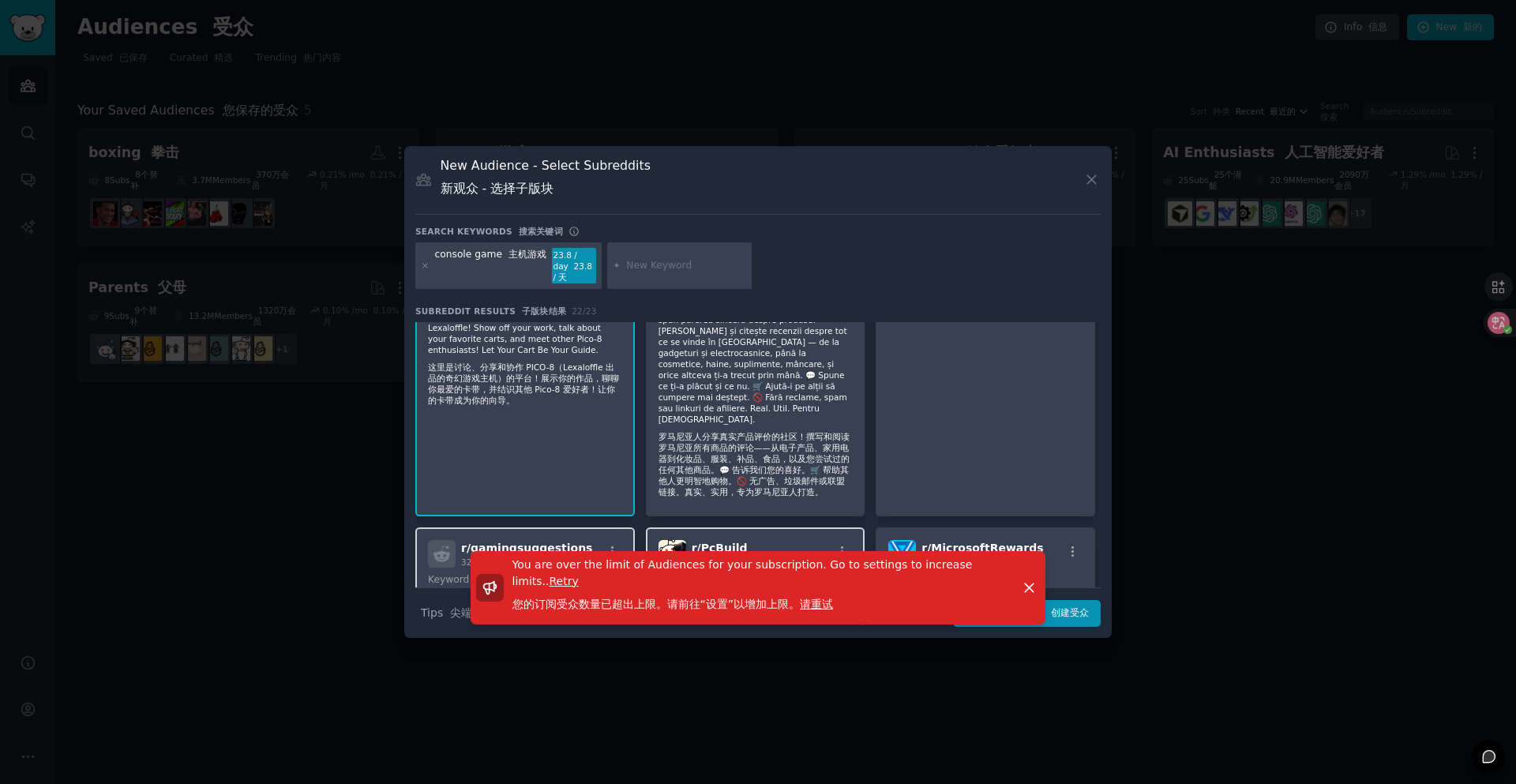
scroll to position [632, 0]
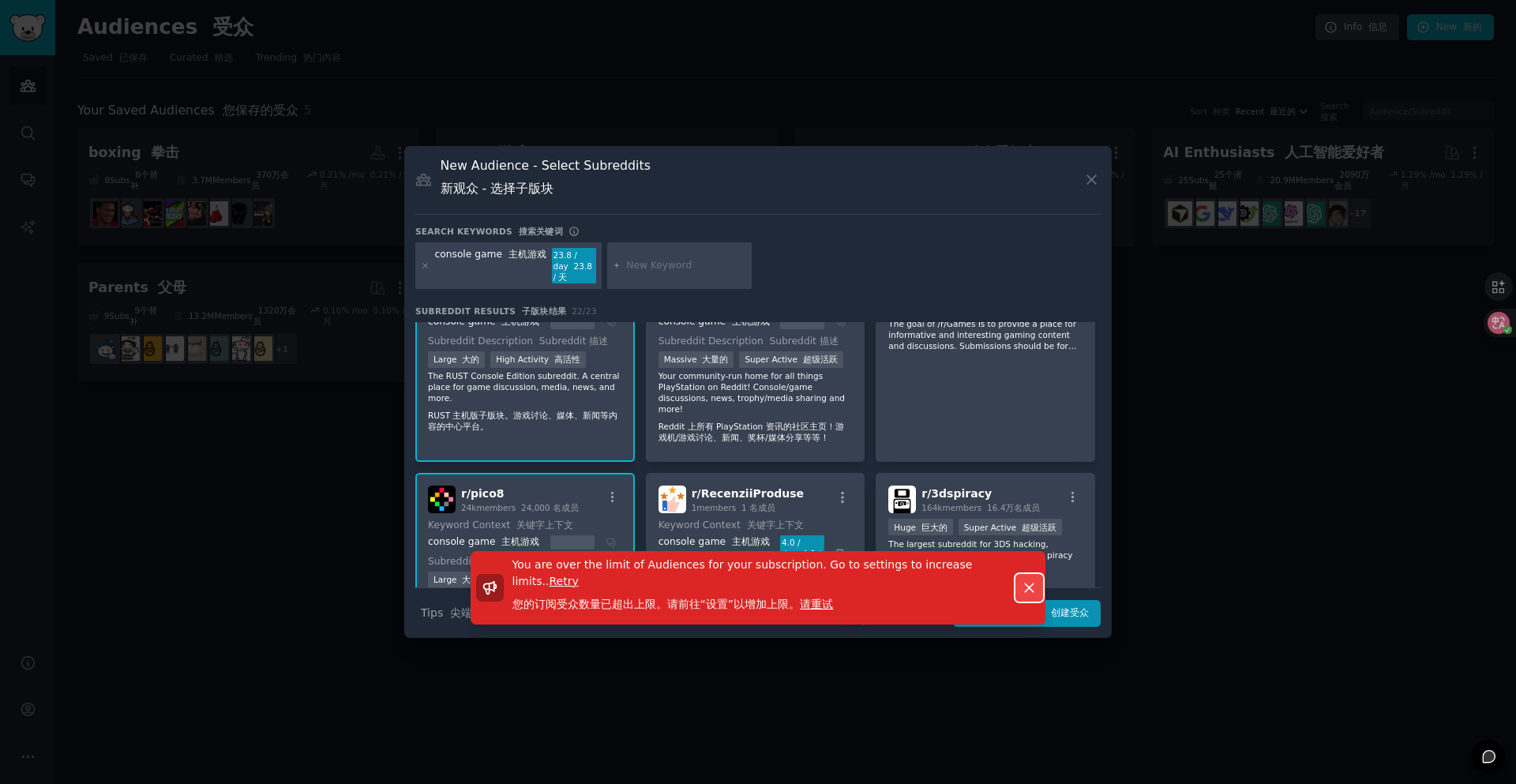
click at [1037, 583] on button "Dismiss" at bounding box center [1029, 588] width 27 height 27
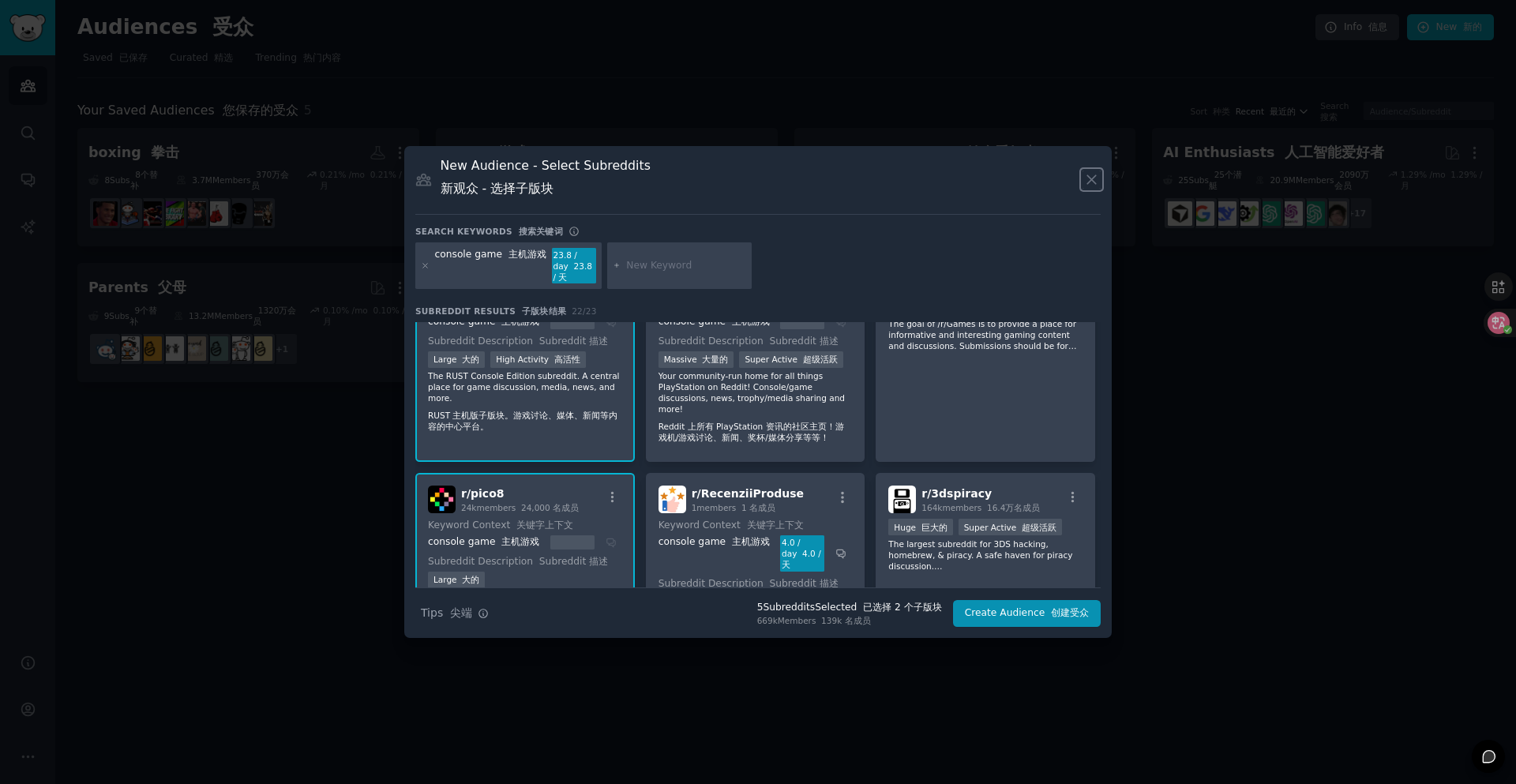
click at [1099, 171] on button at bounding box center [1092, 180] width 18 height 18
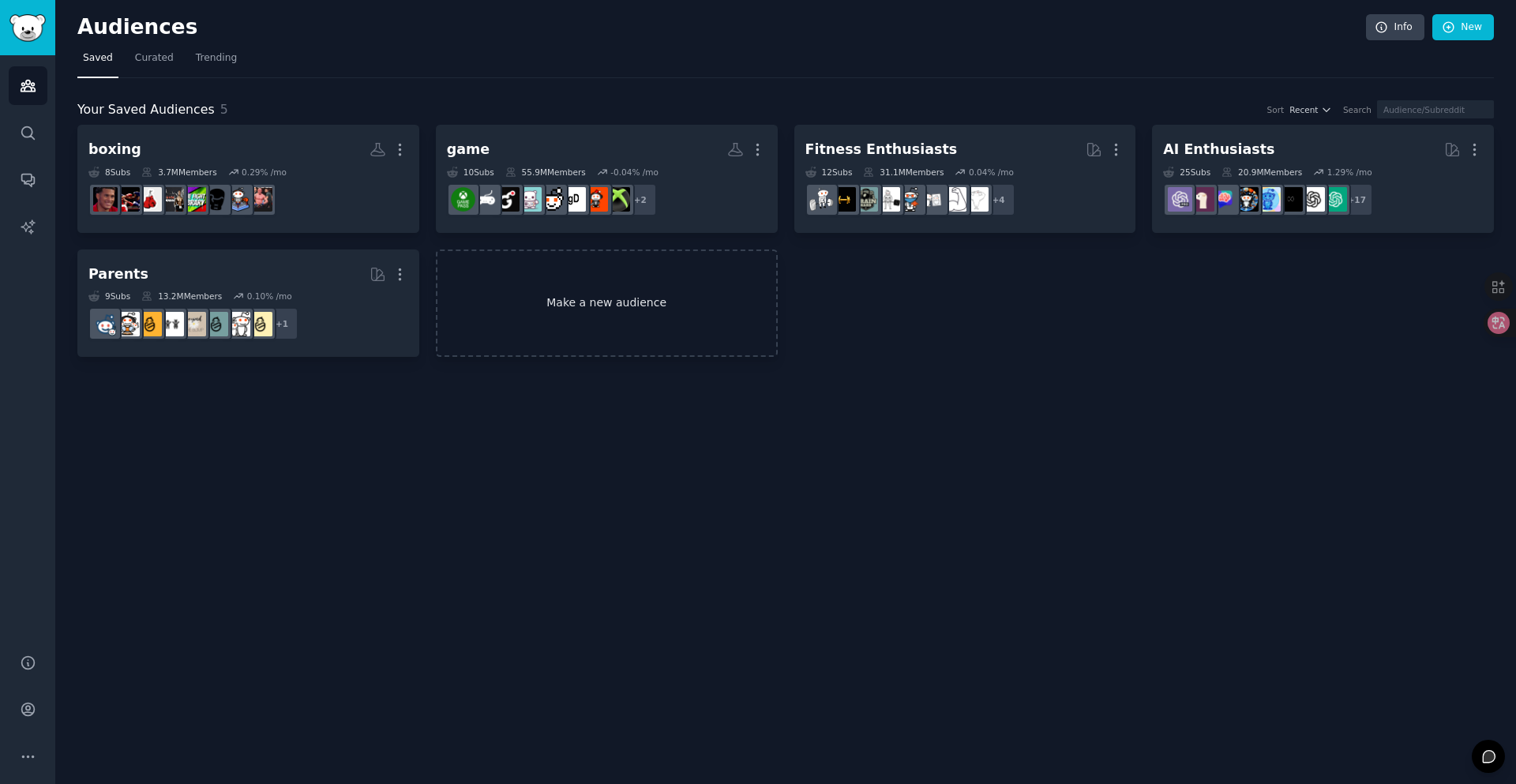
click at [663, 300] on link "Make a new audience" at bounding box center [606, 303] width 341 height 108
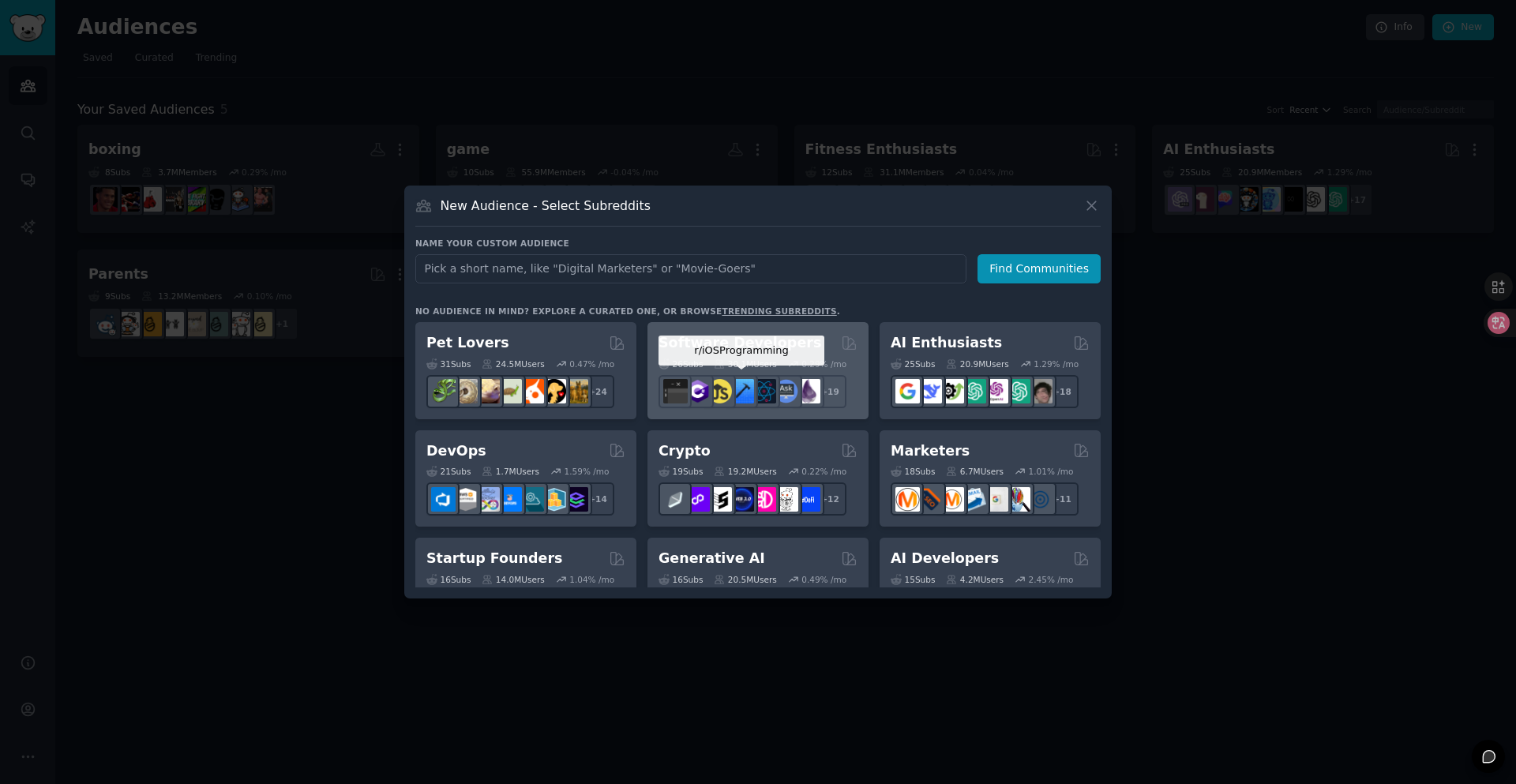
click at [746, 387] on img at bounding box center [741, 391] width 25 height 25
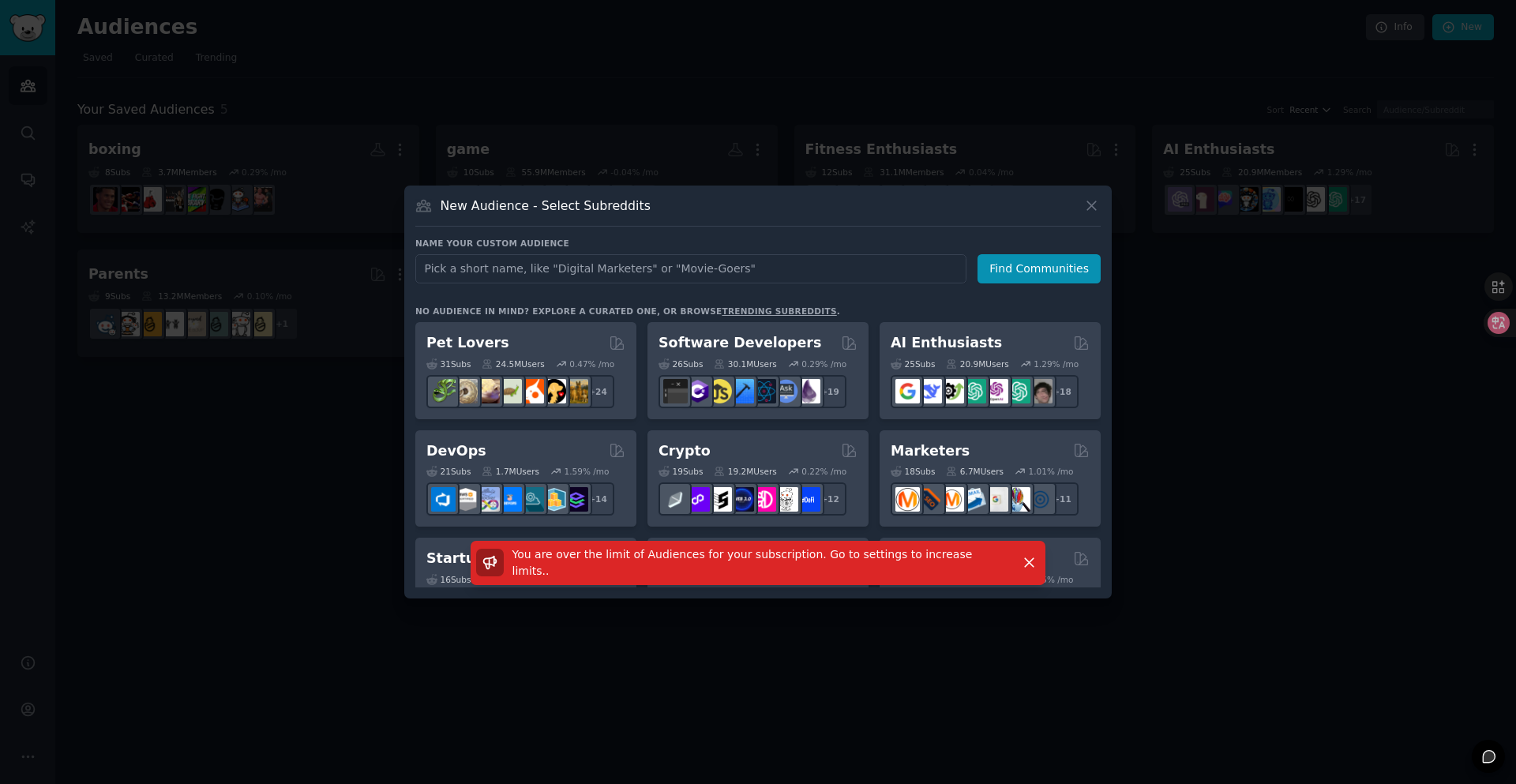
click at [1102, 207] on div "New Audience - Select Subreddits Name your custom audience Audience Name Find C…" at bounding box center [758, 392] width 707 height 413
click at [1093, 206] on icon at bounding box center [1092, 205] width 16 height 16
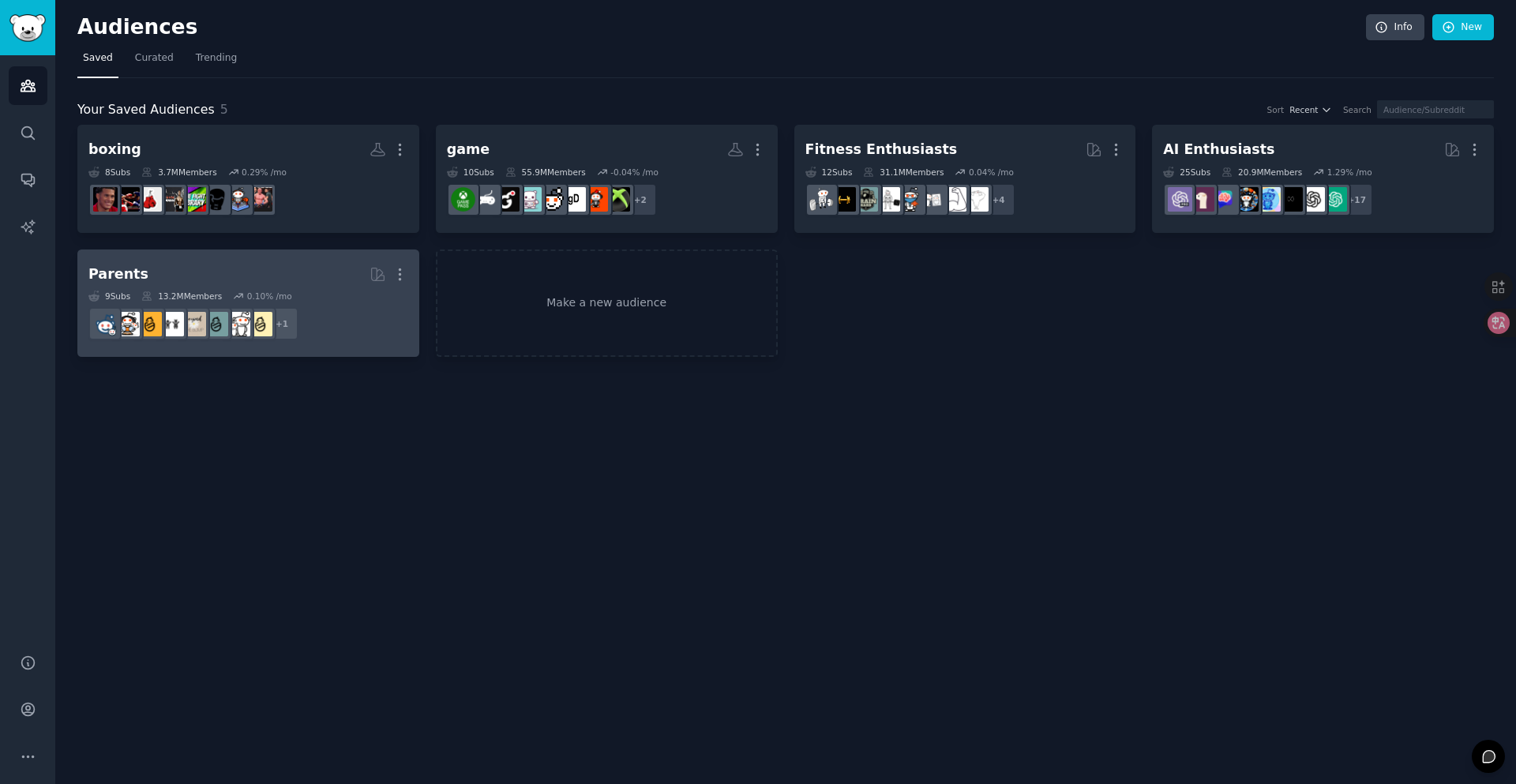
click at [290, 272] on h2 "Parents More" at bounding box center [248, 274] width 319 height 27
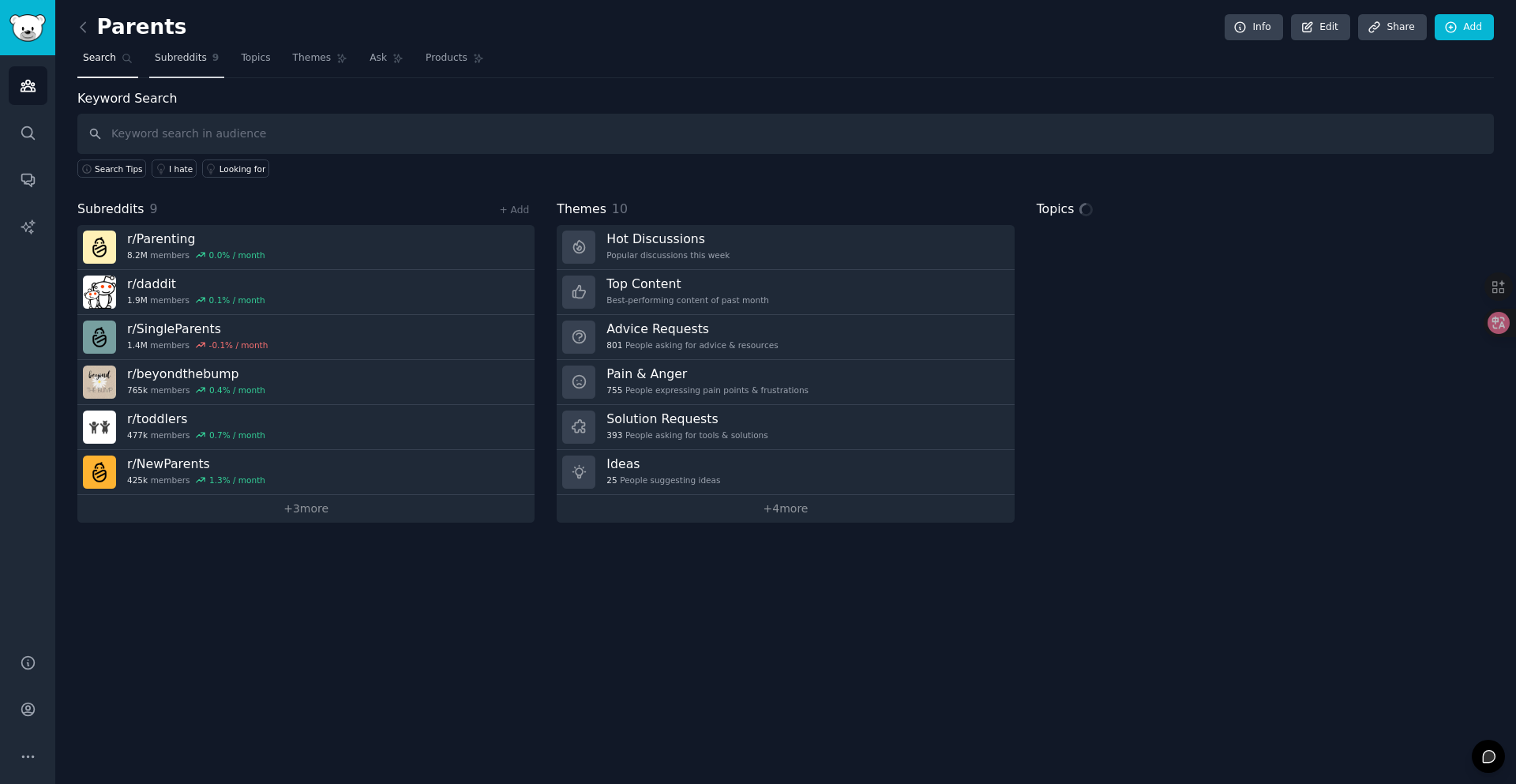
click at [183, 46] on link "Subreddits 9" at bounding box center [186, 61] width 75 height 32
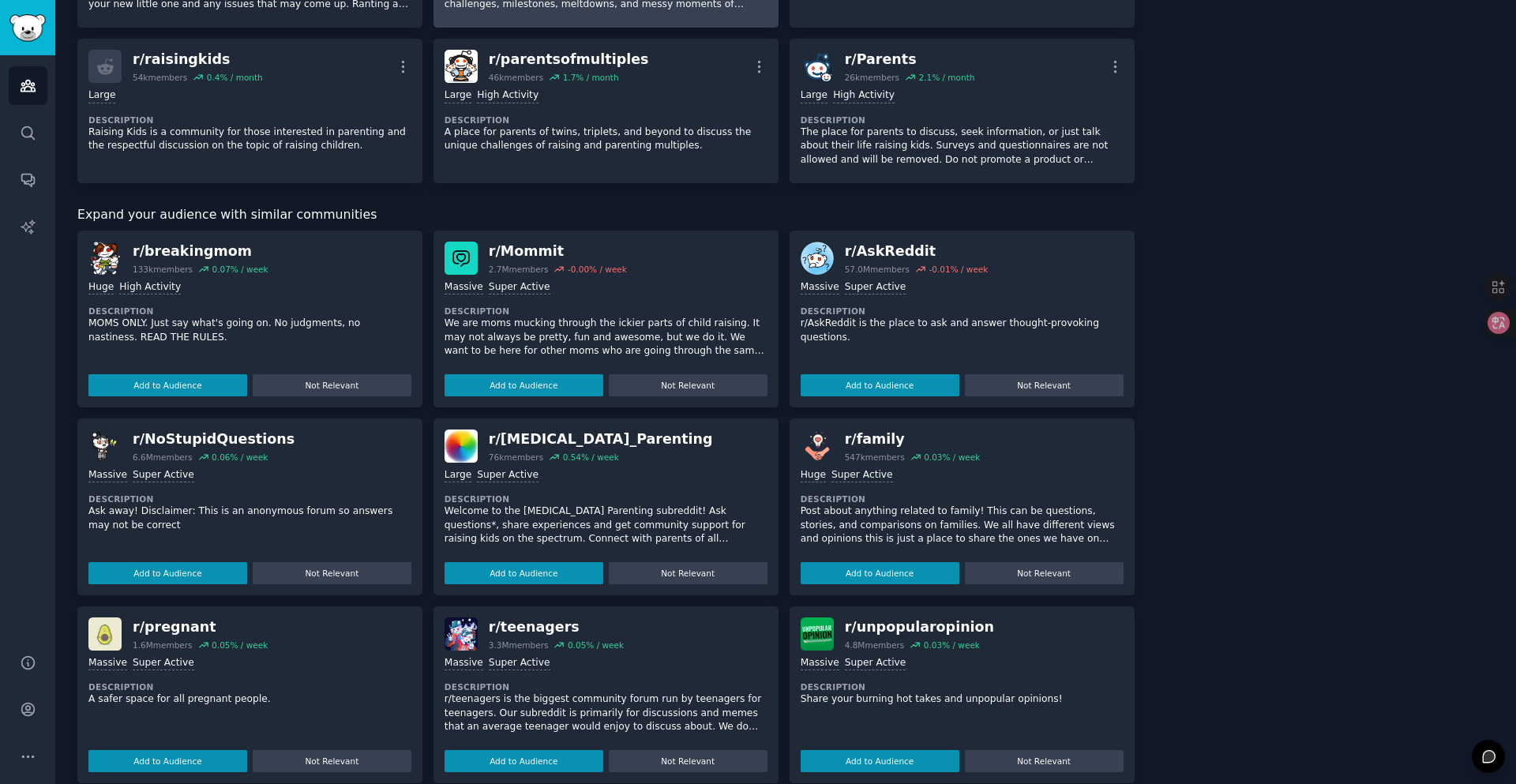
scroll to position [394, 0]
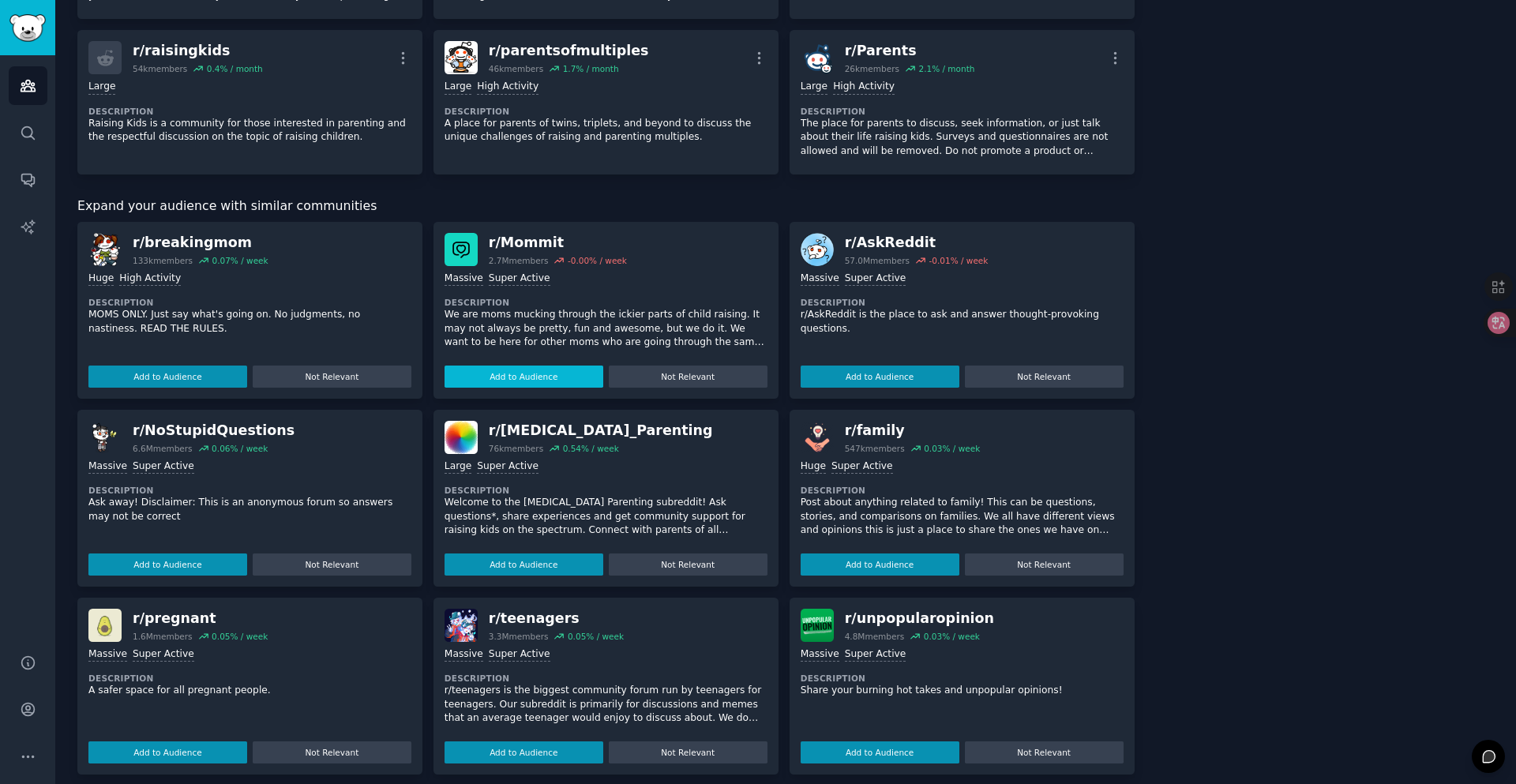
click at [524, 375] on button "Add to Audience" at bounding box center [524, 376] width 159 height 22
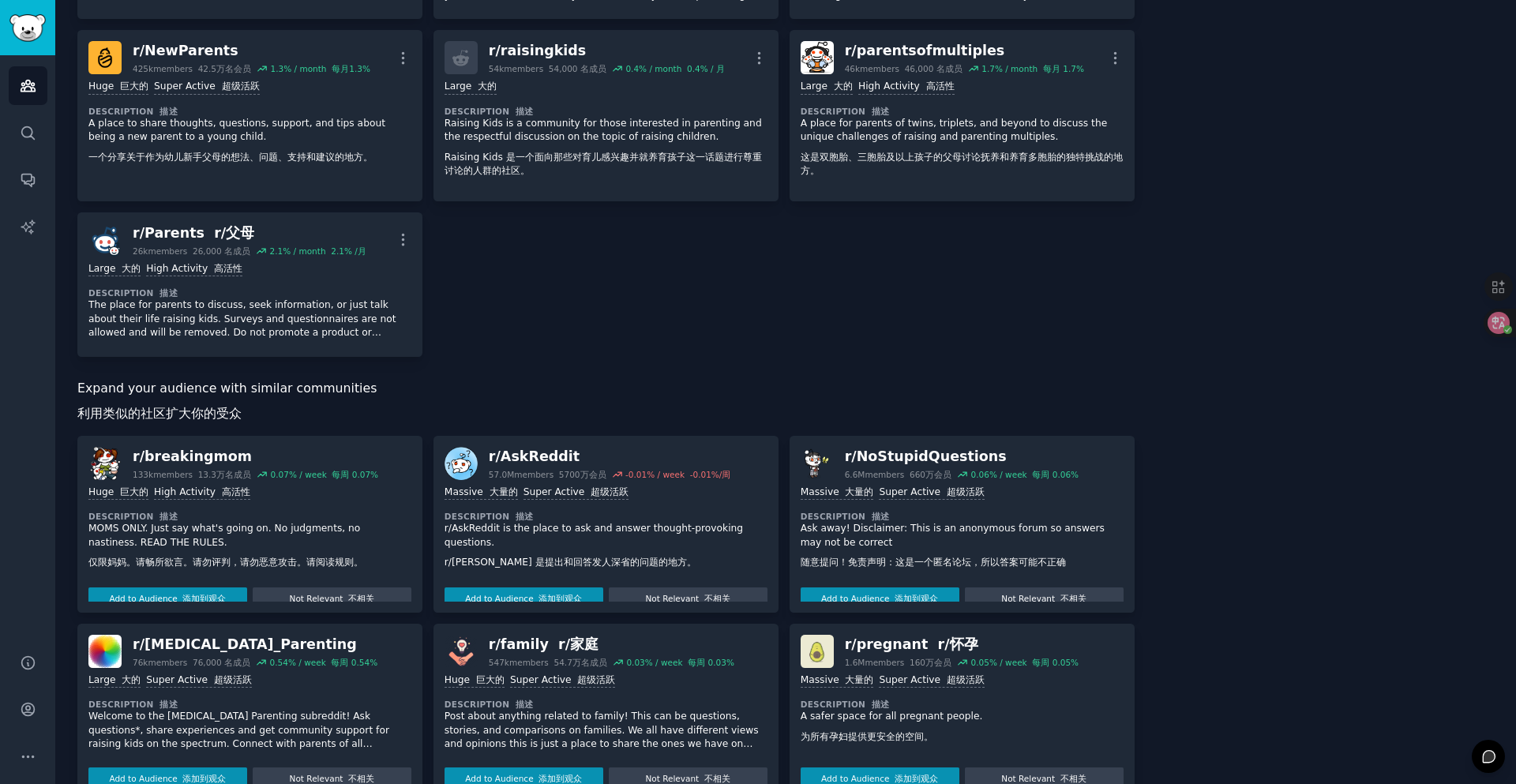
scroll to position [8, 0]
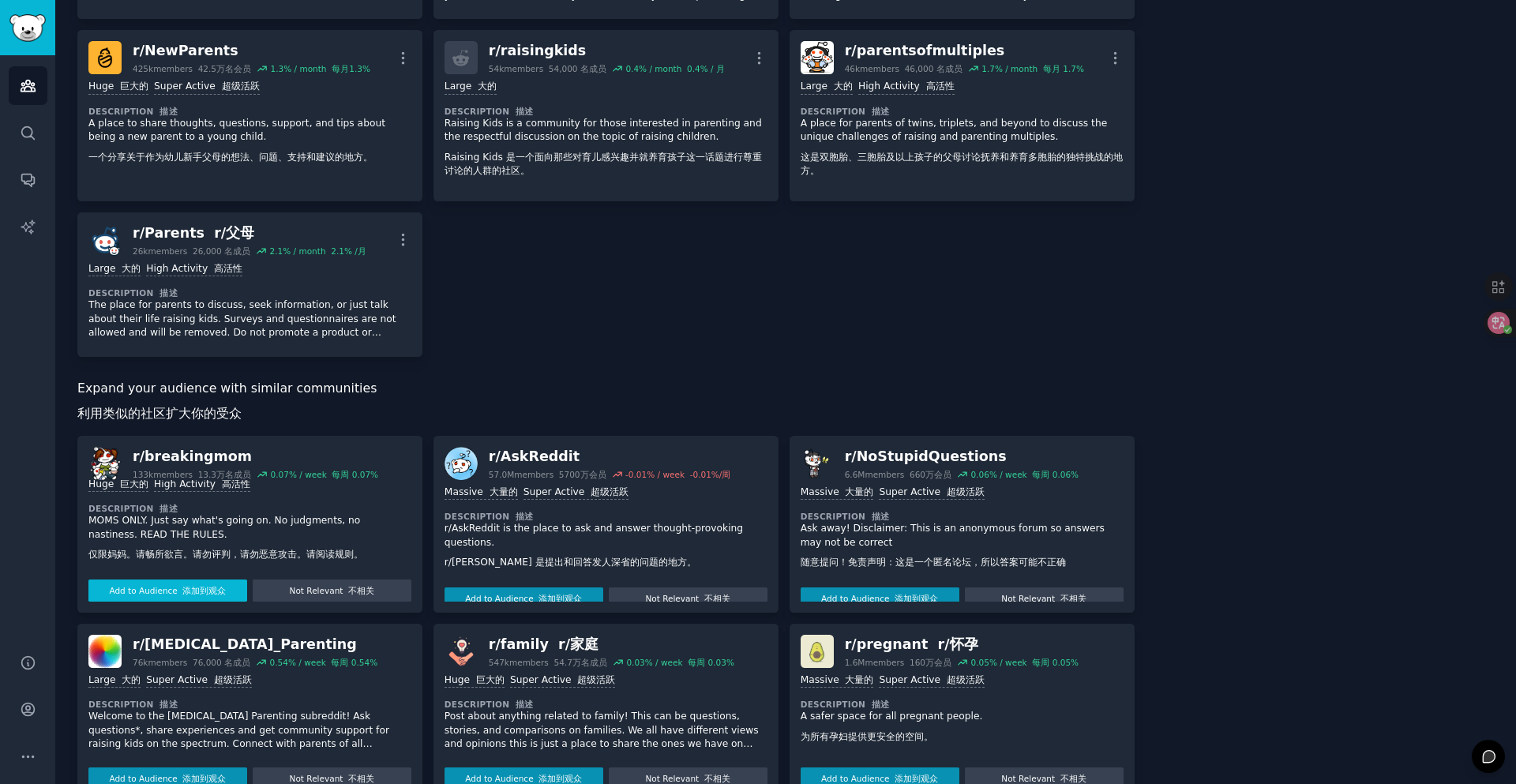
click at [211, 587] on font "添加到观众" at bounding box center [204, 591] width 44 height 9
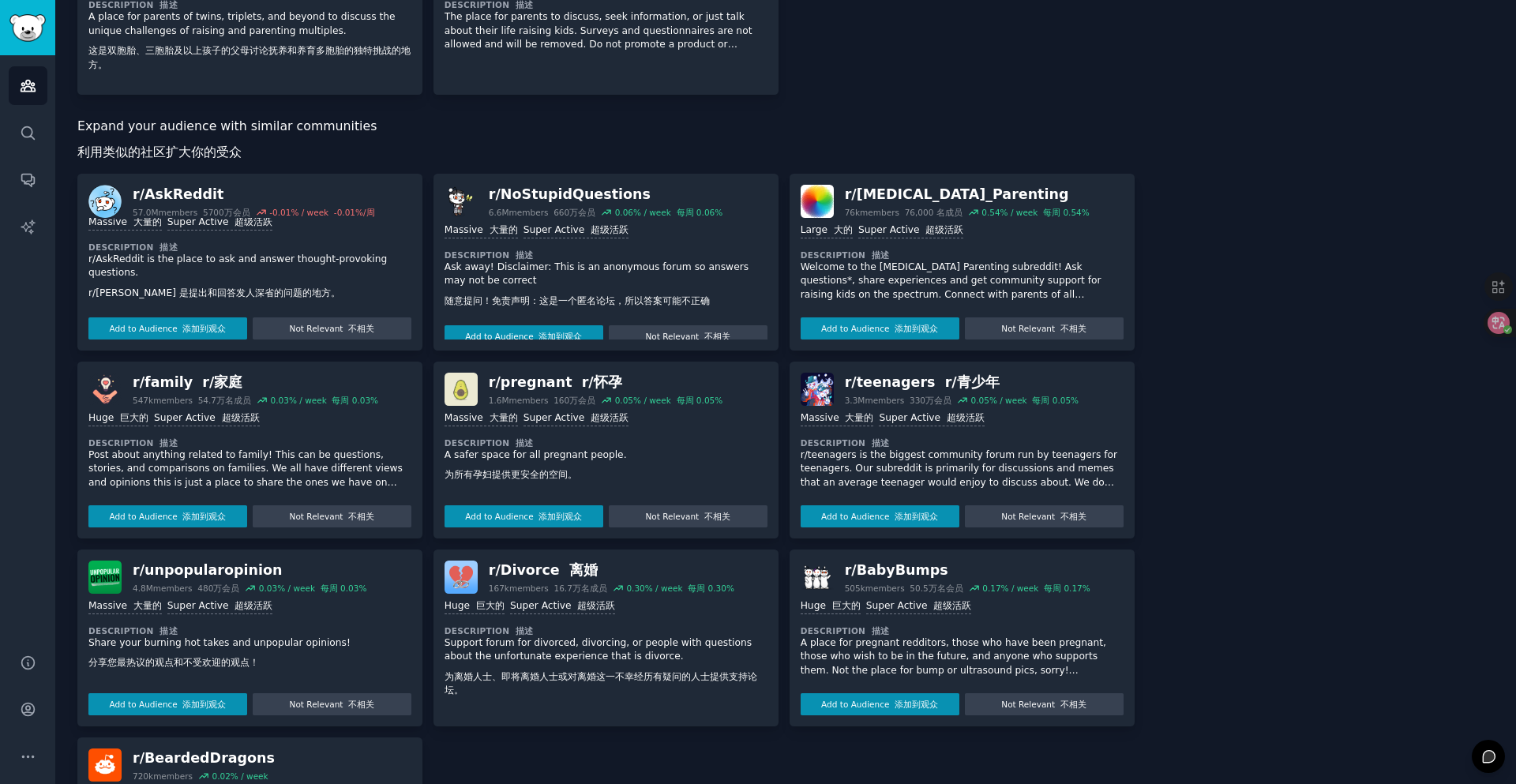
scroll to position [710, 0]
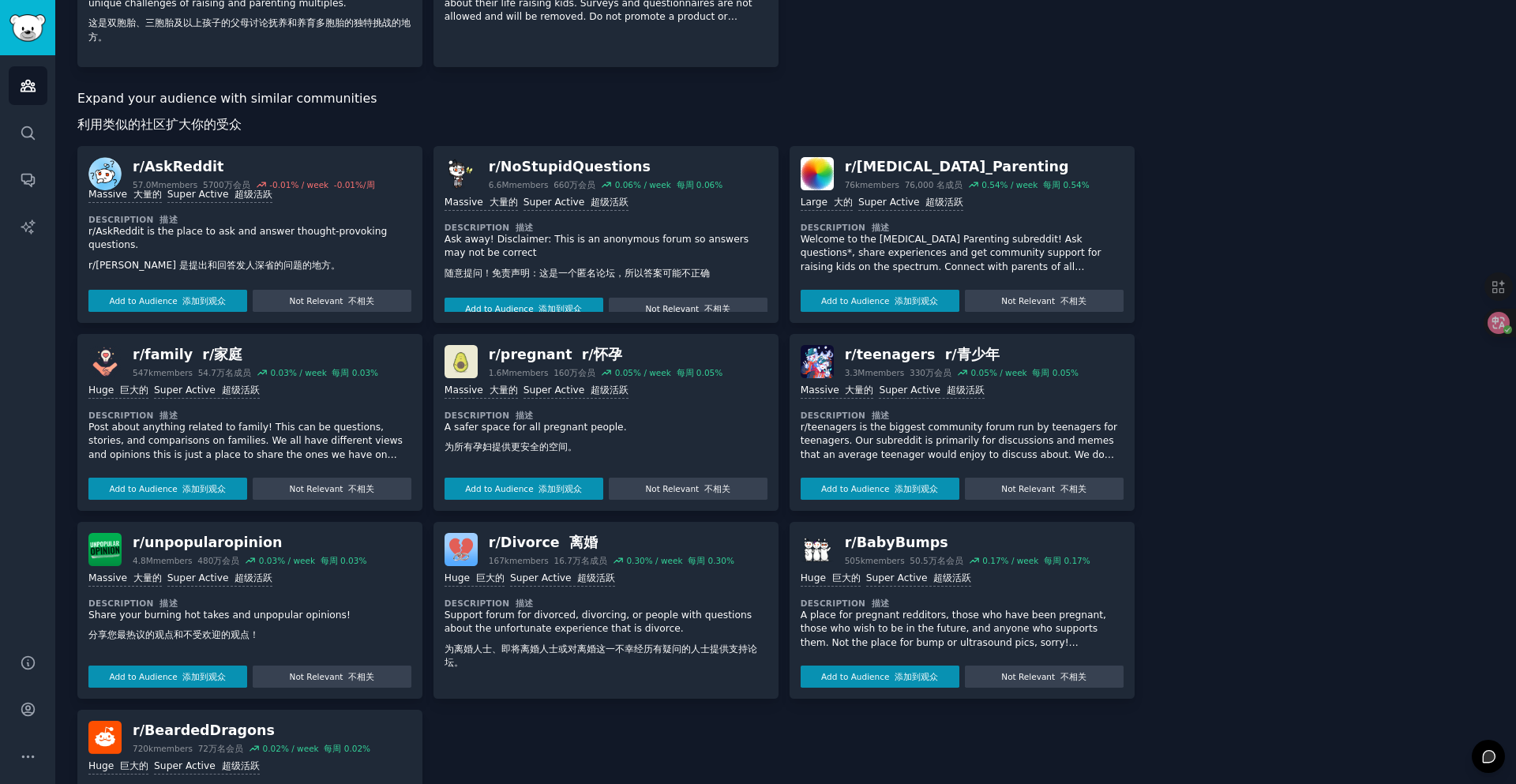
click at [303, 437] on p "Post about anything related to family! This can be questions, stories, and comp…" at bounding box center [250, 442] width 323 height 42
click at [904, 432] on p "r/teenagers is the biggest community forum run by teenagers for teenagers. Our …" at bounding box center [962, 442] width 323 height 42
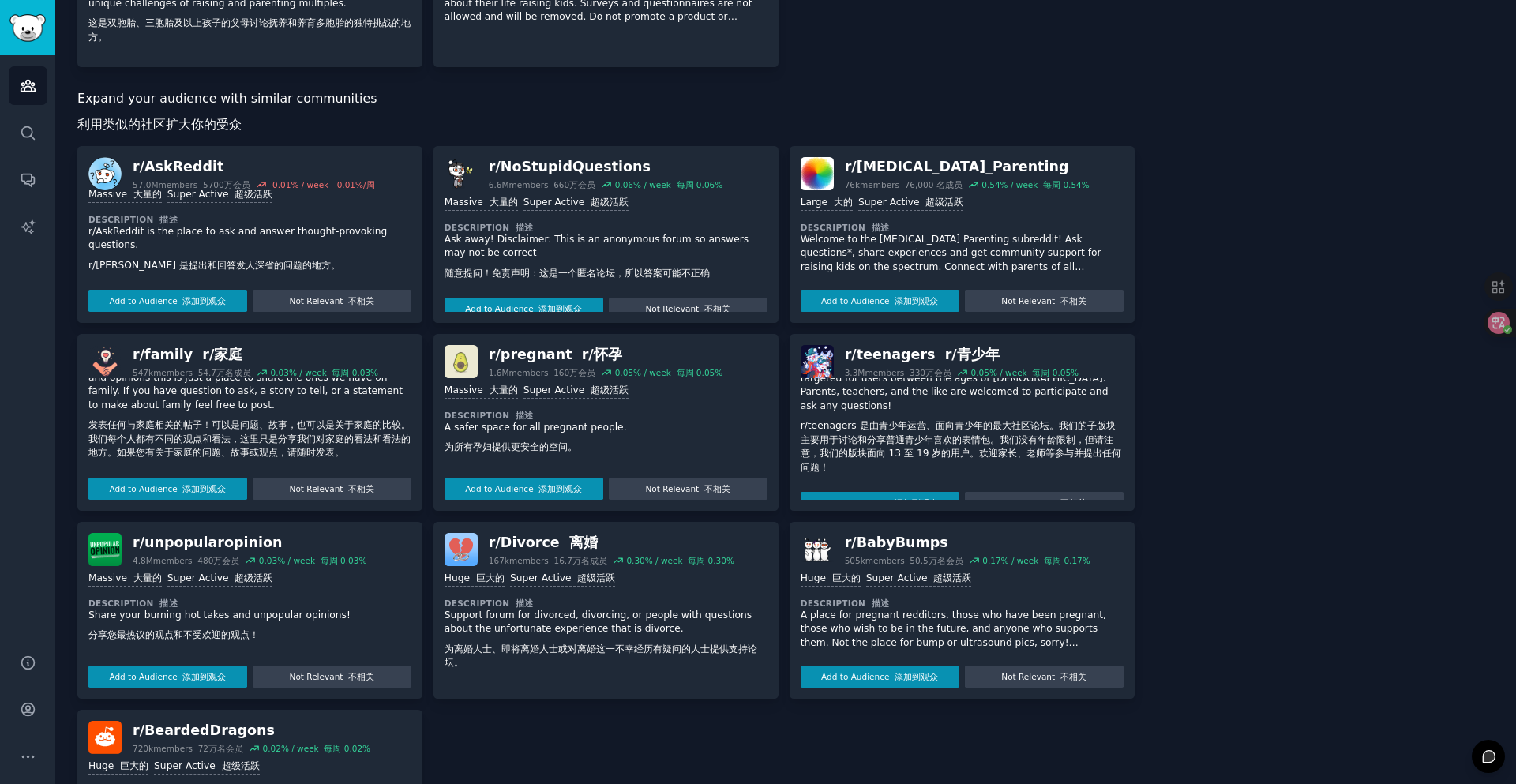
scroll to position [105, 0]
click at [911, 497] on font "添加到观众" at bounding box center [916, 502] width 44 height 9
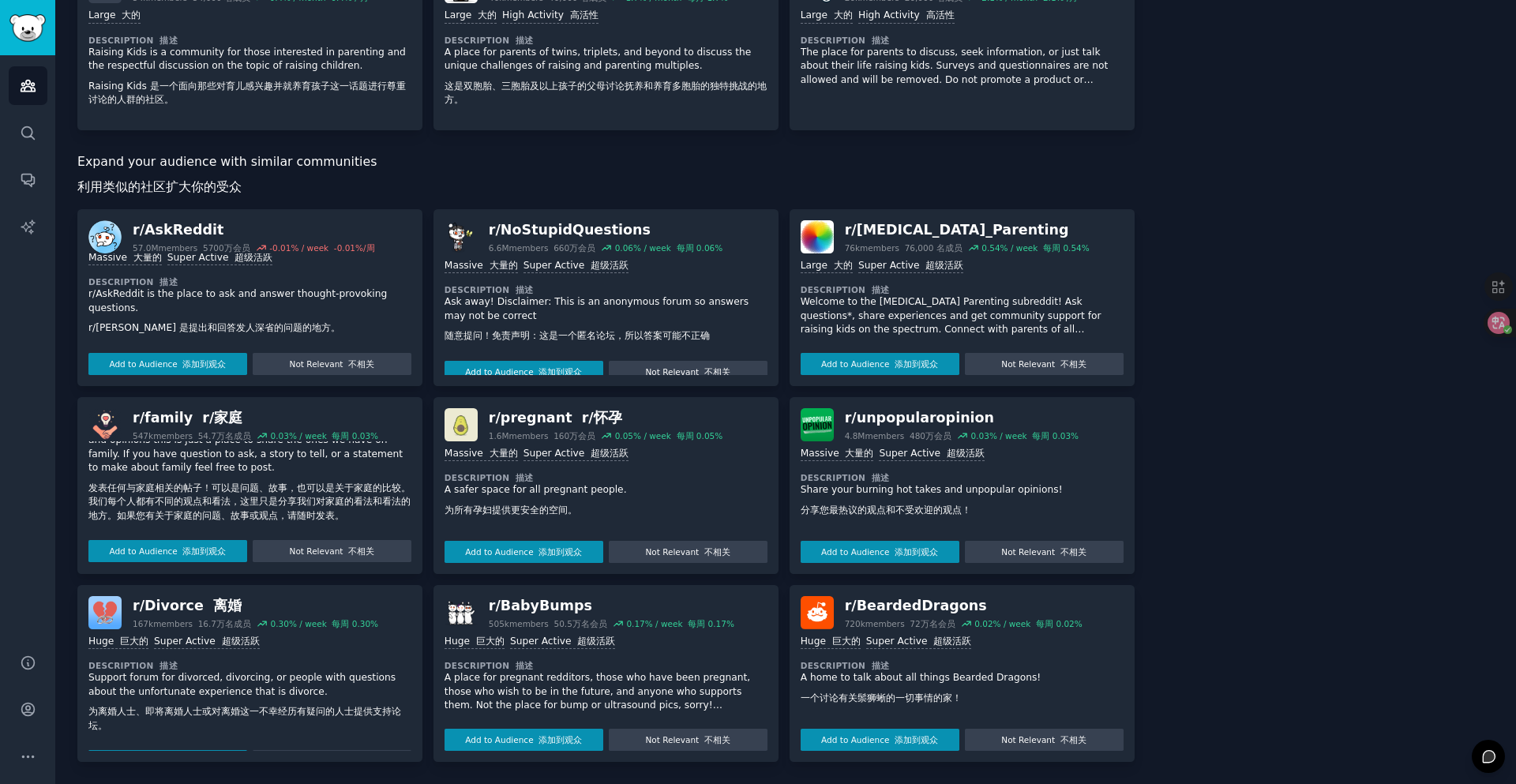
scroll to position [633, 0]
click at [628, 683] on p "A place for pregnant redditors, those who have been pregnant, those who wish to…" at bounding box center [606, 692] width 323 height 42
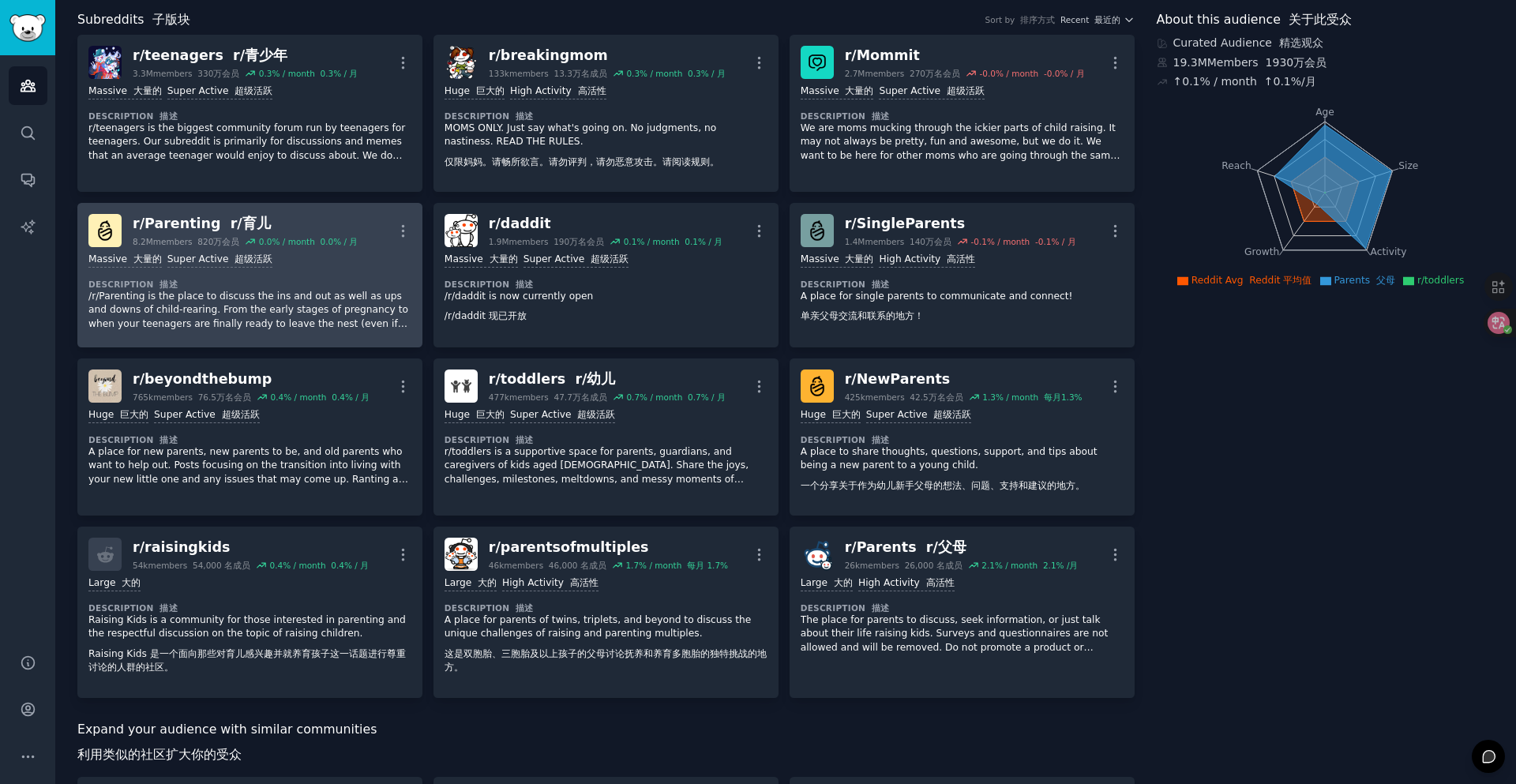
scroll to position [0, 0]
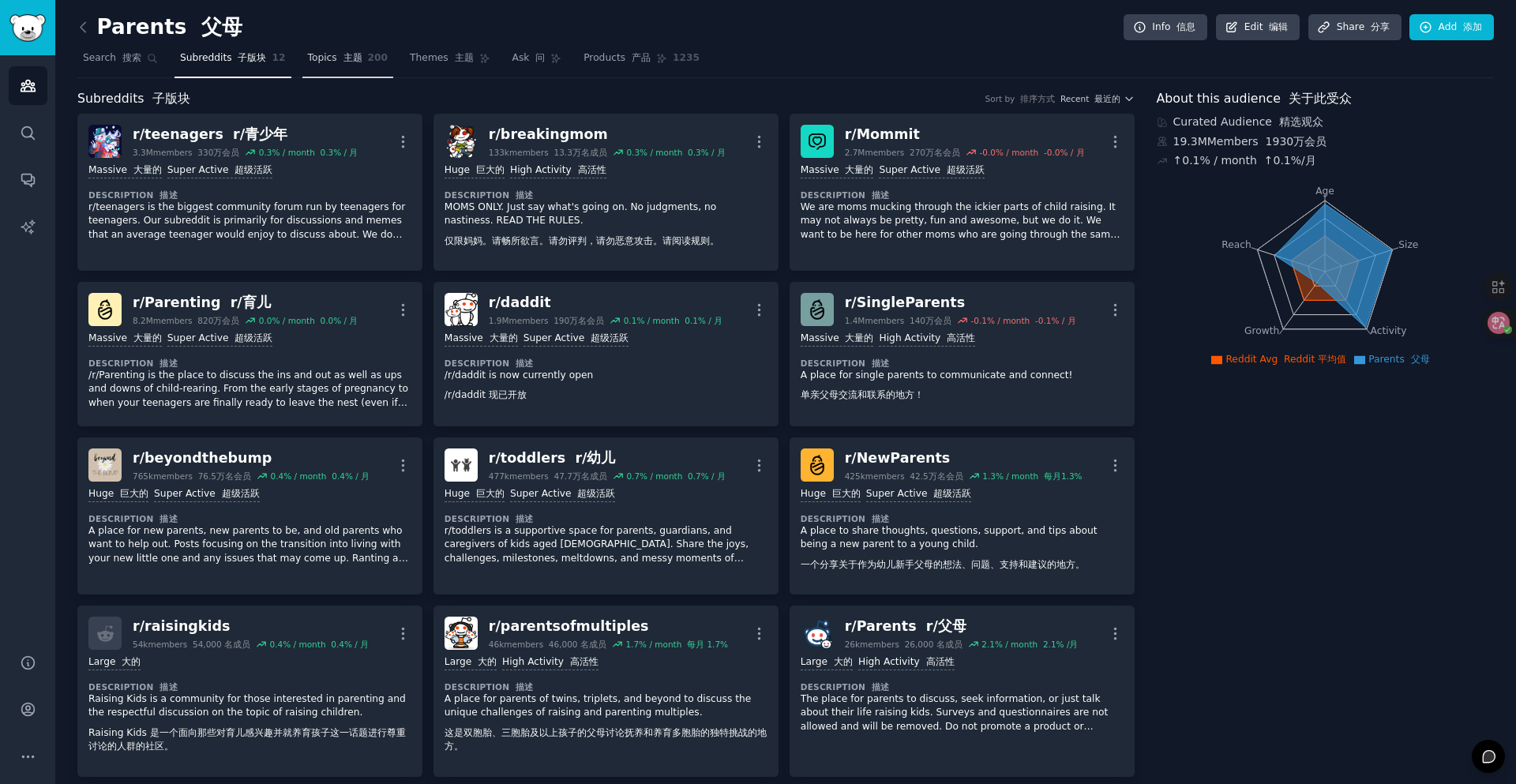
click at [318, 47] on link "Topics 主题 200" at bounding box center [348, 61] width 91 height 32
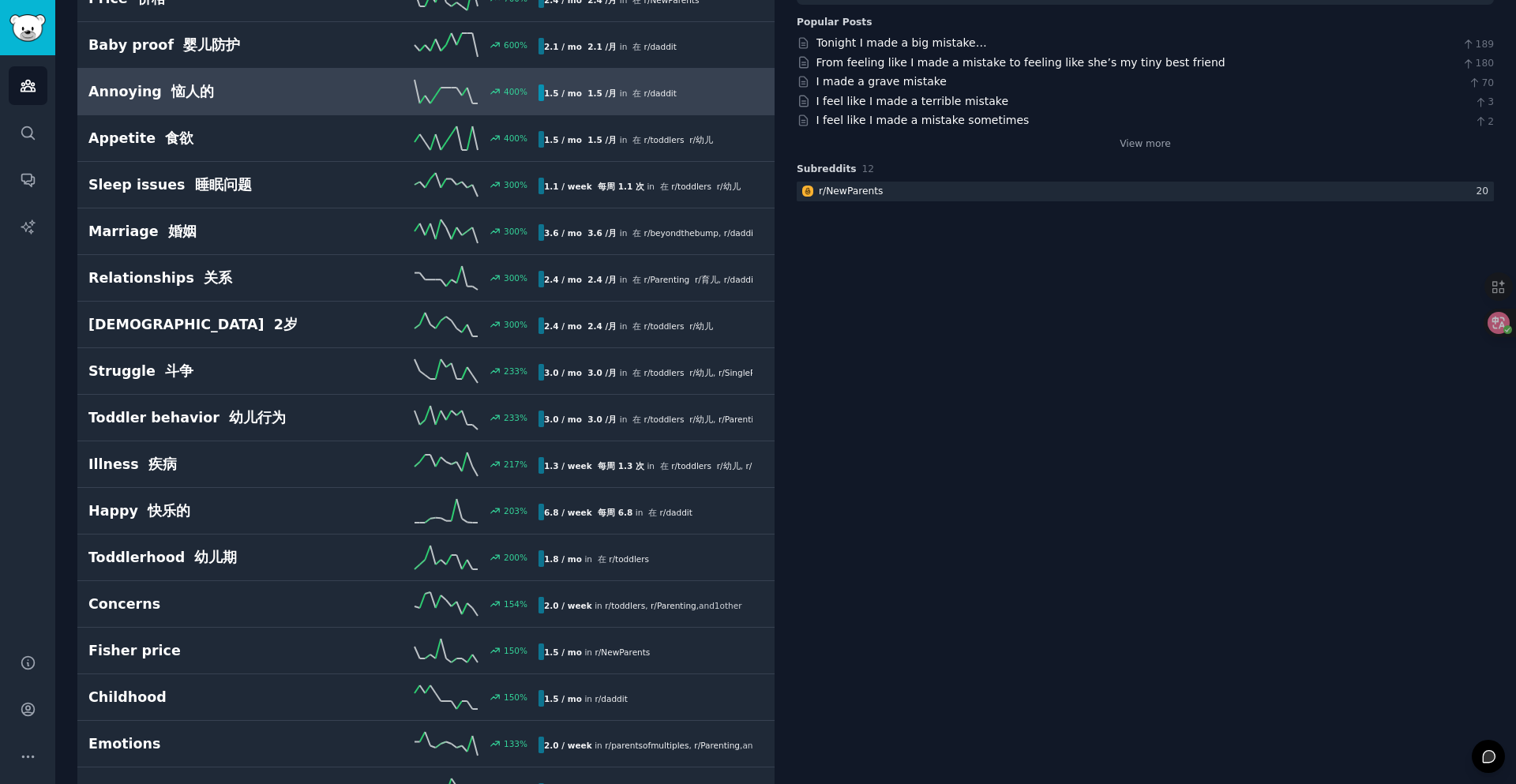
scroll to position [236, 0]
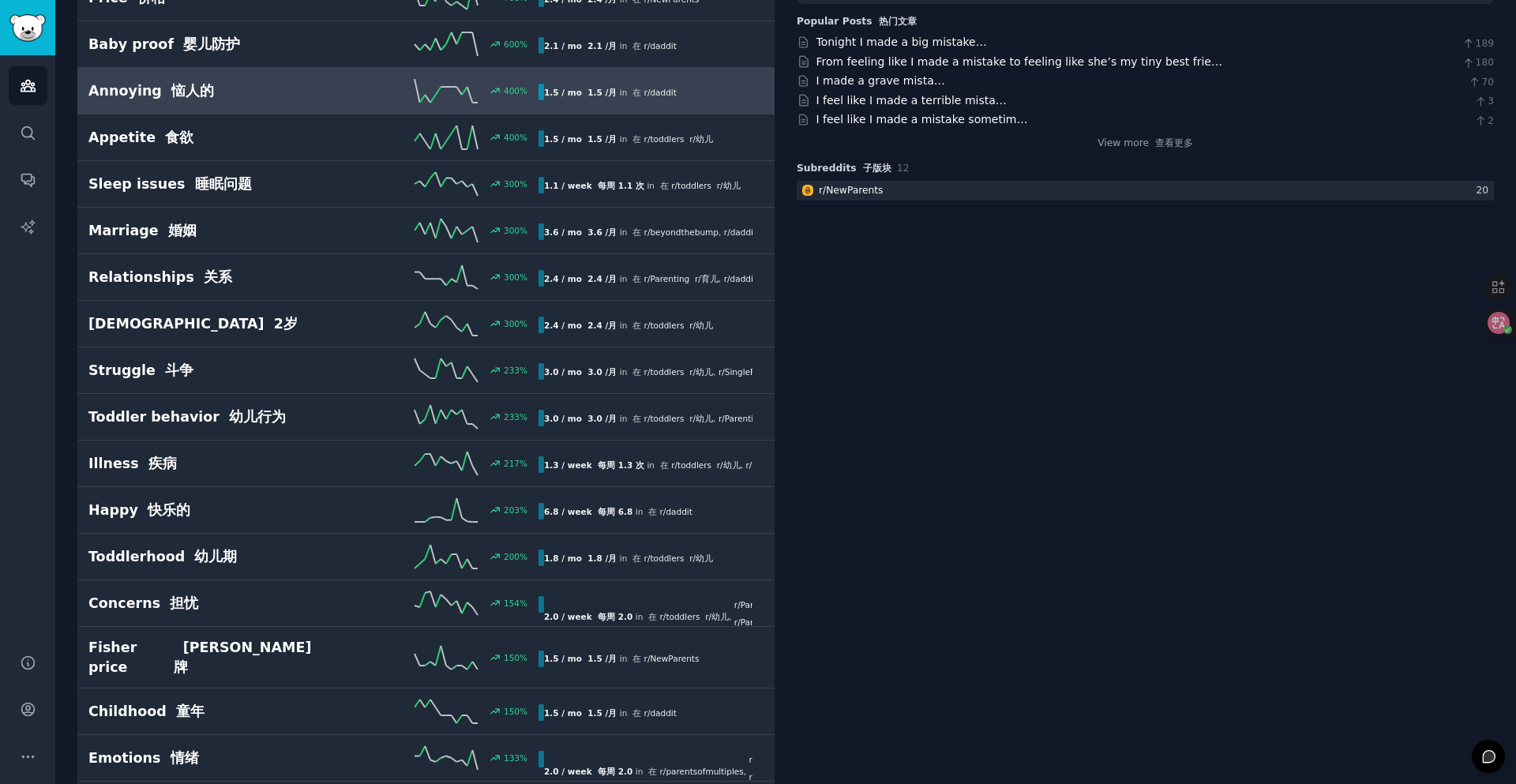
click at [343, 110] on link "Annoying 恼人的 400 % 1.5 / mo 1.5 /月 in 在 r/ daddit" at bounding box center [426, 90] width 697 height 47
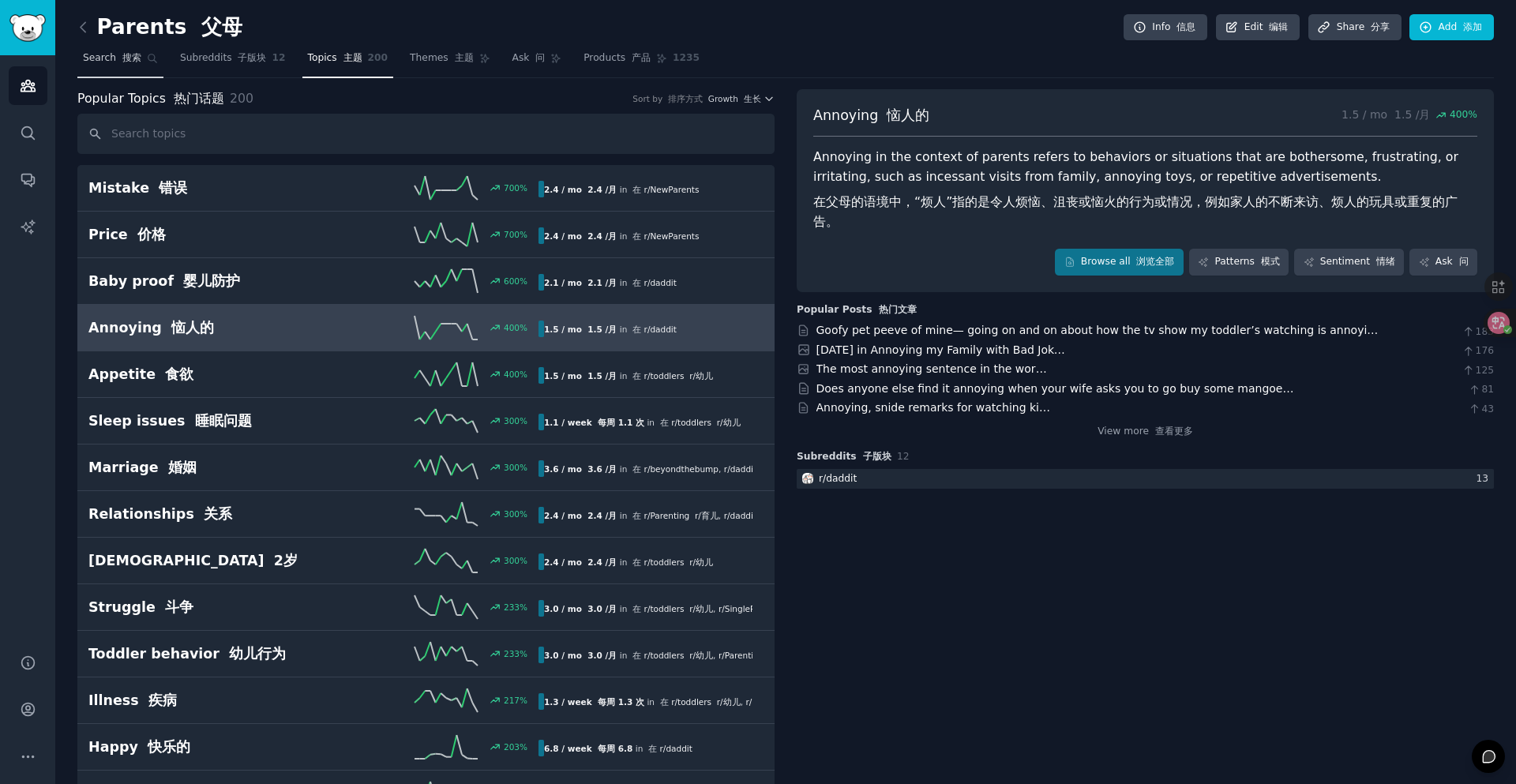
click at [125, 61] on font "搜索" at bounding box center [131, 57] width 19 height 11
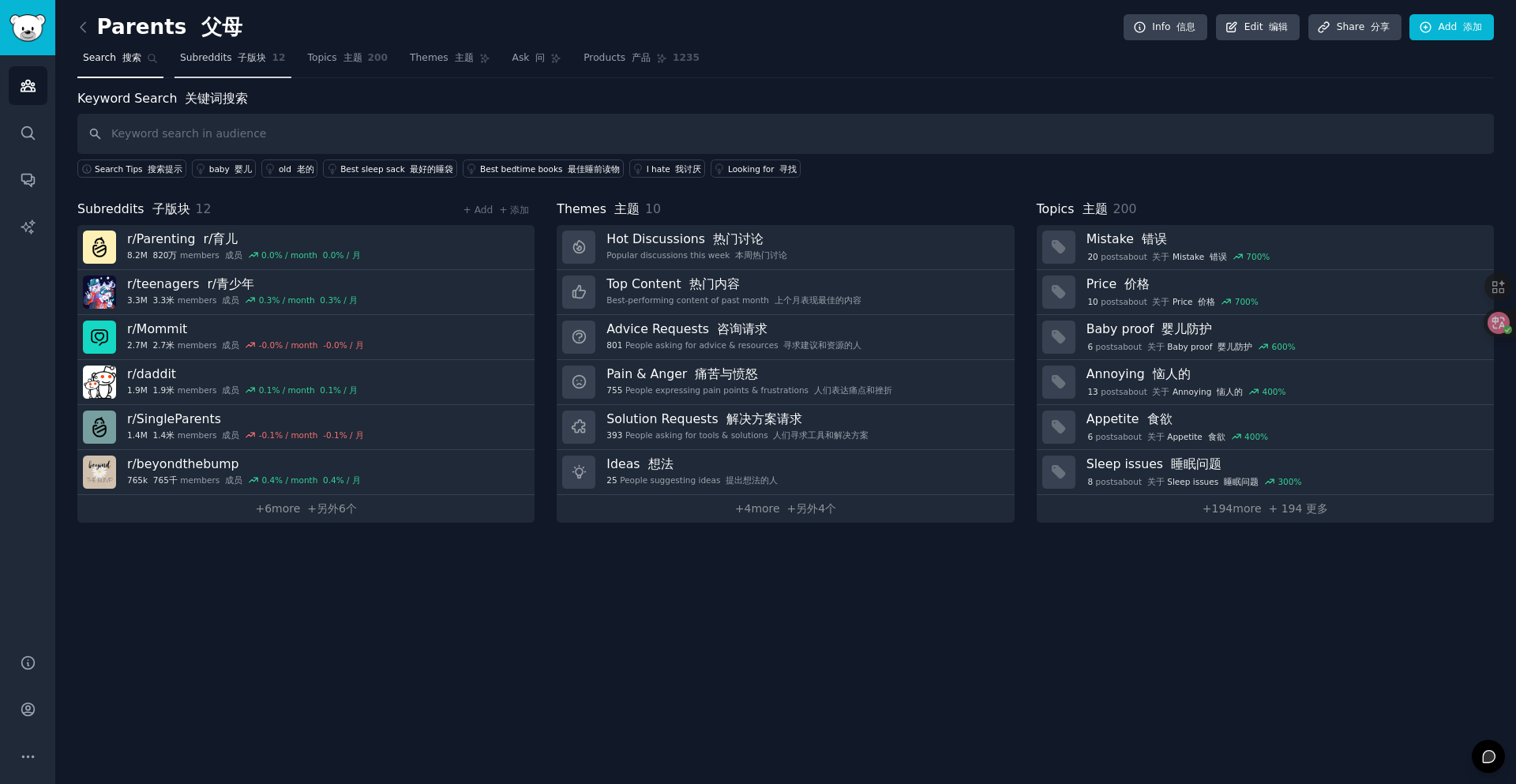
click at [190, 49] on link "Subreddits 子版块 12" at bounding box center [233, 61] width 117 height 32
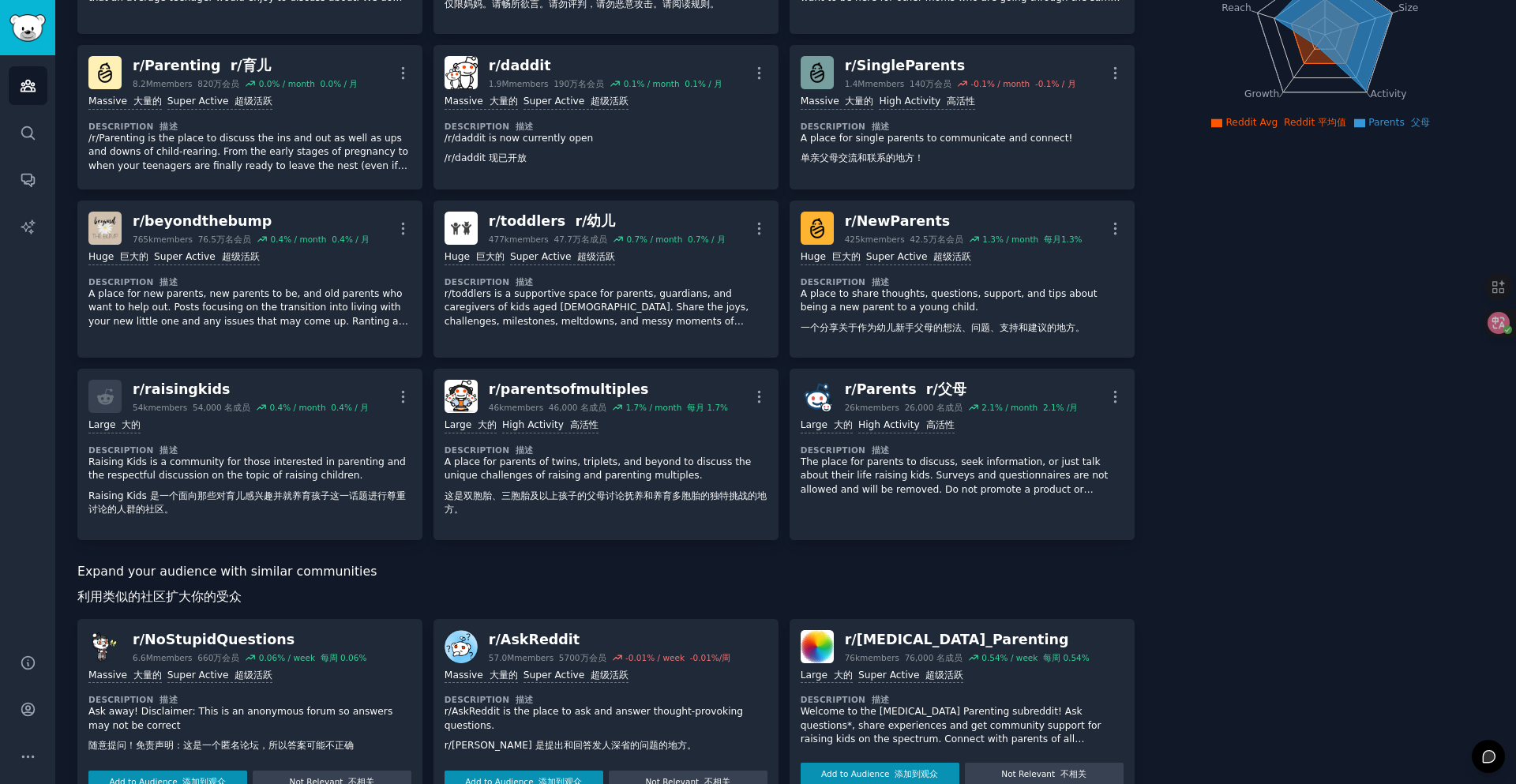
scroll to position [474, 0]
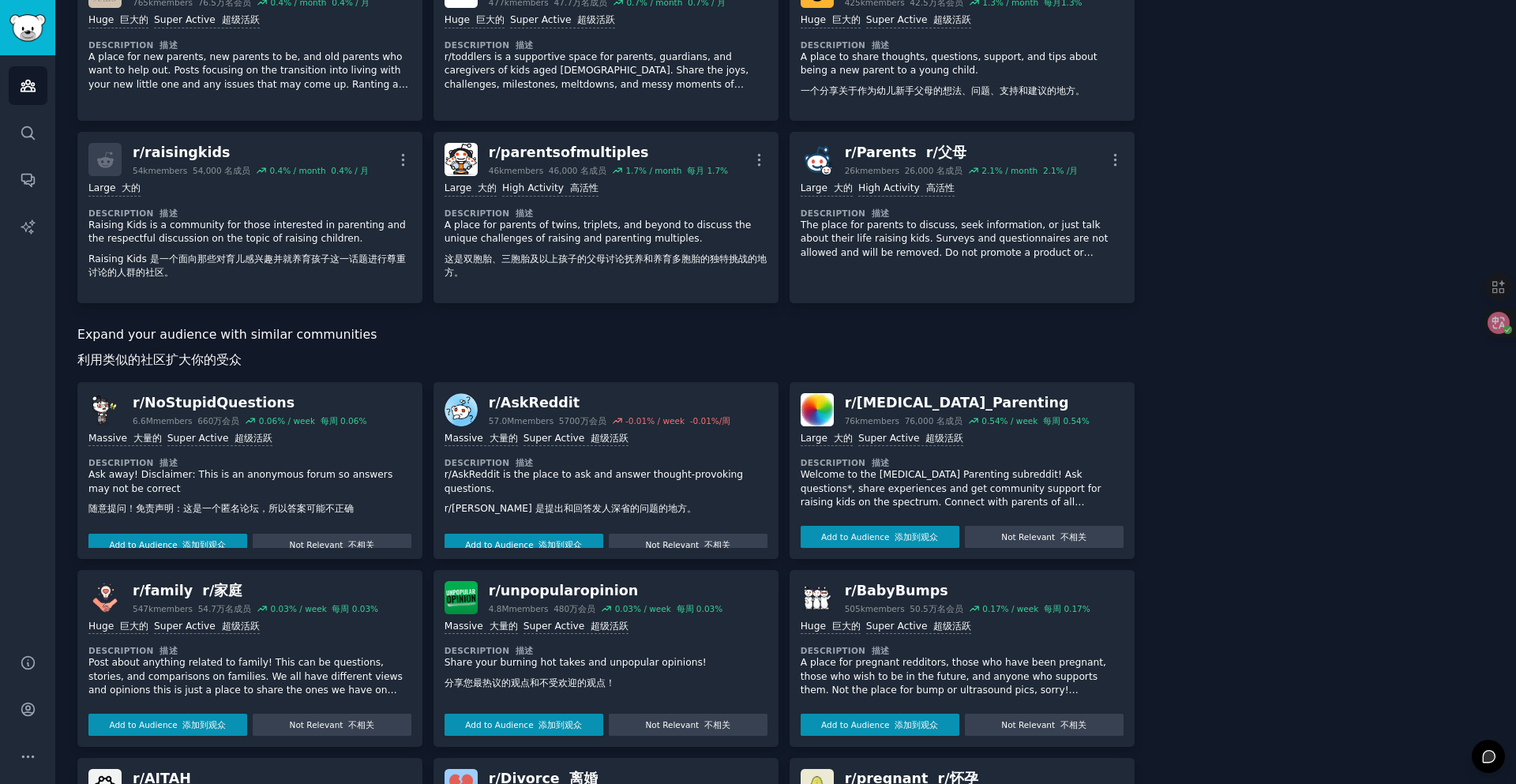
click at [1008, 471] on p "Welcome to the [MEDICAL_DATA] Parenting subreddit! Ask questions*, share experi…" at bounding box center [962, 489] width 323 height 42
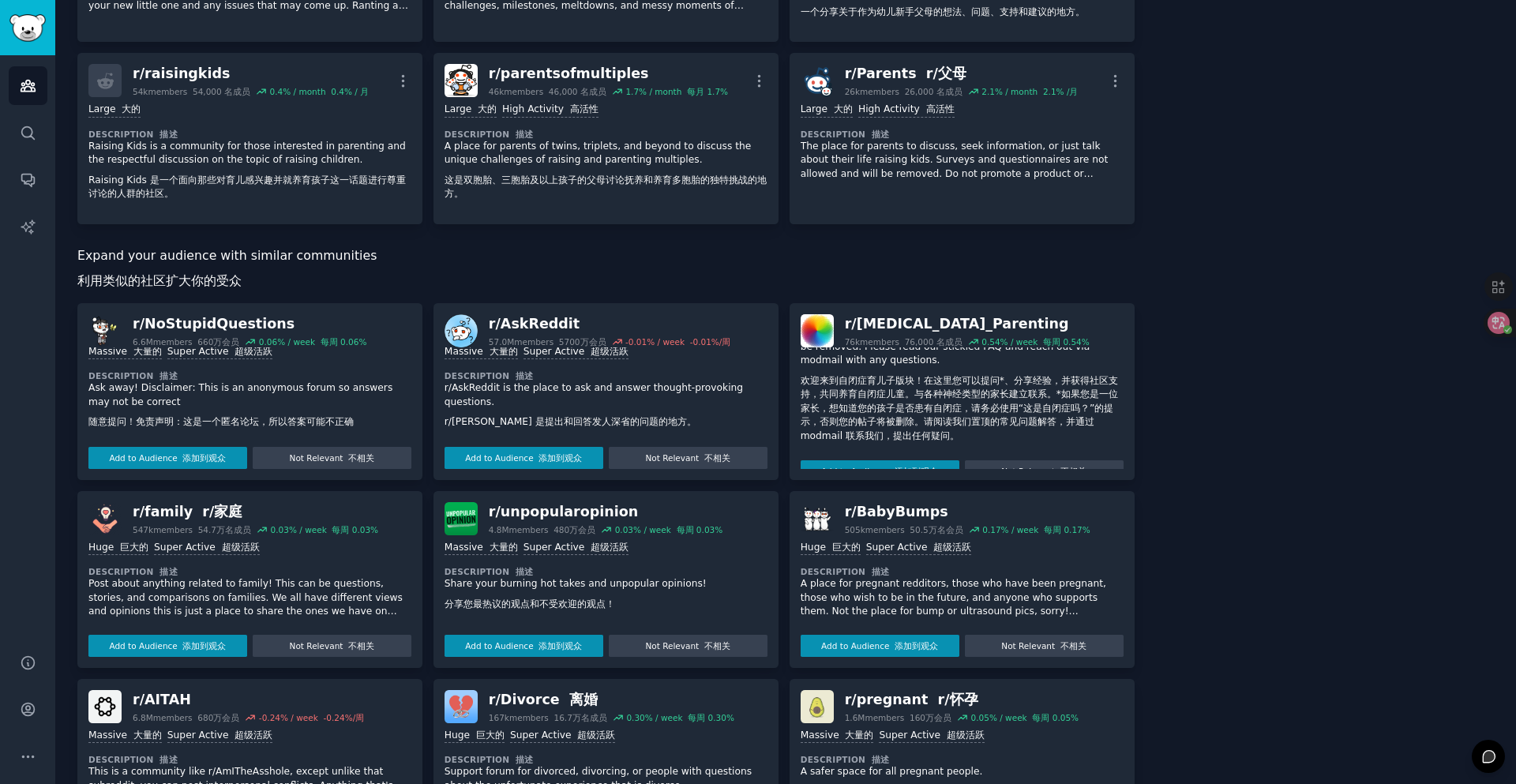
scroll to position [632, 0]
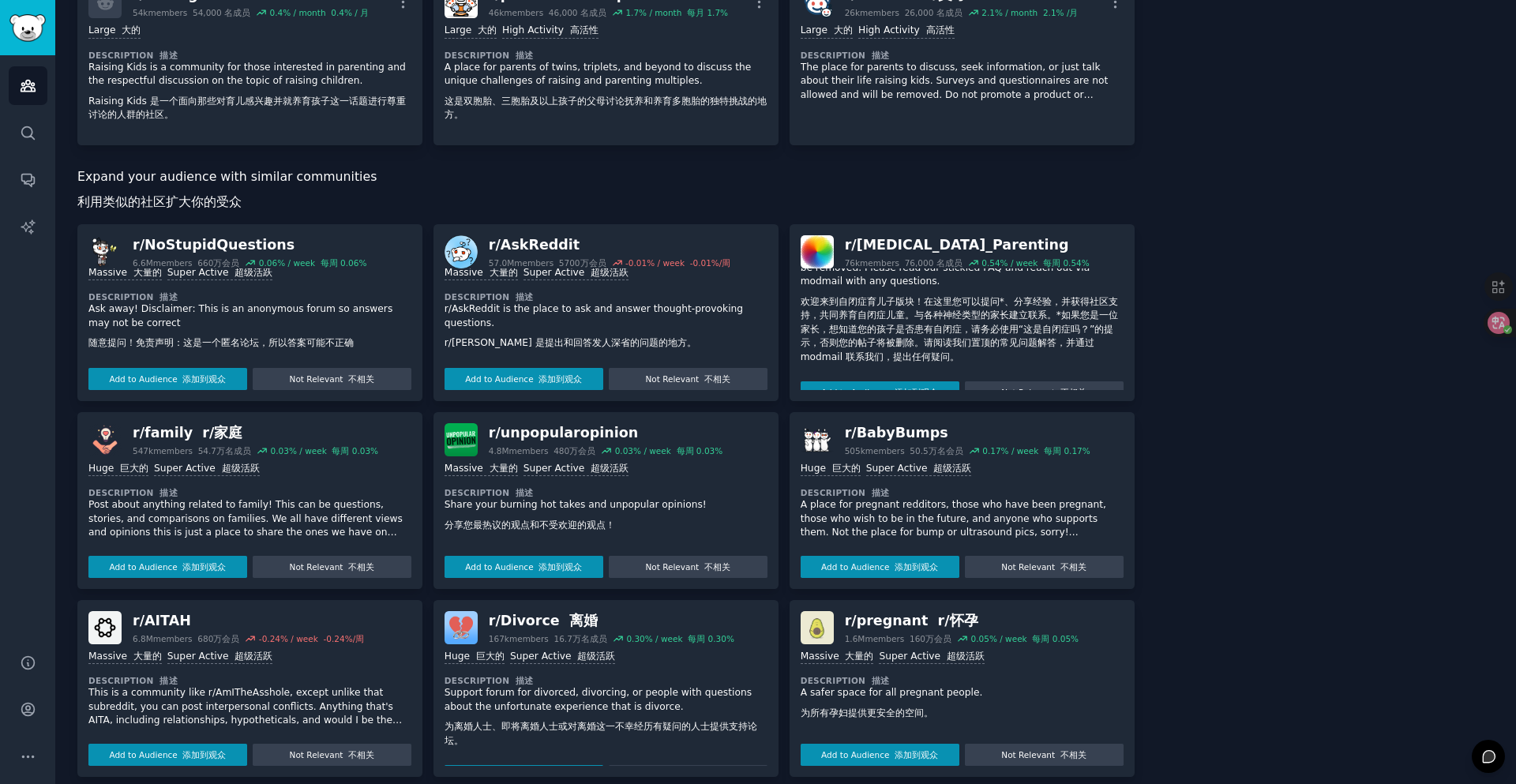
click at [348, 507] on p "Post about anything related to family! This can be questions, stories, and comp…" at bounding box center [250, 519] width 323 height 42
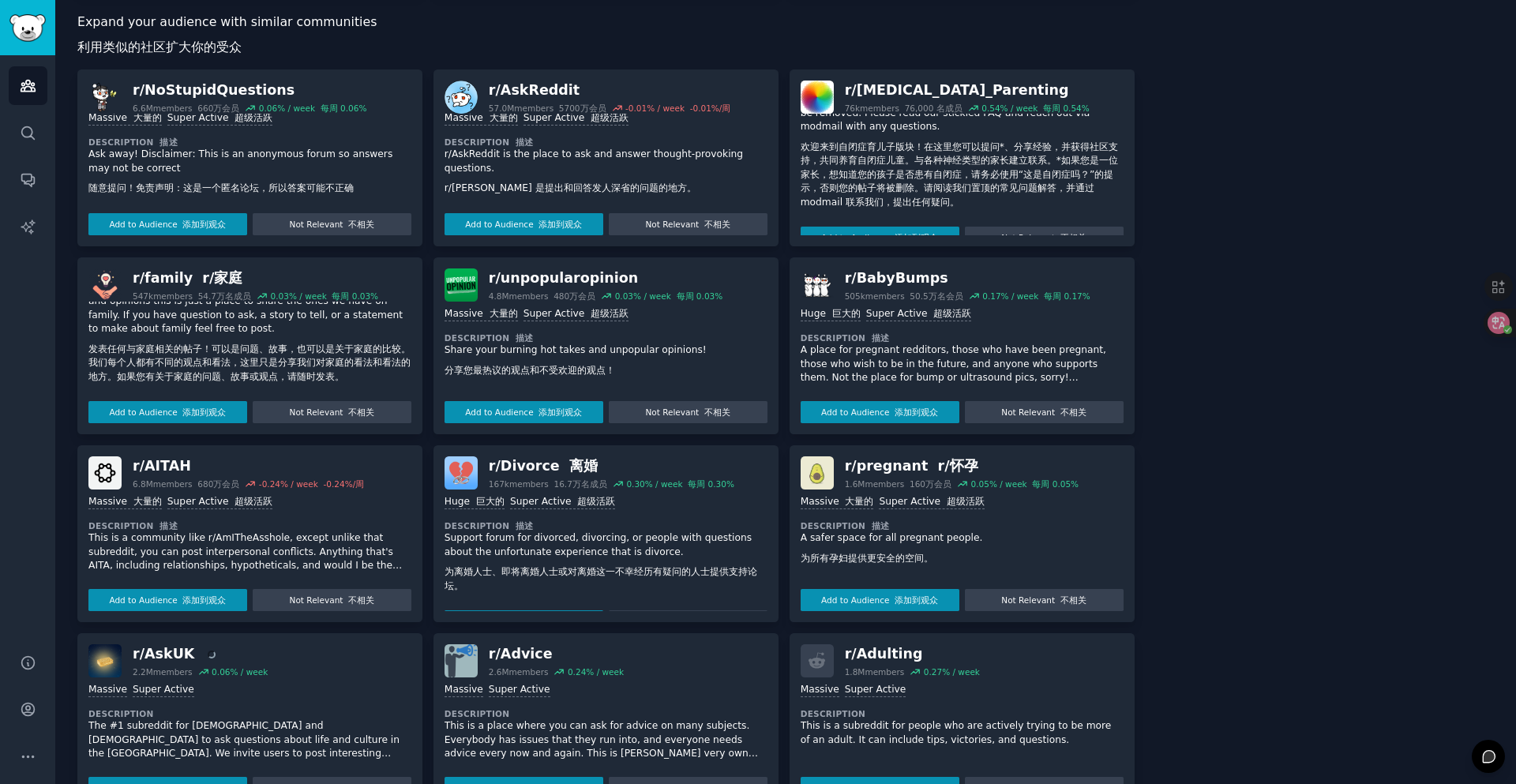
scroll to position [789, 0]
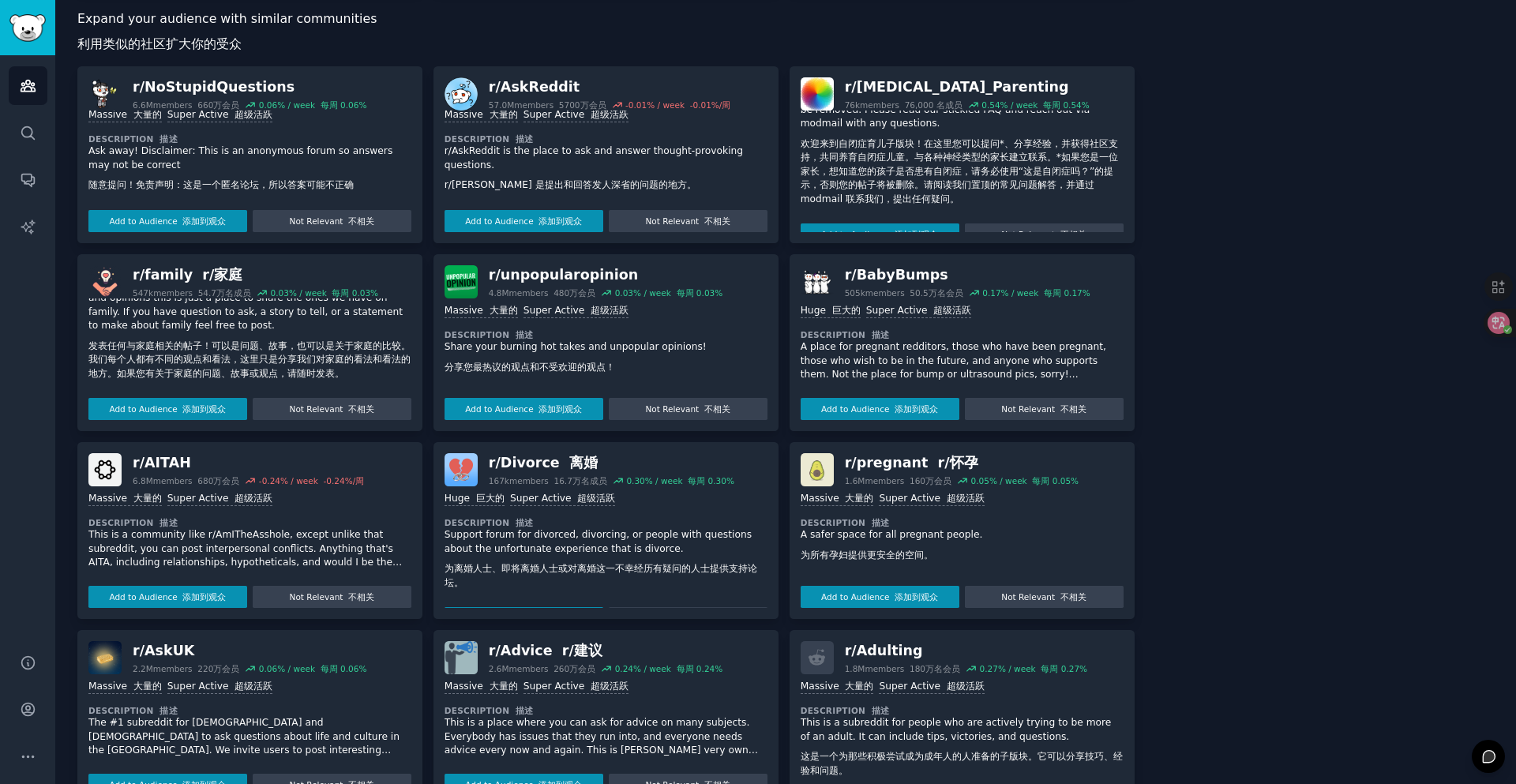
click at [973, 361] on p "A place for pregnant redditors, those who have been pregnant, those who wish to…" at bounding box center [962, 361] width 323 height 42
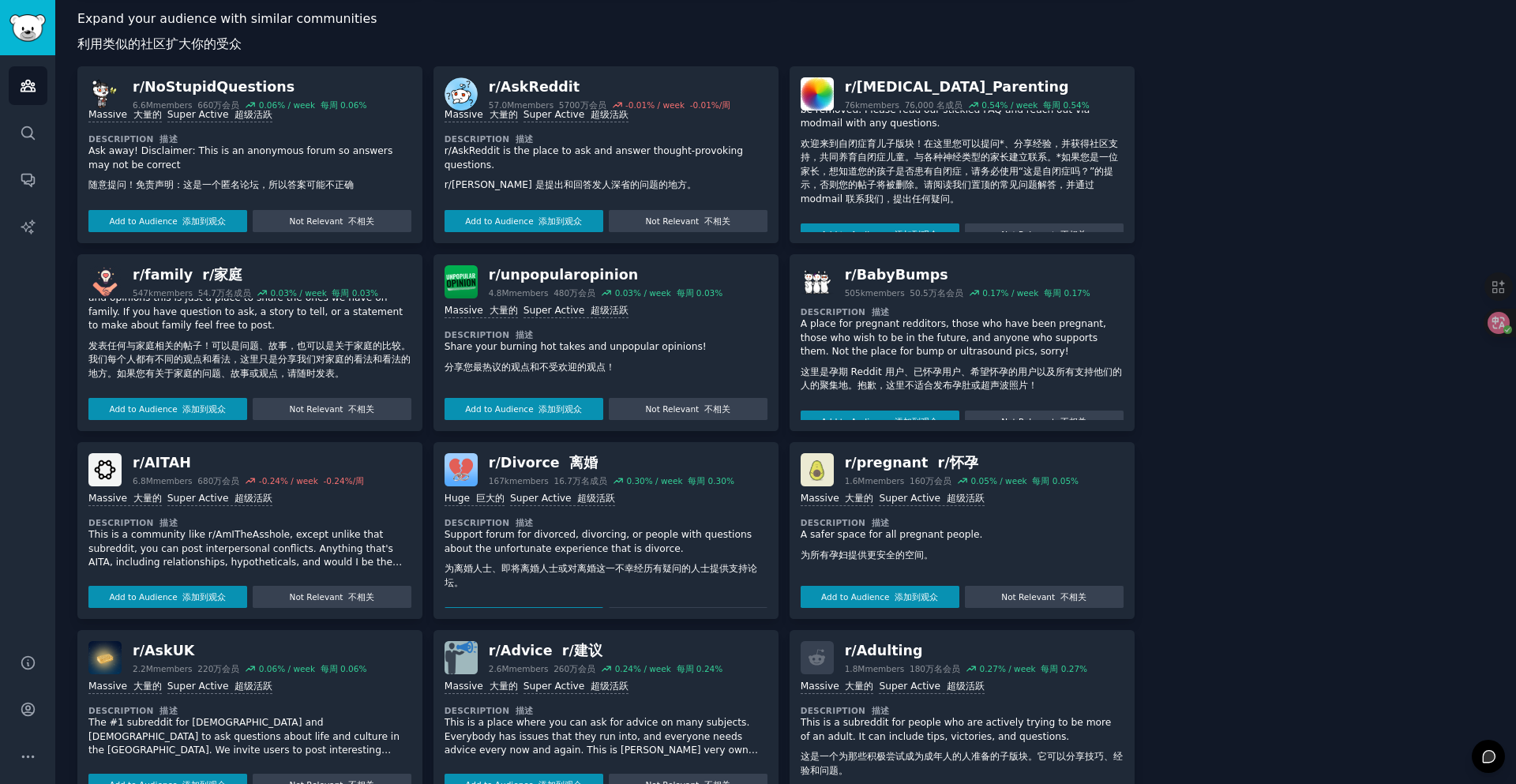
scroll to position [36, 0]
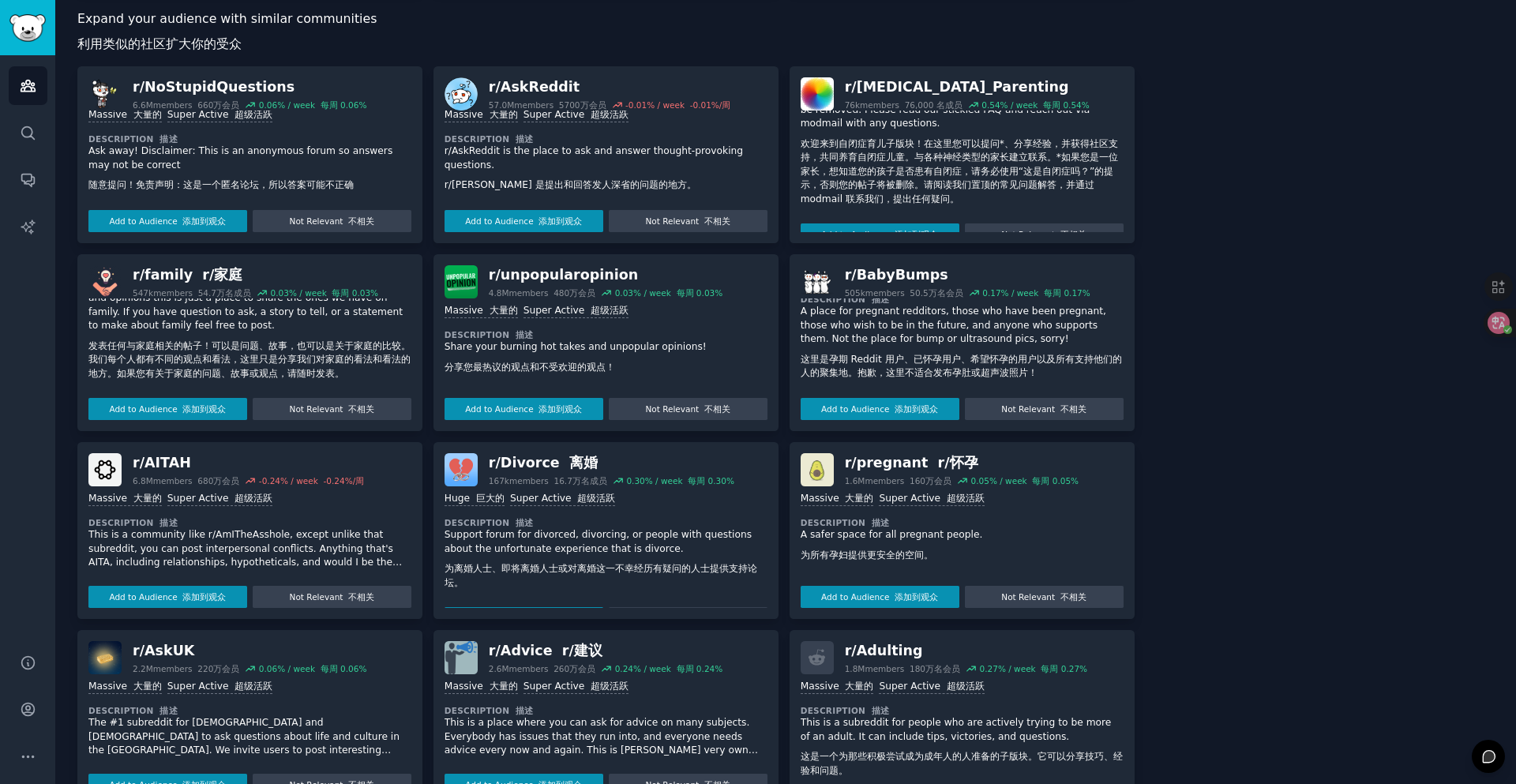
click at [269, 536] on p "This is a community like r/AmITheAsshole, except unlike that subreddit, you can…" at bounding box center [250, 549] width 323 height 42
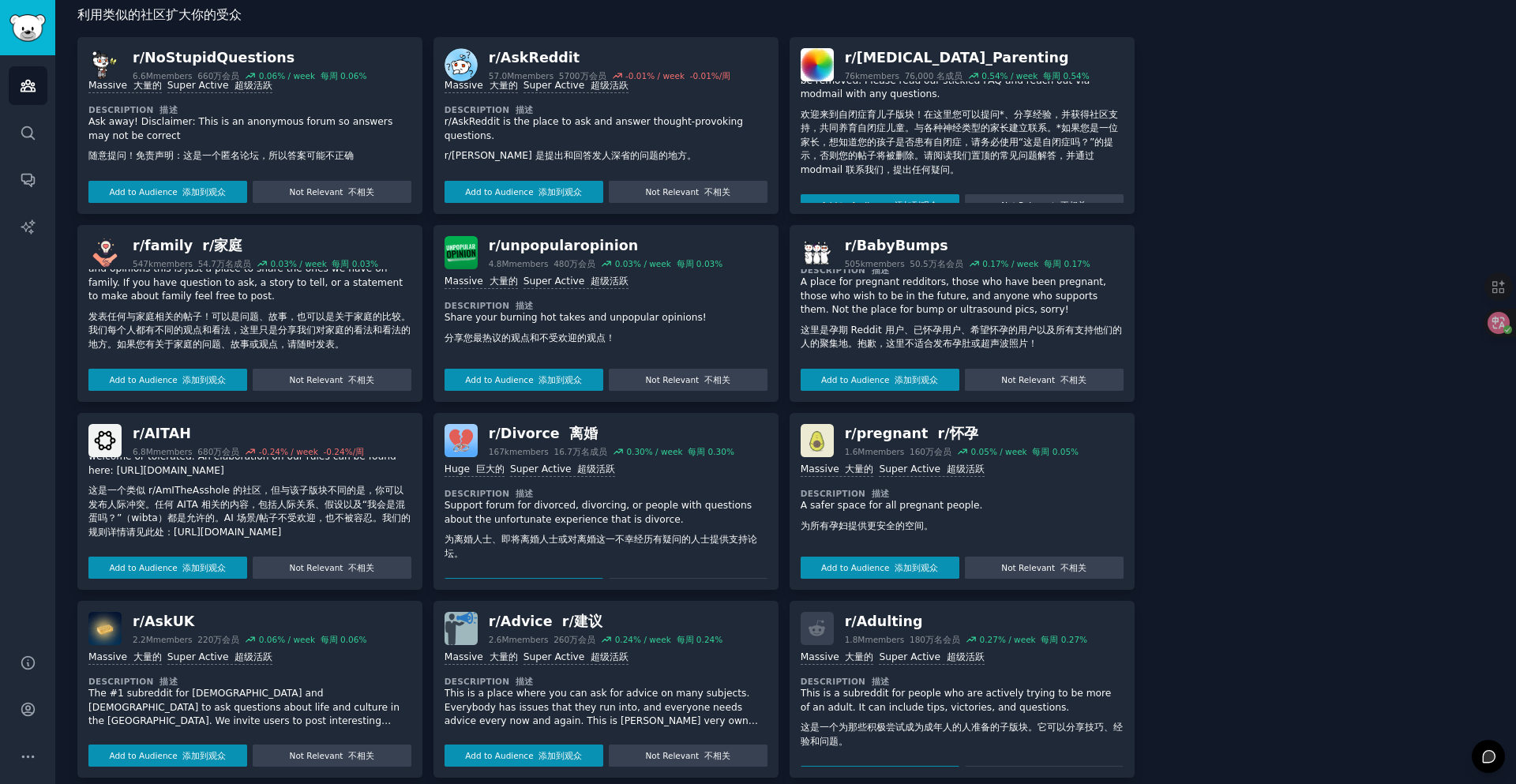
scroll to position [834, 0]
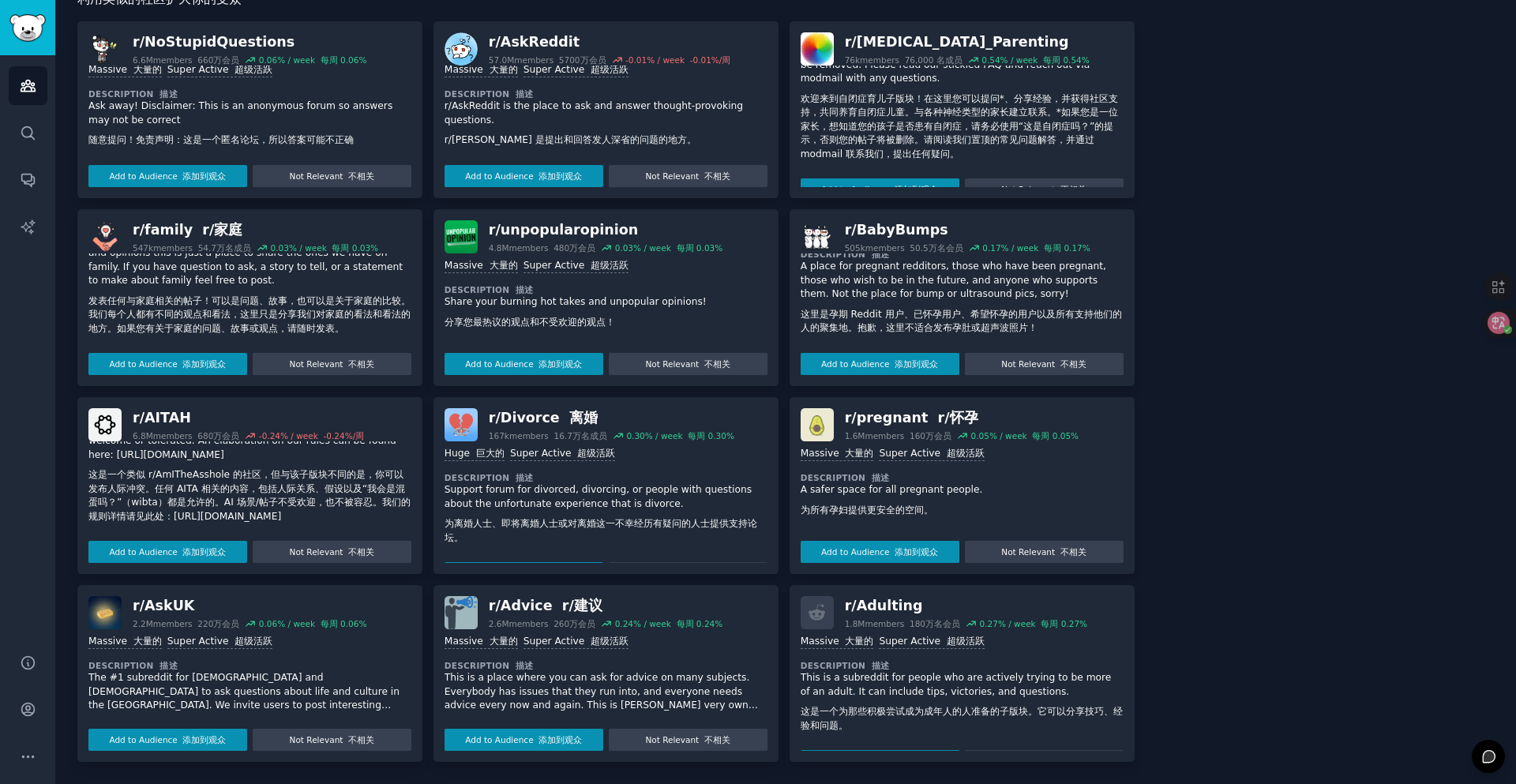
click at [319, 693] on p "The #1 subreddit for [DEMOGRAPHIC_DATA] and [DEMOGRAPHIC_DATA] to ask questions…" at bounding box center [250, 692] width 323 height 42
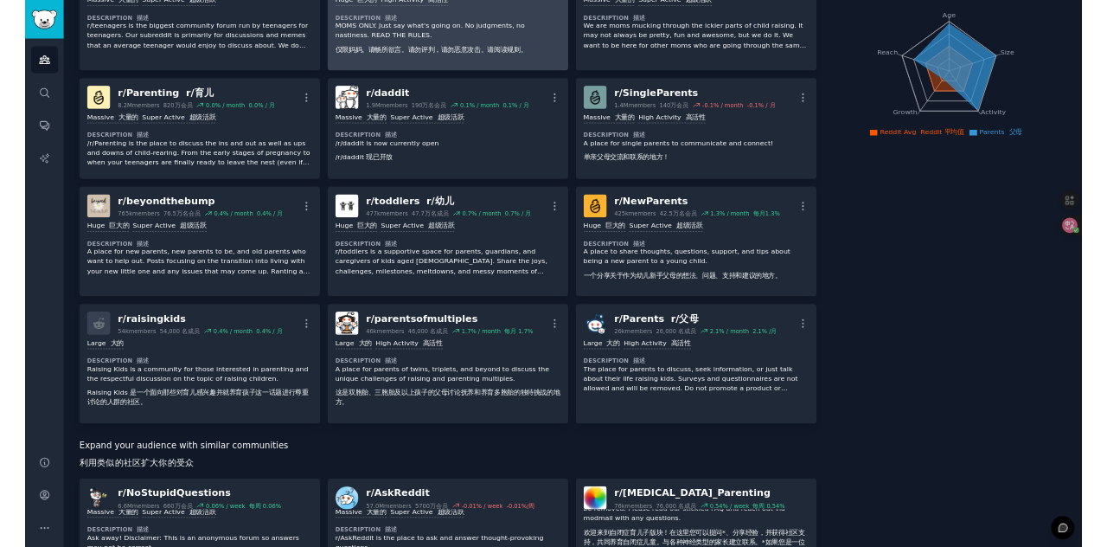
scroll to position [0, 0]
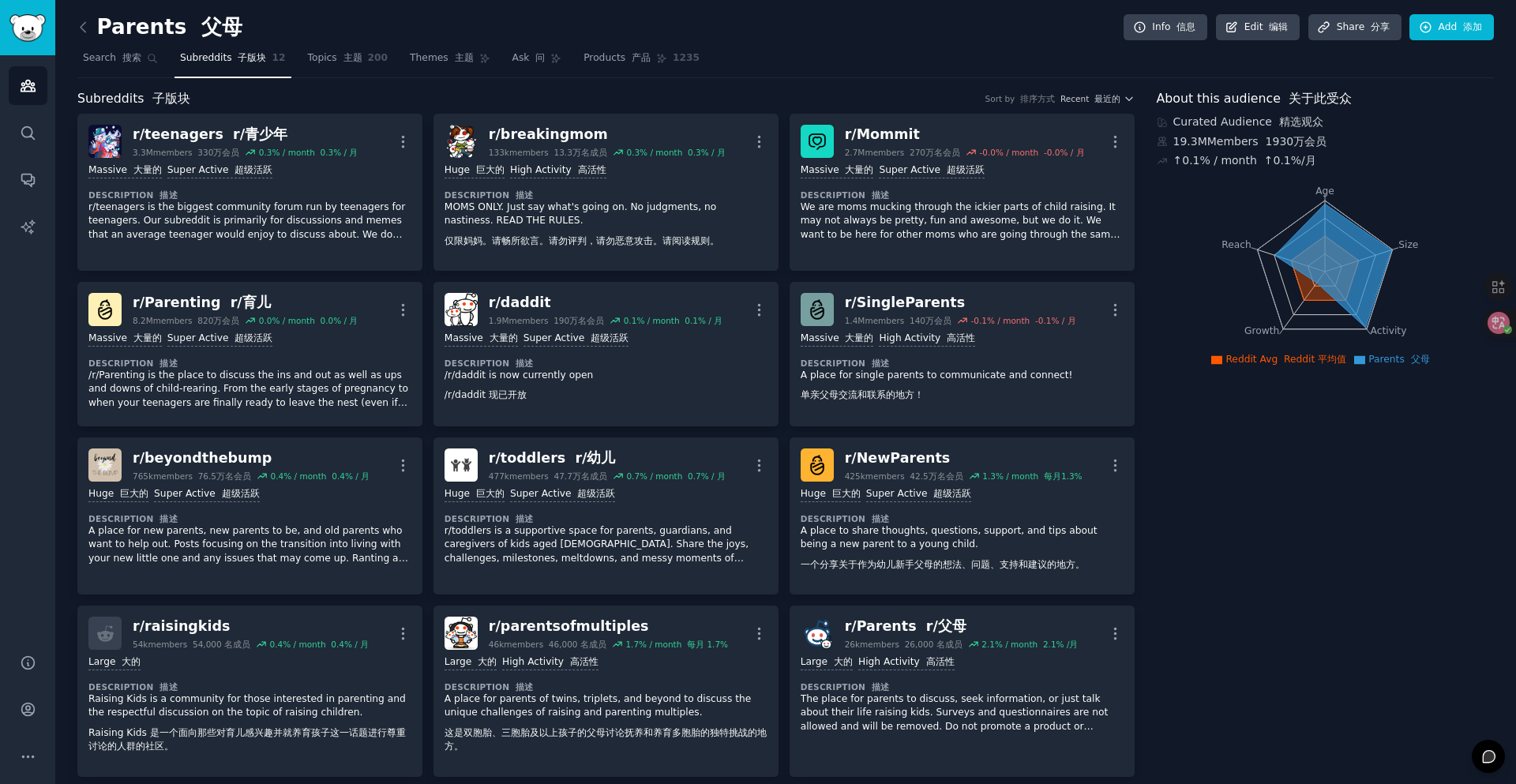
click at [80, 17] on link at bounding box center [88, 27] width 20 height 26
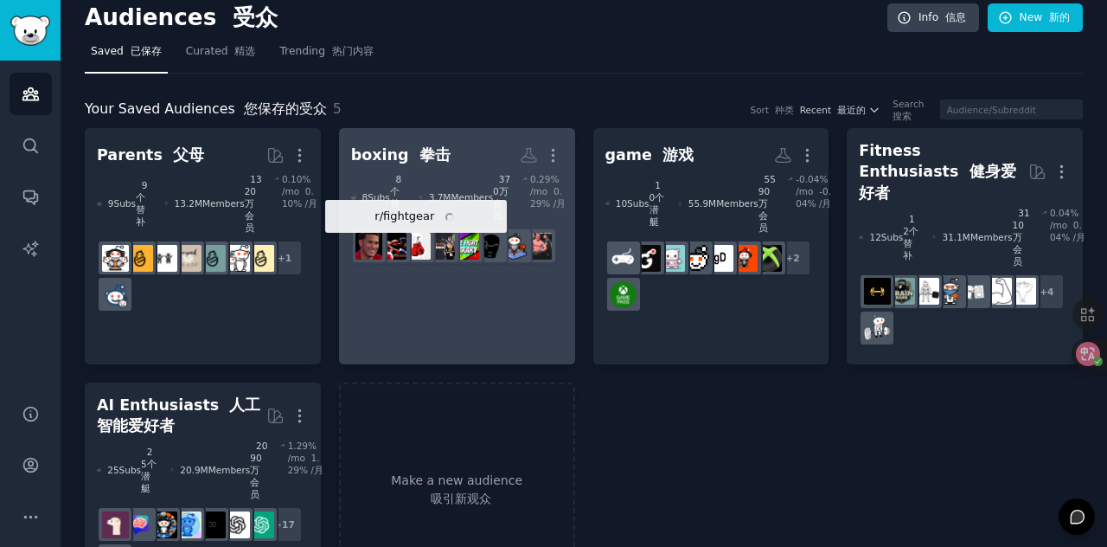
scroll to position [16, 0]
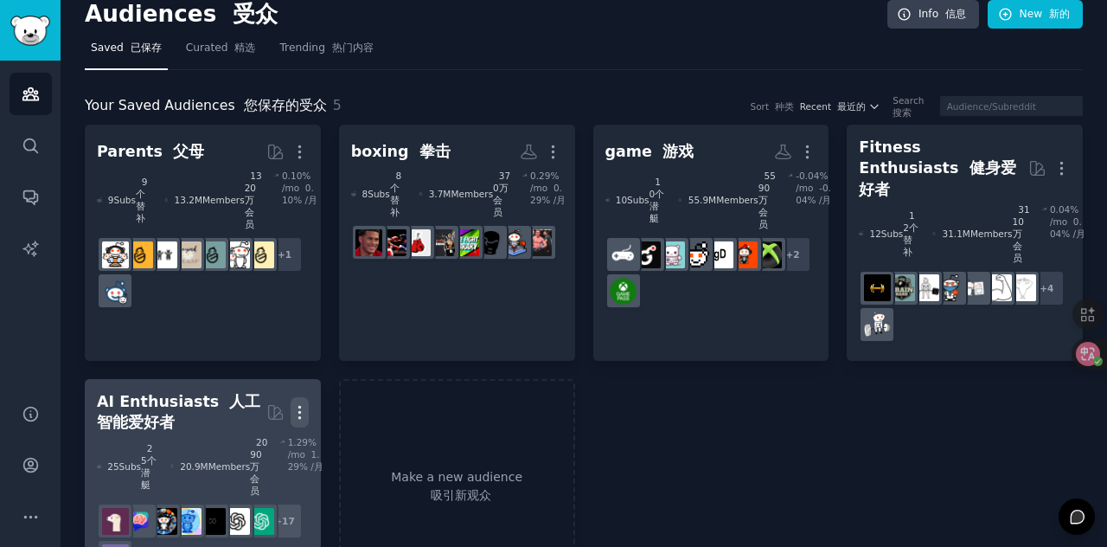
click at [293, 403] on icon "button" at bounding box center [300, 412] width 18 height 18
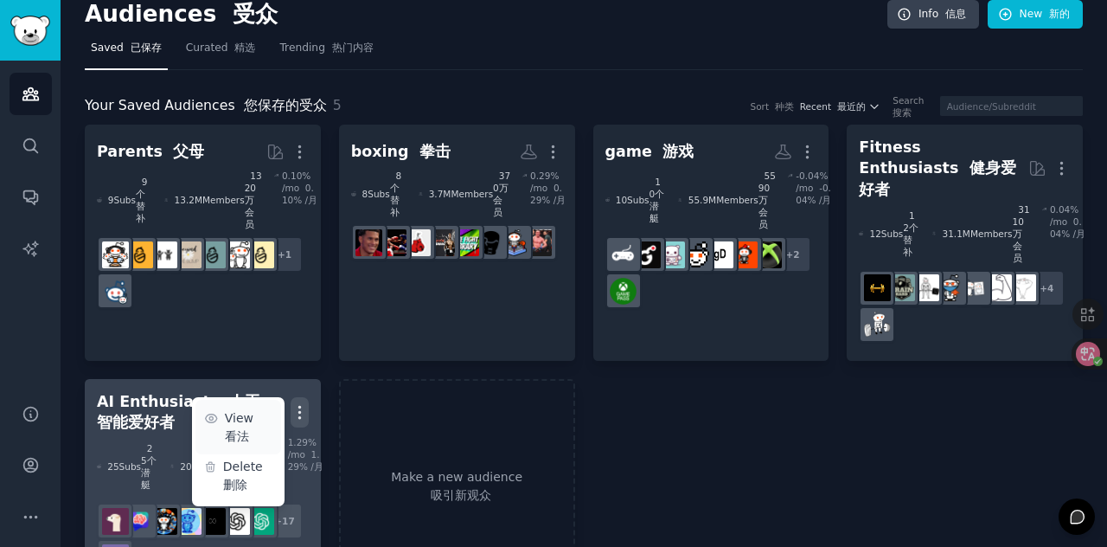
click at [263, 409] on p "View 看法" at bounding box center [249, 427] width 48 height 36
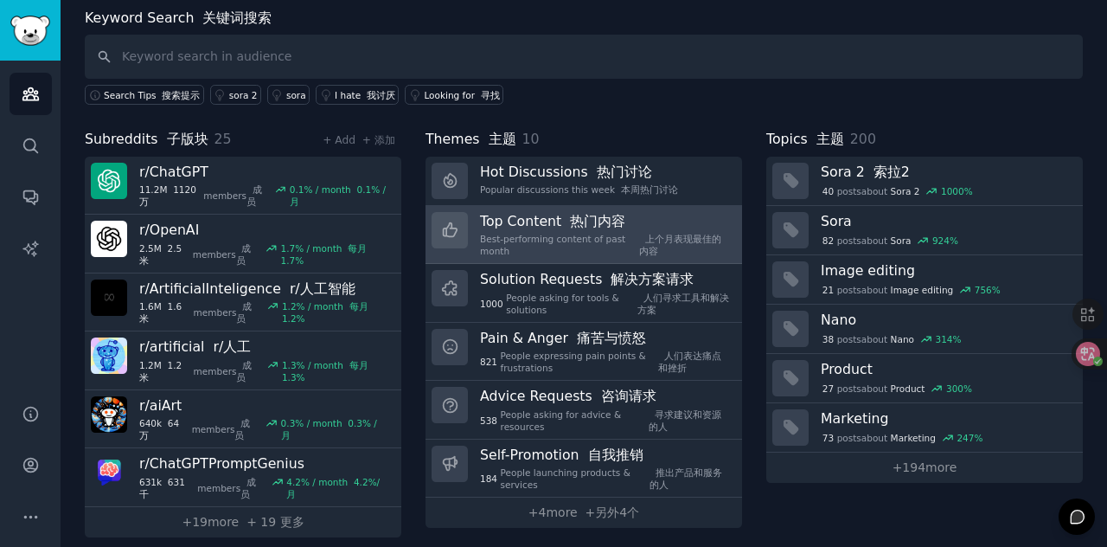
scroll to position [92, 0]
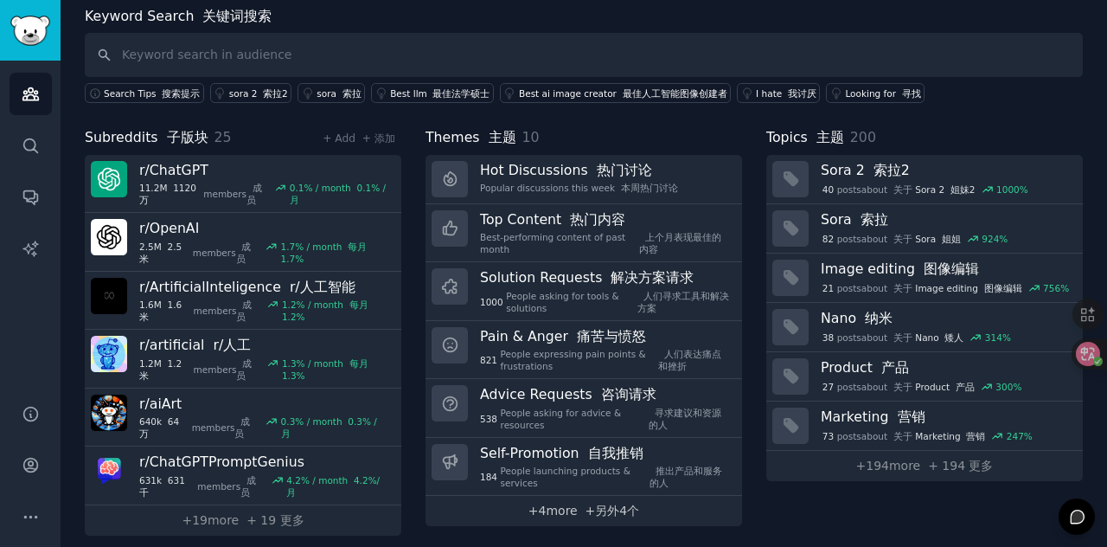
click at [619, 515] on link "+ 4 more +另外4个" at bounding box center [584, 511] width 317 height 30
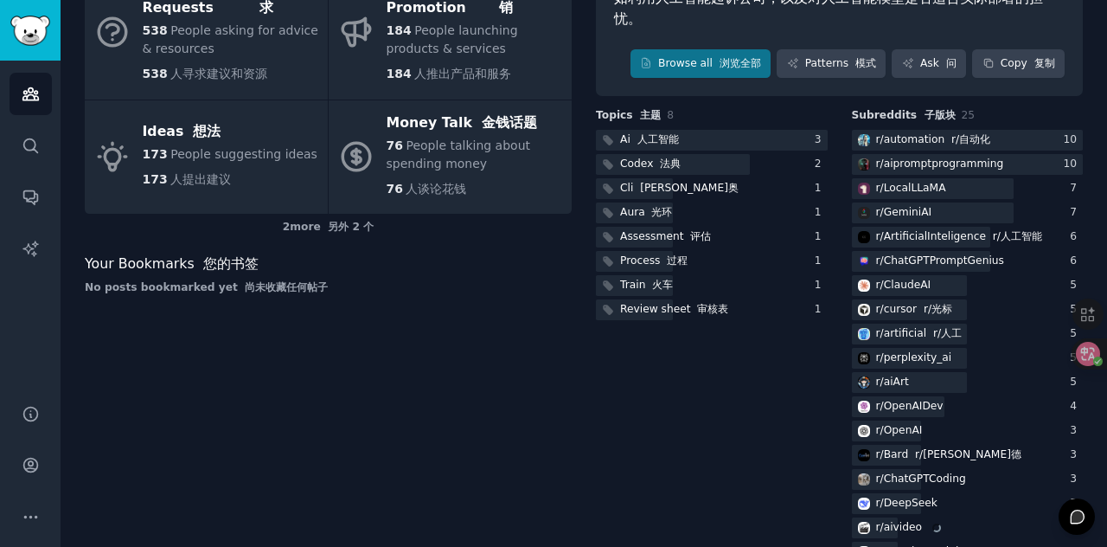
scroll to position [519, 0]
